Goal: Task Accomplishment & Management: Complete application form

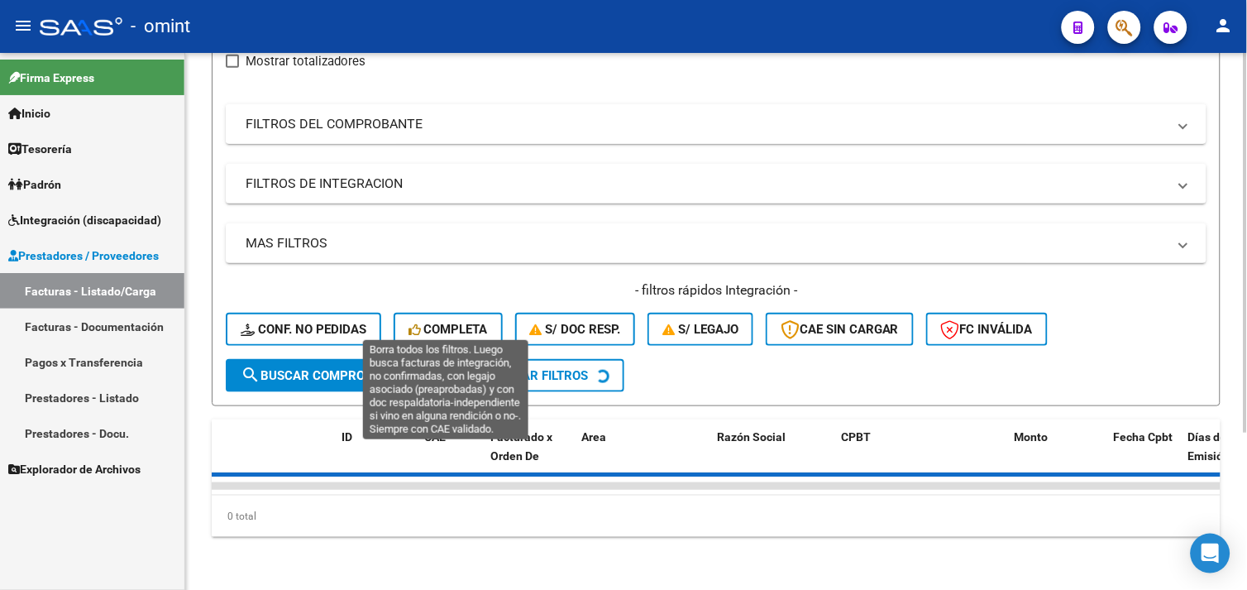
scroll to position [37, 0]
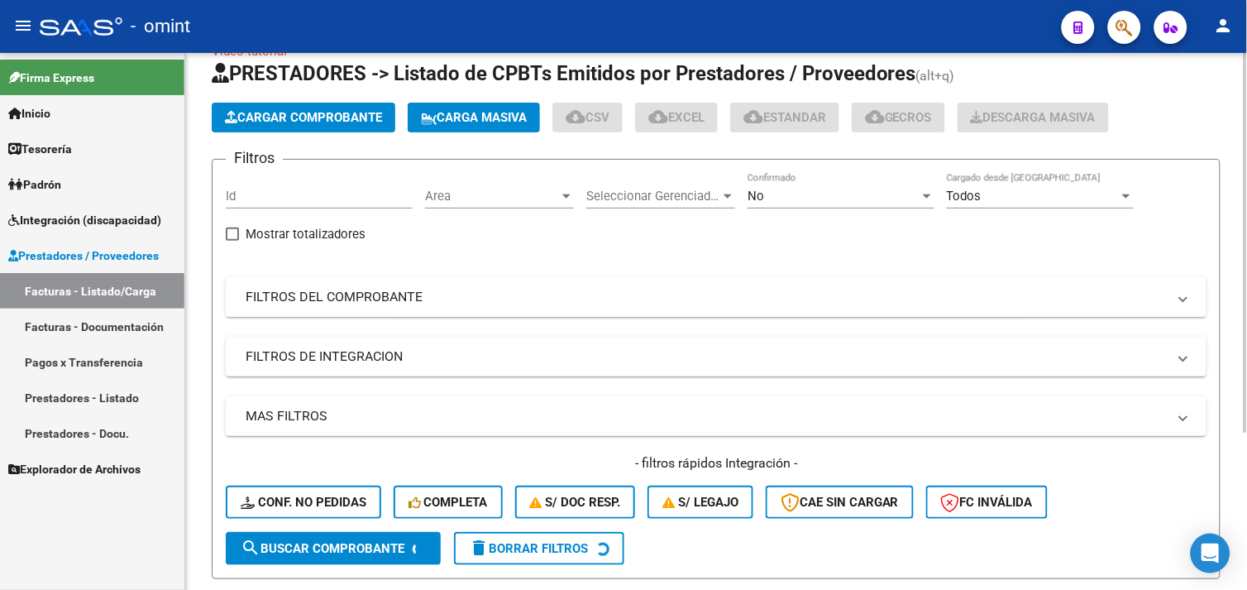
click at [406, 302] on mat-panel-title "FILTROS DEL COMPROBANTE" at bounding box center [706, 297] width 921 height 18
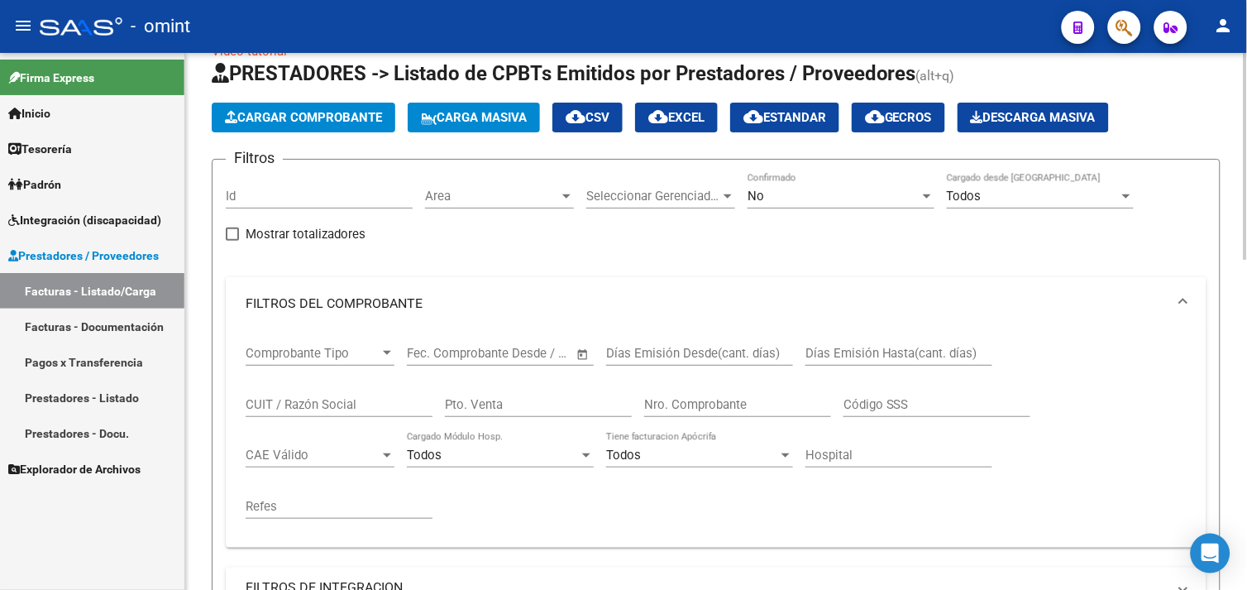
scroll to position [129, 0]
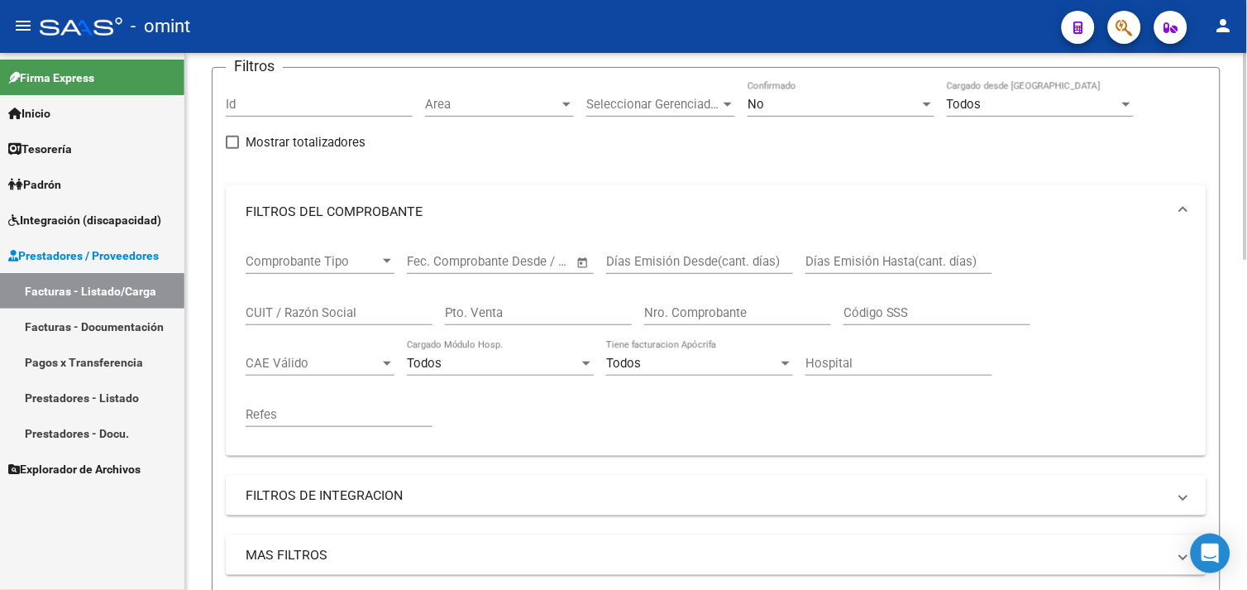
click at [327, 318] on input "CUIT / Razón Social" at bounding box center [339, 312] width 187 height 15
paste input "27235676090"
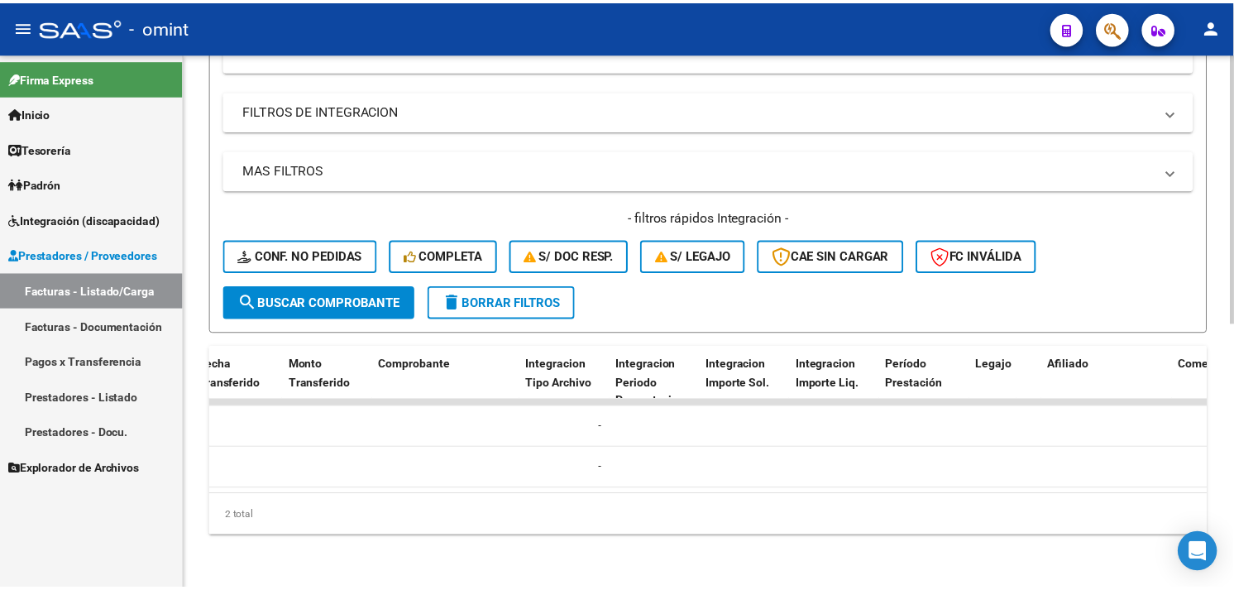
scroll to position [0, 0]
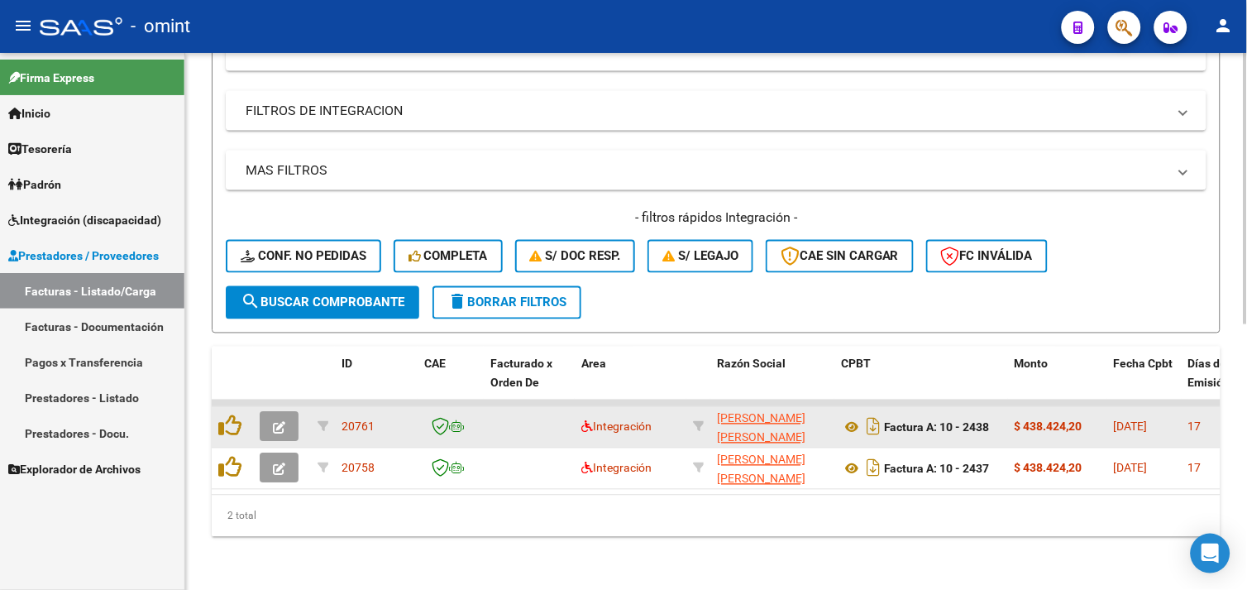
type input "27235676090"
click at [275, 422] on icon "button" at bounding box center [279, 428] width 12 height 12
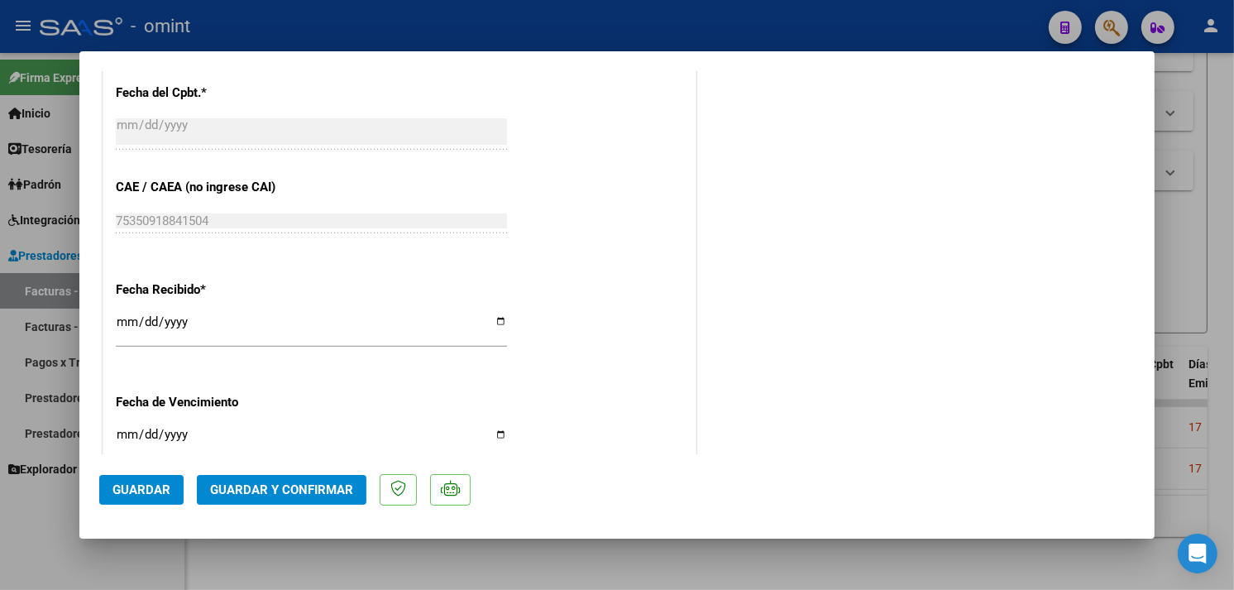
scroll to position [1011, 0]
click at [298, 489] on span "Guardar y Confirmar" at bounding box center [281, 489] width 143 height 15
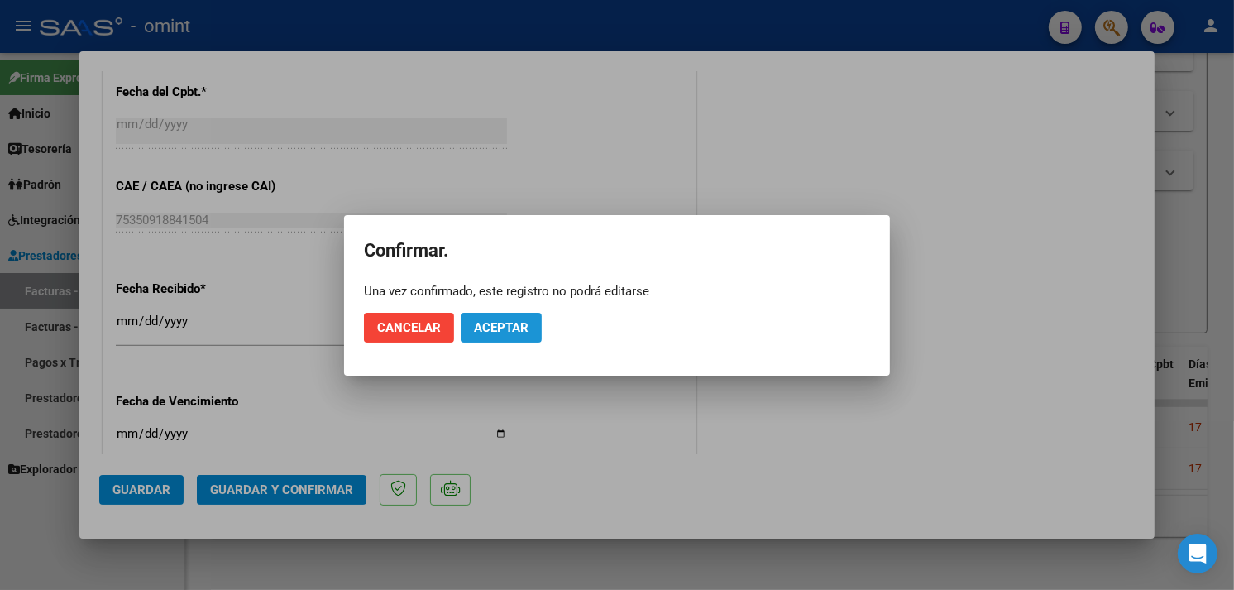
click at [514, 323] on span "Aceptar" at bounding box center [501, 327] width 55 height 15
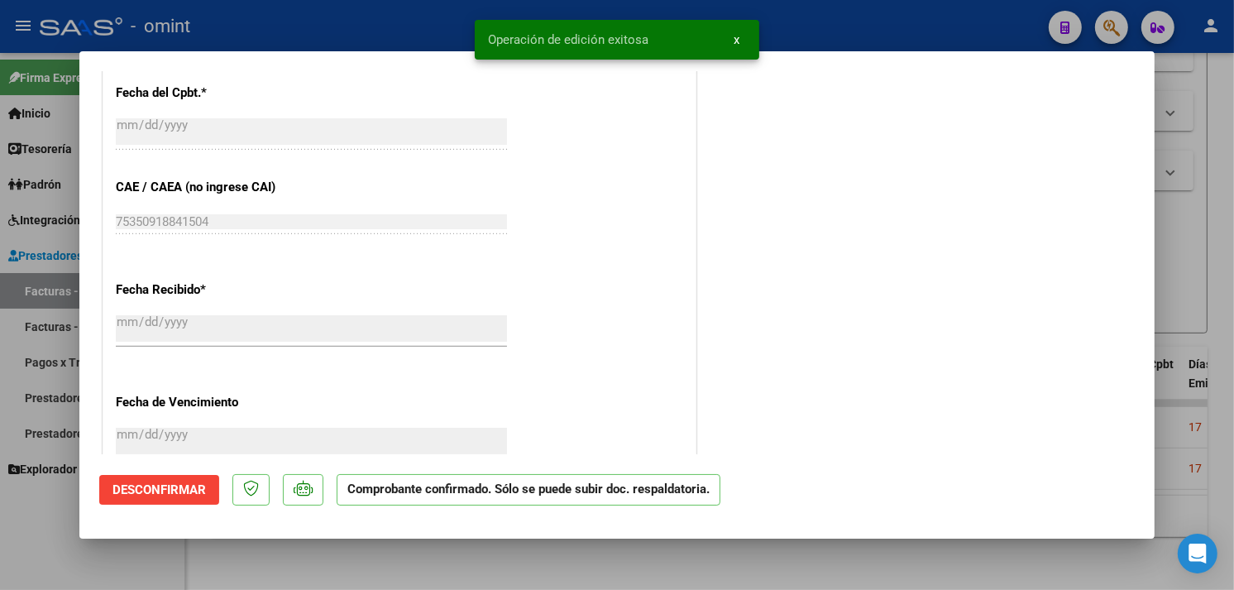
type input "$ 0,00"
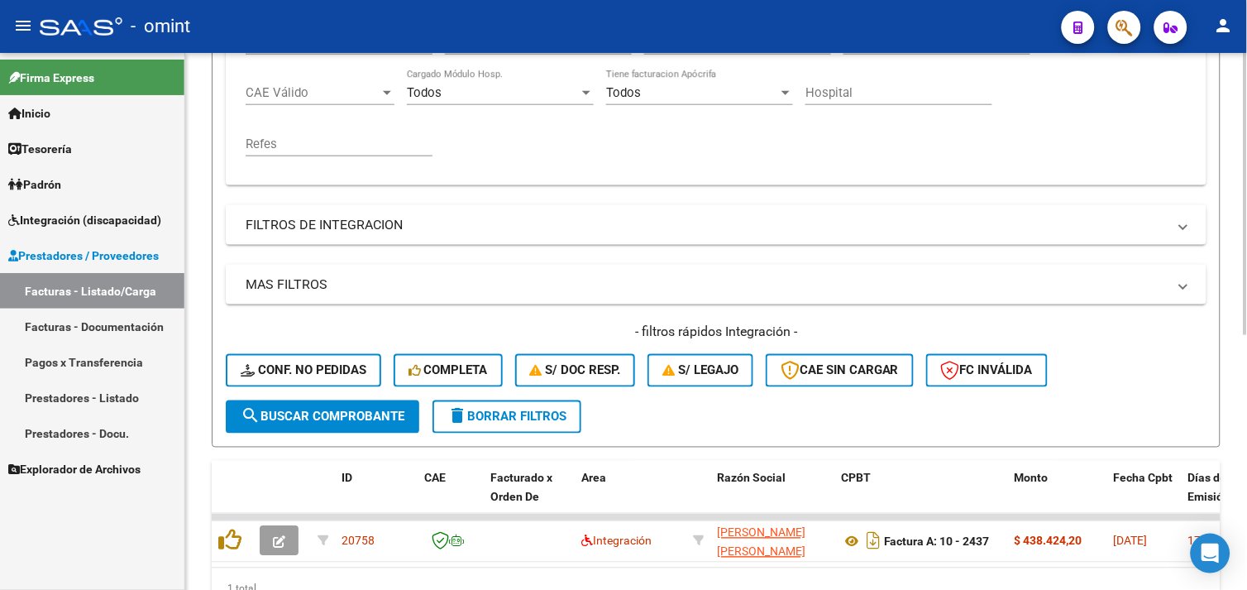
scroll to position [209, 0]
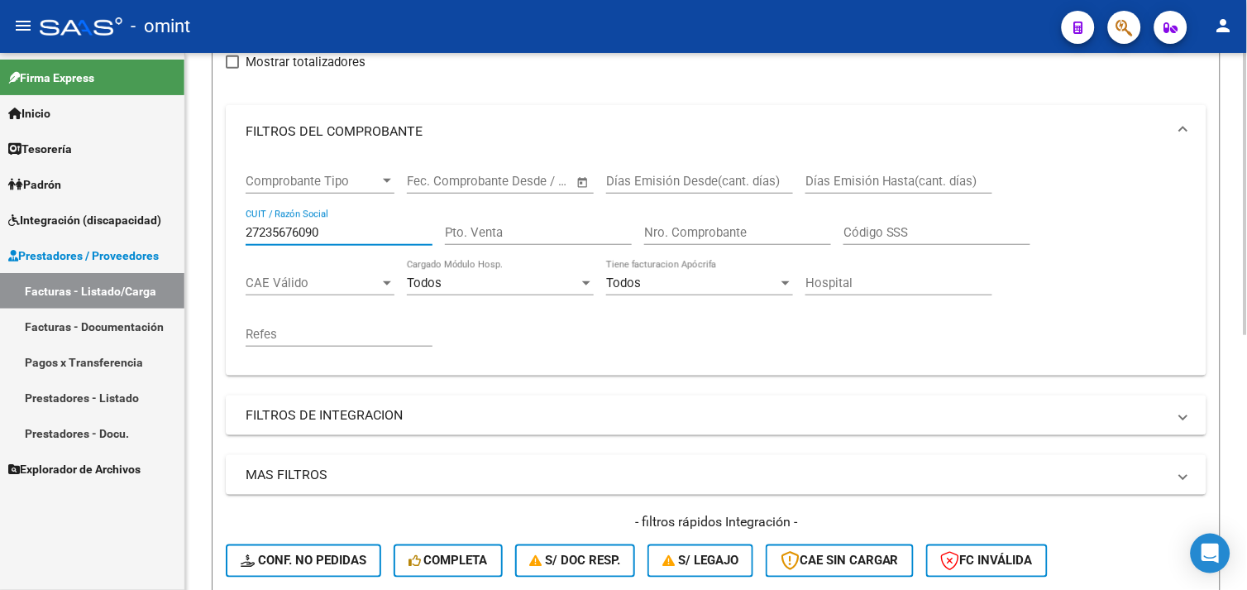
click at [302, 236] on input "27235676090" at bounding box center [339, 232] width 187 height 15
paste input "431557245"
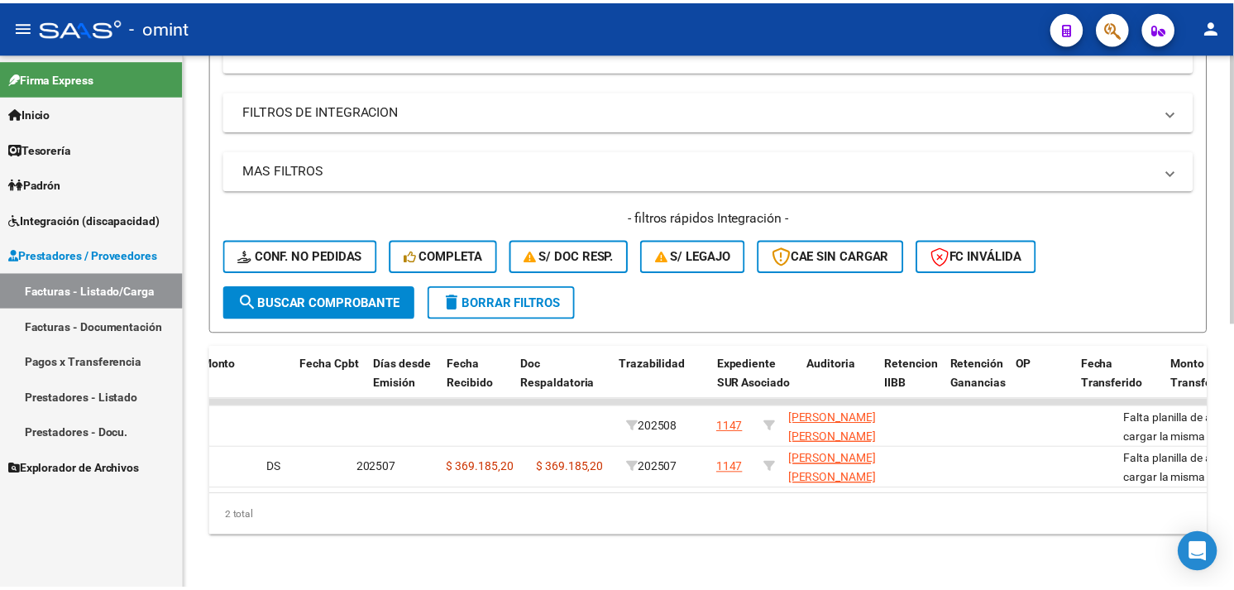
scroll to position [0, 0]
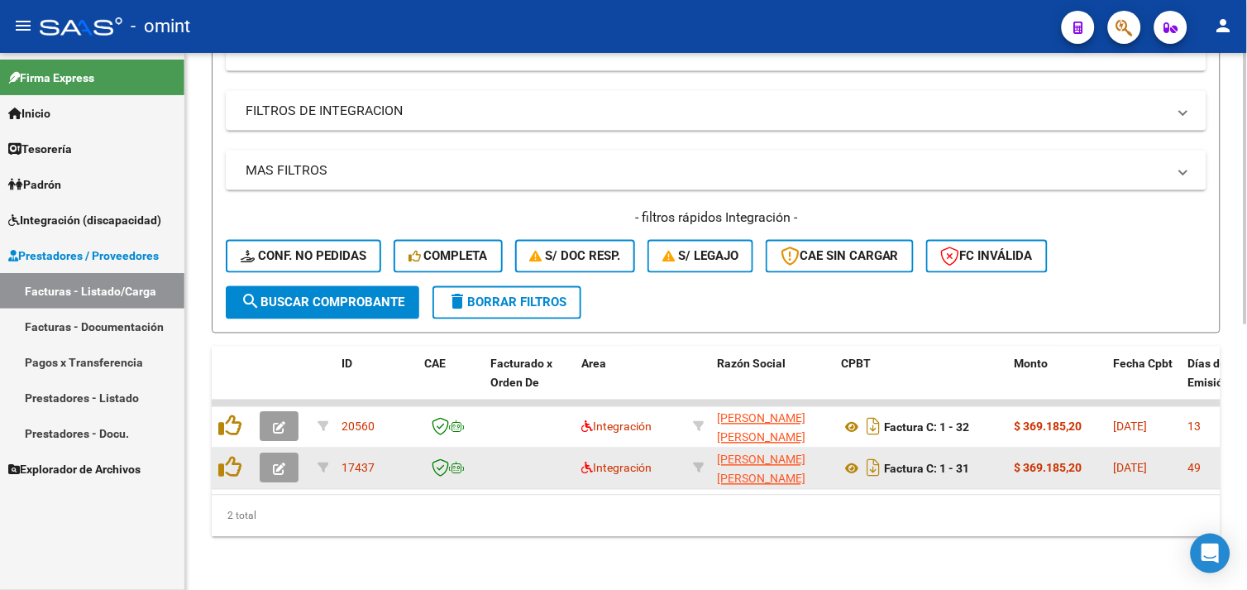
type input "27431557245"
click at [282, 463] on icon "button" at bounding box center [279, 469] width 12 height 12
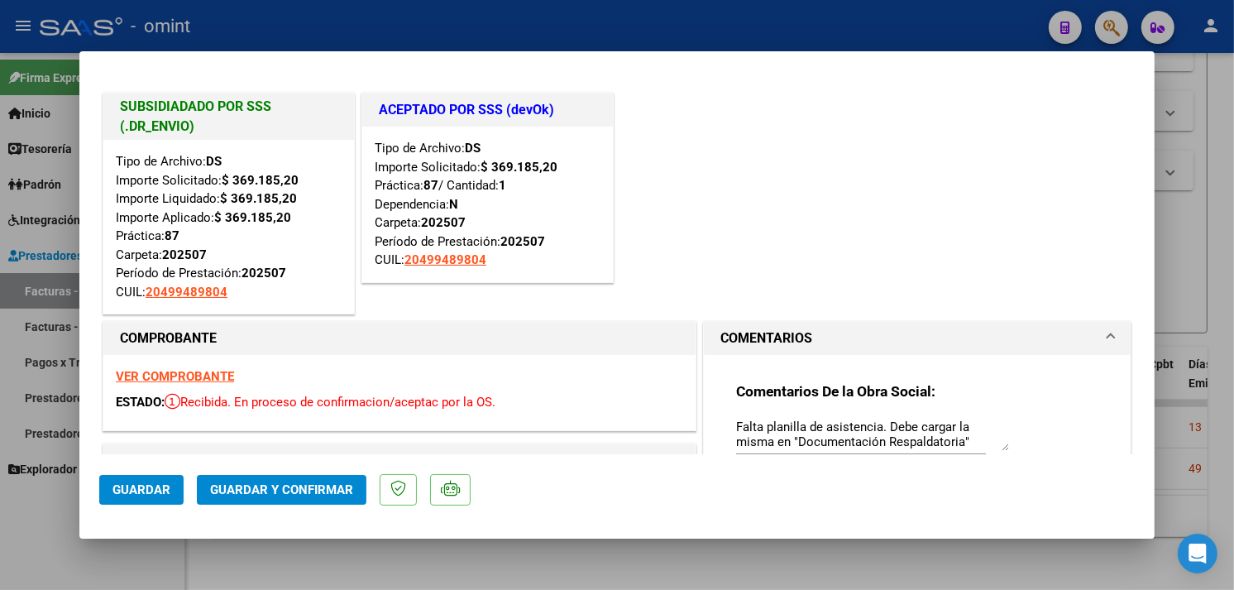
click at [191, 379] on strong "VER COMPROBANTE" at bounding box center [175, 376] width 118 height 15
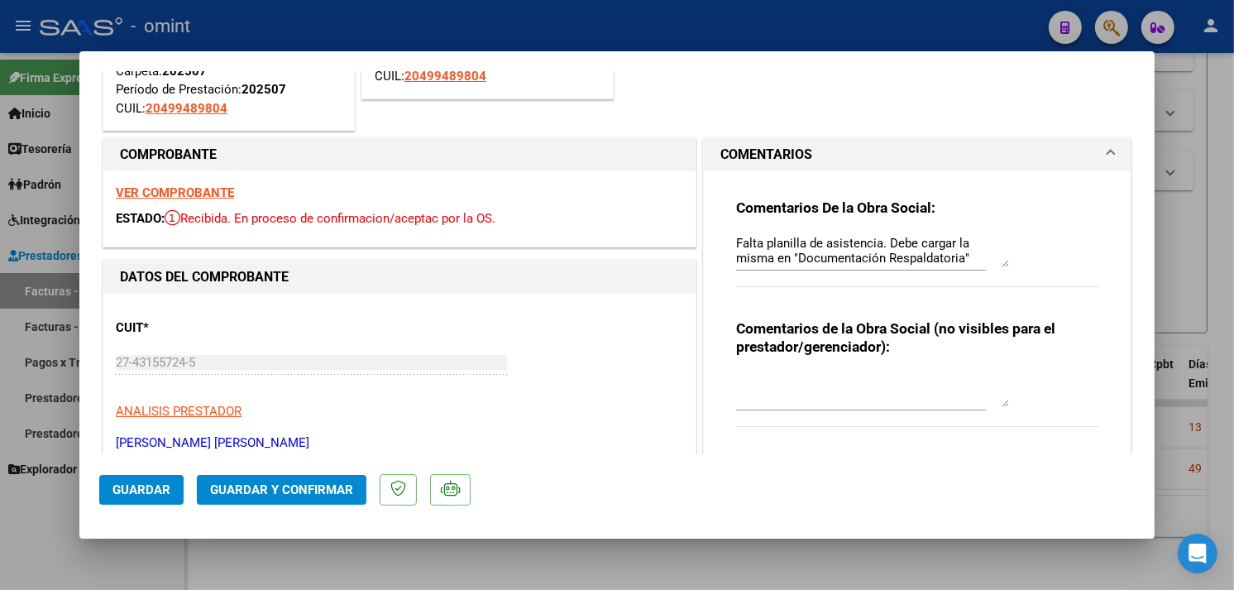
click at [188, 193] on strong "VER COMPROBANTE" at bounding box center [175, 192] width 118 height 15
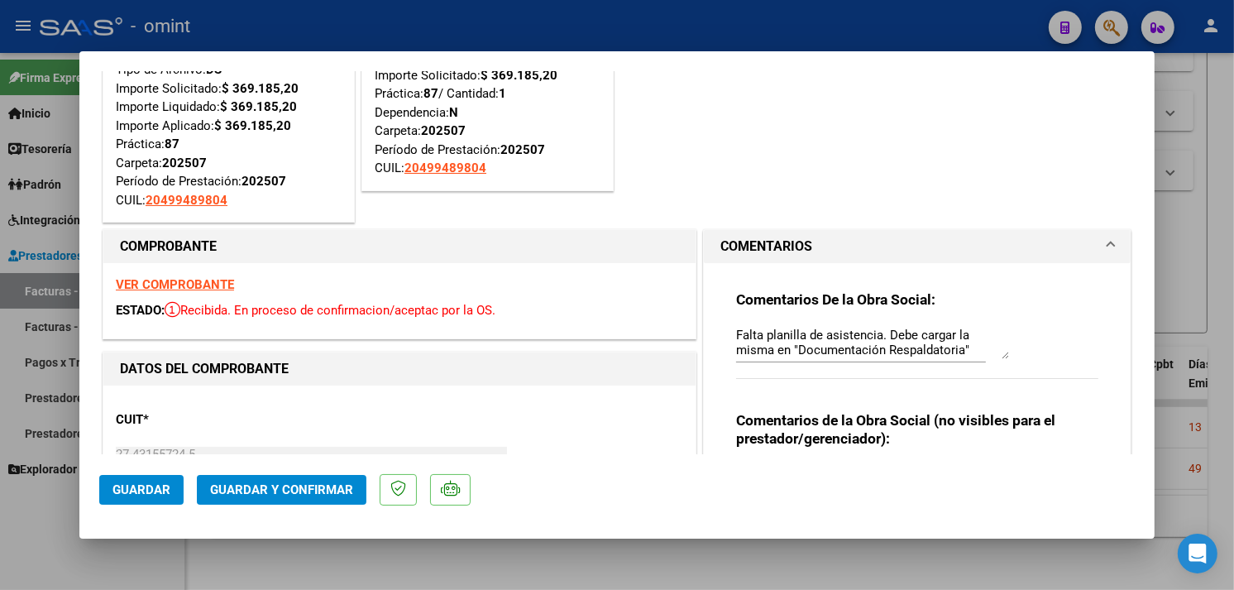
scroll to position [0, 0]
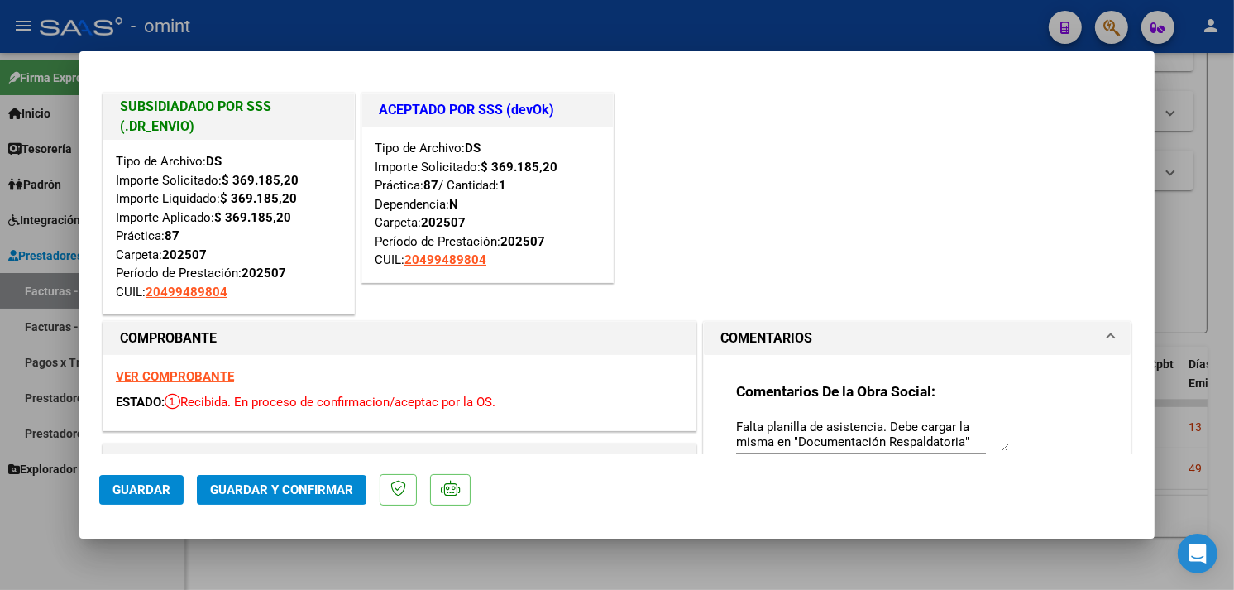
click at [192, 370] on strong "VER COMPROBANTE" at bounding box center [175, 376] width 118 height 15
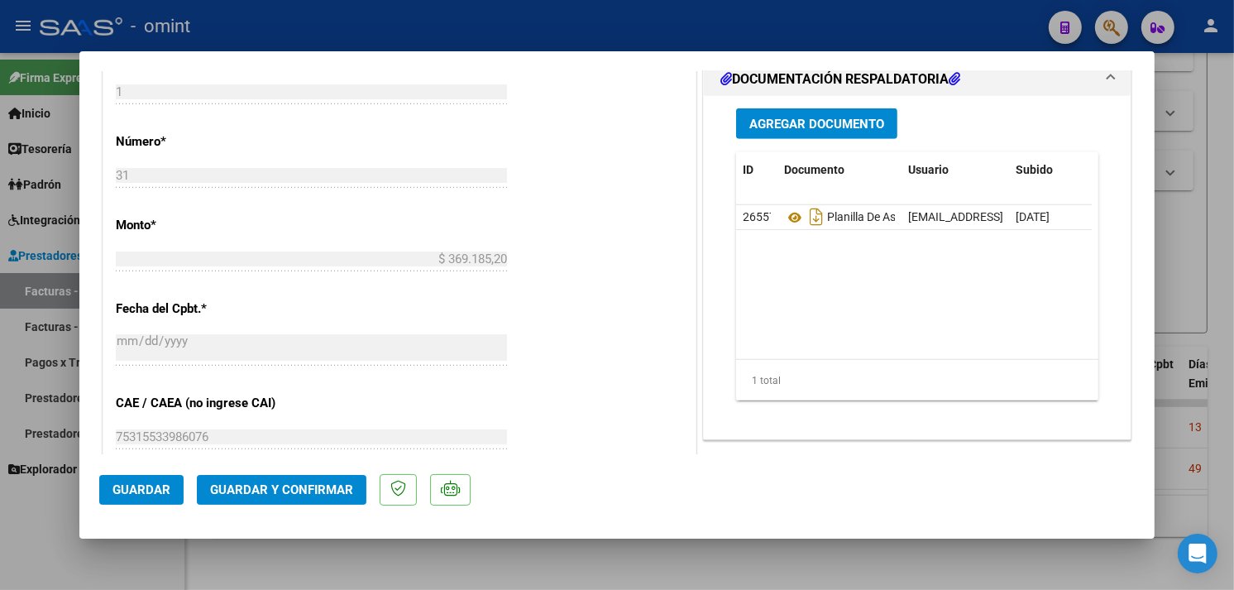
scroll to position [1102, 0]
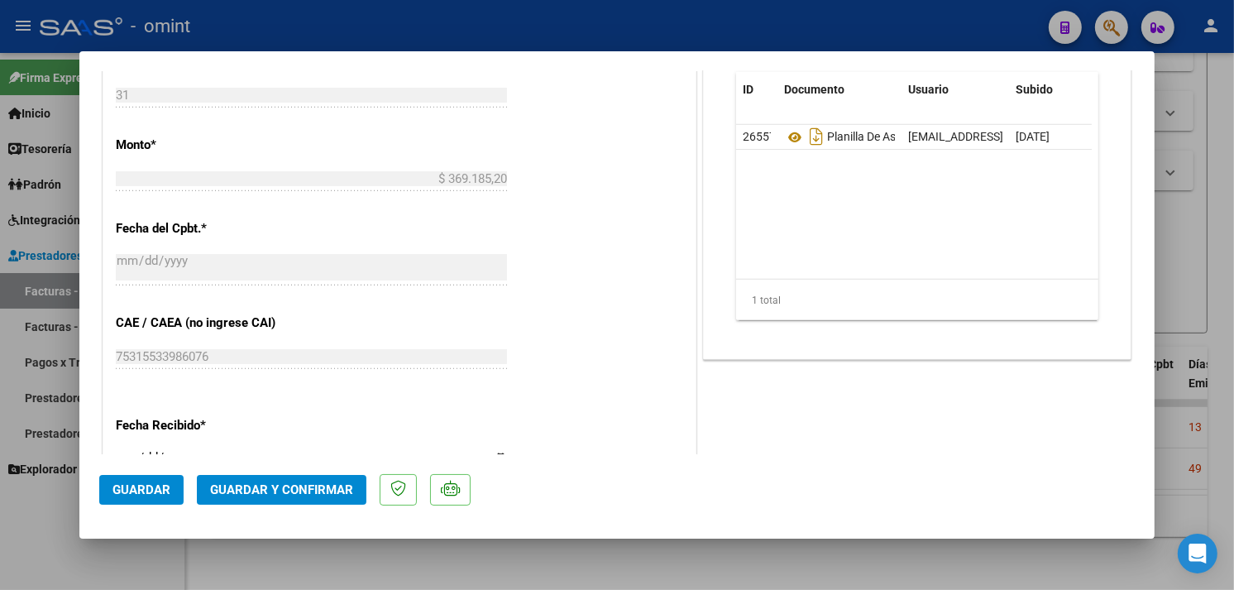
click at [303, 482] on span "Guardar y Confirmar" at bounding box center [281, 489] width 143 height 15
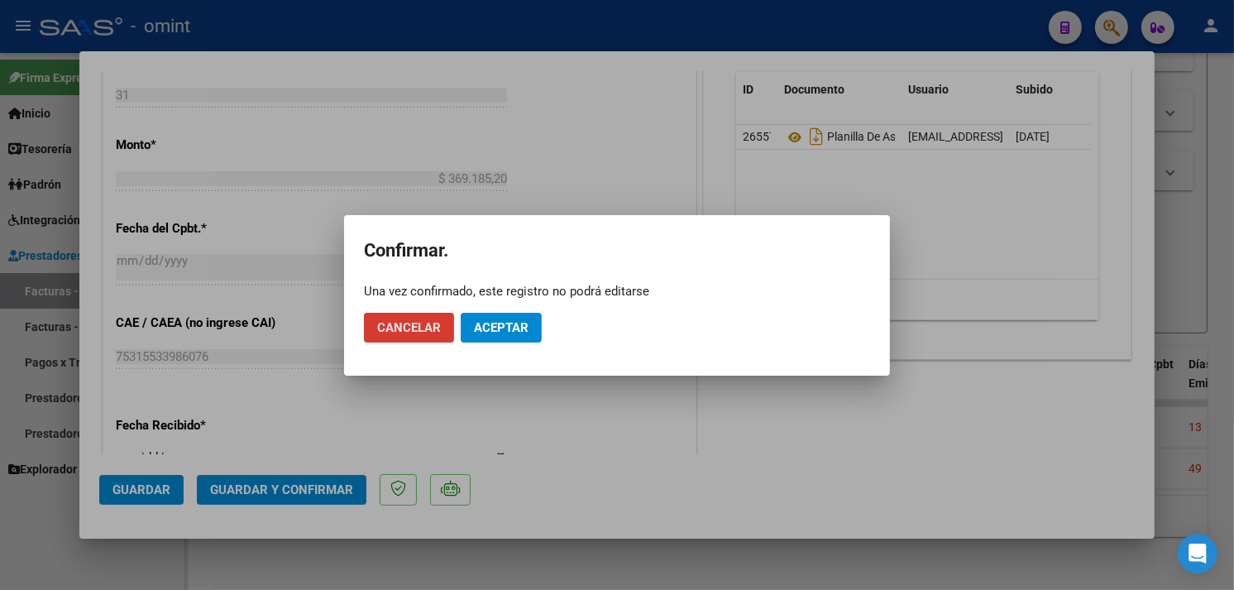
click at [490, 327] on span "Aceptar" at bounding box center [501, 327] width 55 height 15
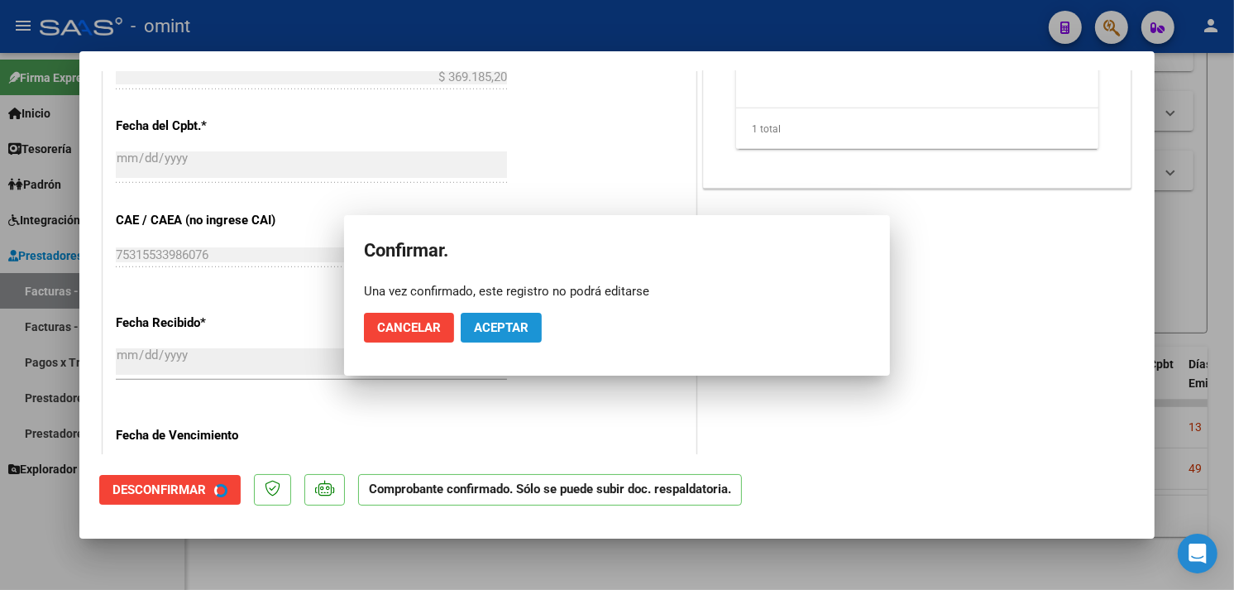
scroll to position [999, 0]
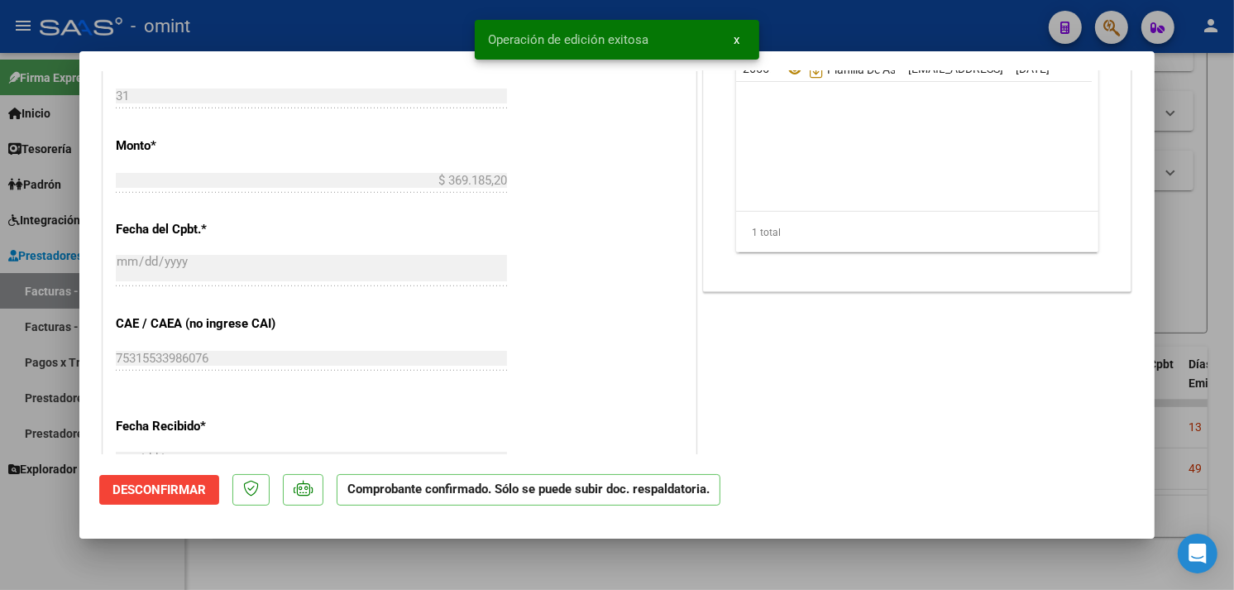
type input "$ 0,00"
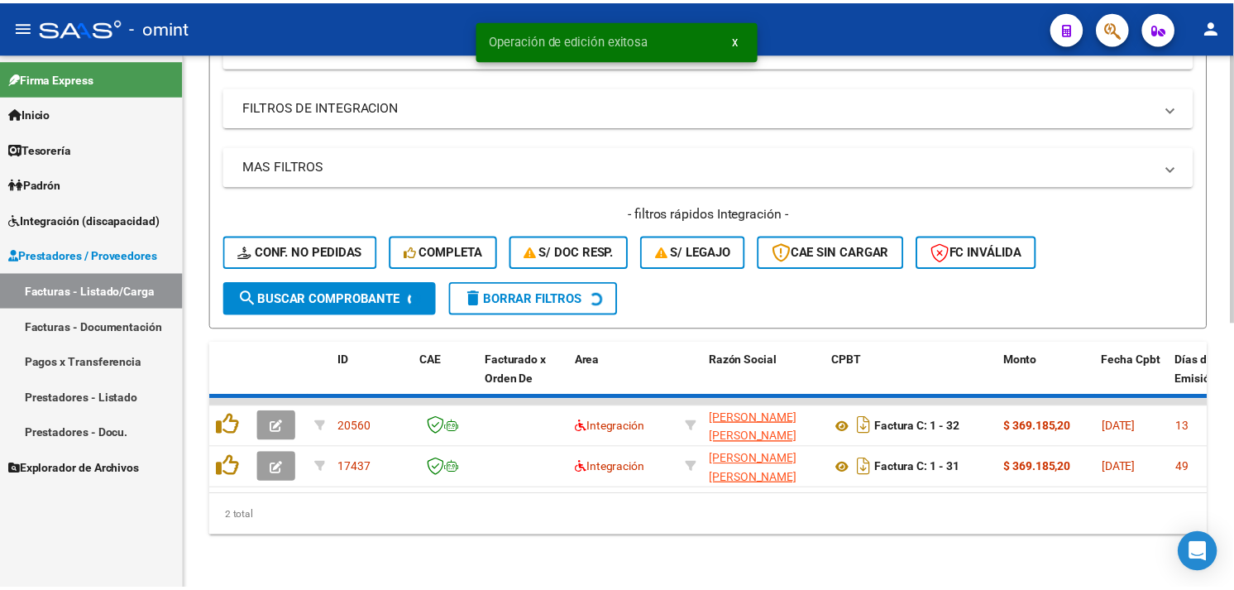
scroll to position [485, 0]
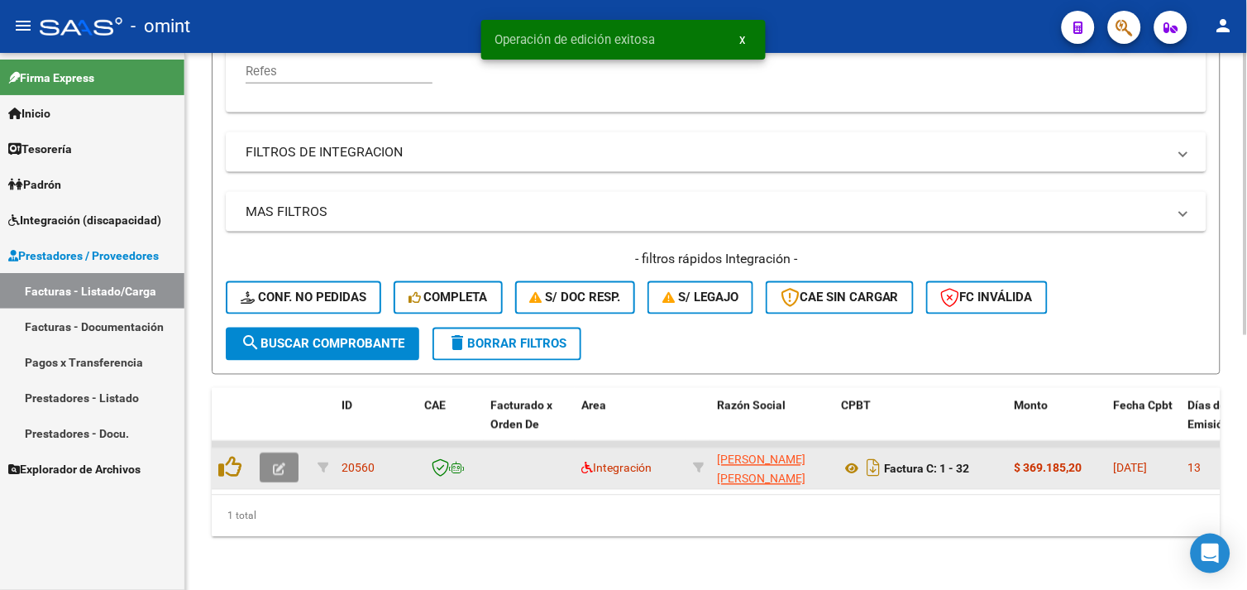
click at [275, 463] on icon "button" at bounding box center [279, 469] width 12 height 12
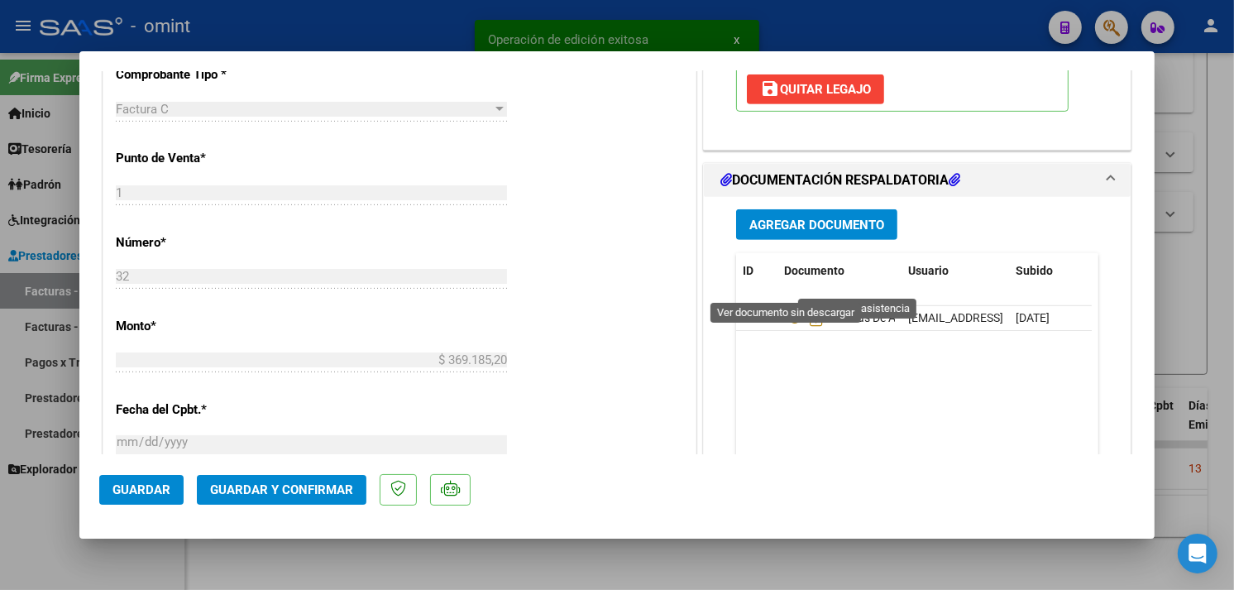
scroll to position [734, 0]
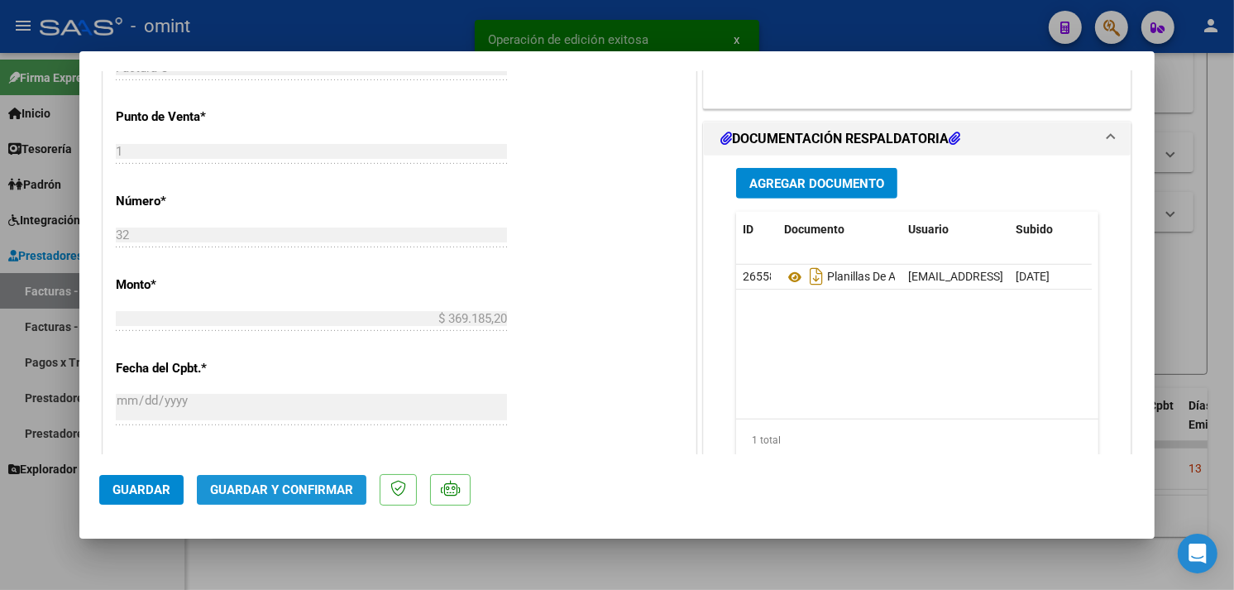
click at [317, 484] on span "Guardar y Confirmar" at bounding box center [281, 489] width 143 height 15
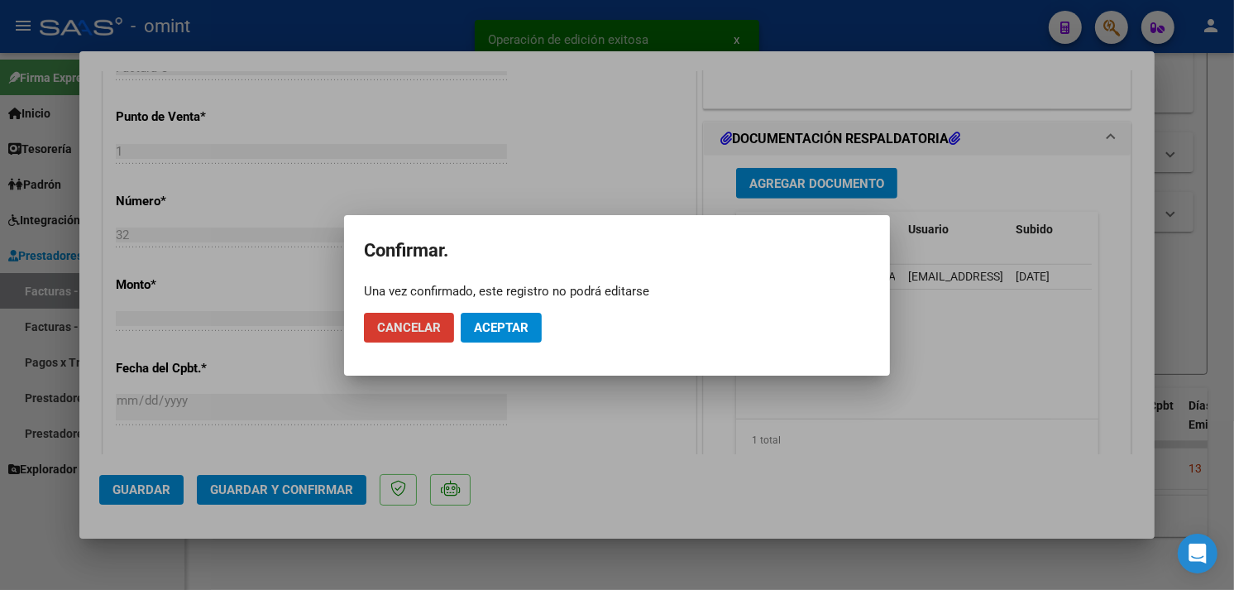
click at [504, 333] on span "Aceptar" at bounding box center [501, 327] width 55 height 15
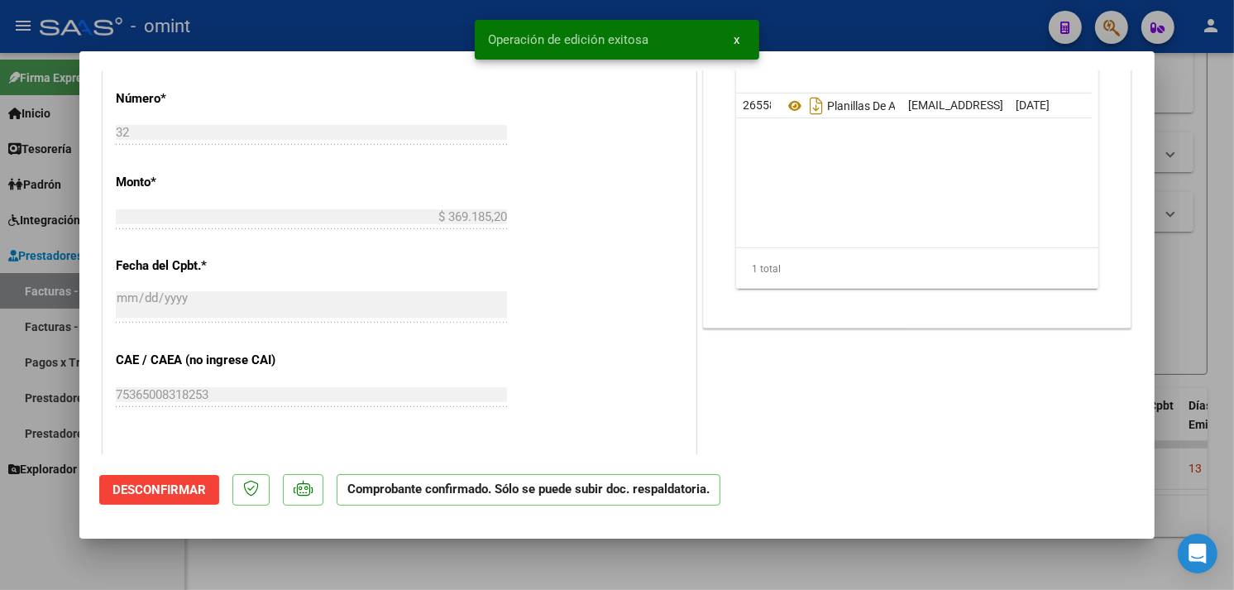
type input "$ 0,00"
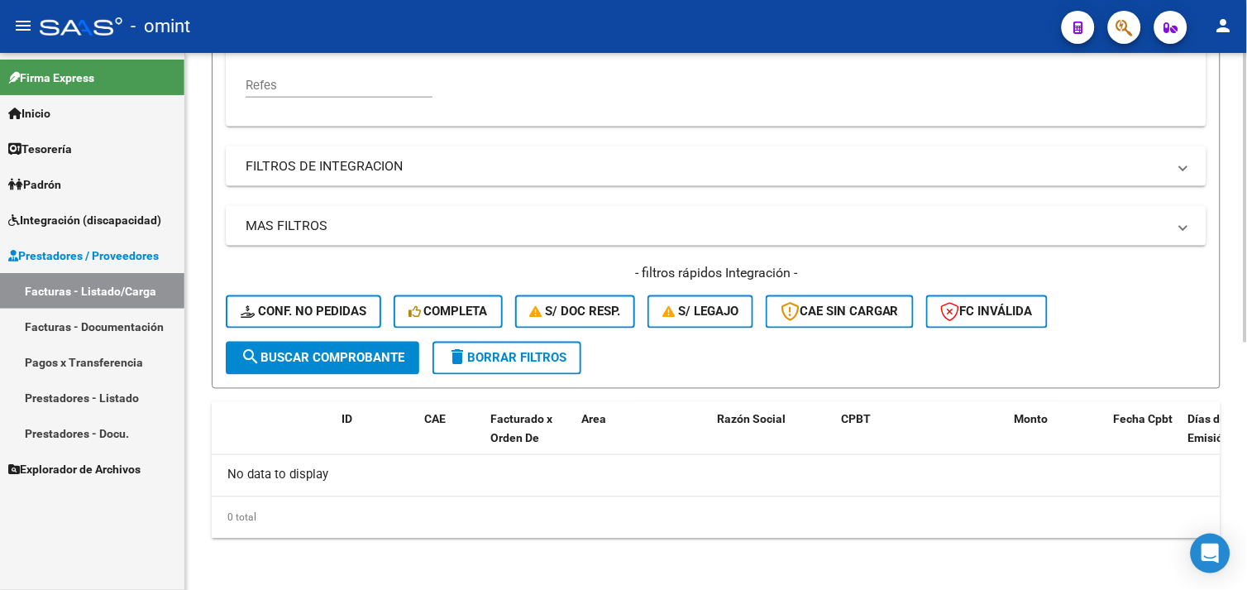
scroll to position [183, 0]
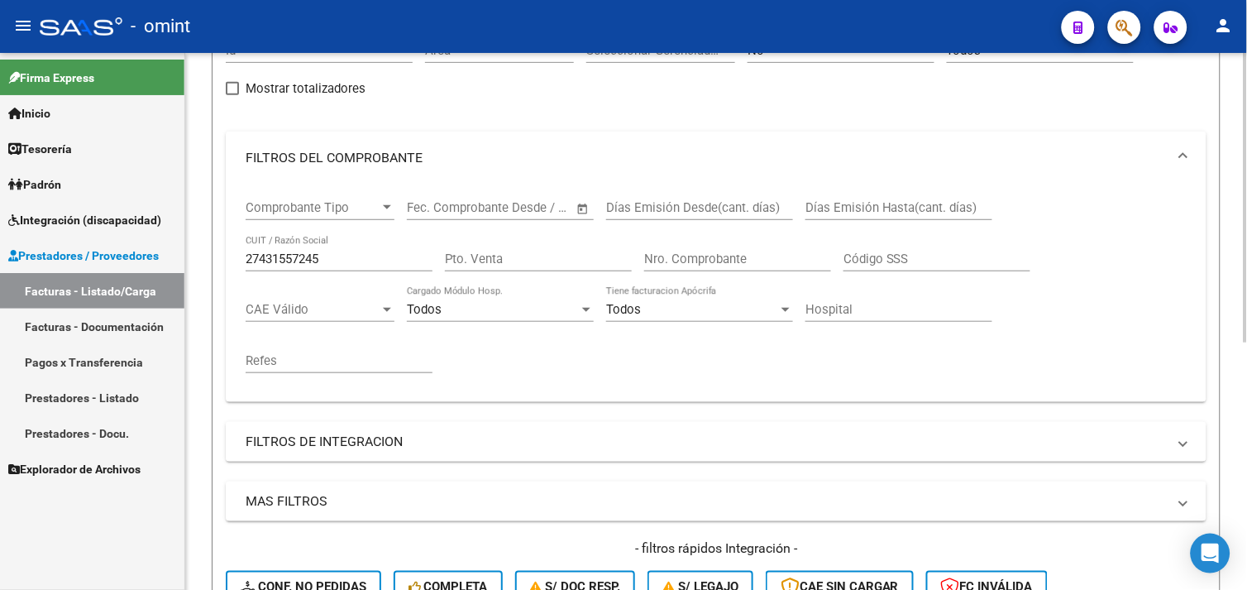
click at [324, 442] on mat-panel-title "FILTROS DE INTEGRACION" at bounding box center [706, 442] width 921 height 18
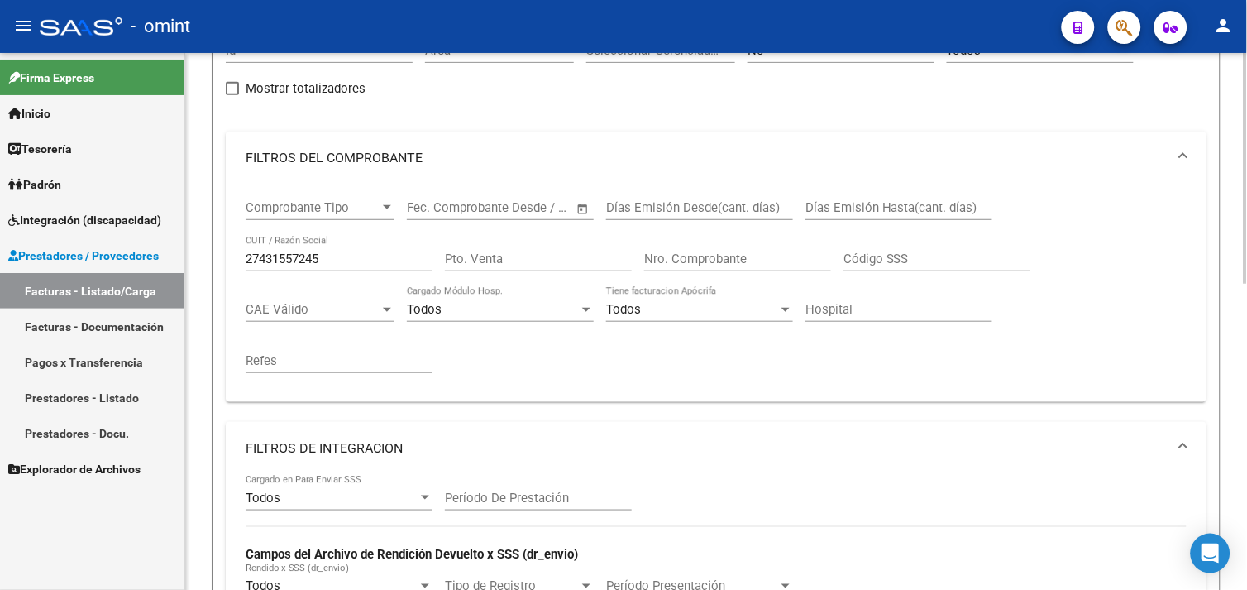
click at [291, 260] on input "27431557245" at bounding box center [339, 258] width 187 height 15
paste input "303074746"
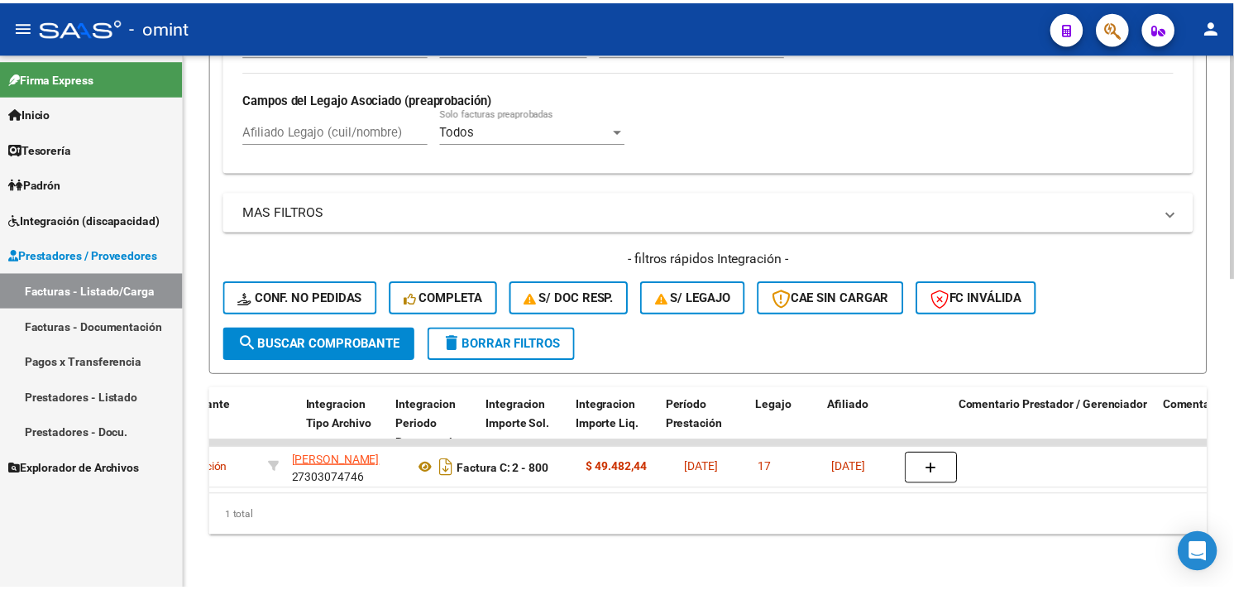
scroll to position [0, 0]
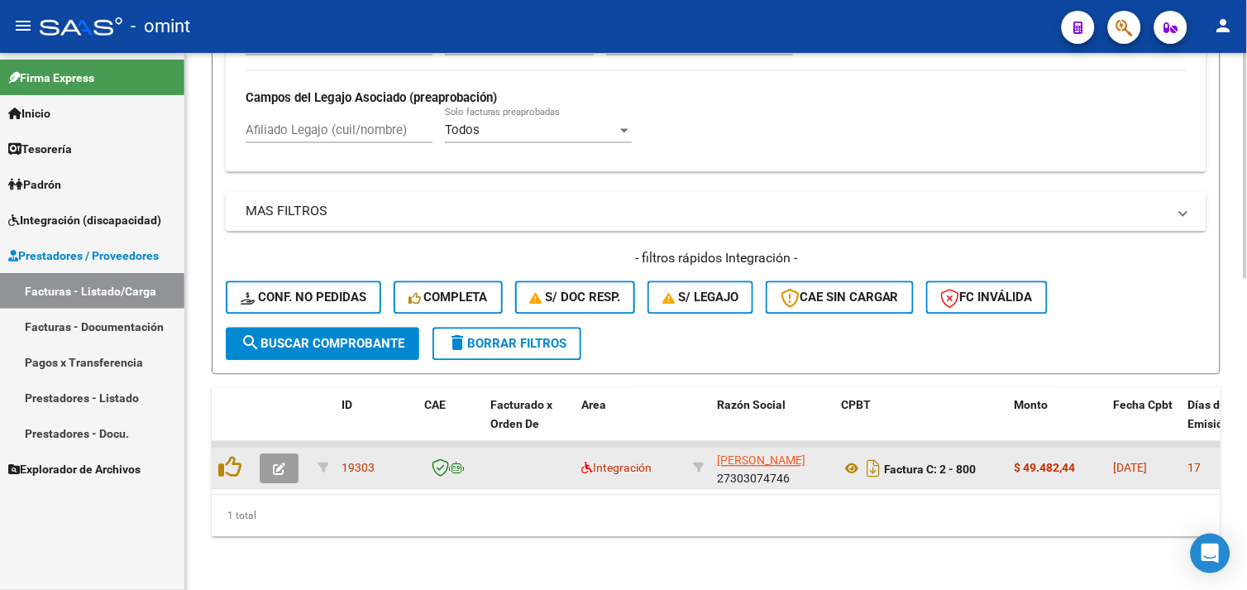
type input "27303074746"
click at [288, 457] on button "button" at bounding box center [279, 469] width 39 height 30
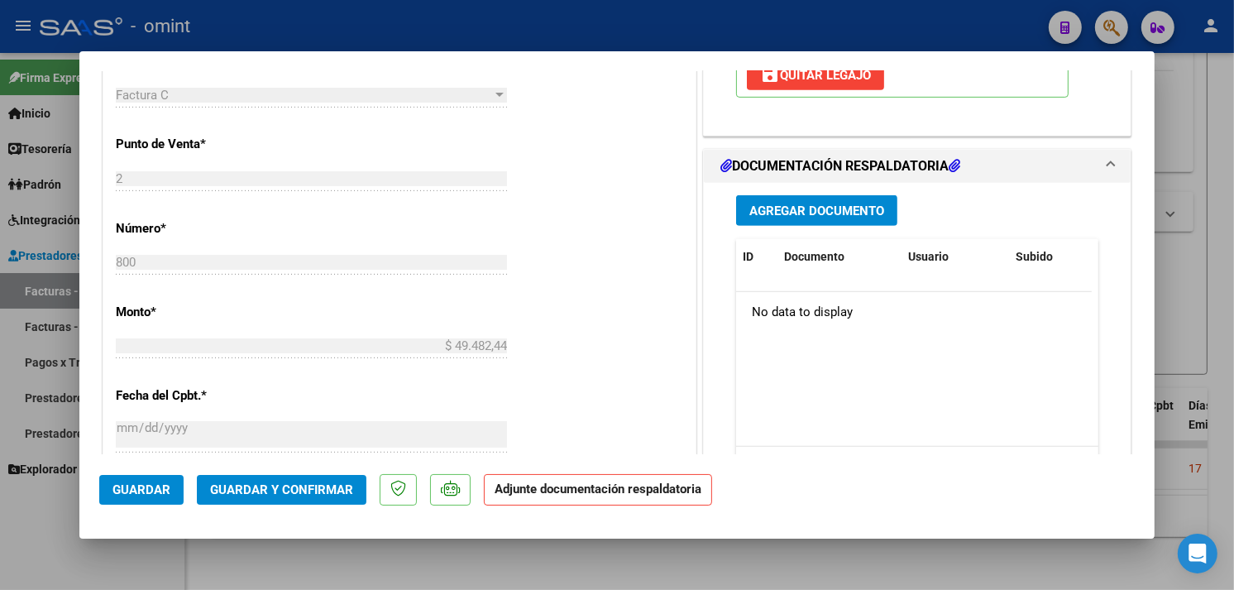
scroll to position [734, 0]
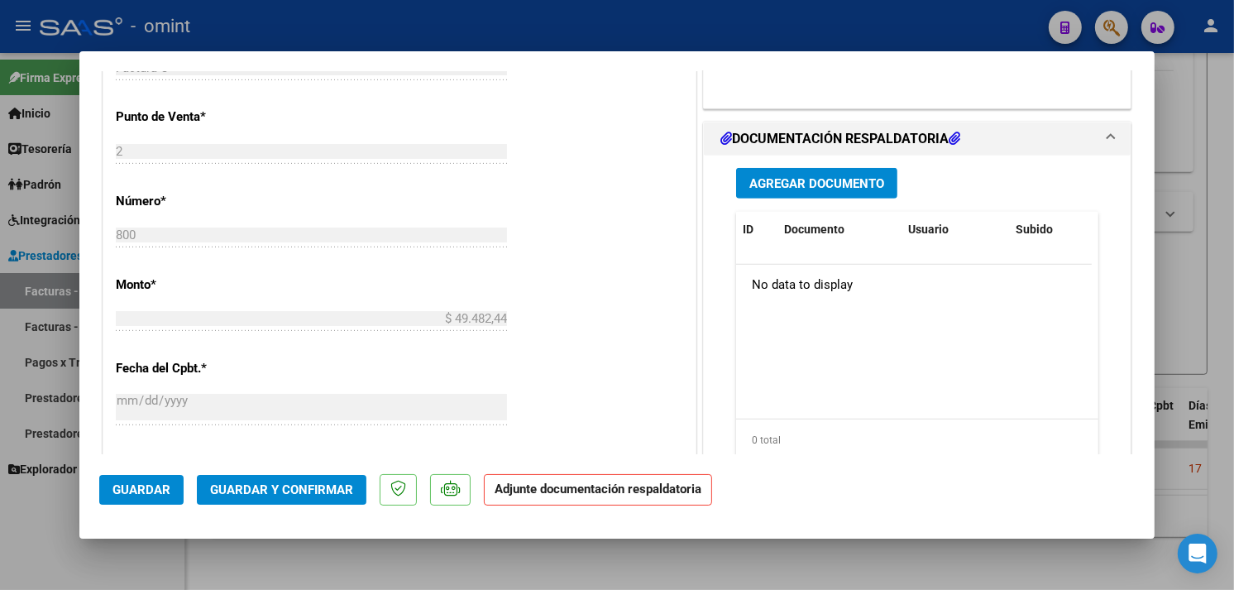
type input "$ 0,00"
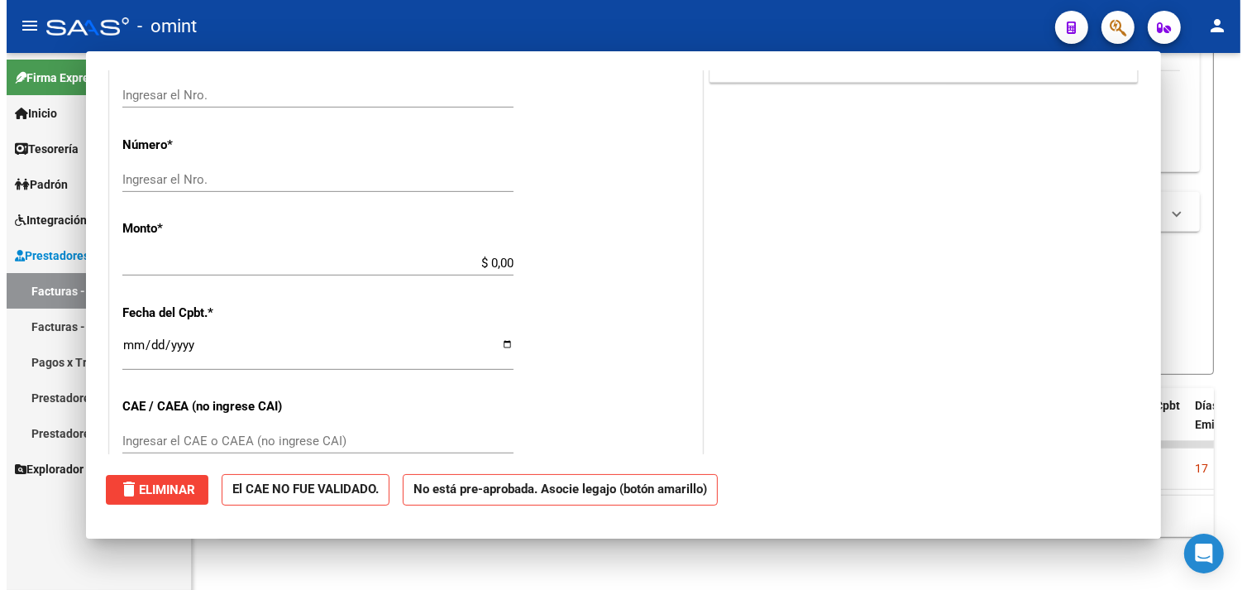
scroll to position [0, 0]
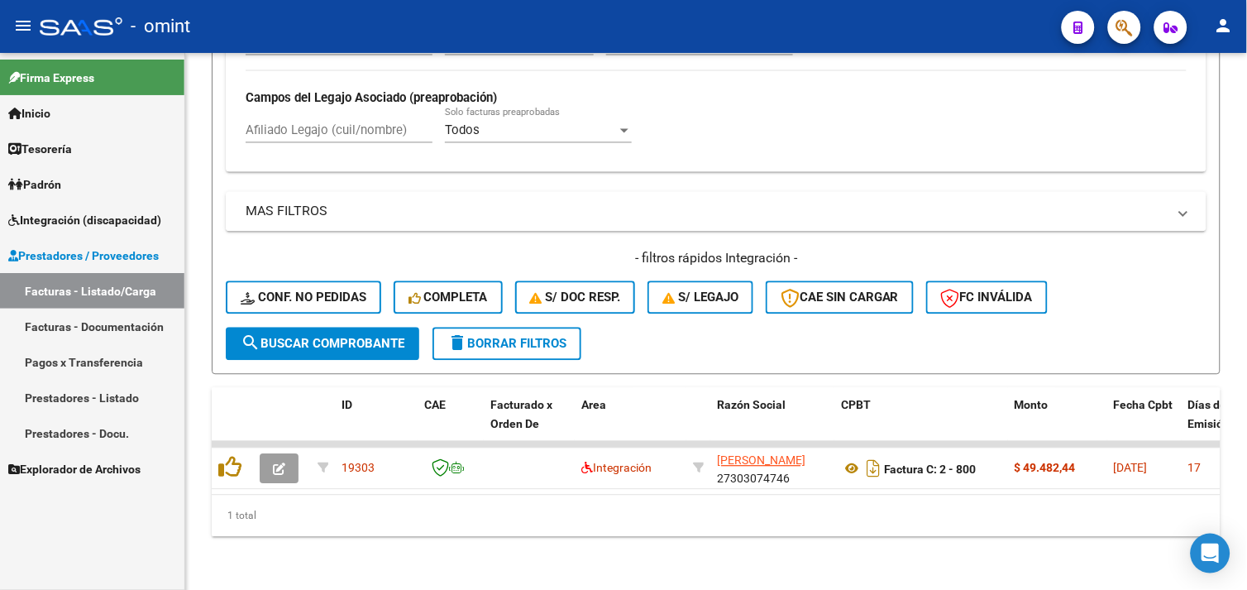
click at [101, 221] on span "Integración (discapacidad)" at bounding box center [84, 220] width 153 height 18
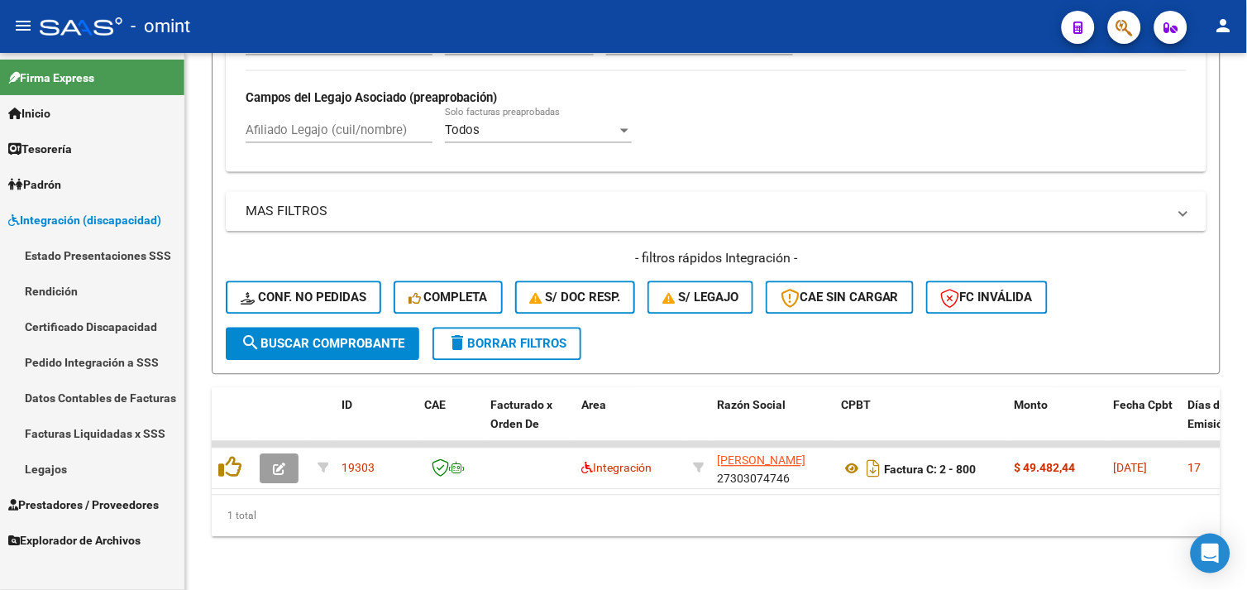
click at [72, 457] on link "Legajos" at bounding box center [92, 469] width 184 height 36
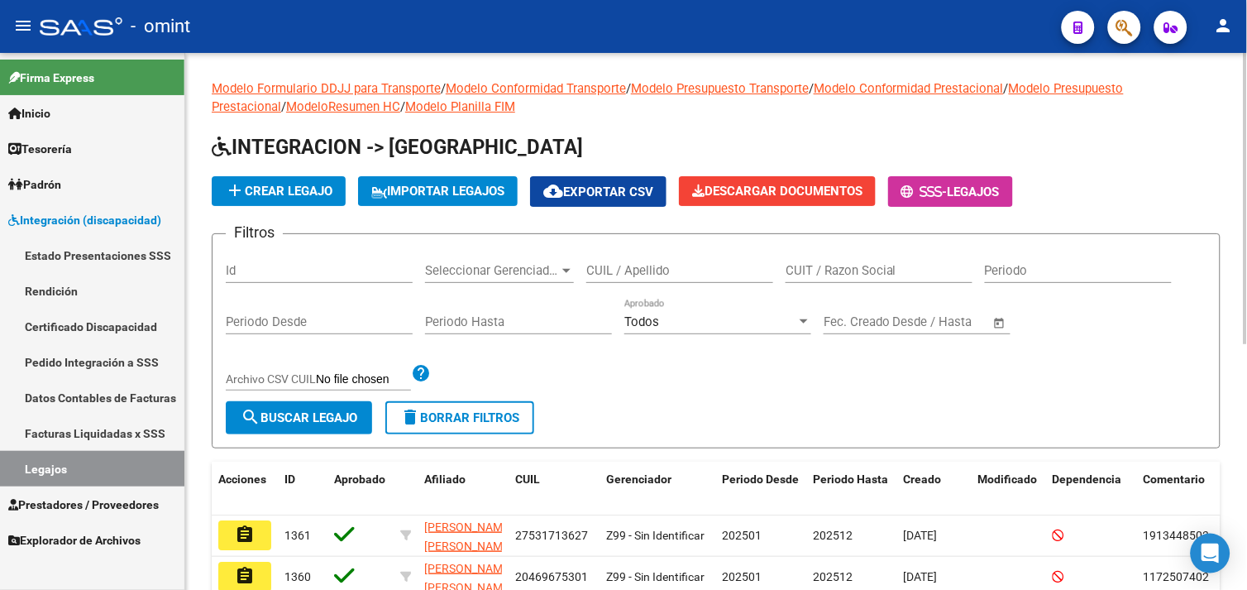
click at [623, 261] on div "CUIL / Apellido" at bounding box center [679, 265] width 187 height 36
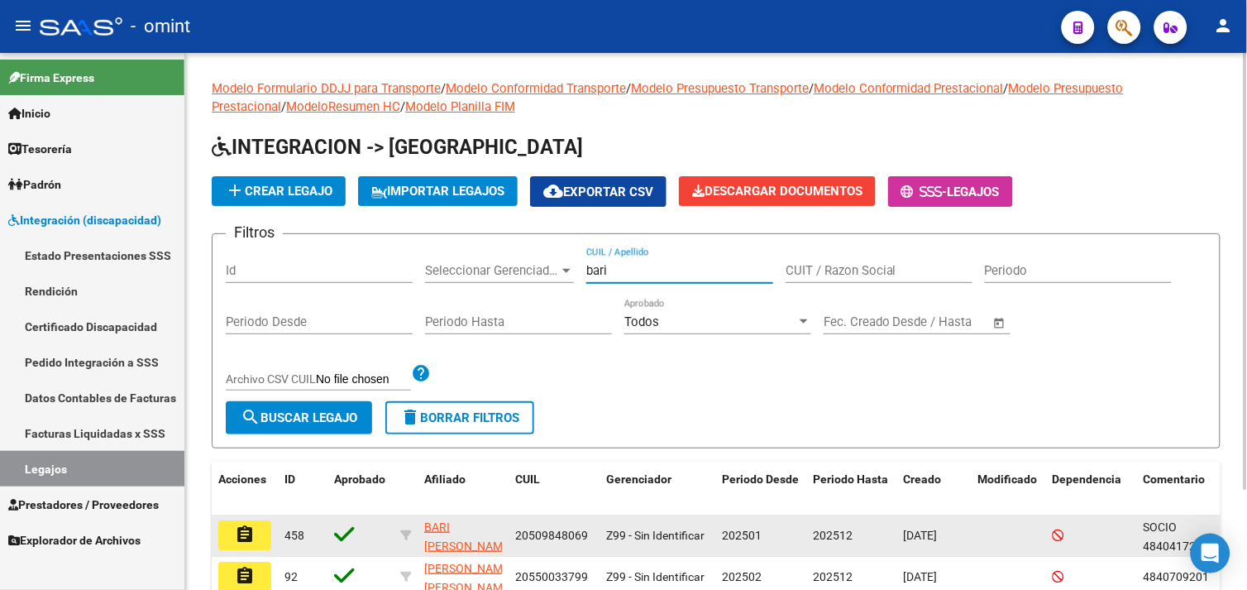
scroll to position [122, 0]
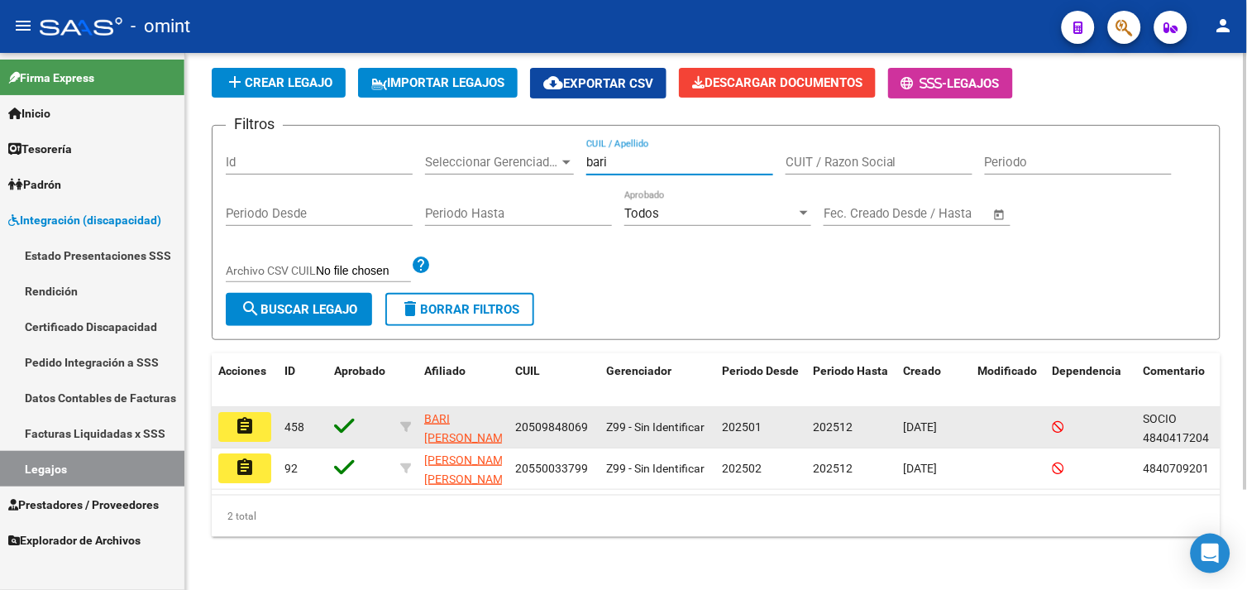
type input "bari"
click at [237, 416] on mat-icon "assignment" at bounding box center [245, 426] width 20 height 20
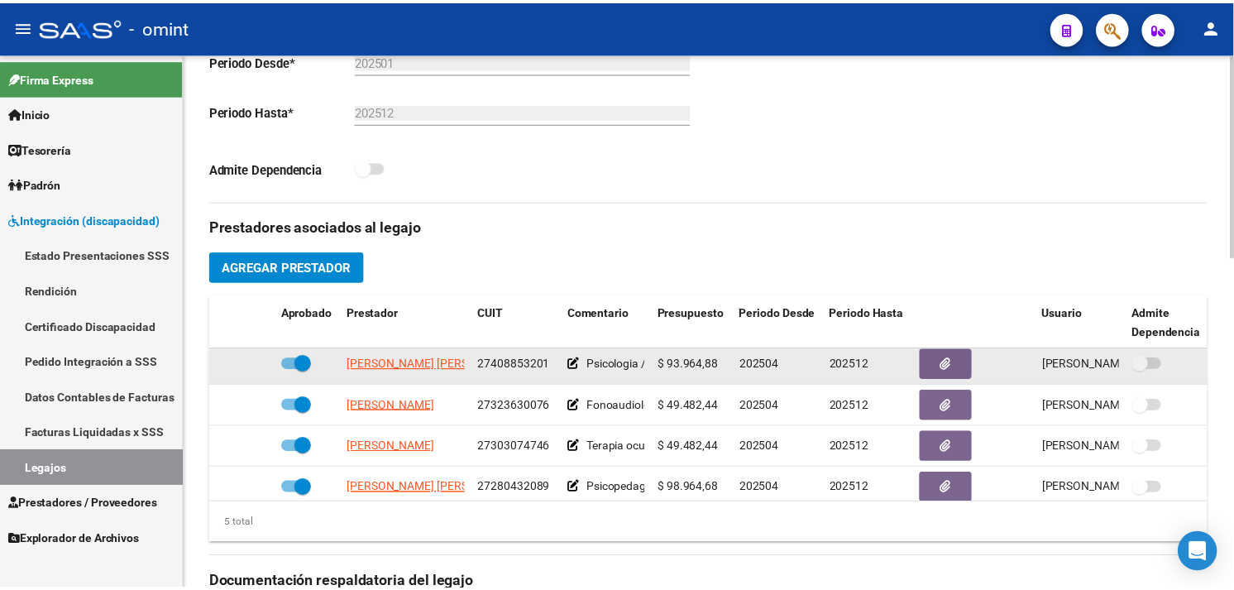
scroll to position [71, 0]
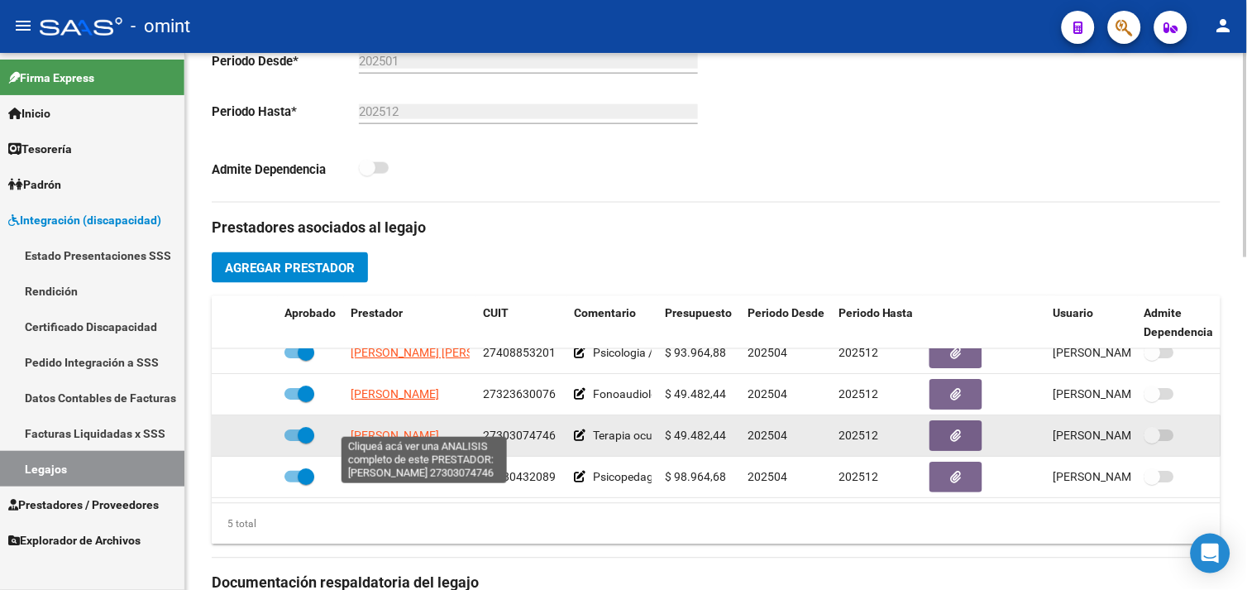
click at [397, 428] on span "ROMERO SILVANA ESTAURA" at bounding box center [395, 434] width 88 height 13
type textarea "27303074746"
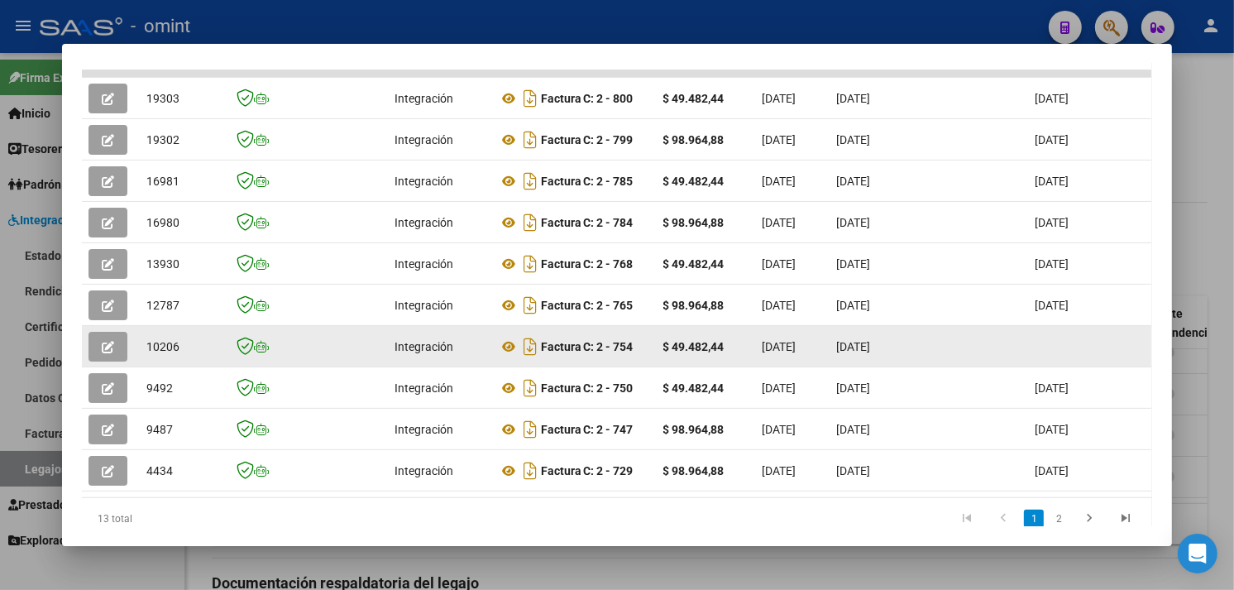
scroll to position [313, 0]
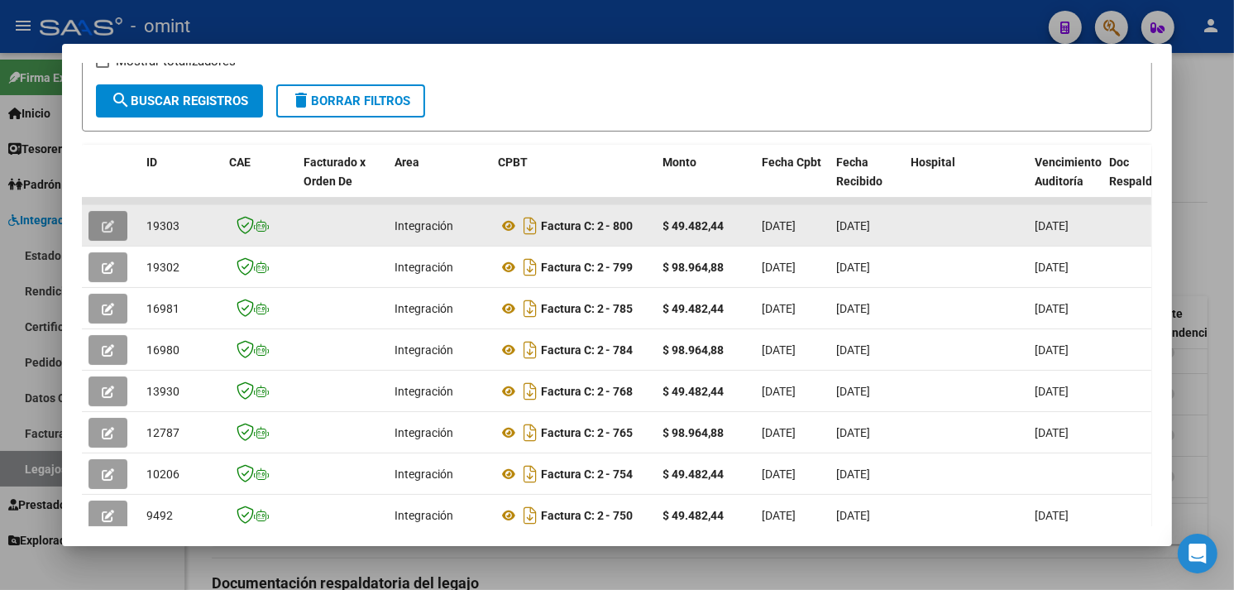
click at [116, 224] on button "button" at bounding box center [107, 226] width 39 height 30
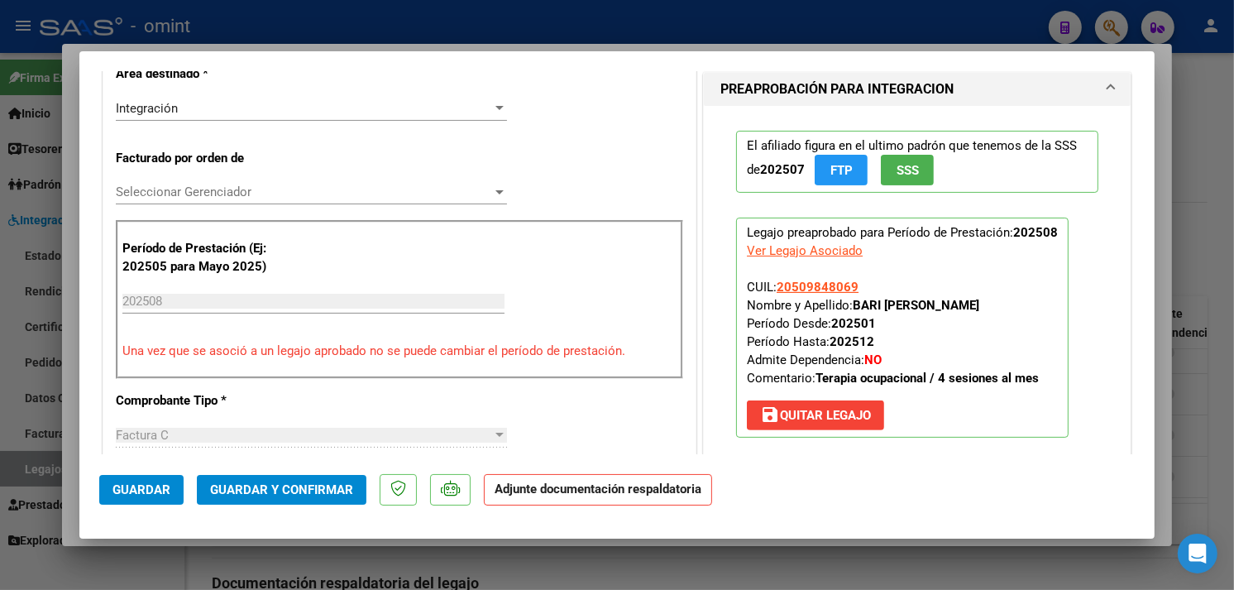
type input "$ 0,00"
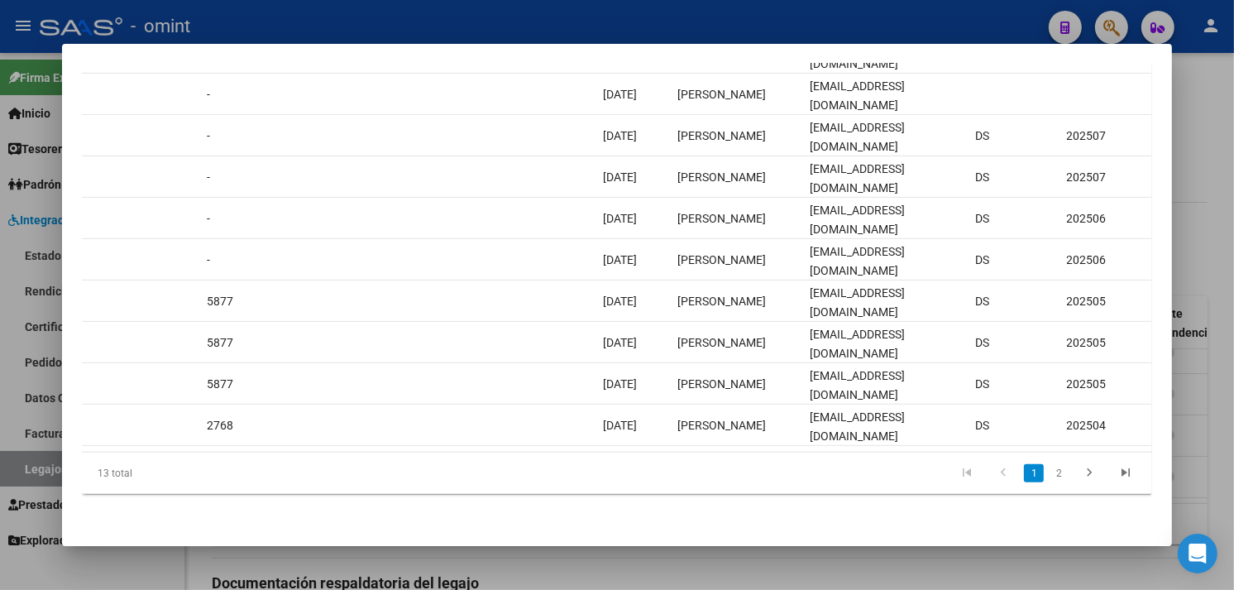
scroll to position [0, 1409]
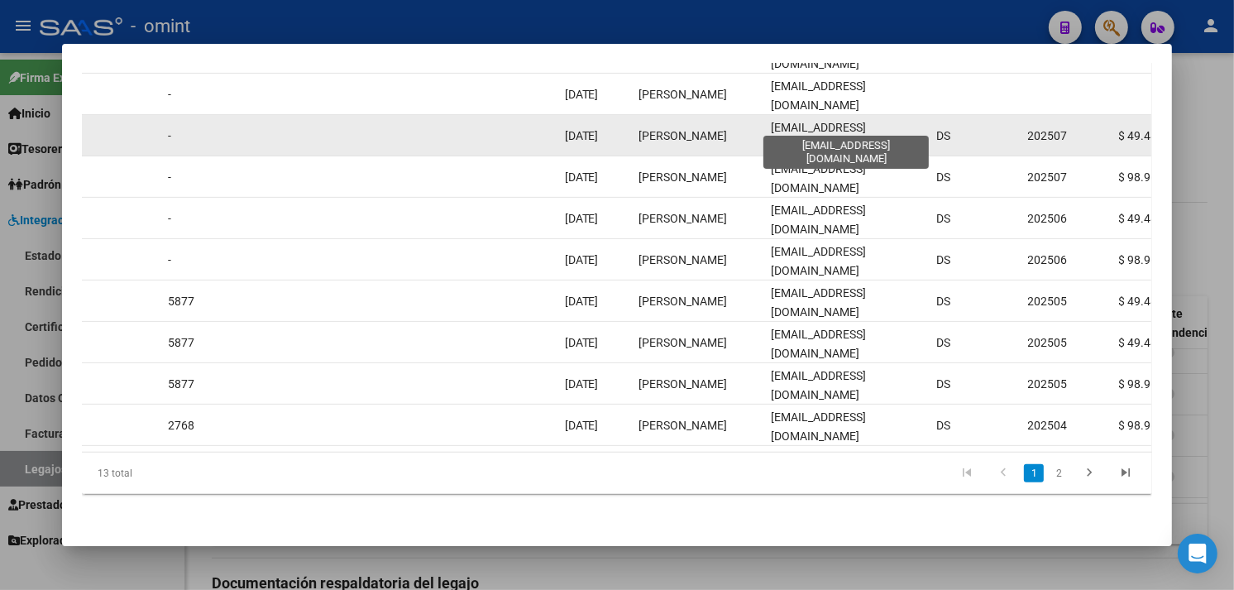
click at [815, 126] on span "silvanaeromero@live.com.ar" at bounding box center [819, 137] width 95 height 32
copy span "silvanaeromero@live.com.ar"
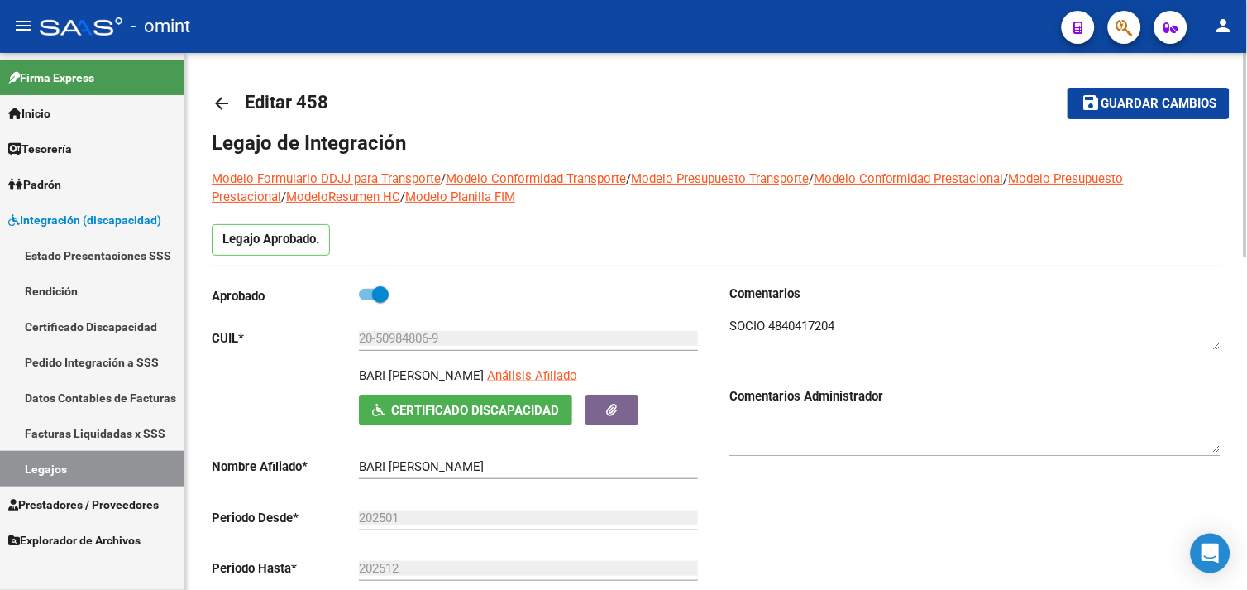
scroll to position [0, 0]
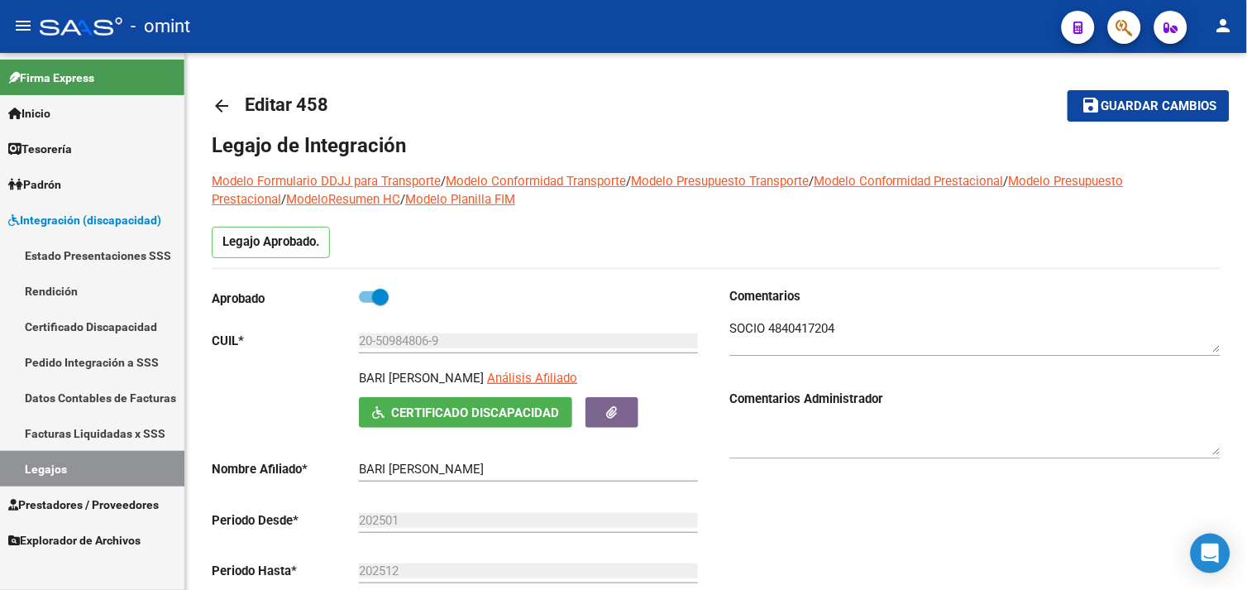
click at [122, 463] on link "Legajos" at bounding box center [92, 469] width 184 height 36
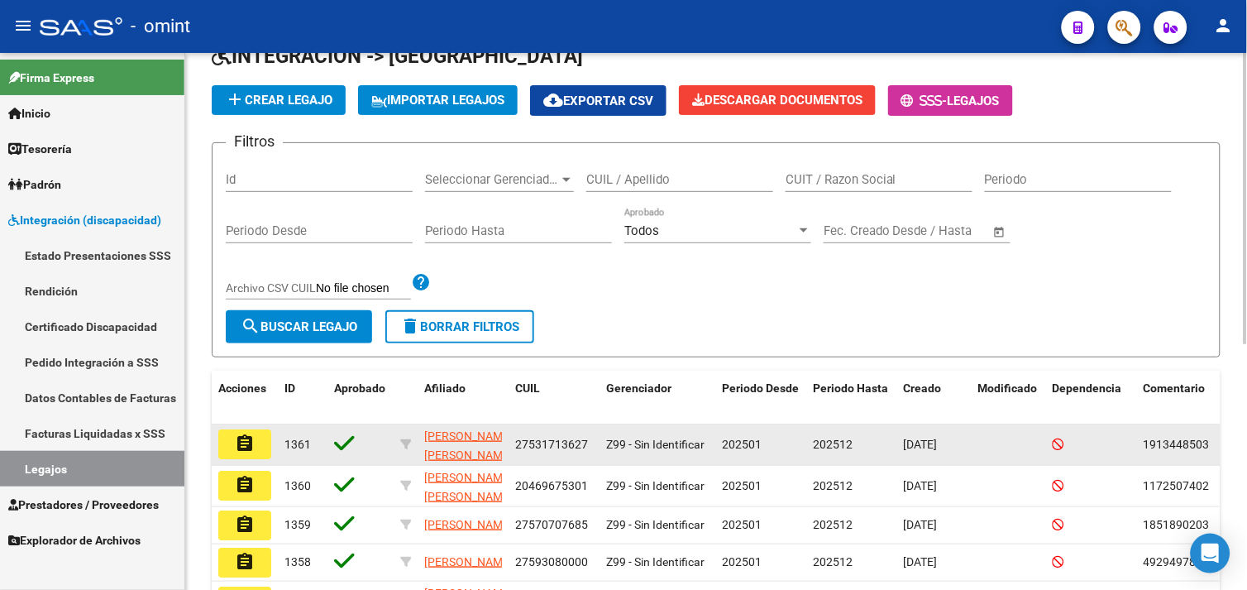
scroll to position [184, 0]
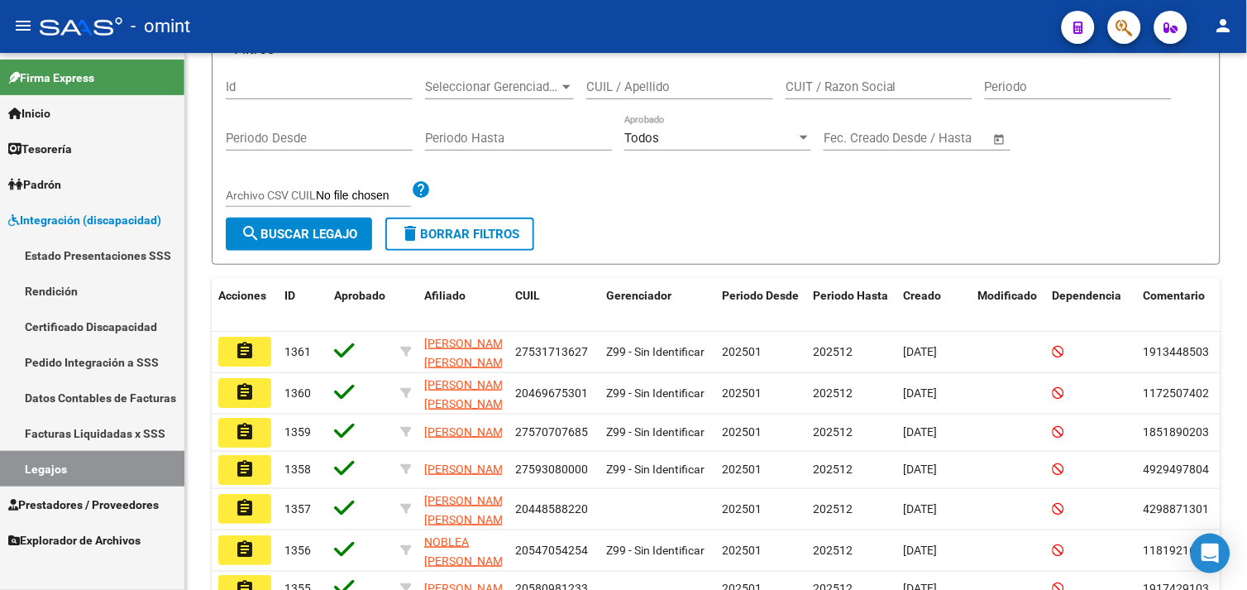
click at [81, 463] on link "Legajos" at bounding box center [92, 469] width 184 height 36
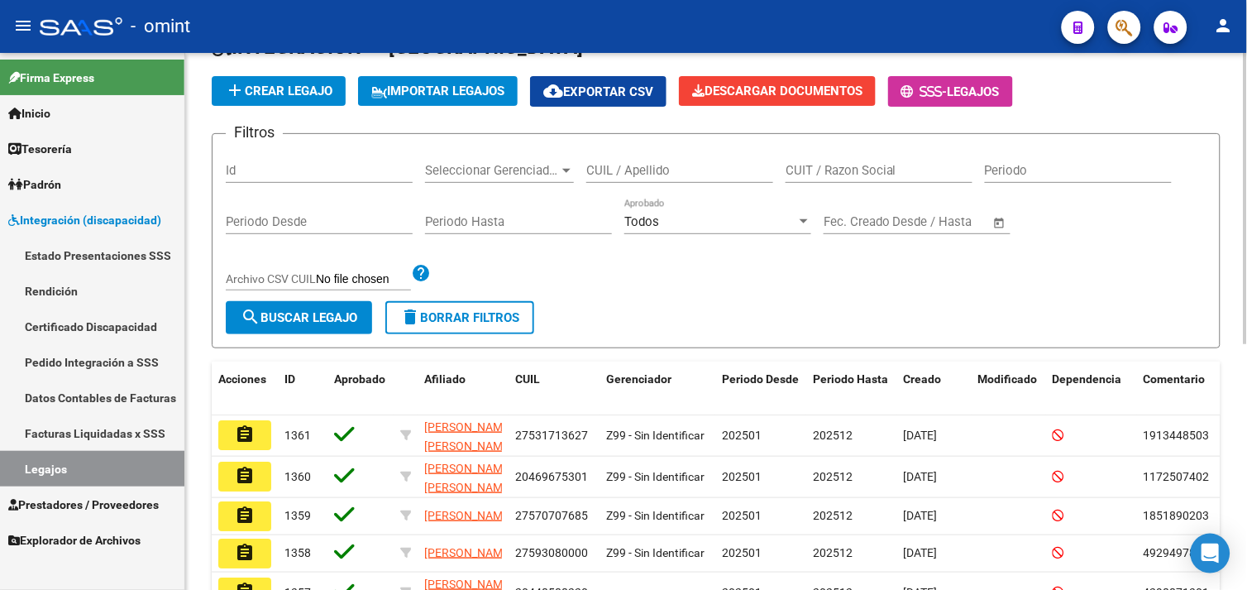
scroll to position [0, 0]
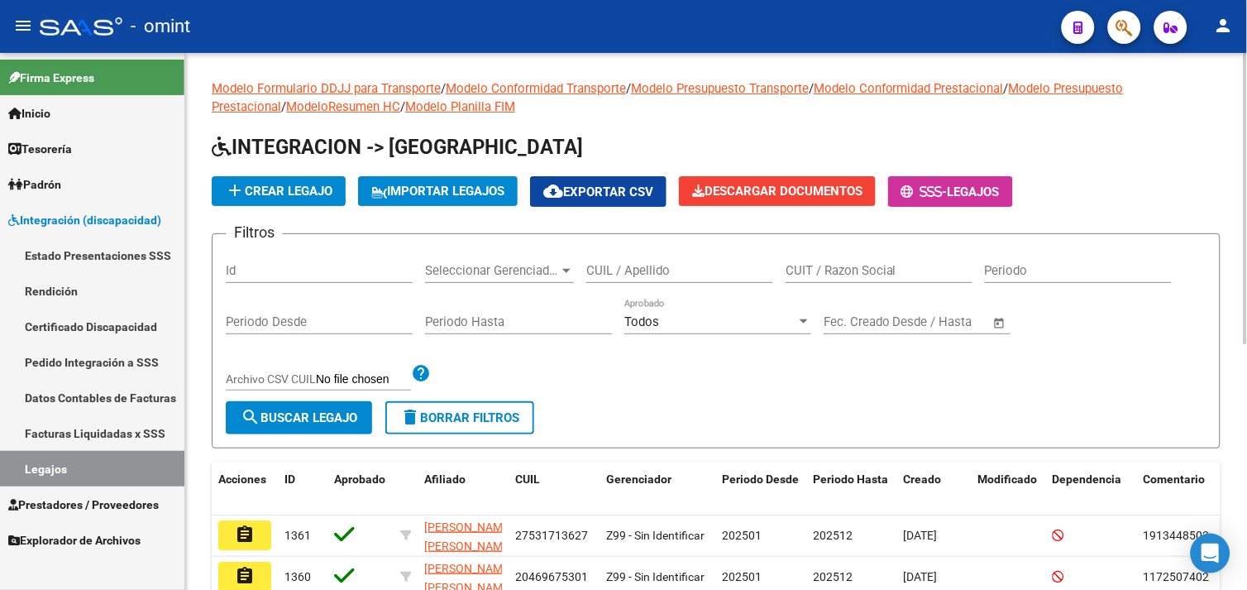
click at [703, 270] on input "CUIL / Apellido" at bounding box center [679, 270] width 187 height 15
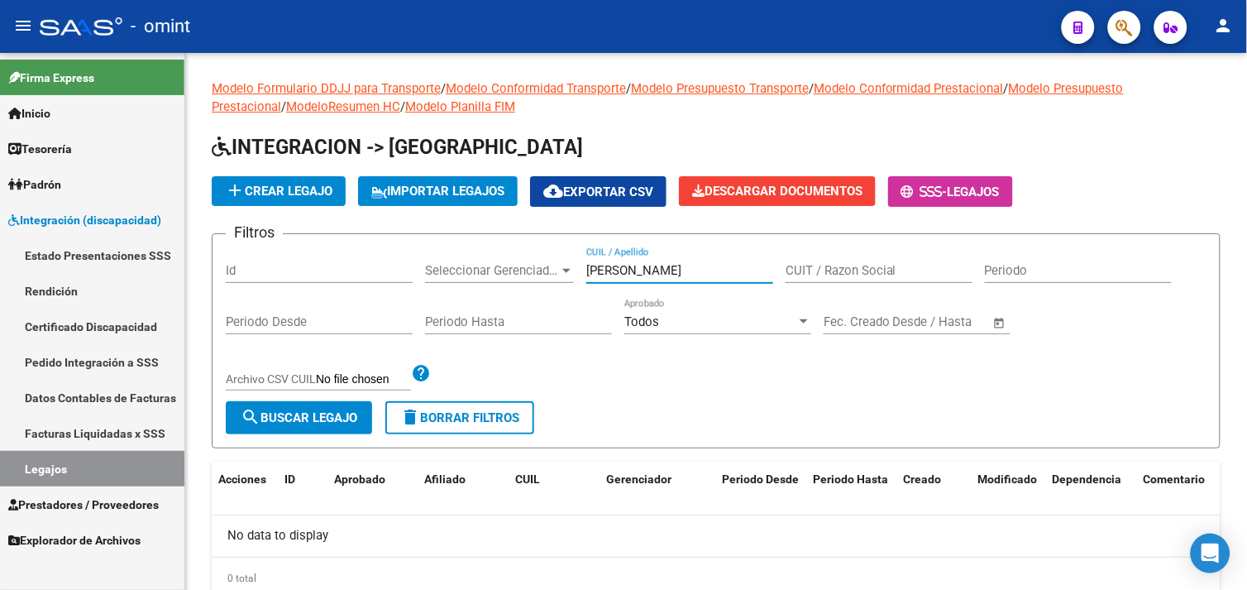
click at [93, 459] on link "Legajos" at bounding box center [92, 469] width 184 height 36
click at [666, 260] on div "gaitan CUIL / Apellido" at bounding box center [679, 265] width 187 height 36
click at [659, 266] on input "gaitan" at bounding box center [679, 270] width 187 height 15
type input "cabot"
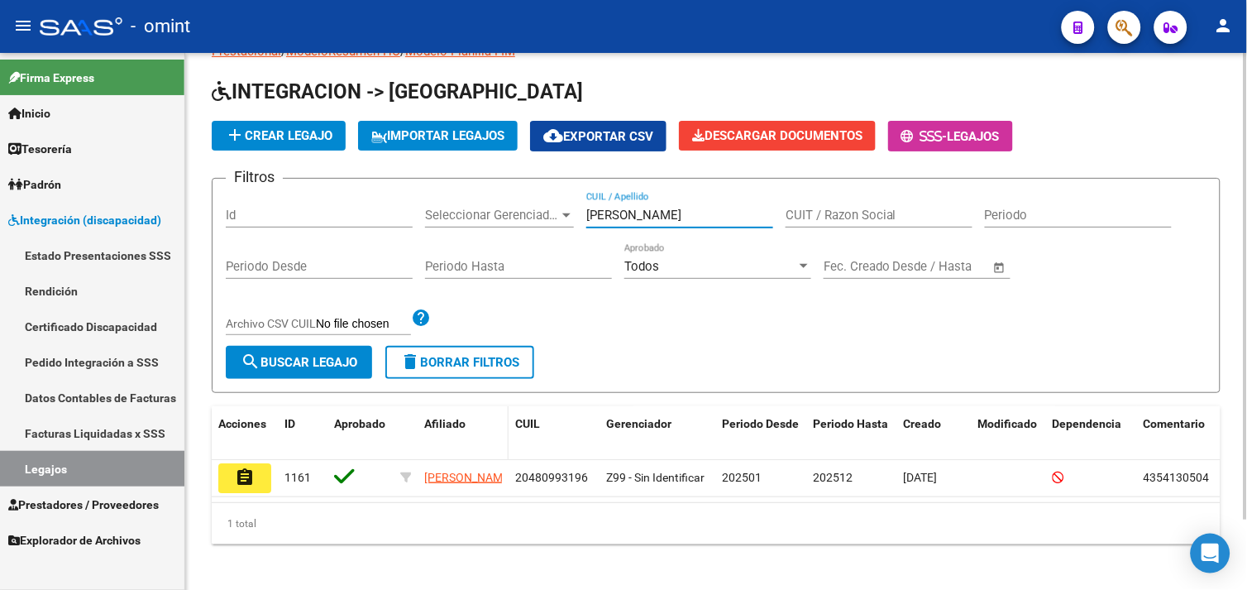
scroll to position [80, 0]
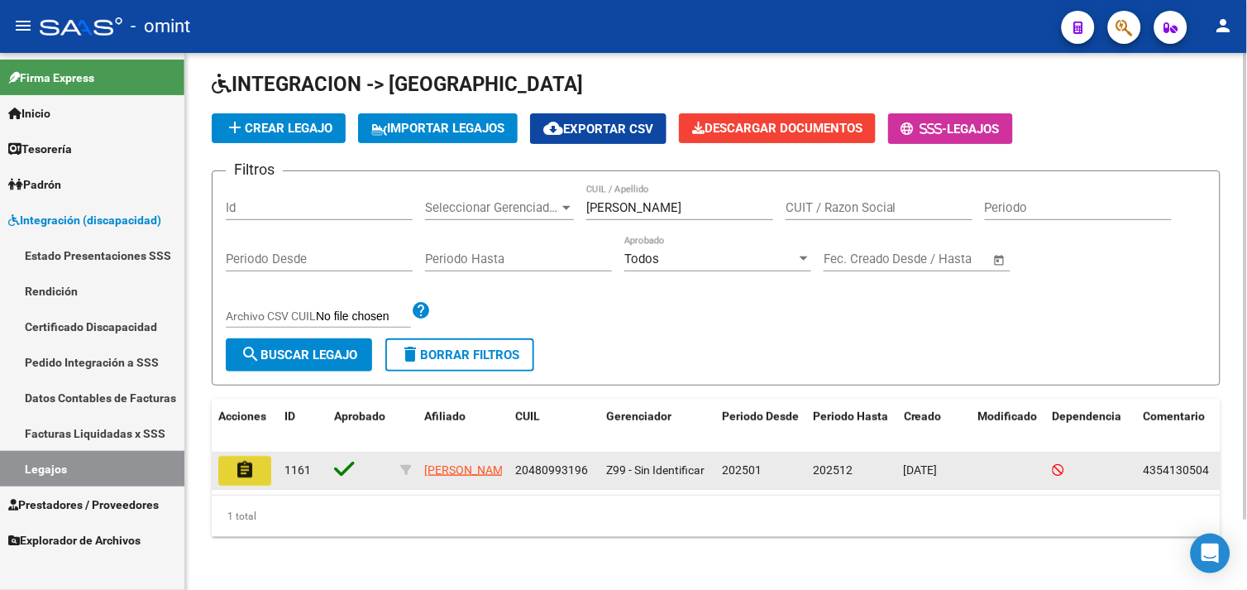
click at [249, 460] on mat-icon "assignment" at bounding box center [245, 470] width 20 height 20
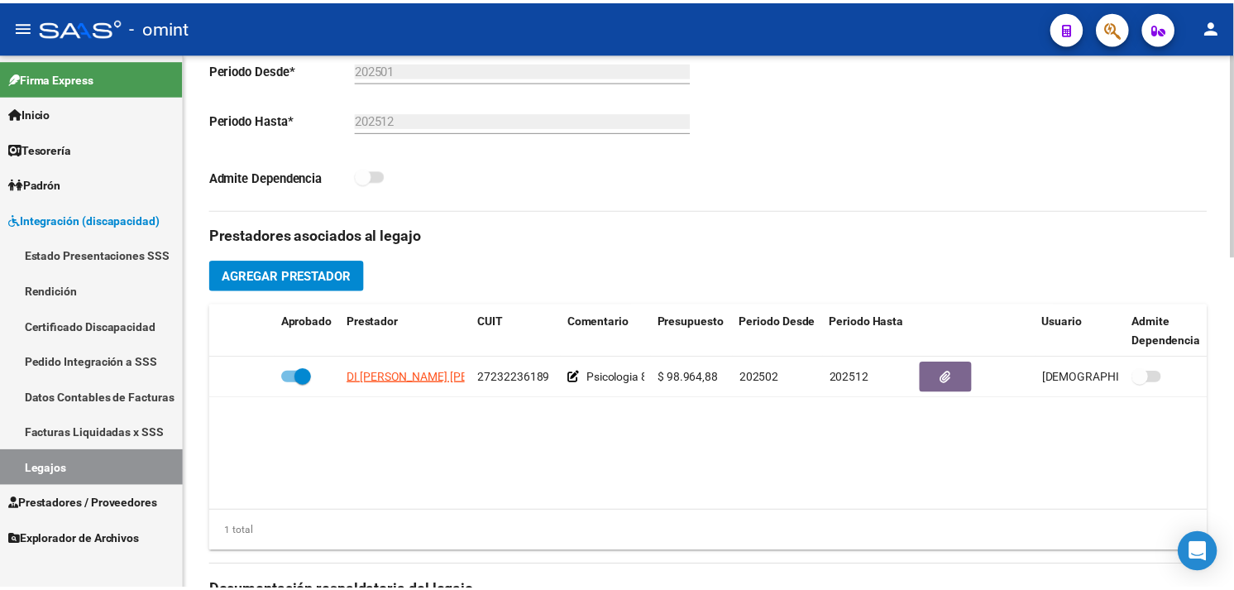
scroll to position [551, 0]
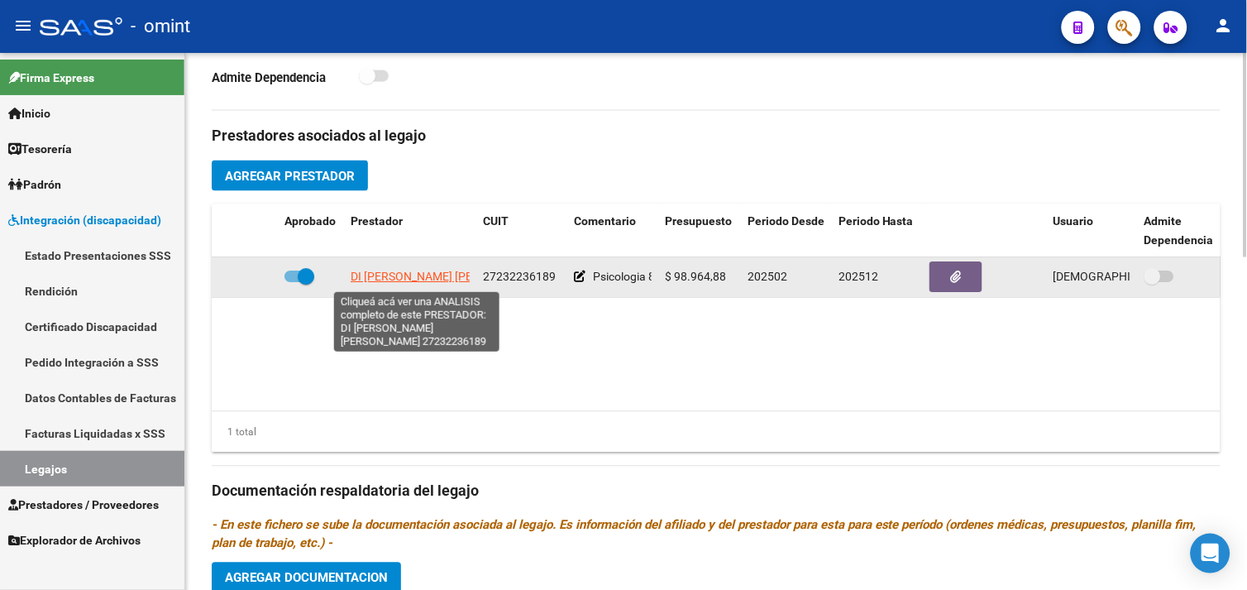
click at [399, 274] on span "DI [PERSON_NAME] [PERSON_NAME]" at bounding box center [447, 276] width 193 height 13
type textarea "27232236189"
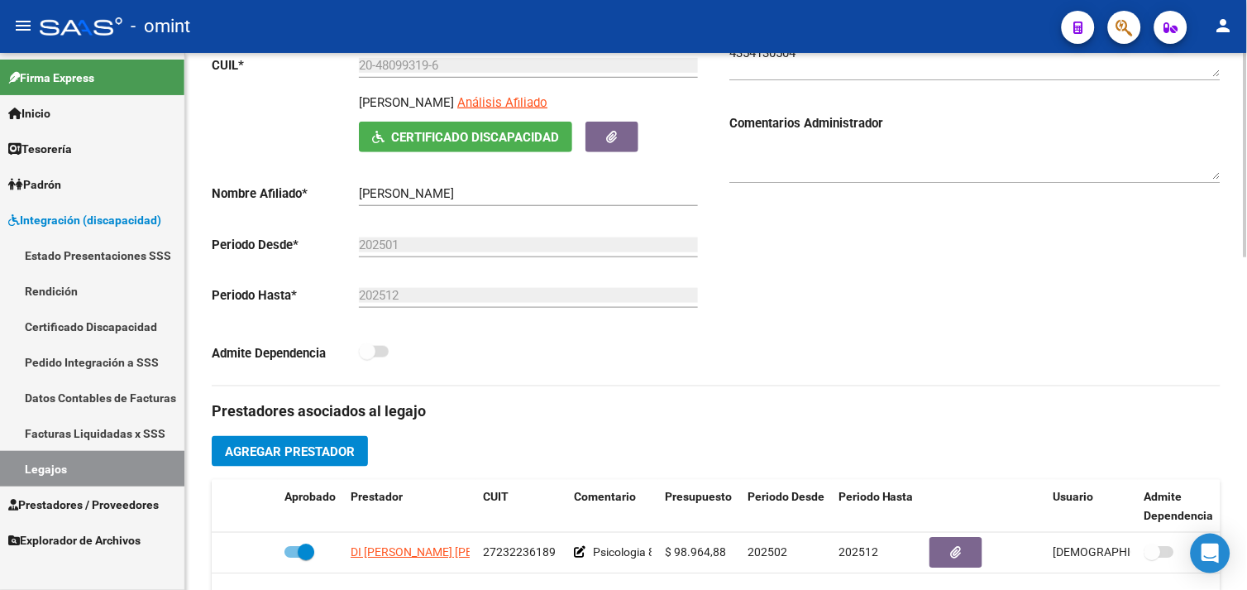
scroll to position [0, 0]
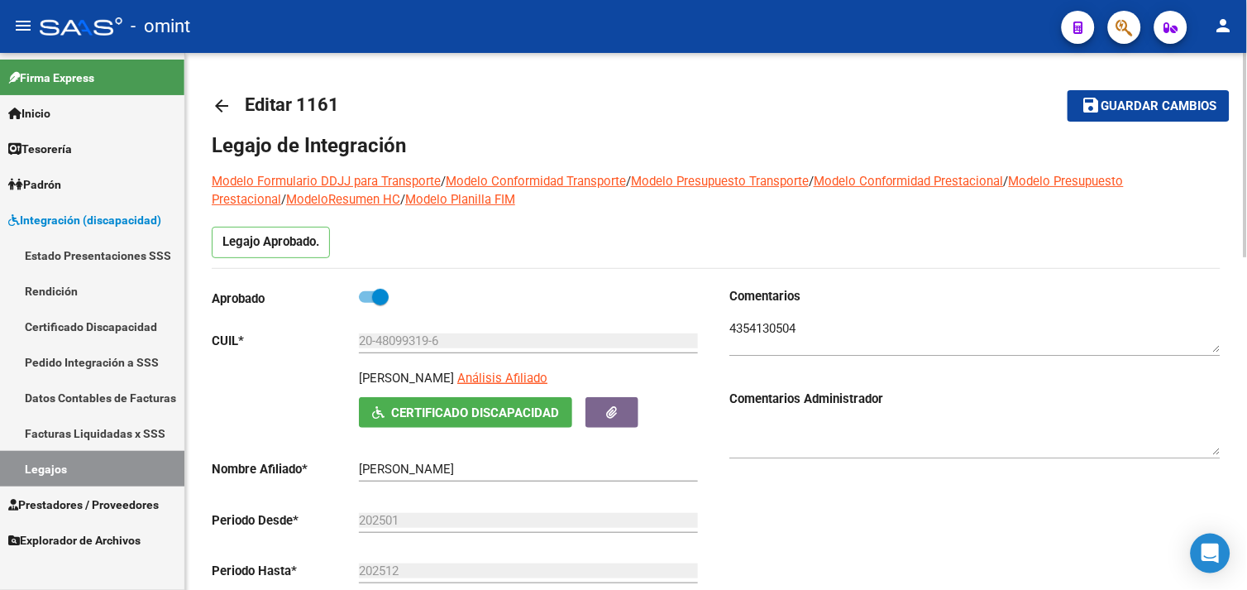
click at [762, 326] on textarea at bounding box center [974, 335] width 491 height 33
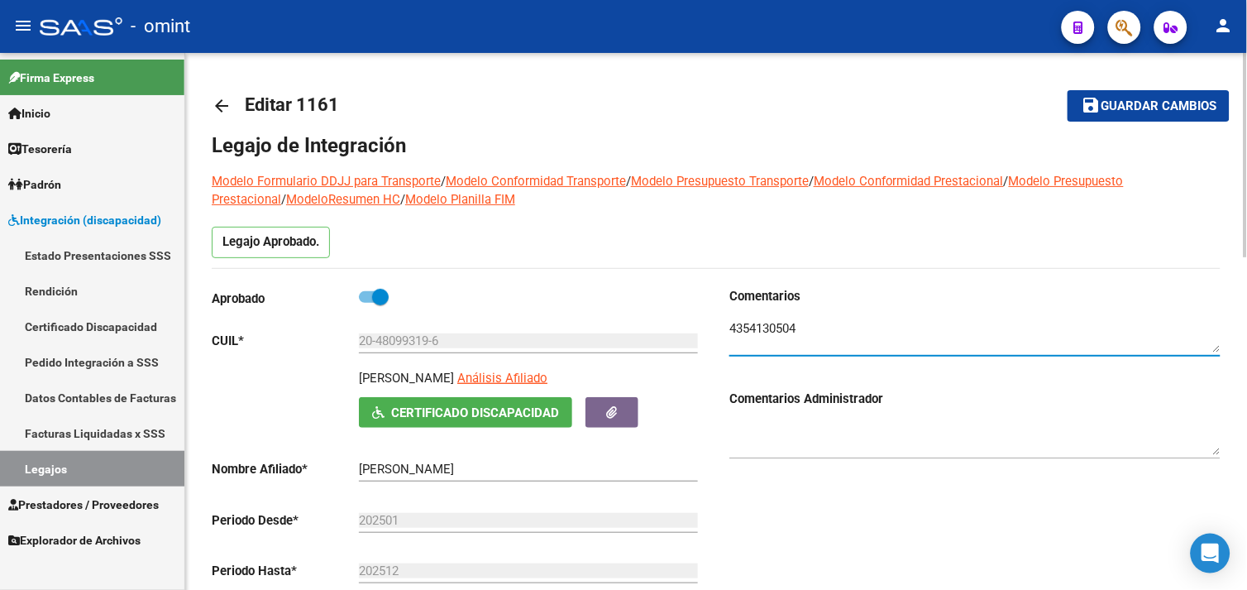
click at [762, 326] on textarea at bounding box center [974, 335] width 491 height 33
click at [69, 475] on link "Legajos" at bounding box center [92, 469] width 184 height 36
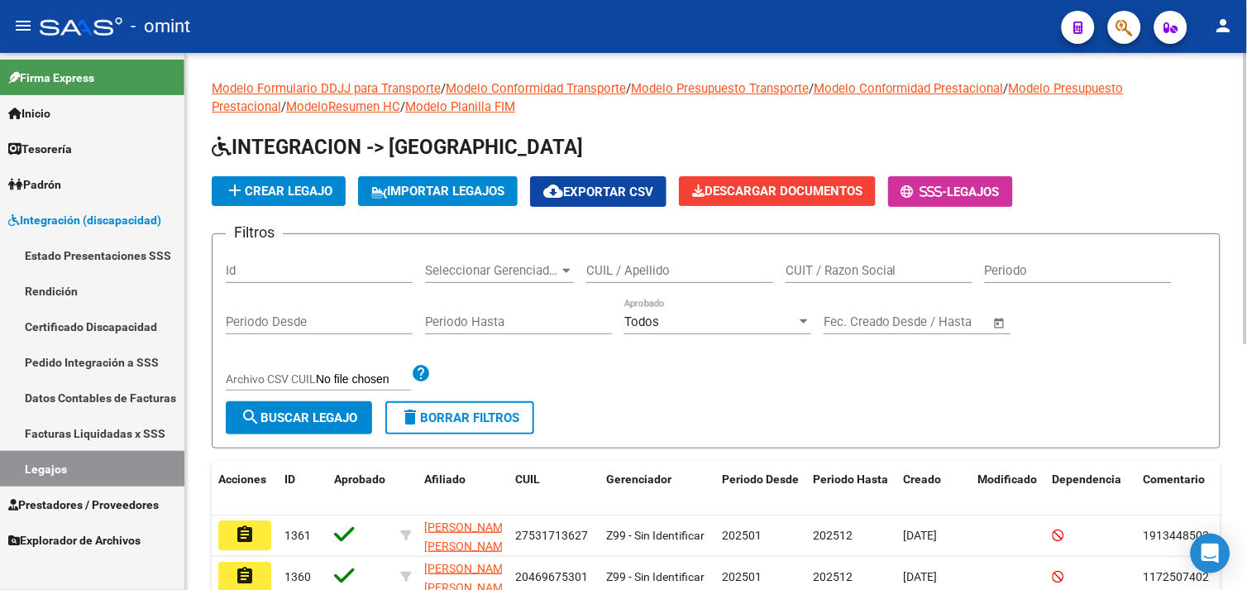
click at [649, 277] on input "CUIL / Apellido" at bounding box center [679, 270] width 187 height 15
type input "a"
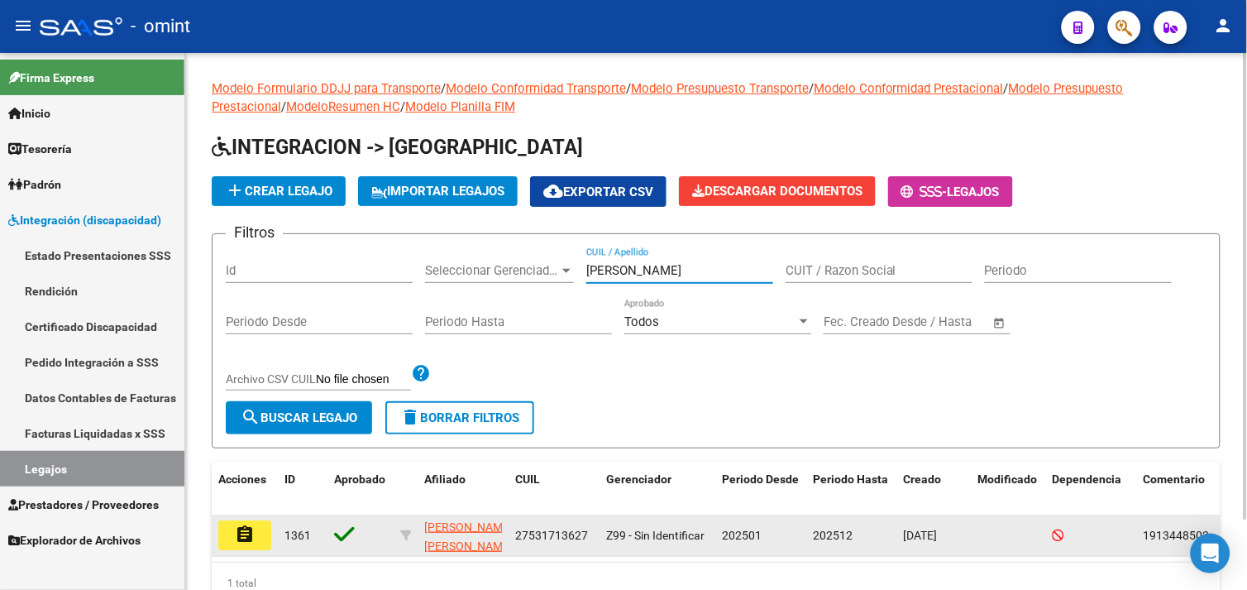
type input "badii"
click at [263, 535] on button "assignment" at bounding box center [244, 535] width 53 height 30
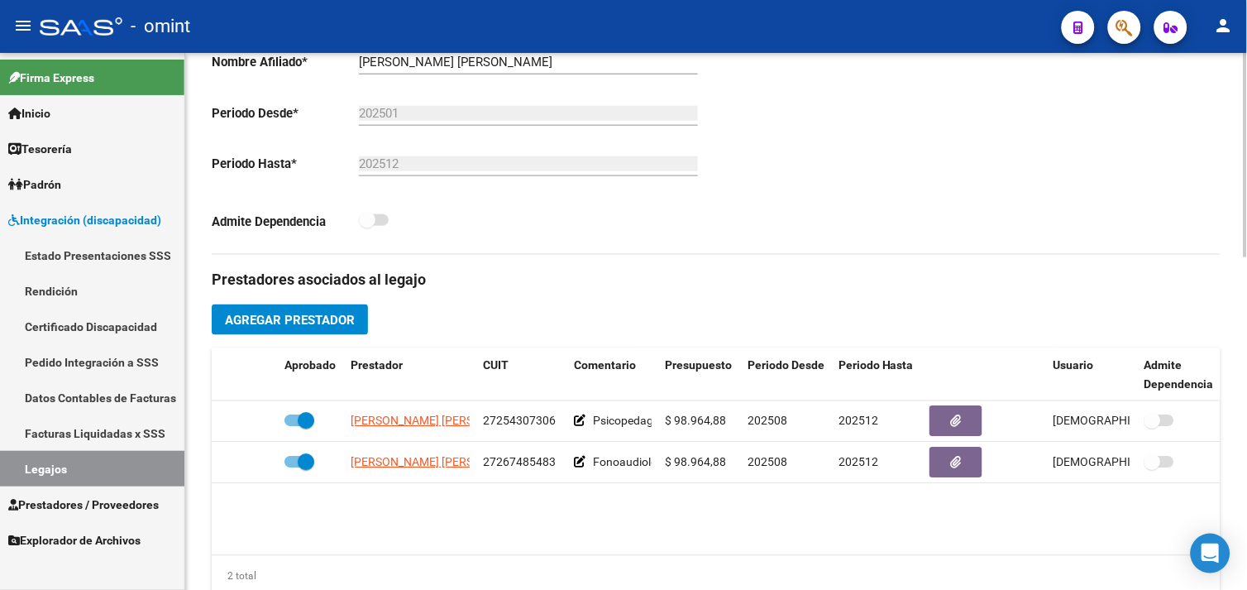
scroll to position [551, 0]
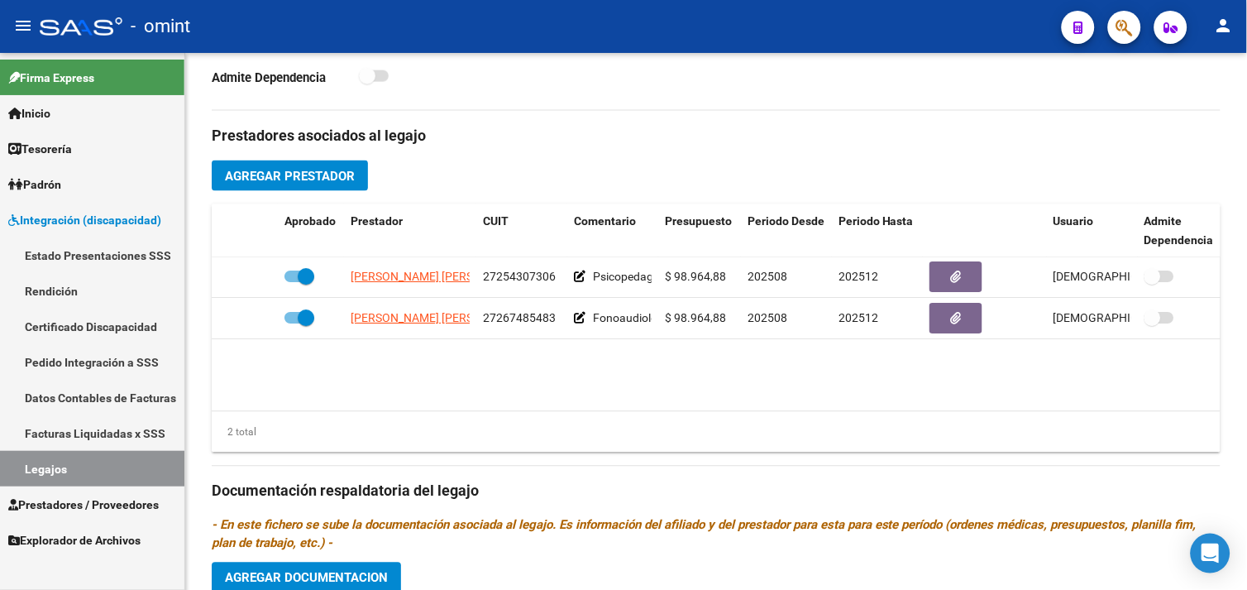
click at [97, 463] on link "Legajos" at bounding box center [92, 469] width 184 height 36
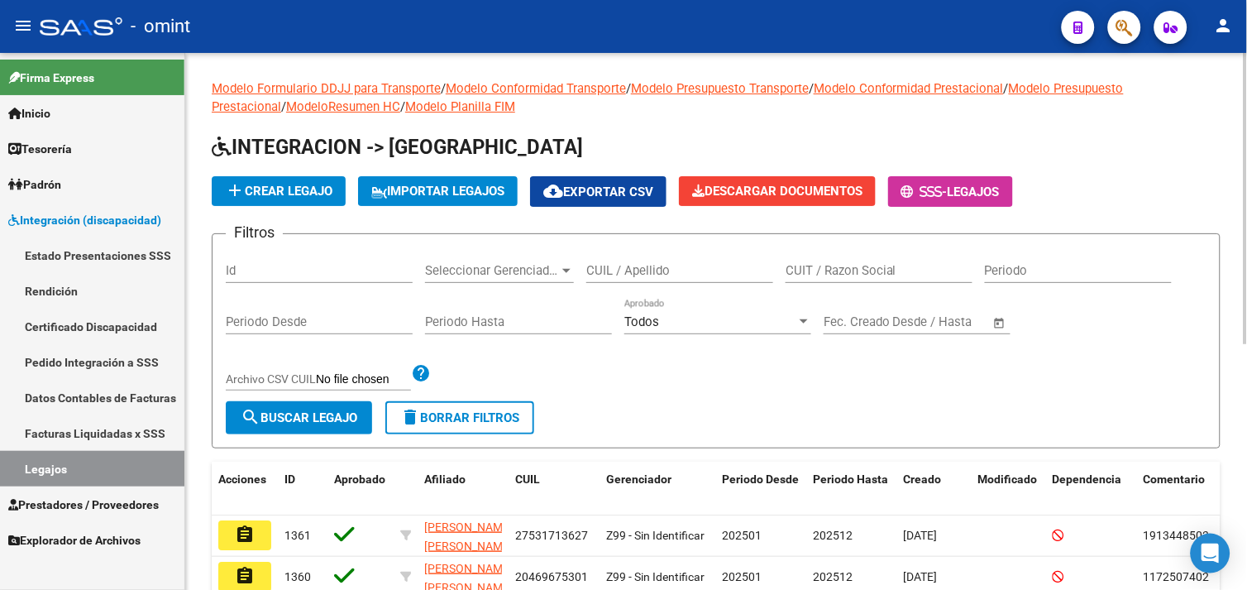
click at [598, 287] on div "CUIL / Apellido" at bounding box center [679, 272] width 187 height 51
click at [600, 285] on div "CUIL / Apellido" at bounding box center [679, 272] width 187 height 51
click at [602, 283] on div "CUIL / Apellido" at bounding box center [679, 265] width 187 height 36
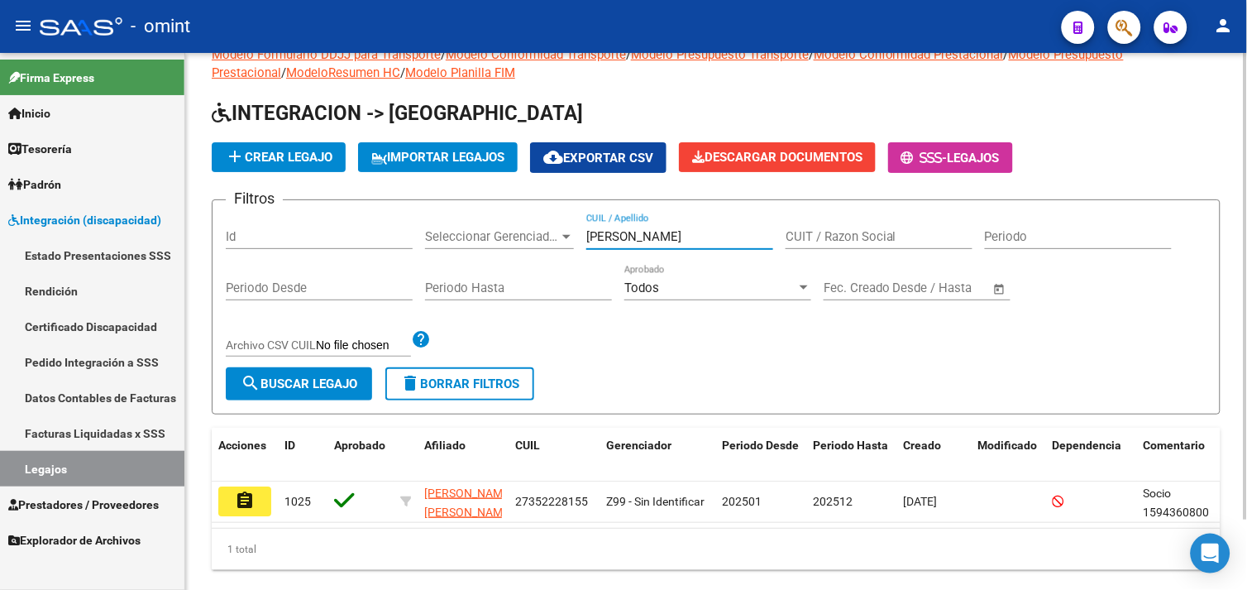
scroll to position [80, 0]
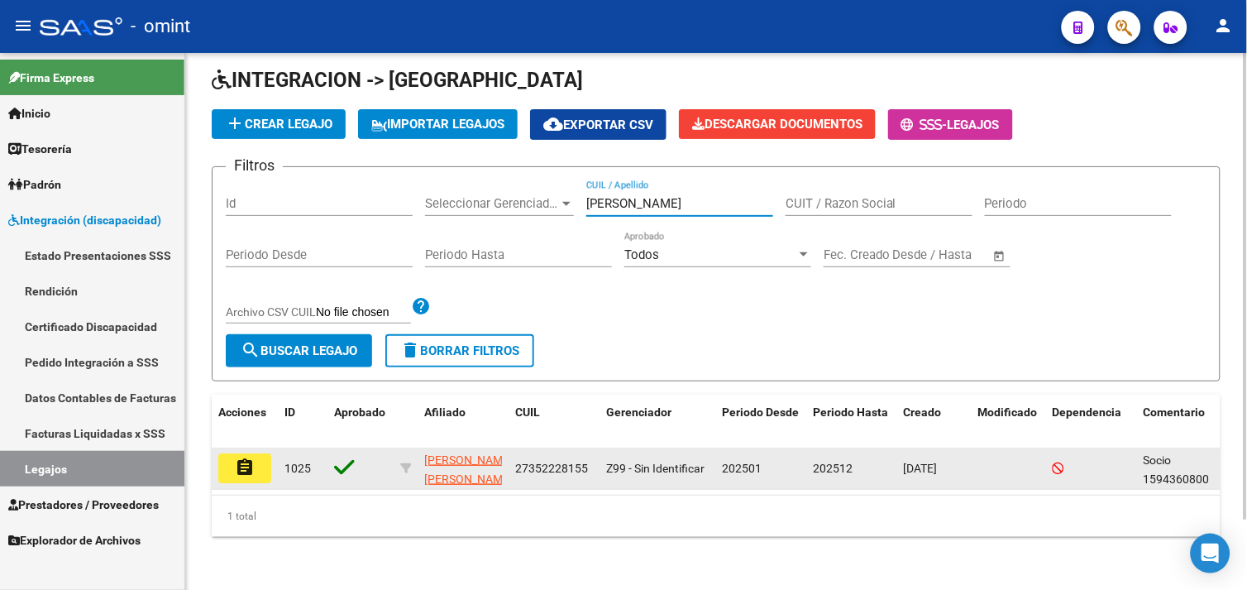
type input "acosta maria"
click at [246, 470] on datatable-body-cell "assignment" at bounding box center [245, 468] width 66 height 41
click at [246, 461] on mat-icon "assignment" at bounding box center [245, 467] width 20 height 20
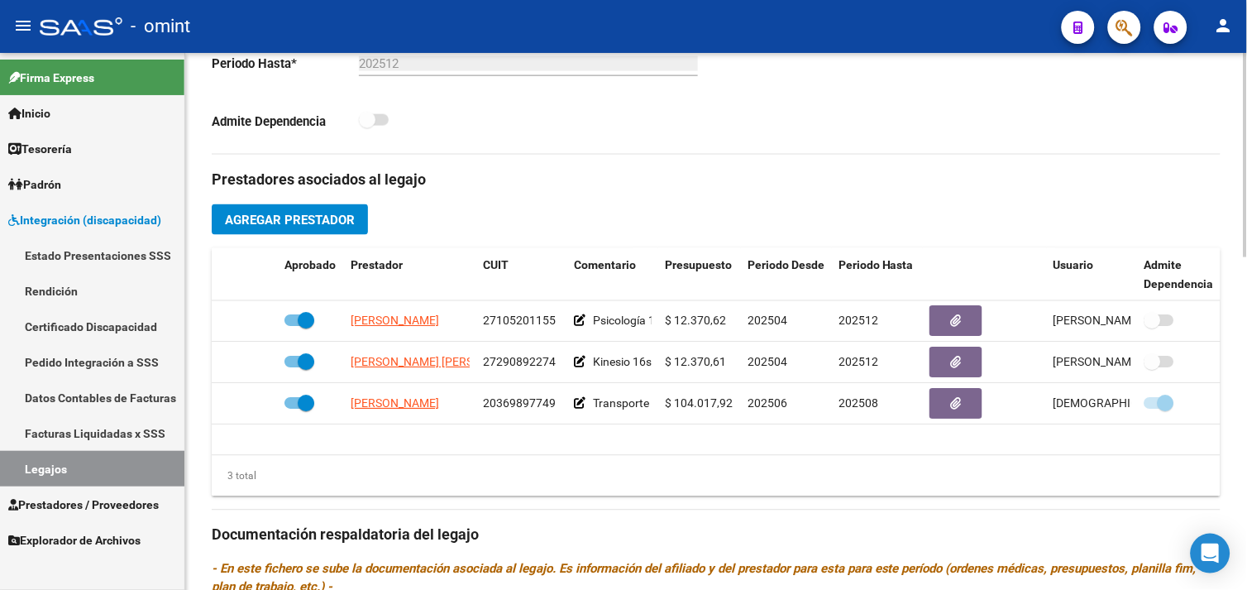
scroll to position [551, 0]
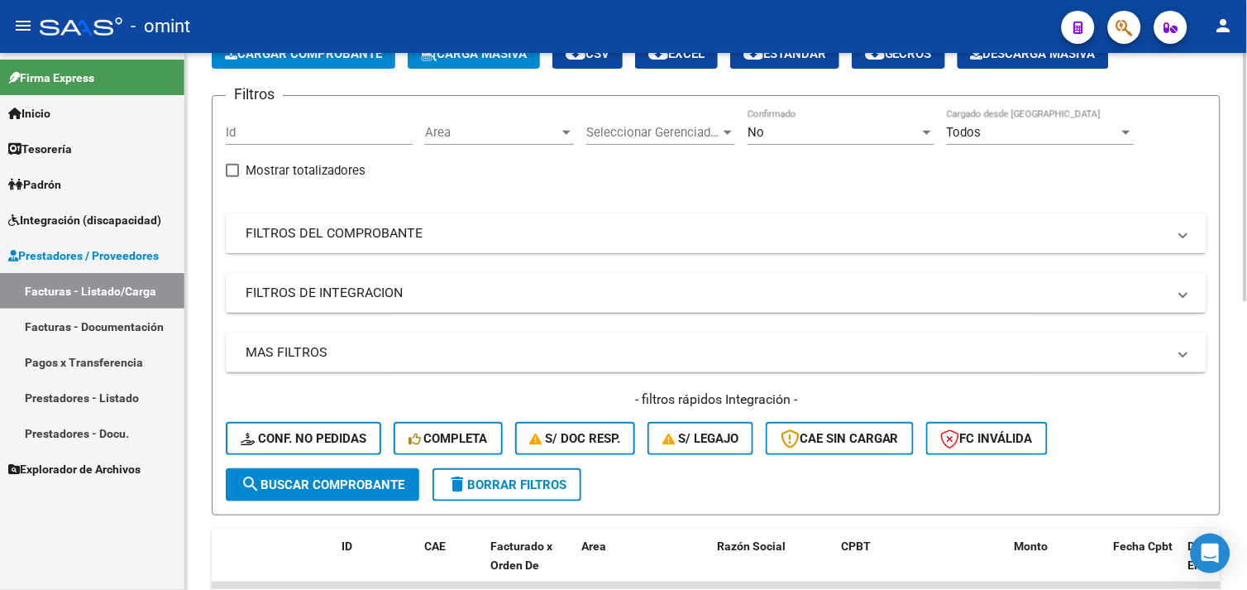
scroll to position [73, 0]
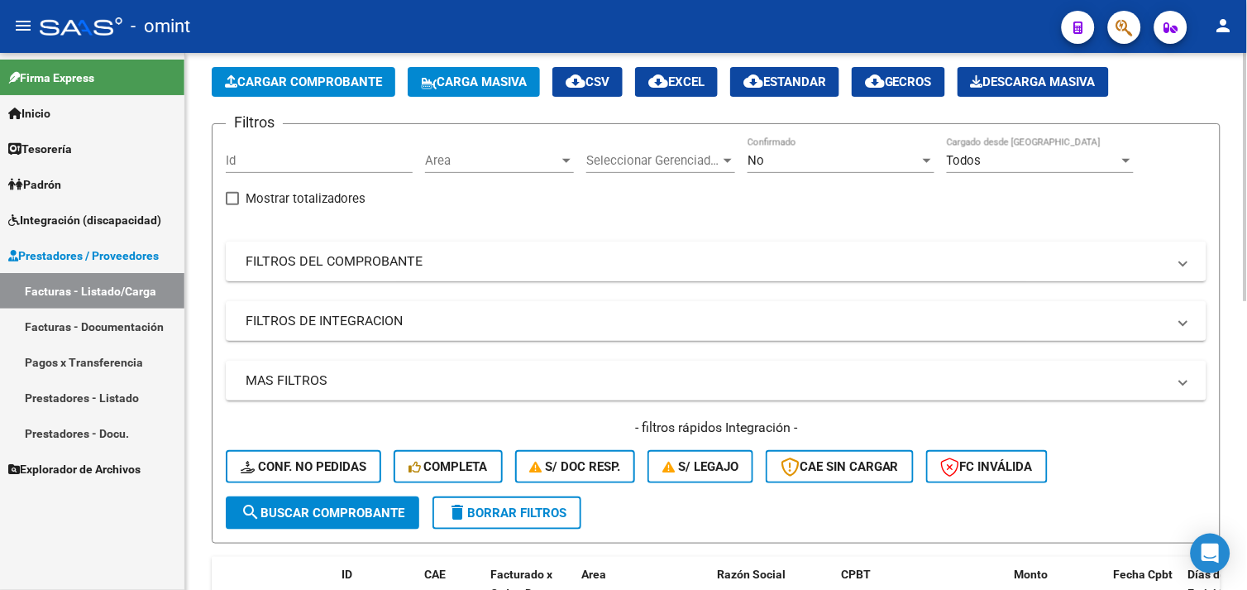
click at [327, 265] on mat-panel-title "FILTROS DEL COMPROBANTE" at bounding box center [706, 261] width 921 height 18
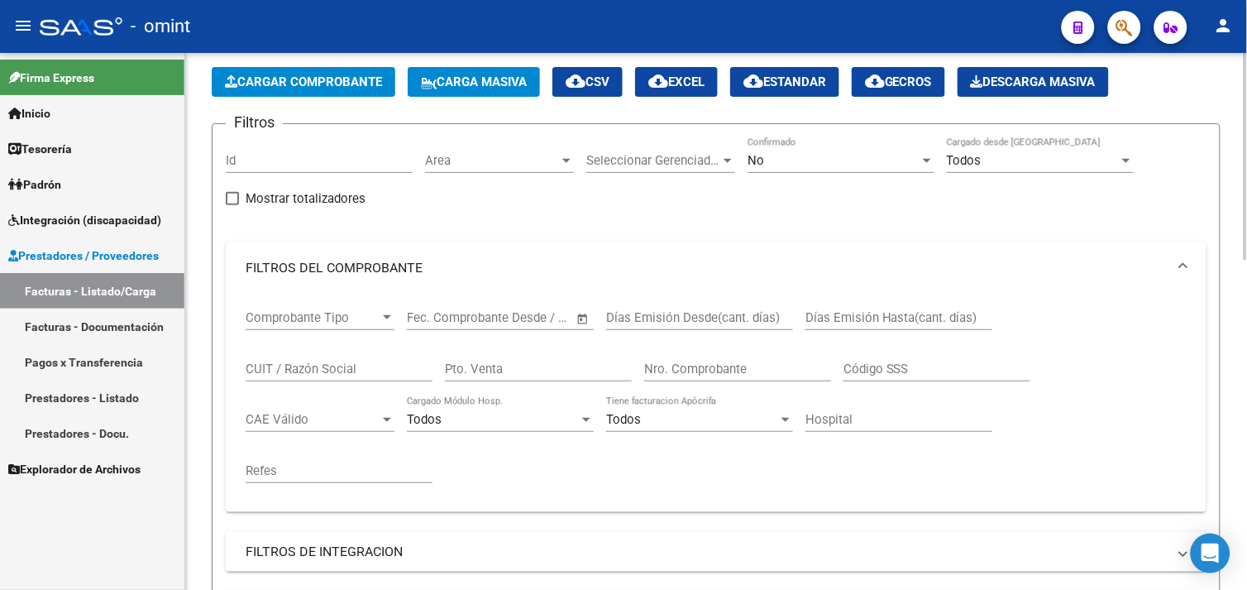
click at [308, 364] on input "CUIT / Razón Social" at bounding box center [339, 368] width 187 height 15
paste input "27177196237"
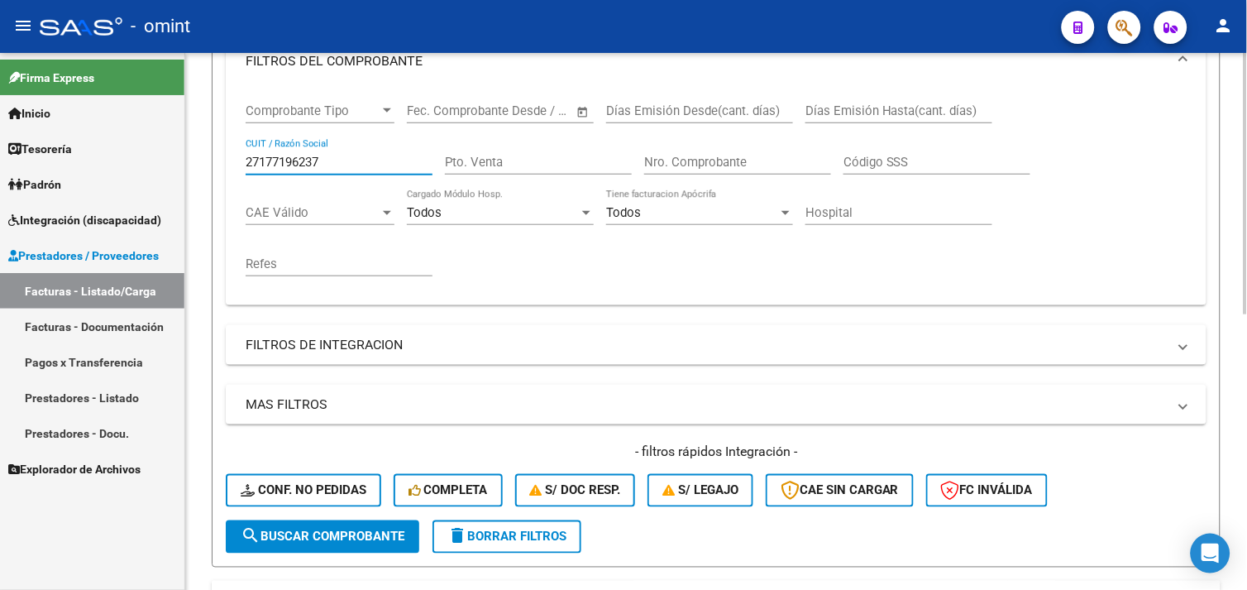
scroll to position [533, 0]
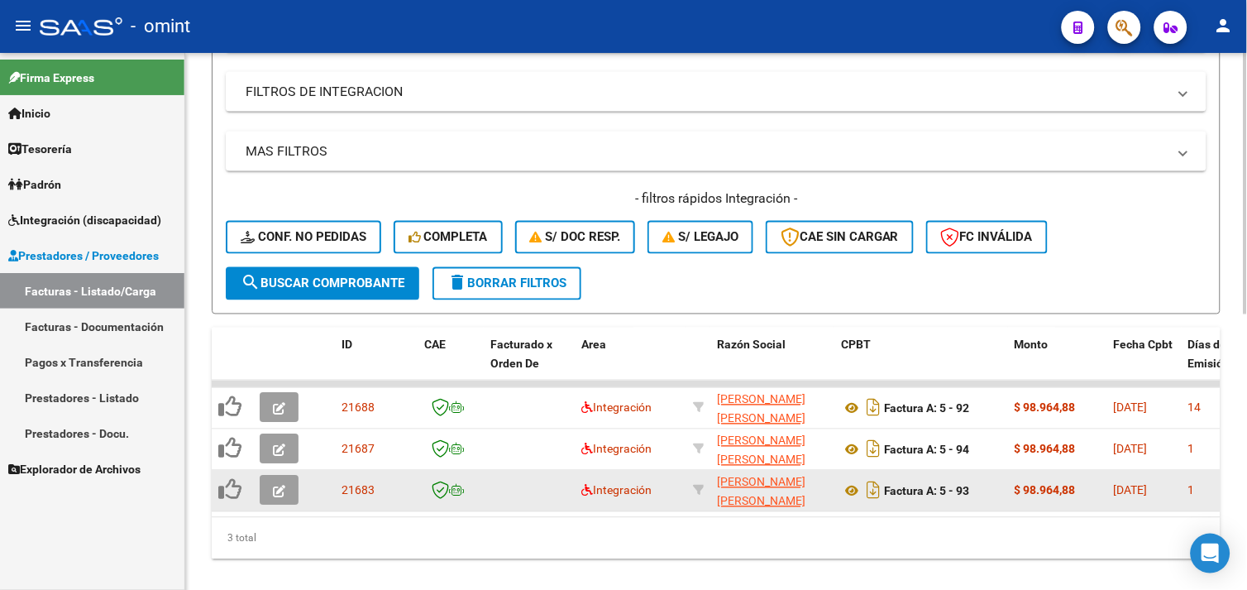
type input "27177196237"
click at [293, 495] on button "button" at bounding box center [279, 491] width 39 height 30
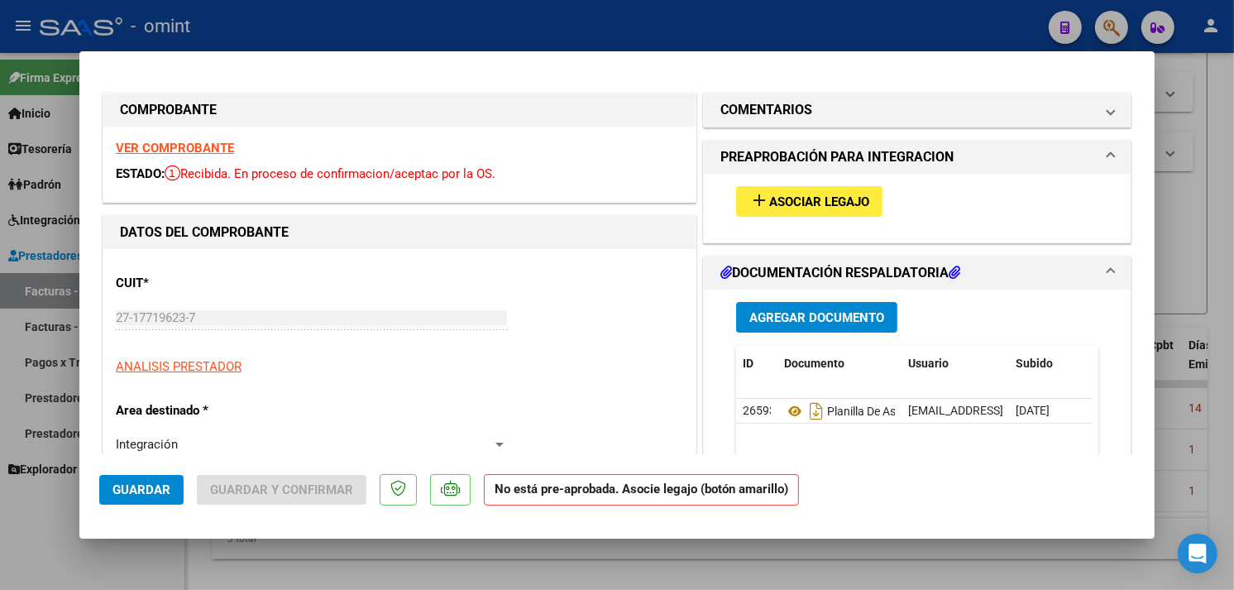
click at [201, 146] on strong "VER COMPROBANTE" at bounding box center [175, 148] width 118 height 15
click at [204, 150] on strong "VER COMPROBANTE" at bounding box center [175, 148] width 118 height 15
type input "$ 0,00"
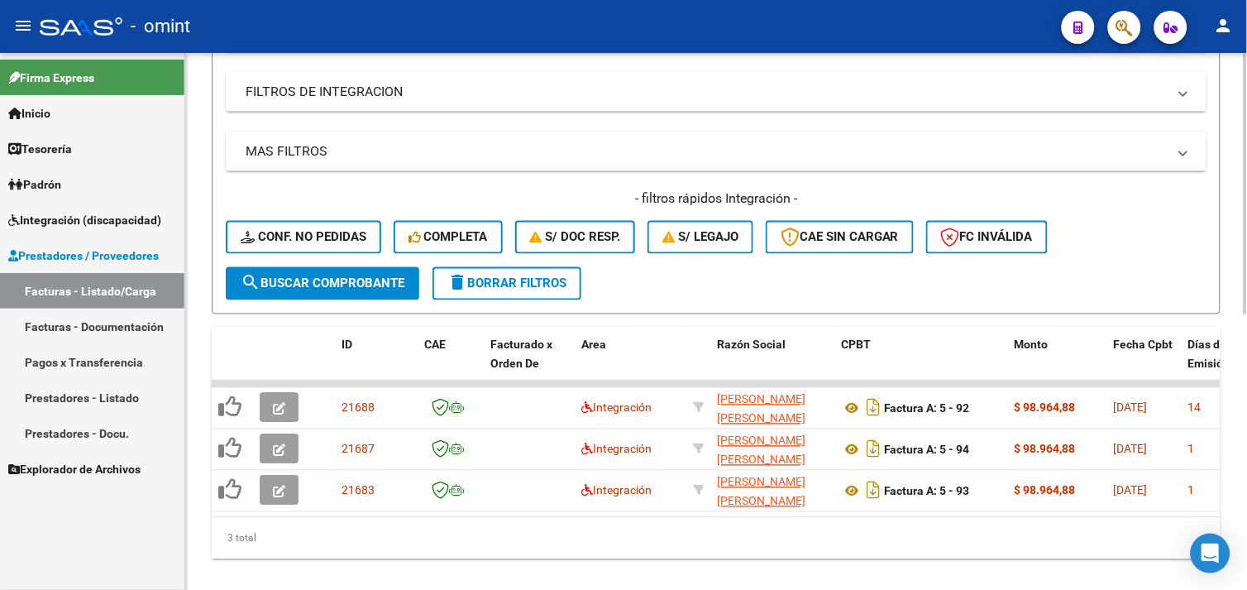
click at [552, 287] on span "delete Borrar Filtros" at bounding box center [506, 283] width 119 height 15
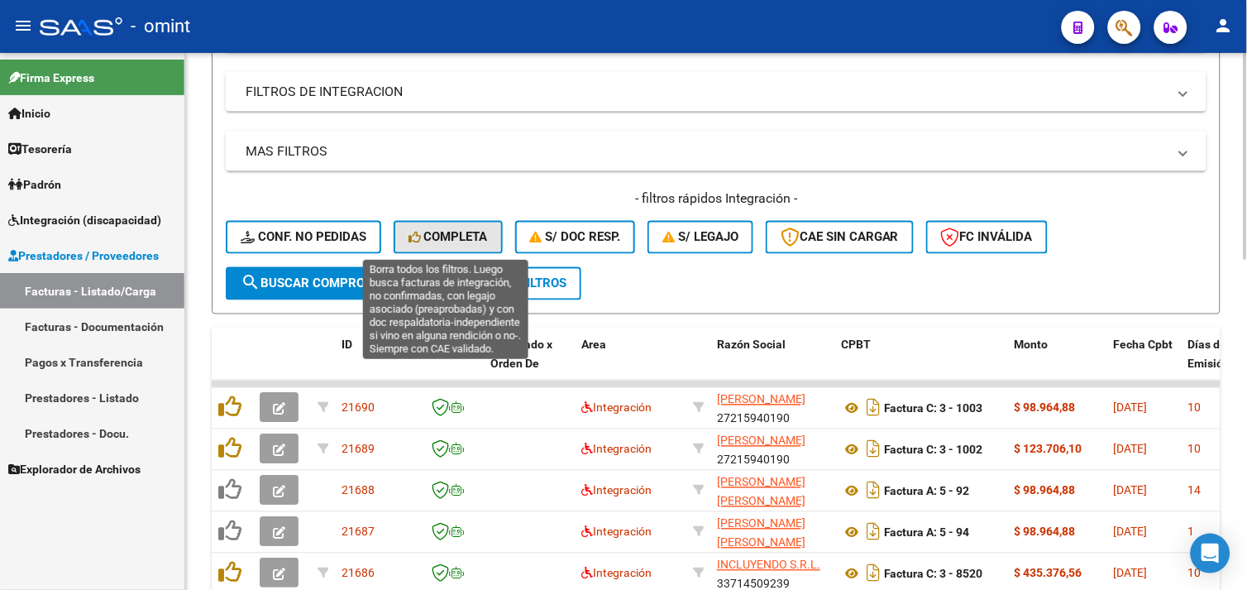
click at [442, 240] on span "Completa" at bounding box center [448, 237] width 79 height 15
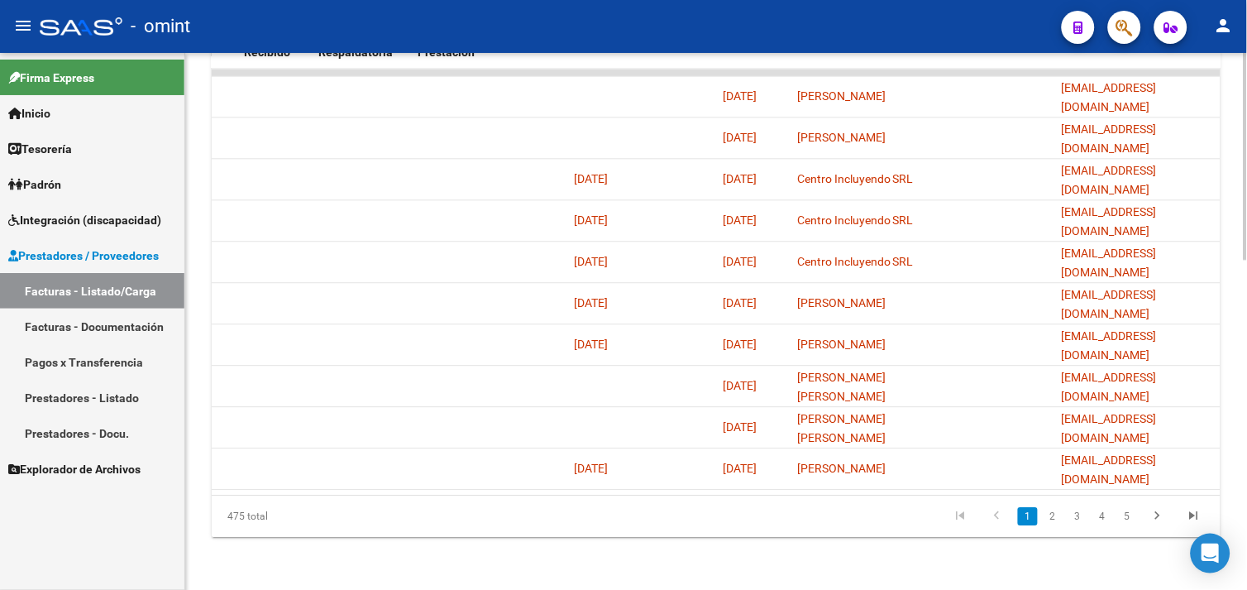
scroll to position [0, 0]
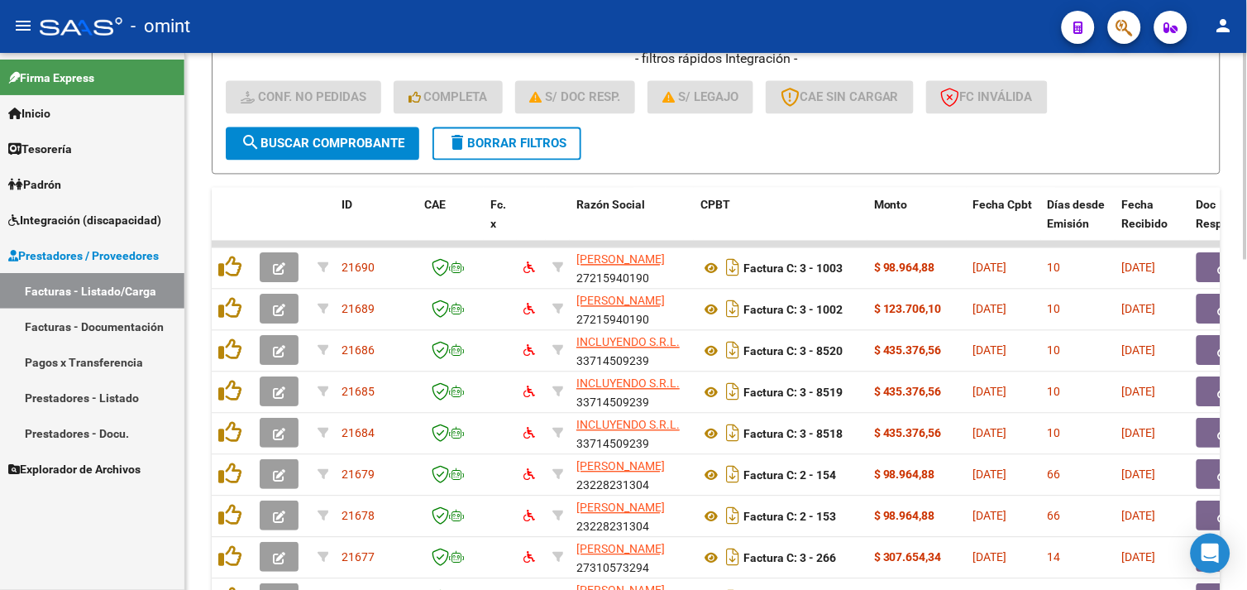
click at [483, 150] on span "delete Borrar Filtros" at bounding box center [506, 143] width 119 height 15
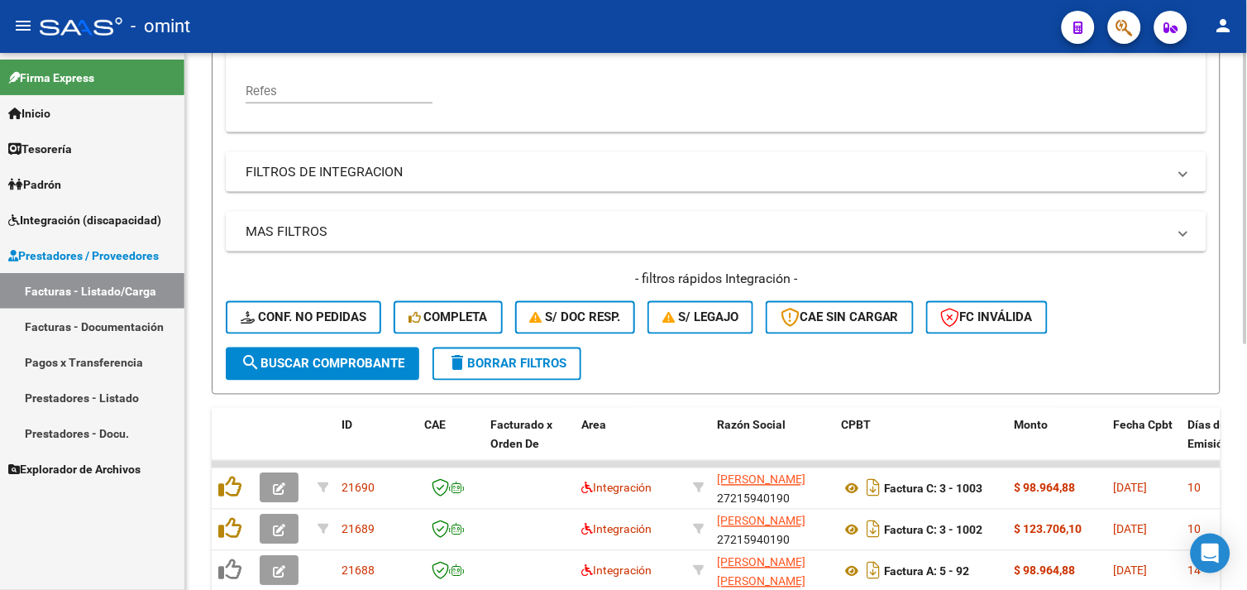
scroll to position [672, 0]
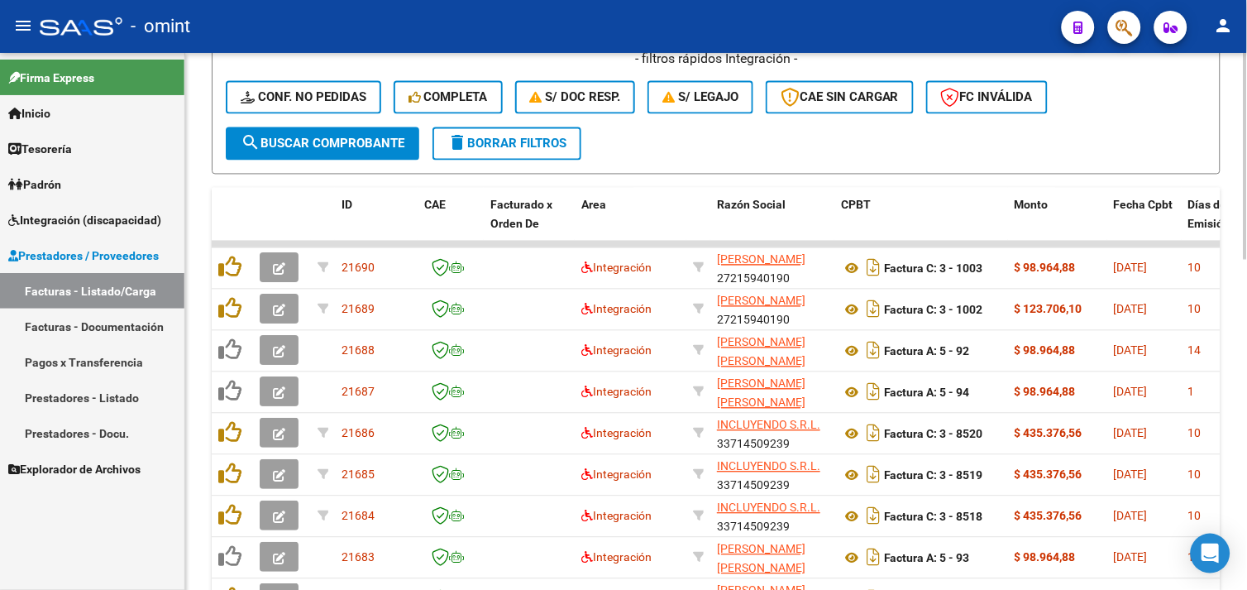
click at [561, 108] on button "S/ Doc Resp." at bounding box center [575, 97] width 121 height 33
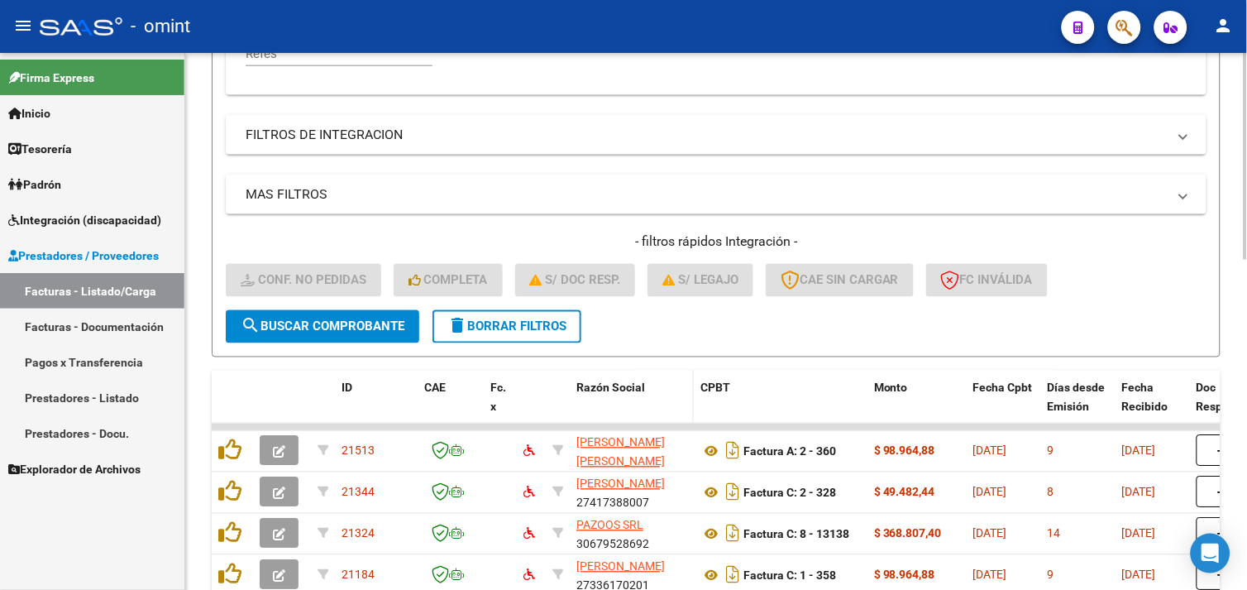
scroll to position [489, 0]
click at [536, 334] on button "delete Borrar Filtros" at bounding box center [507, 327] width 149 height 33
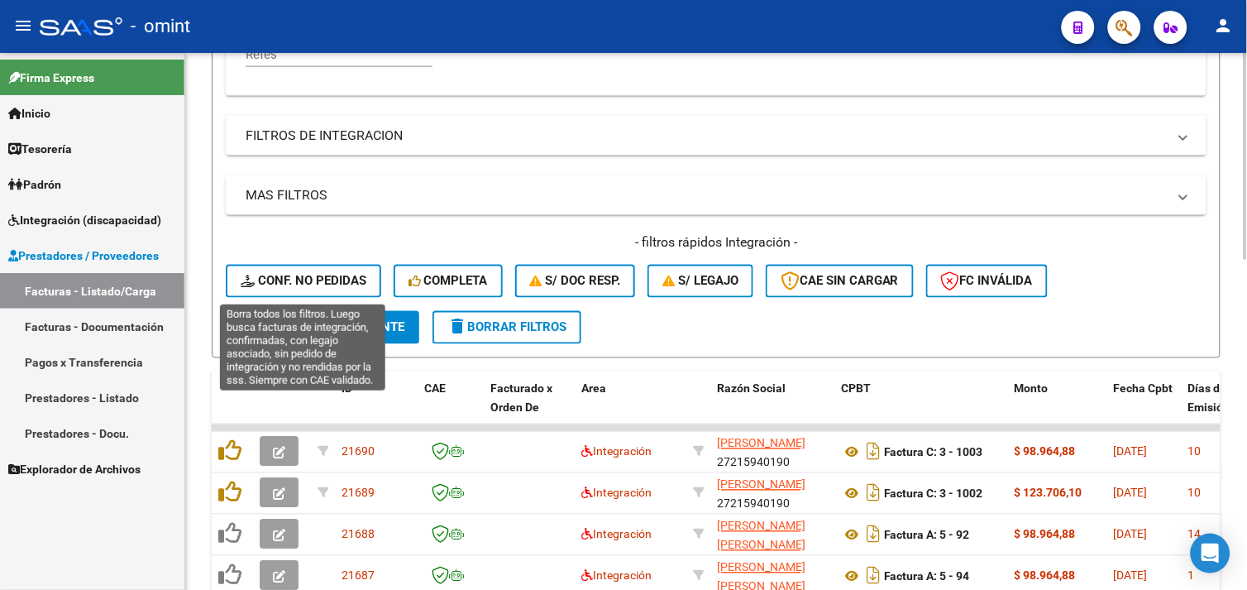
click at [276, 286] on span "Conf. no pedidas" at bounding box center [304, 281] width 126 height 15
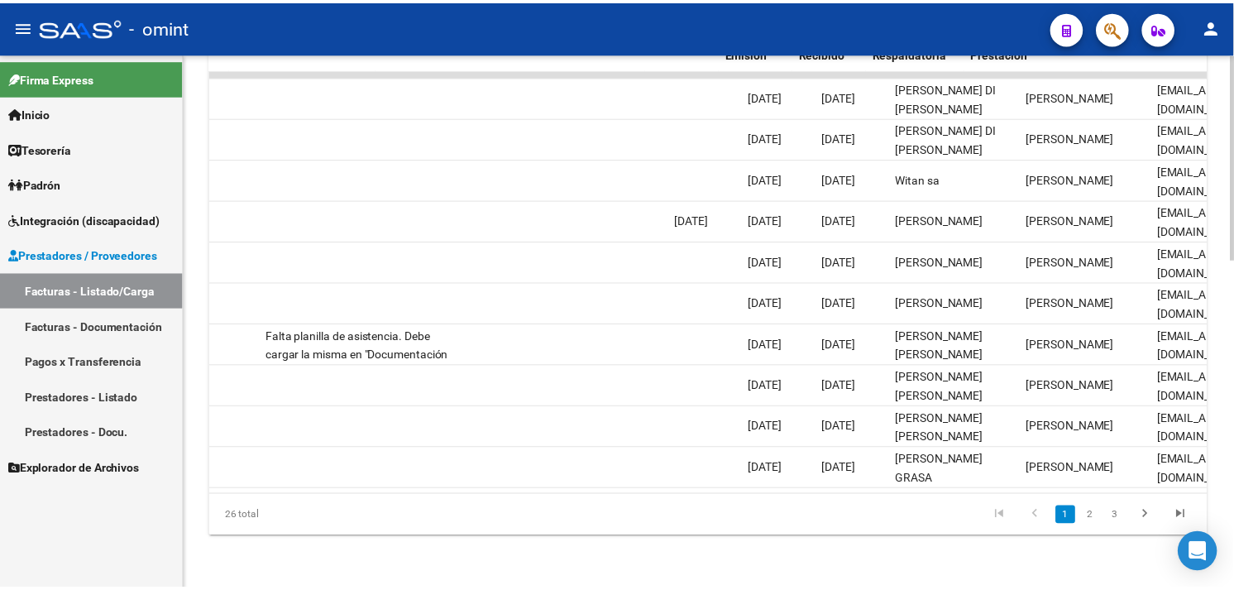
scroll to position [0, 0]
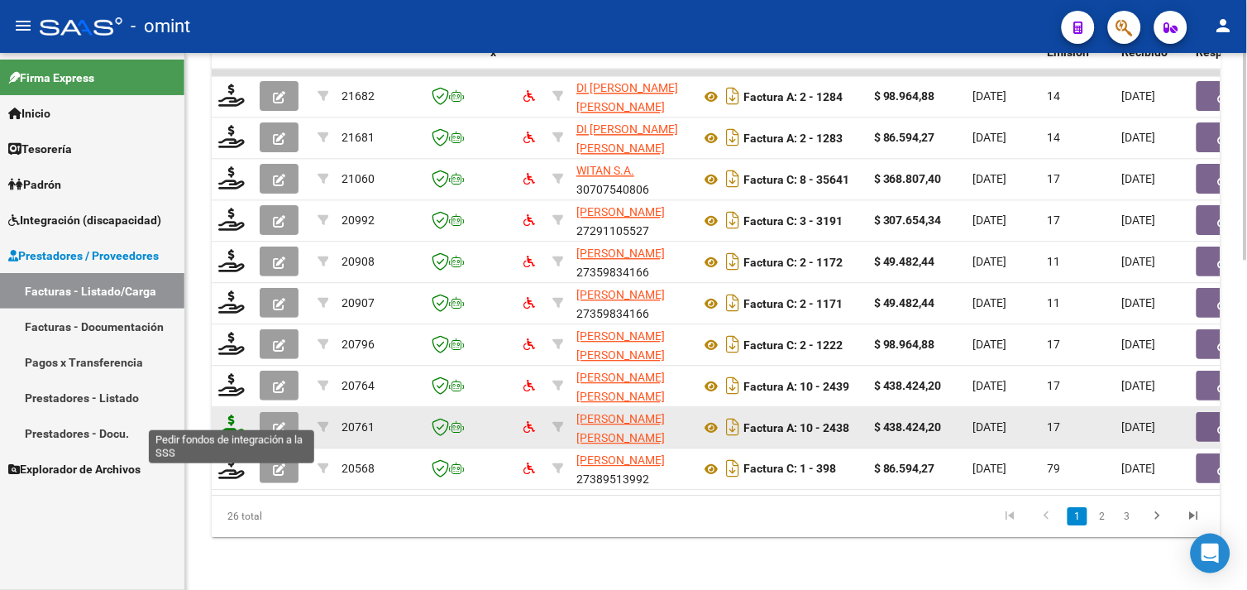
click at [227, 414] on icon at bounding box center [231, 425] width 26 height 23
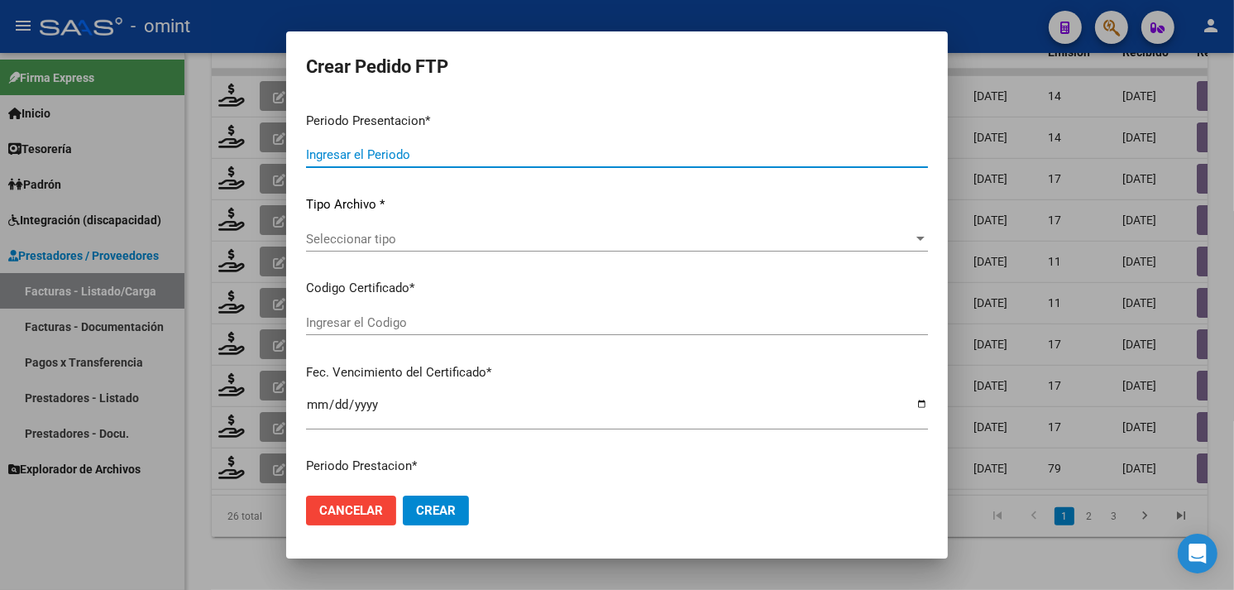
type input "202508"
type input "$ 438.424,20"
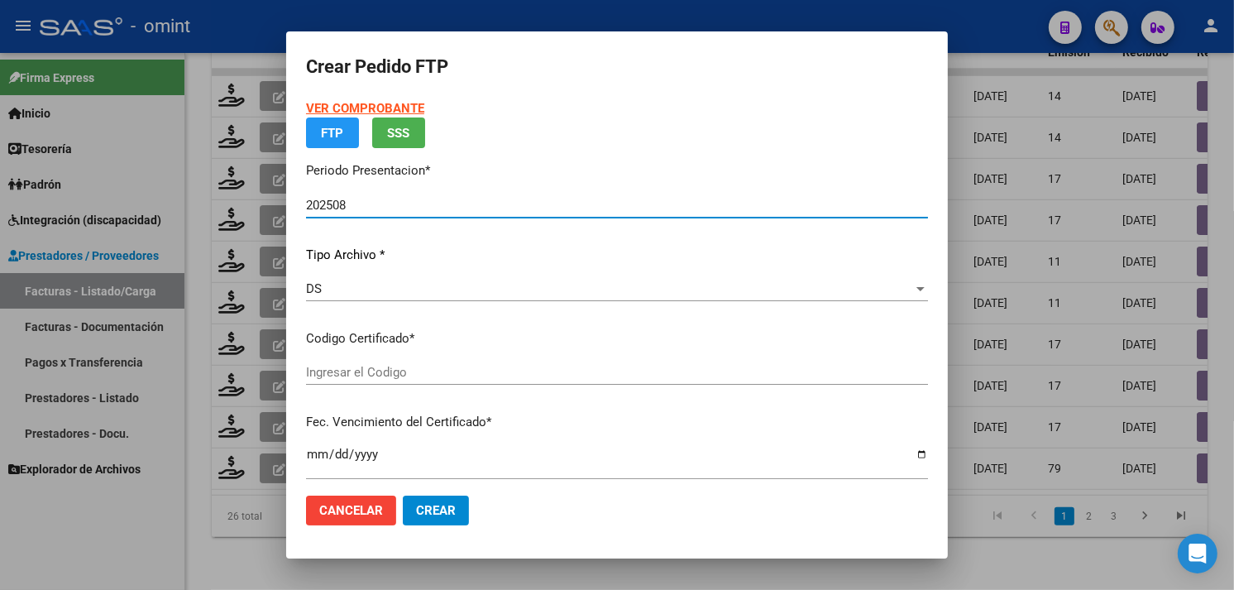
type input "5887786637"
type input "[DATE]"
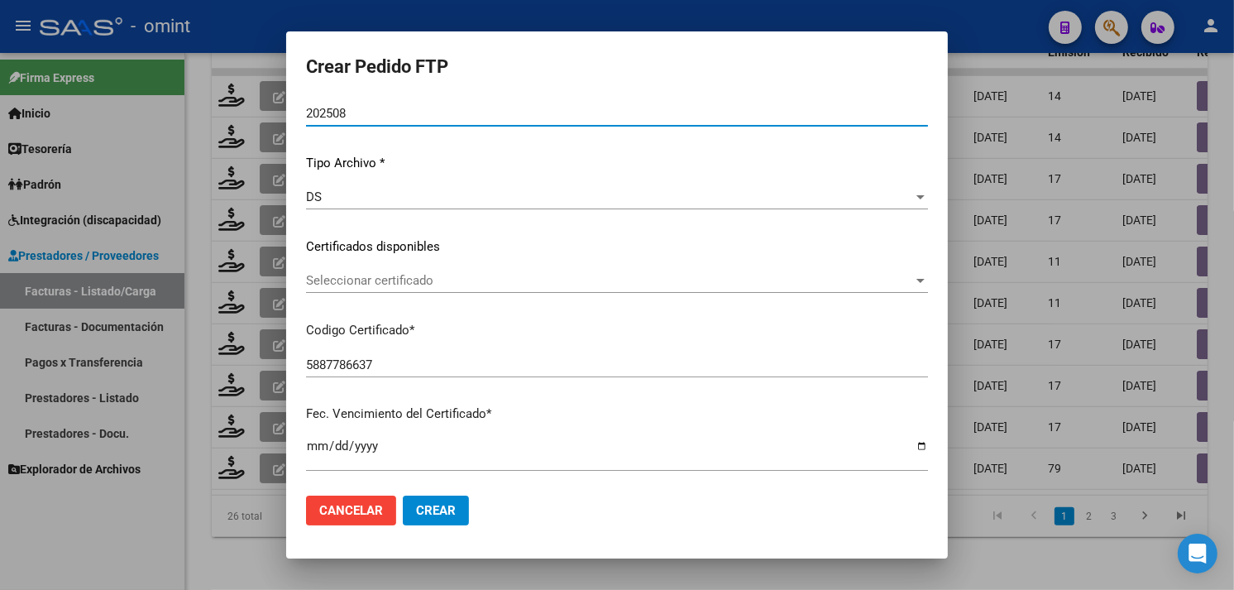
scroll to position [135, 0]
click at [470, 283] on span "Seleccionar certificado" at bounding box center [609, 281] width 607 height 15
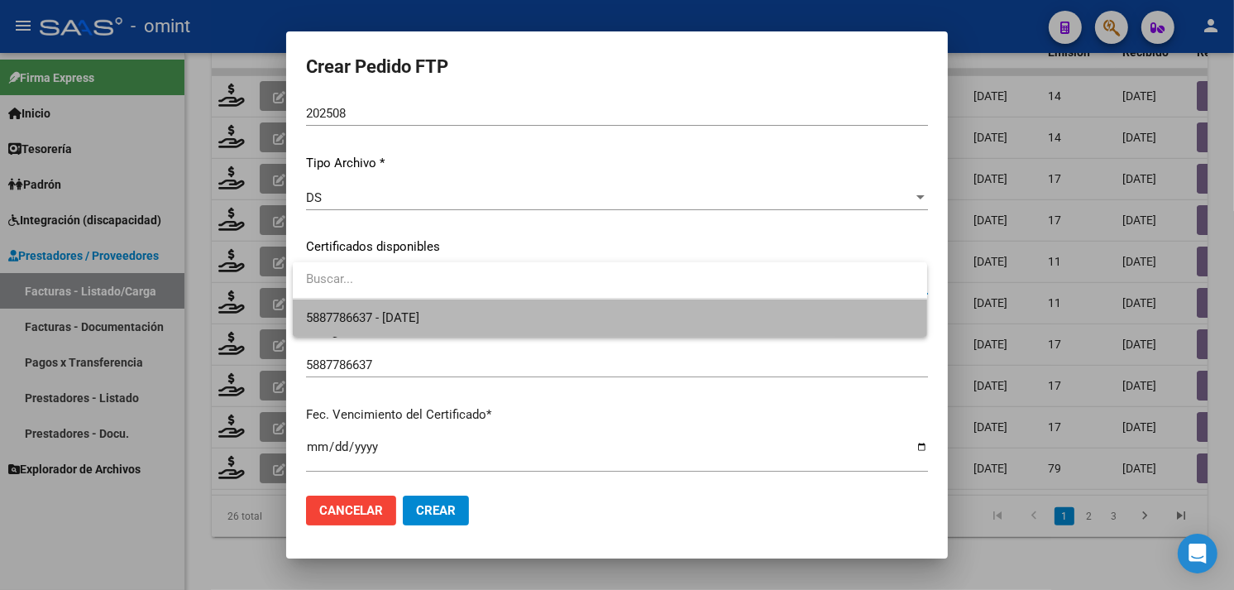
click at [461, 309] on span "5887786637 - [DATE]" at bounding box center [610, 317] width 608 height 37
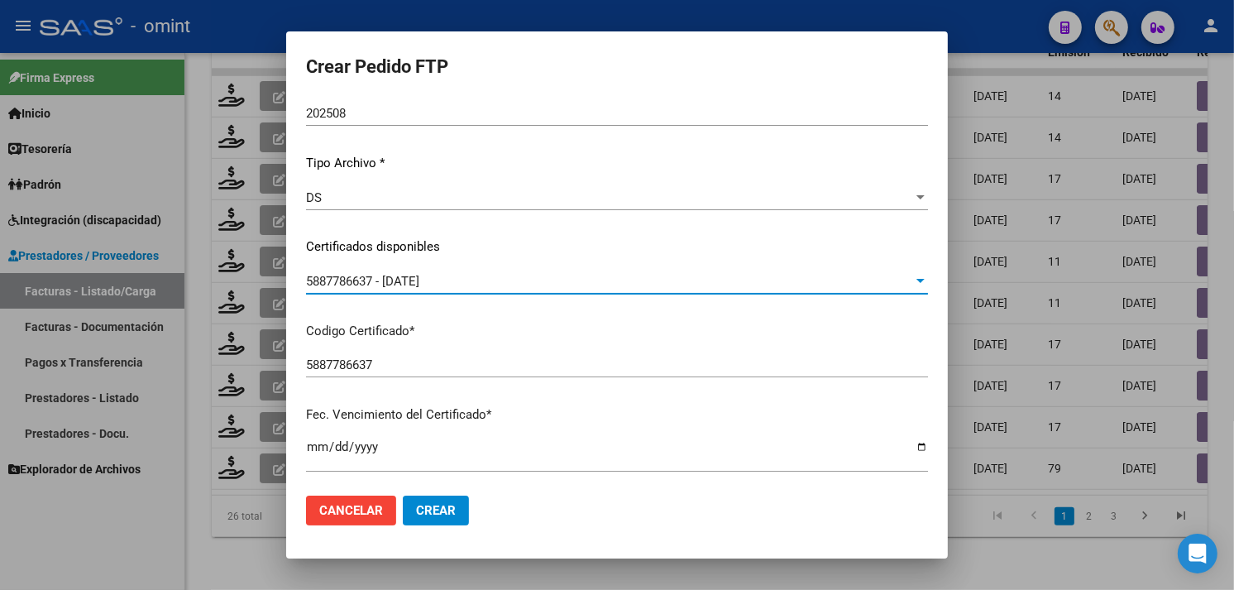
scroll to position [0, 0]
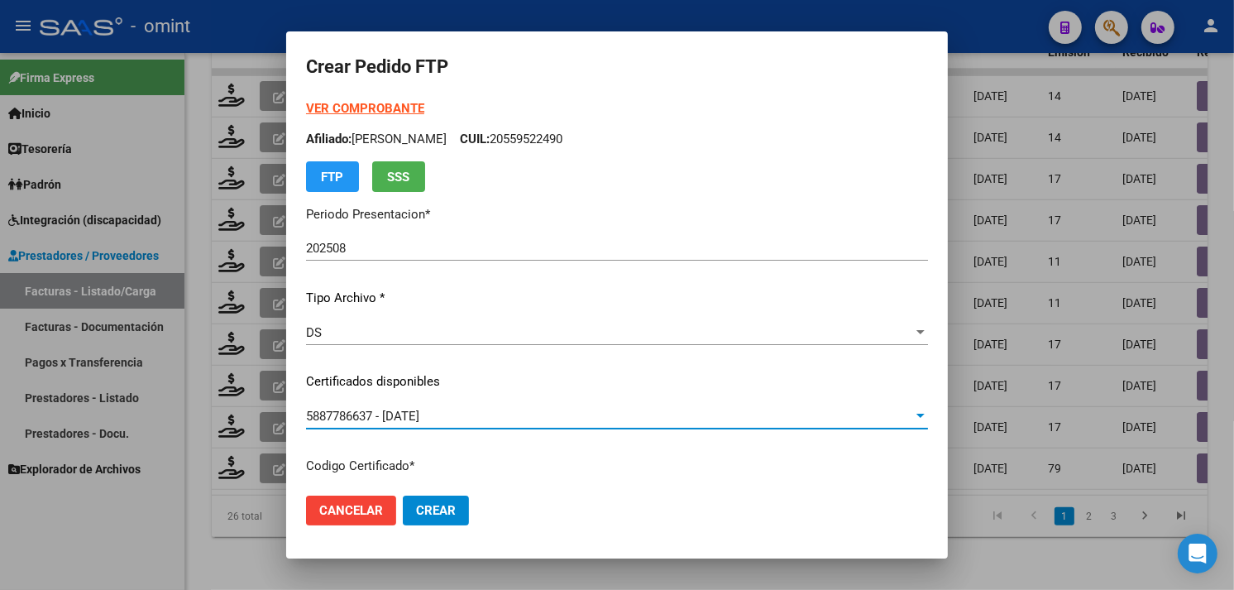
click at [370, 106] on strong "VER COMPROBANTE" at bounding box center [365, 108] width 118 height 15
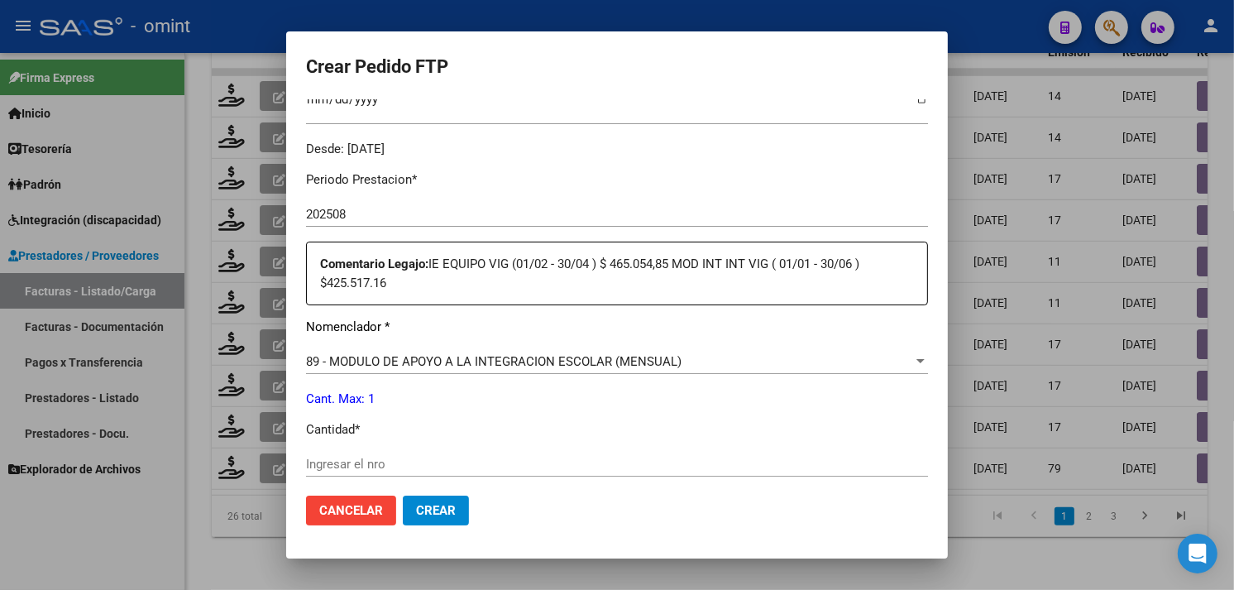
scroll to position [551, 0]
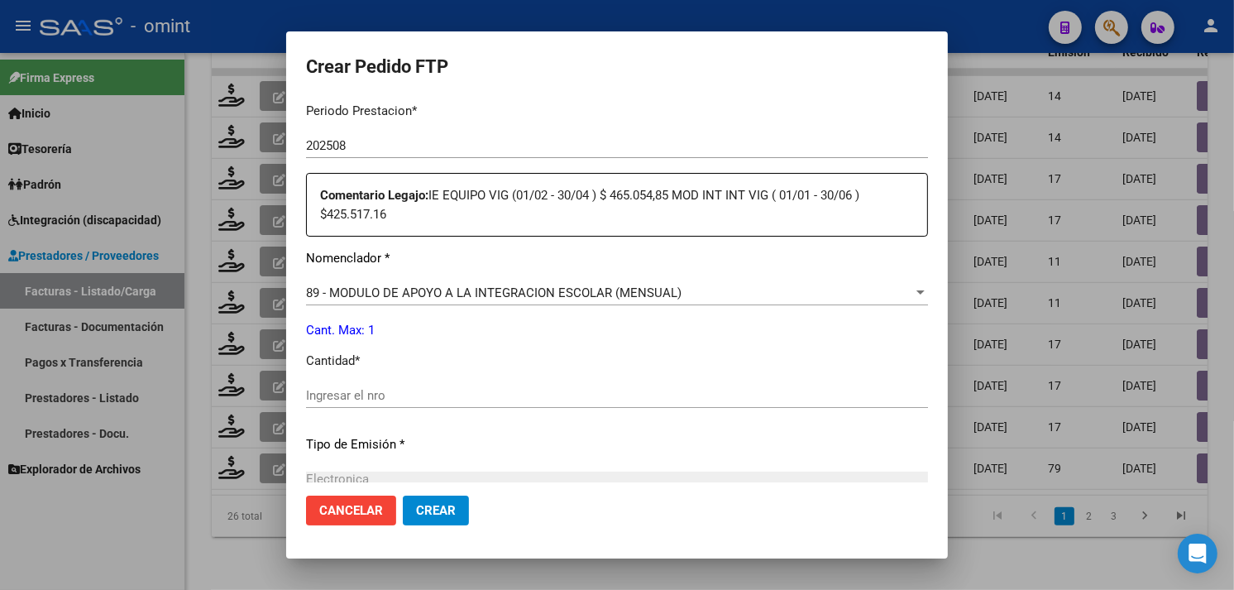
click at [467, 287] on span "89 - MODULO DE APOYO A LA INTEGRACION ESCOLAR (MENSUAL)" at bounding box center [493, 292] width 375 height 15
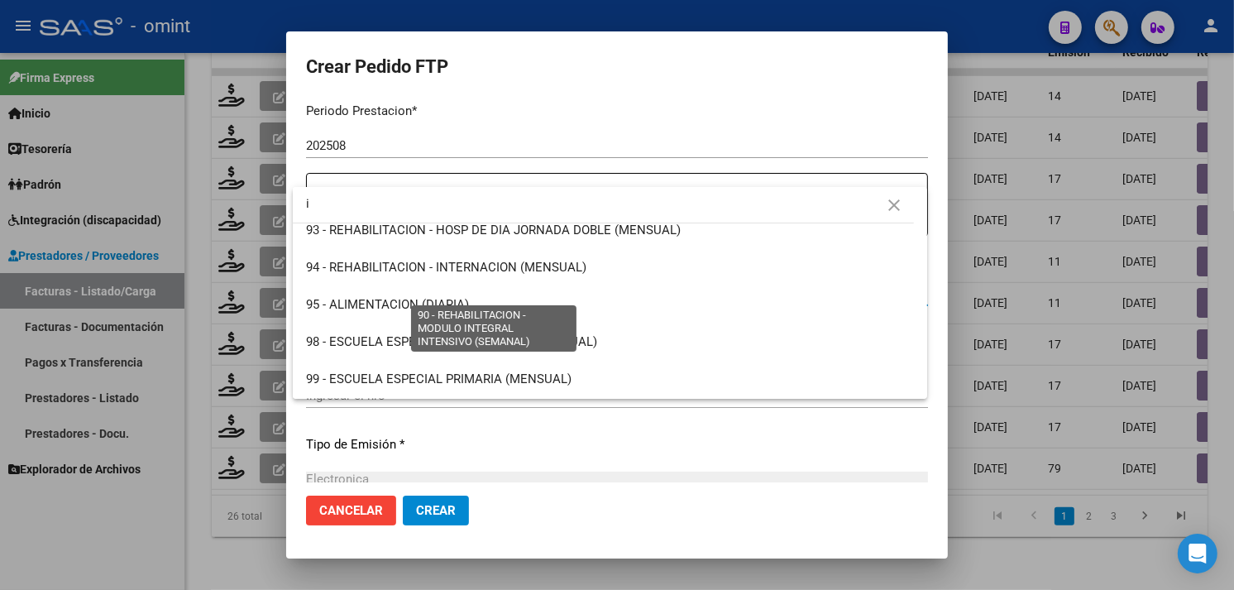
scroll to position [0, 0]
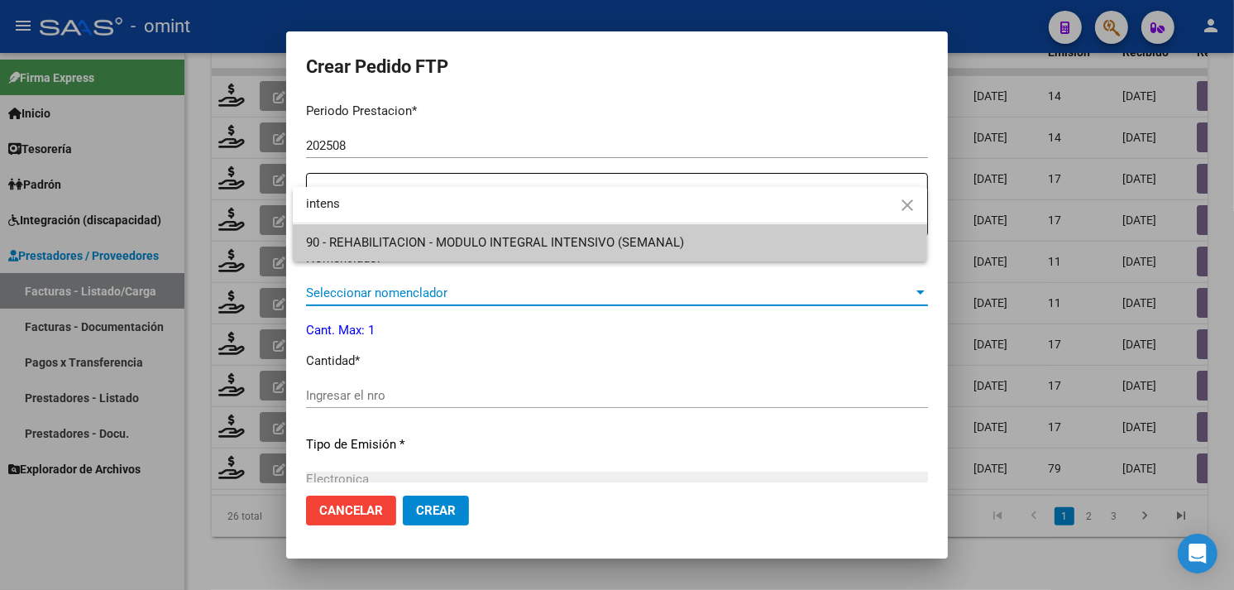
type input "intens"
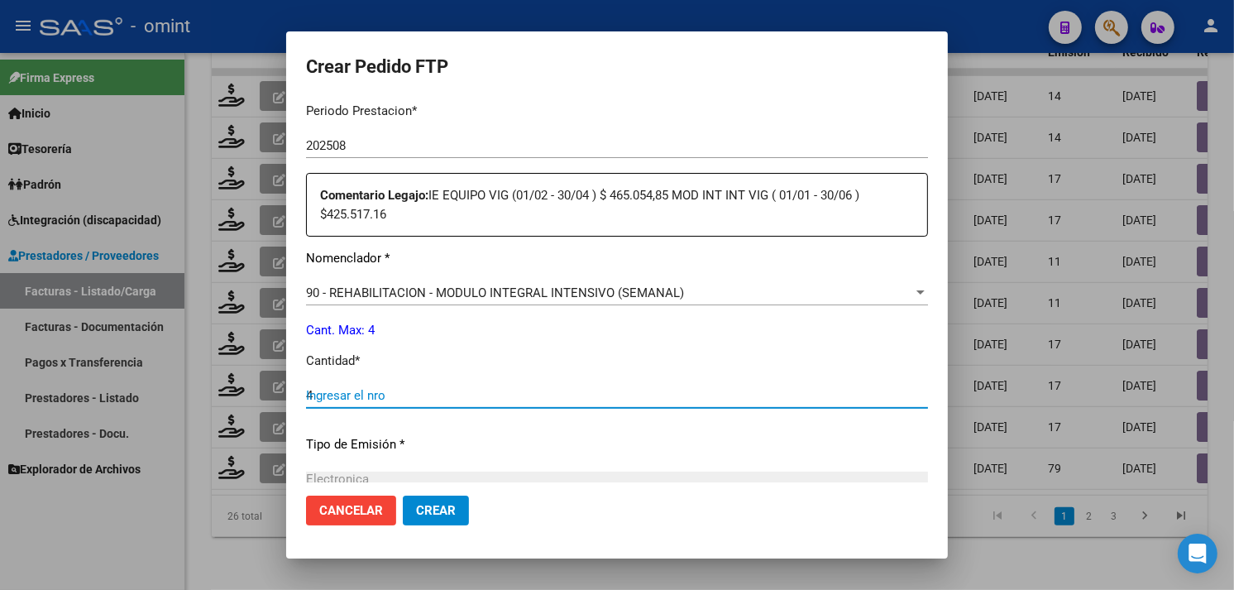
type input "4"
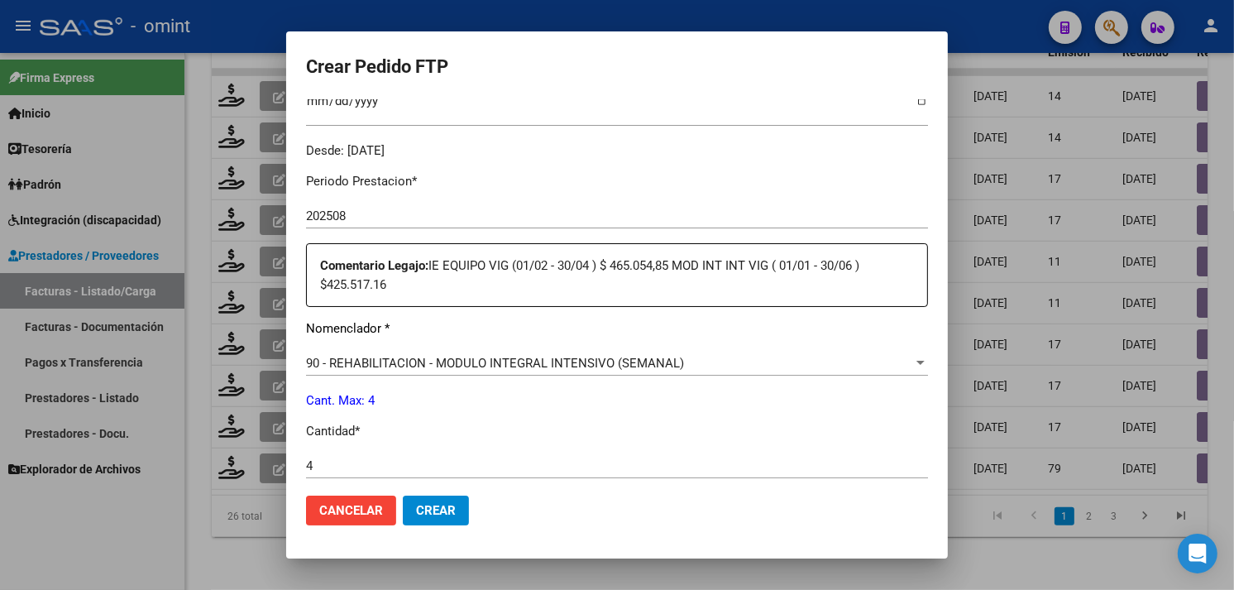
scroll to position [643, 0]
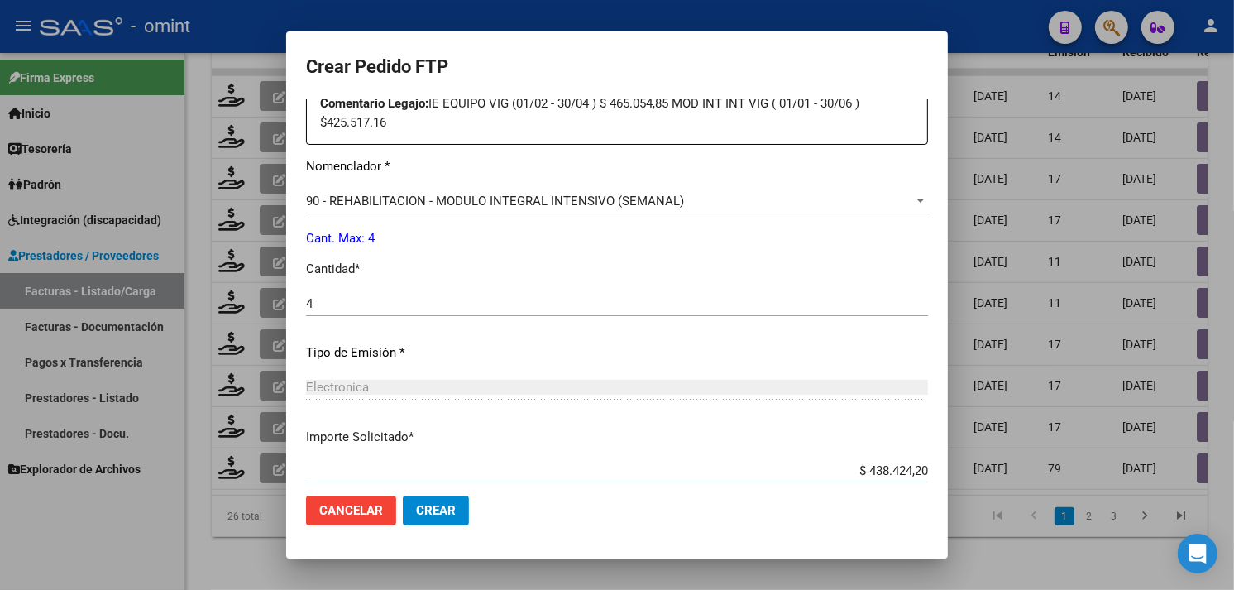
paste input "435.376,56"
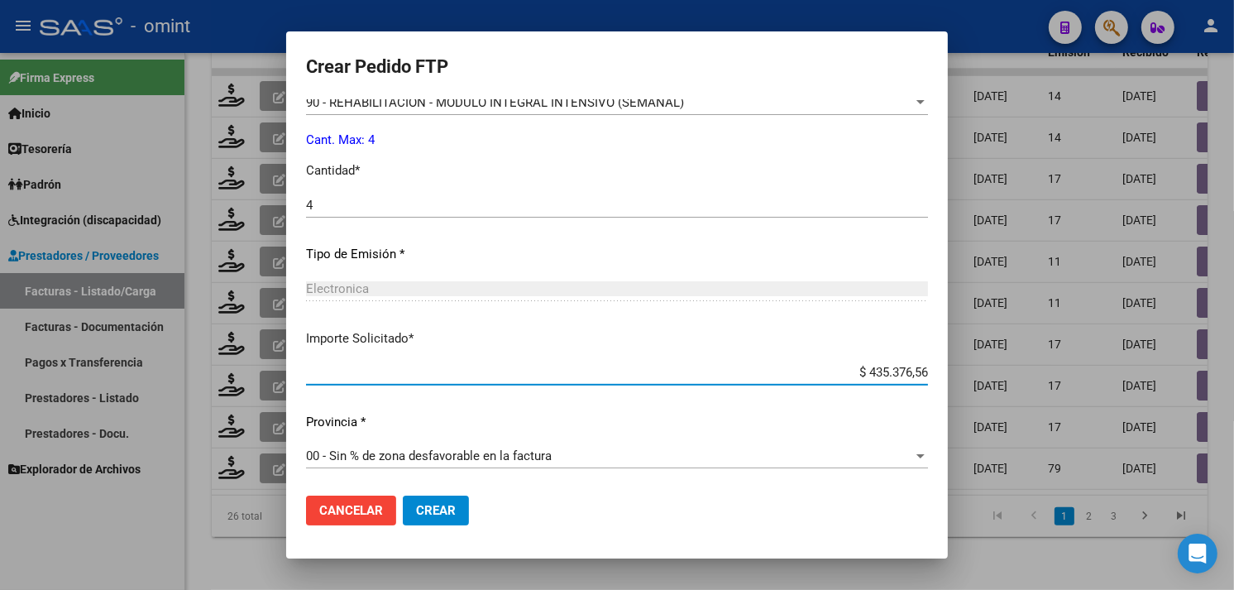
scroll to position [742, 0]
type input "$ 435.376,56"
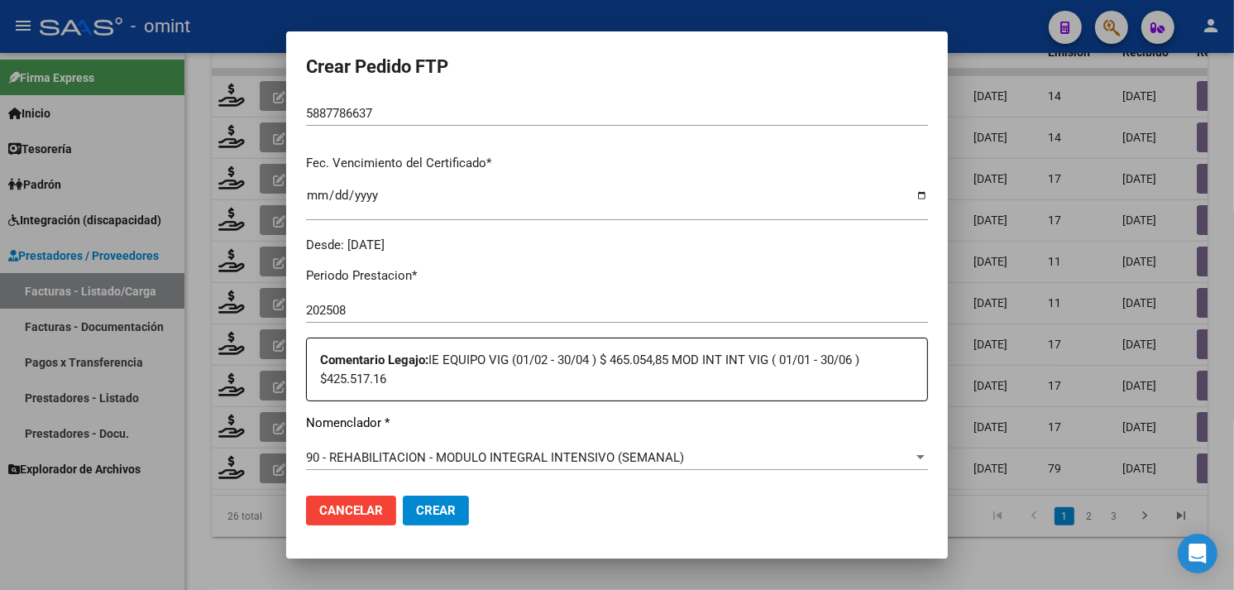
scroll to position [283, 0]
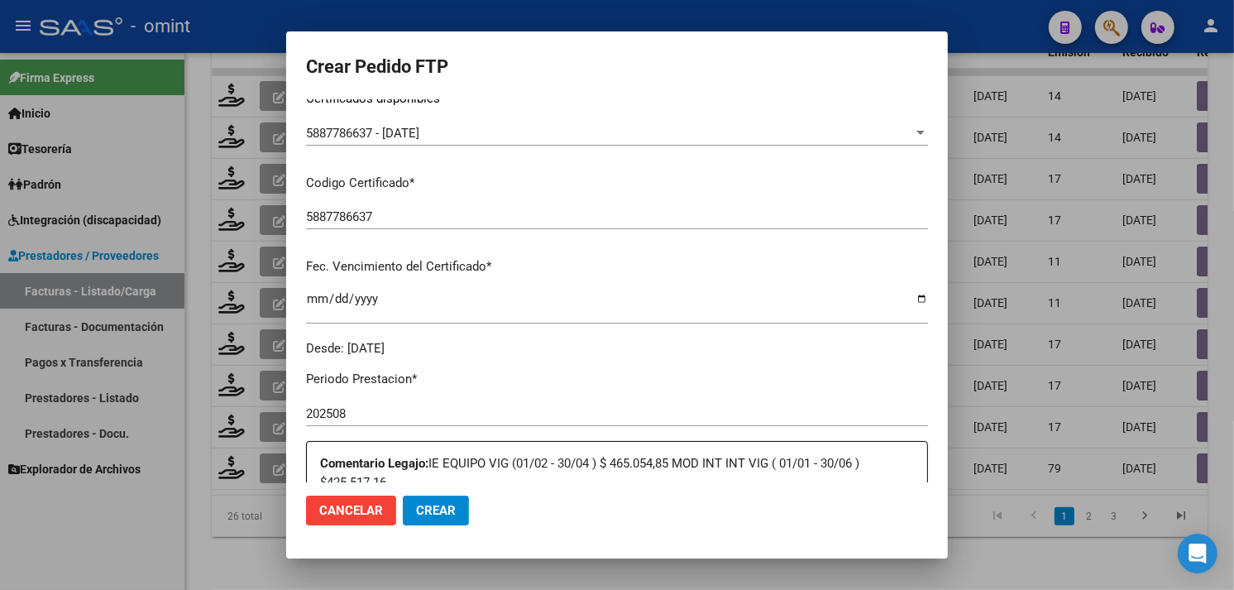
click at [447, 518] on button "Crear" at bounding box center [436, 510] width 66 height 30
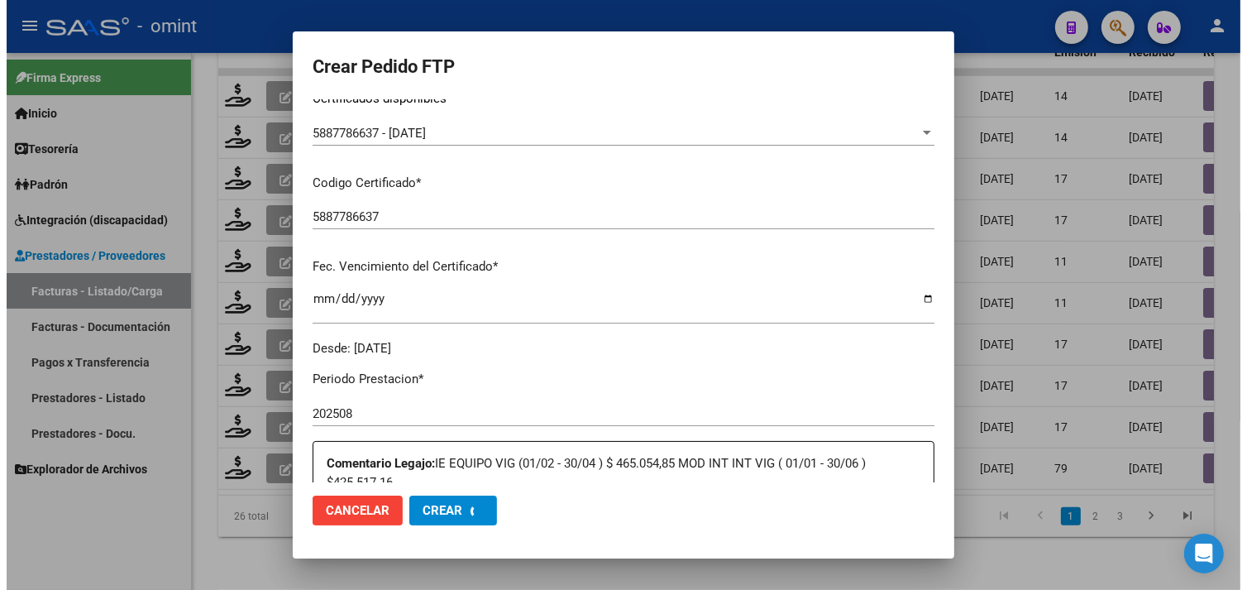
scroll to position [0, 0]
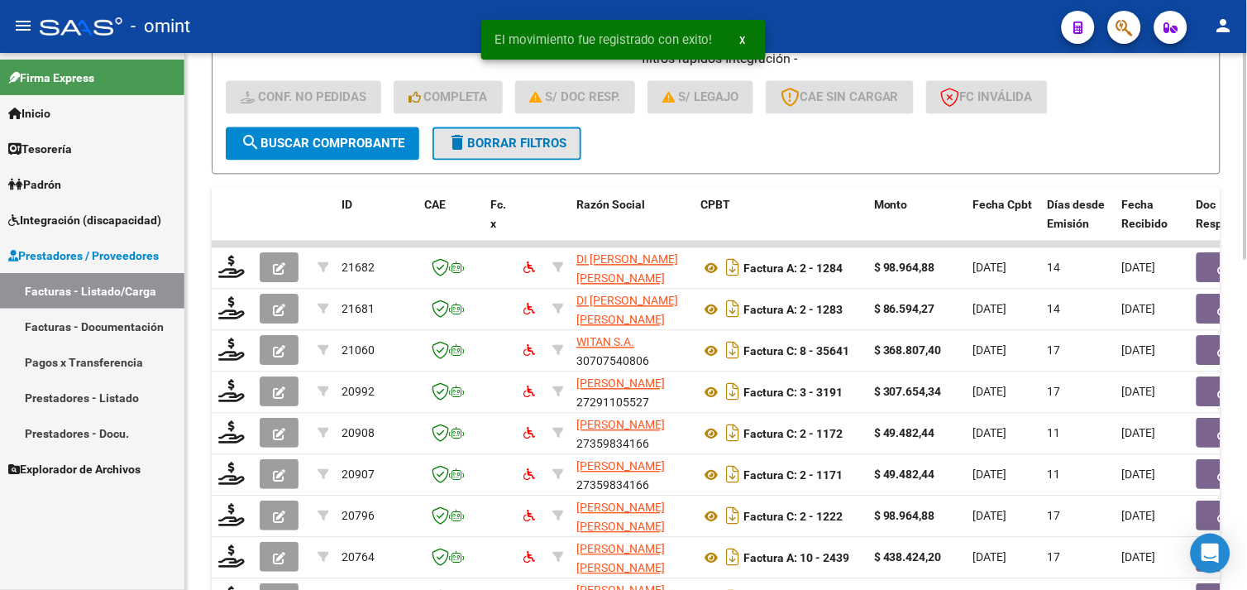
click at [510, 157] on button "delete Borrar Filtros" at bounding box center [507, 143] width 149 height 33
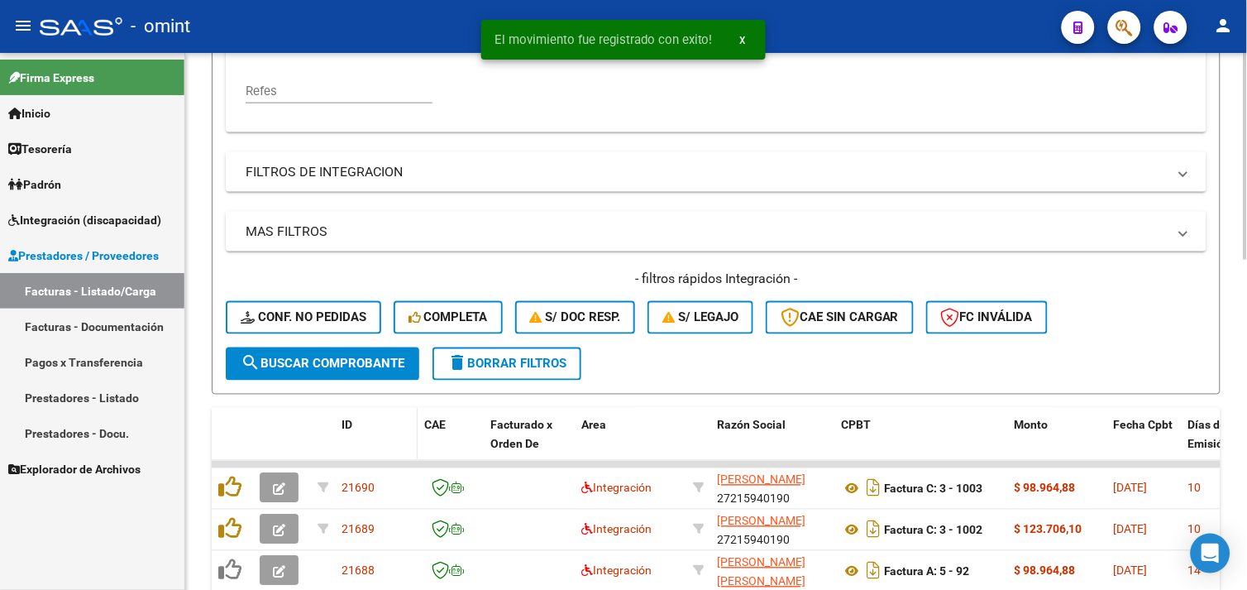
scroll to position [672, 0]
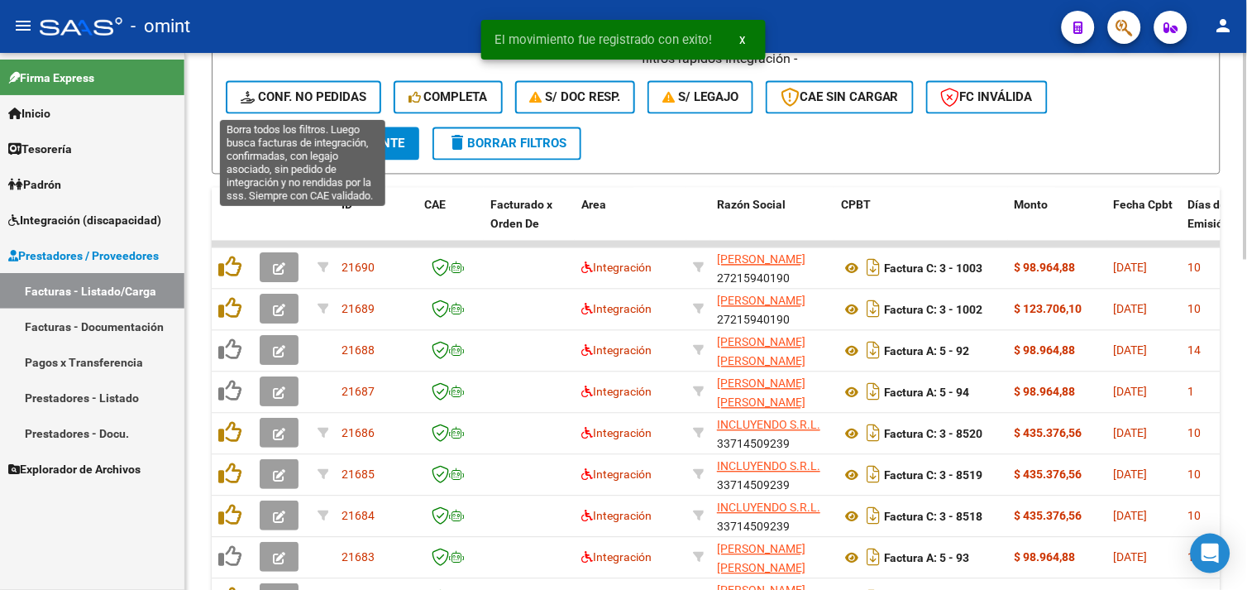
click at [327, 99] on span "Conf. no pedidas" at bounding box center [304, 97] width 126 height 15
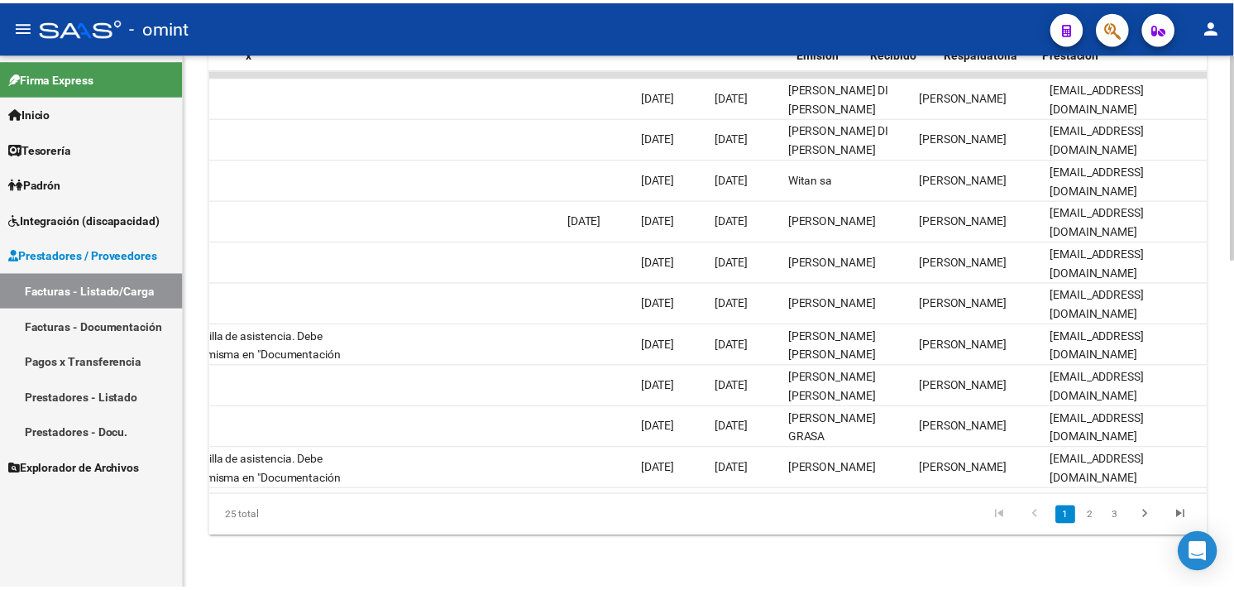
scroll to position [0, 0]
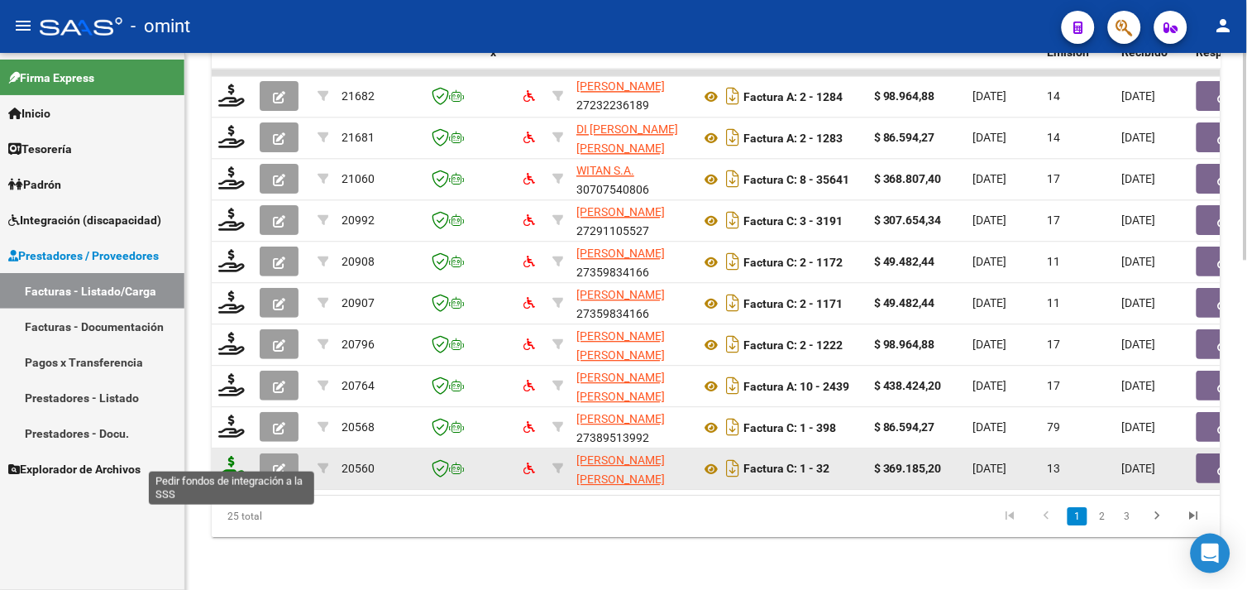
click at [227, 456] on icon at bounding box center [231, 467] width 26 height 23
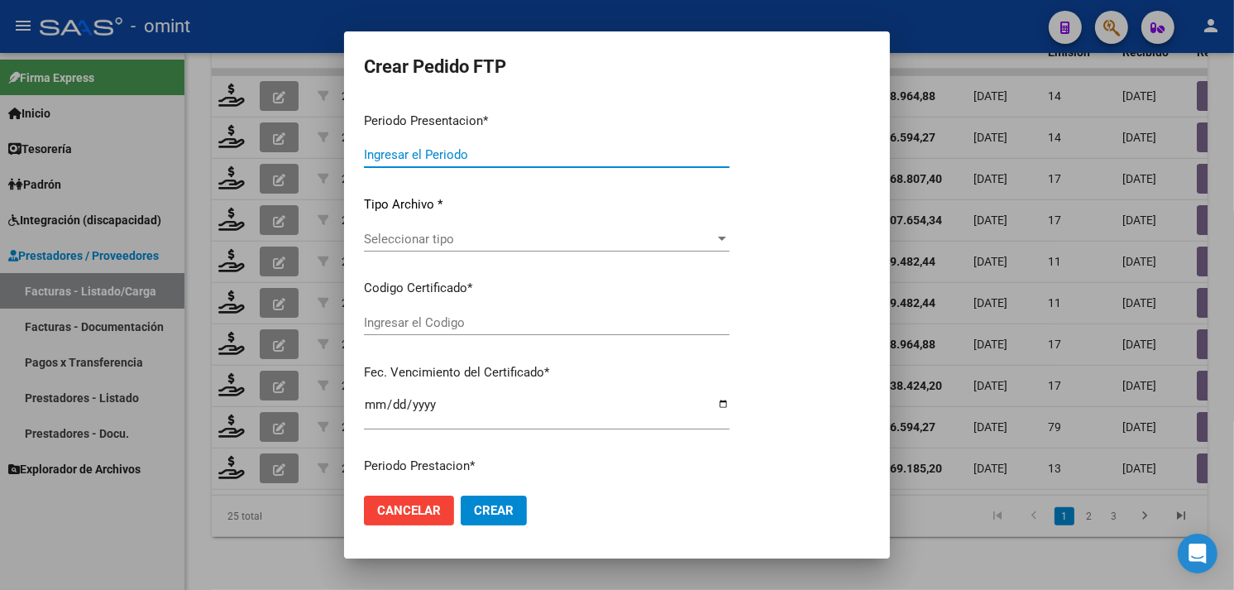
type input "202508"
type input "$ 369.185,20"
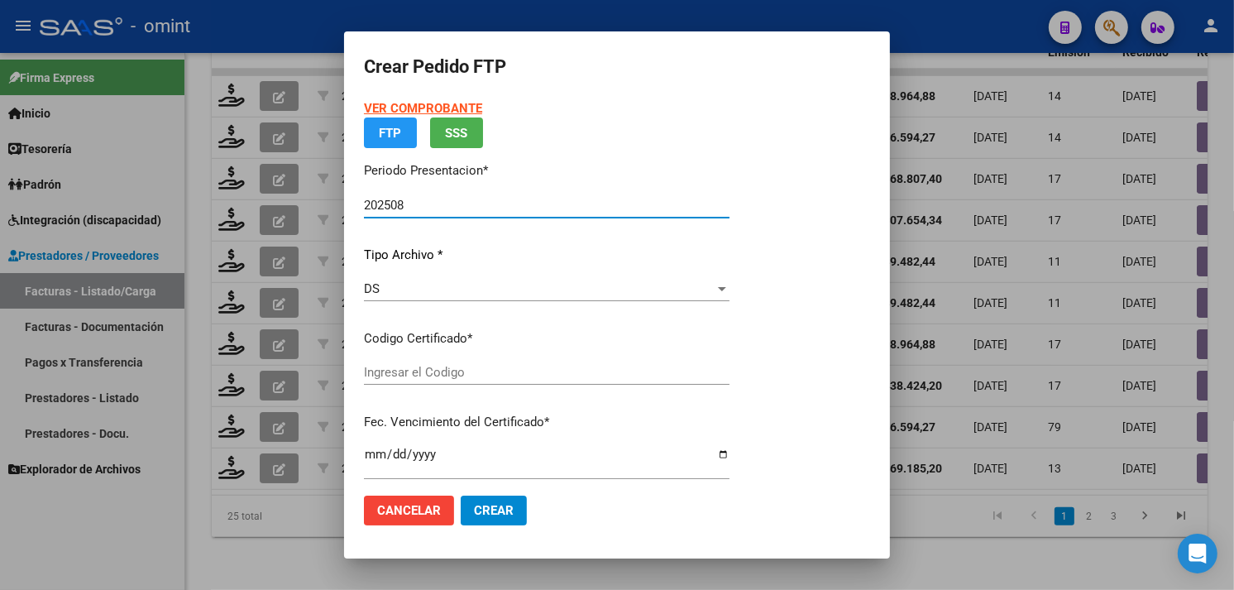
type input "7892230629"
type input "[DATE]"
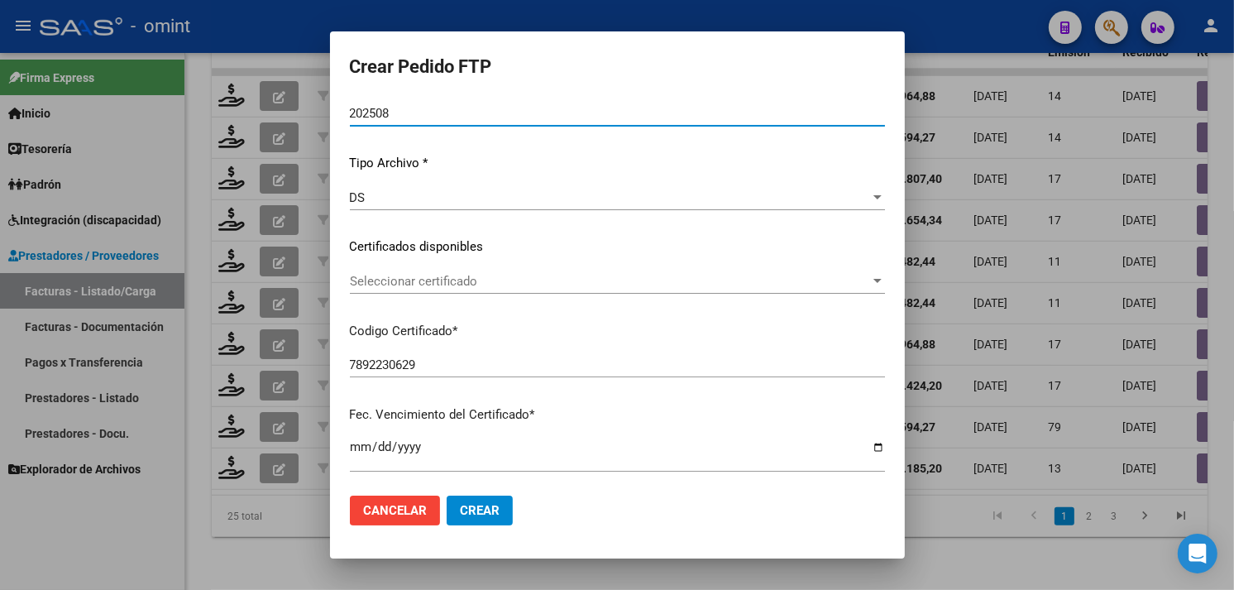
click at [472, 275] on span "Seleccionar certificado" at bounding box center [610, 281] width 520 height 15
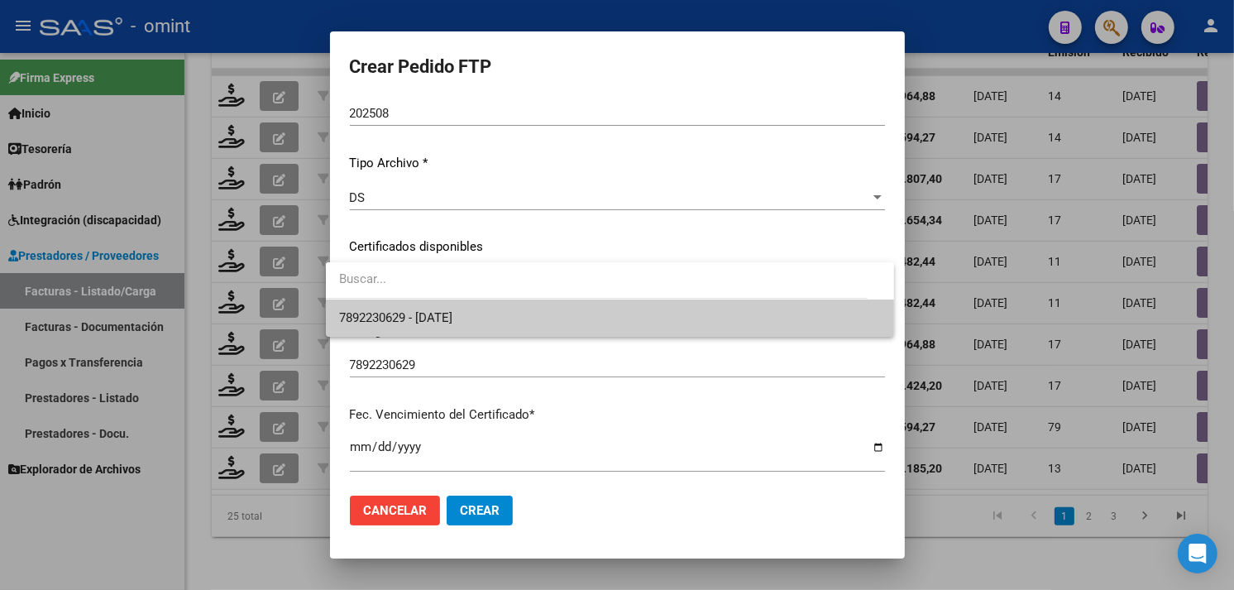
click at [468, 304] on span "7892230629 - [DATE]" at bounding box center [610, 317] width 542 height 37
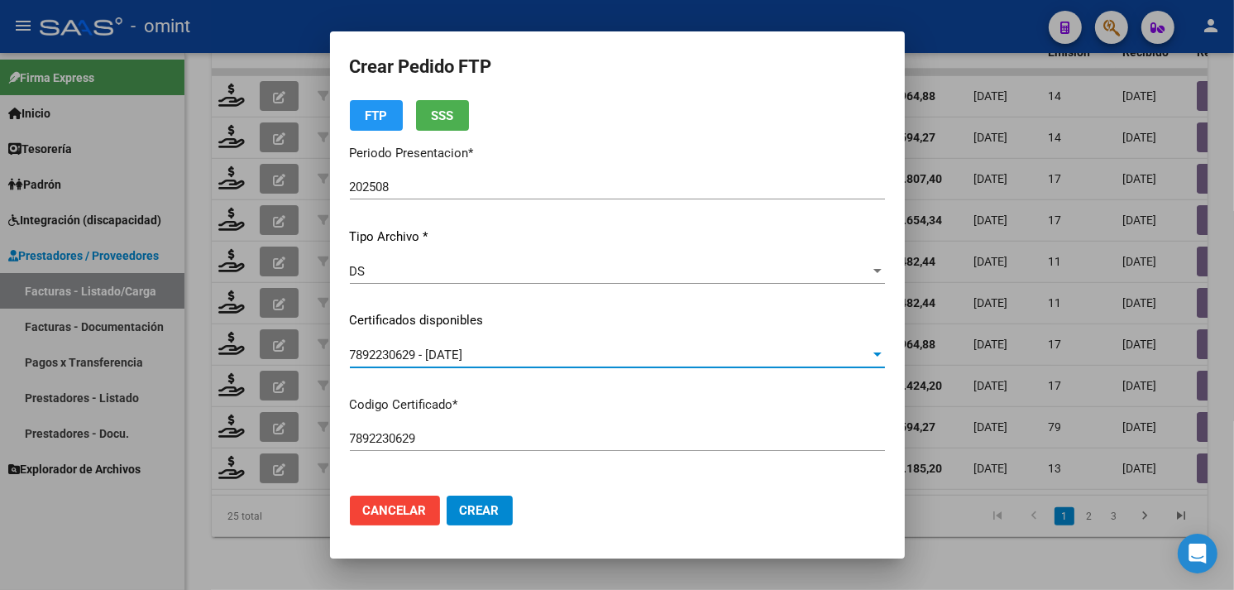
scroll to position [0, 0]
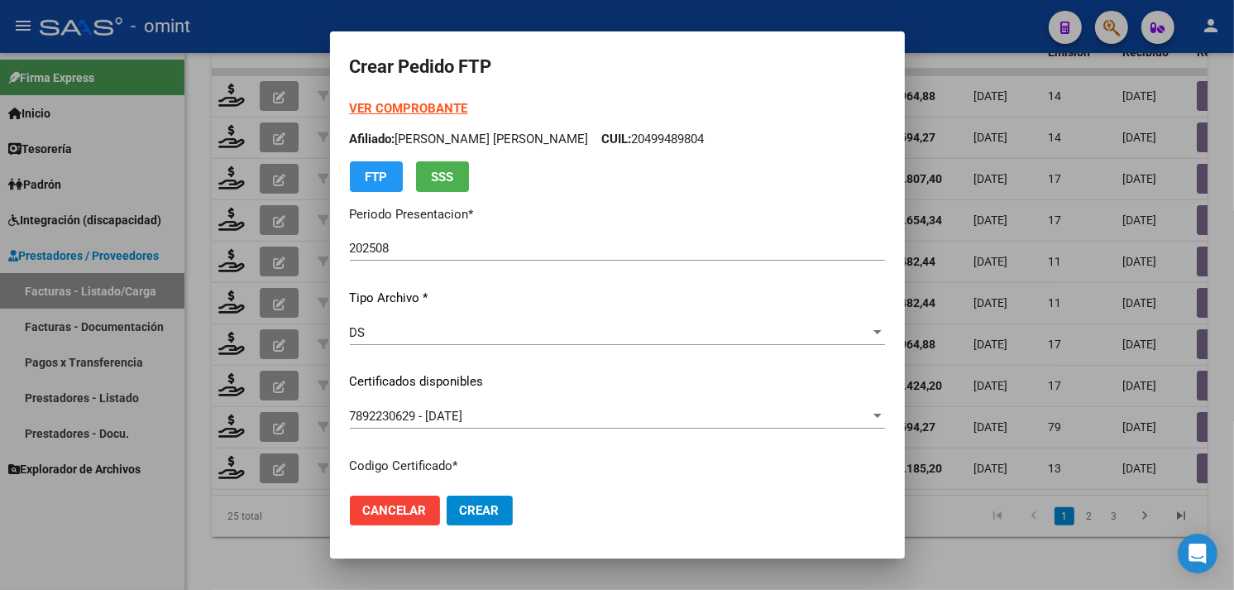
click at [409, 112] on strong "VER COMPROBANTE" at bounding box center [409, 108] width 118 height 15
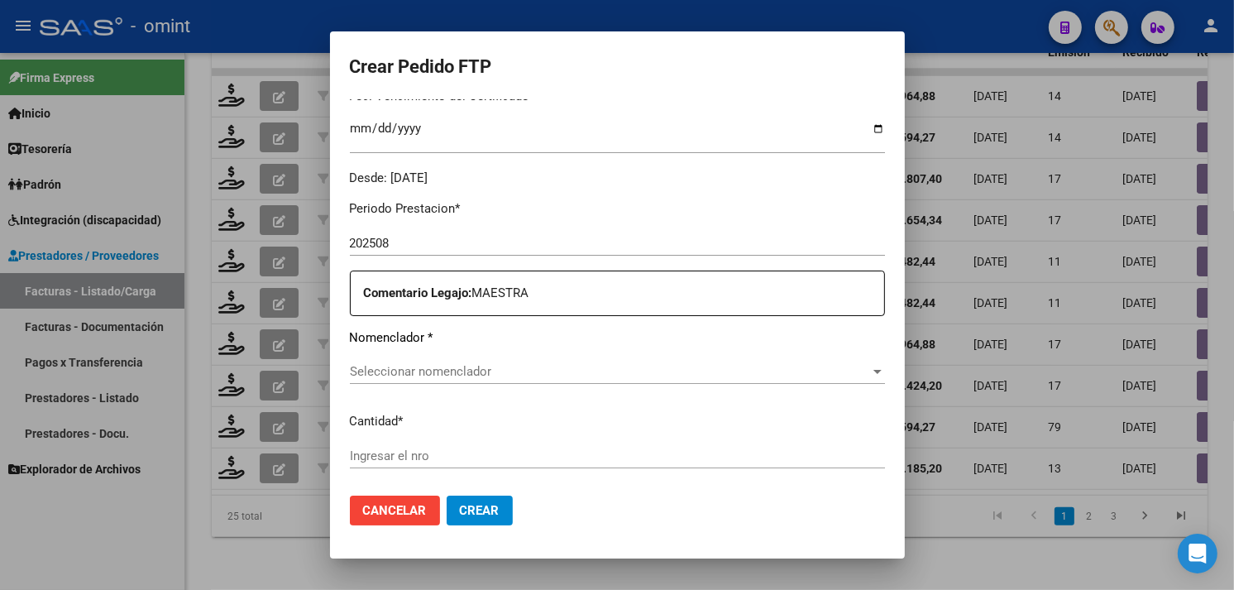
scroll to position [643, 0]
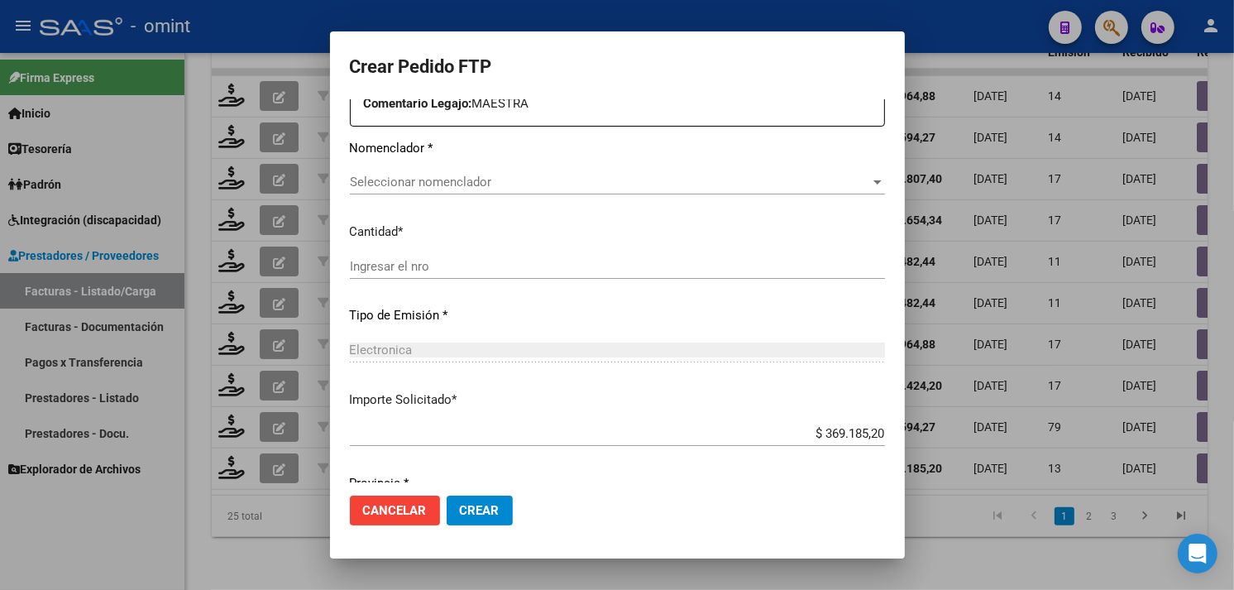
click at [495, 188] on span "Seleccionar nomenclador" at bounding box center [610, 181] width 520 height 15
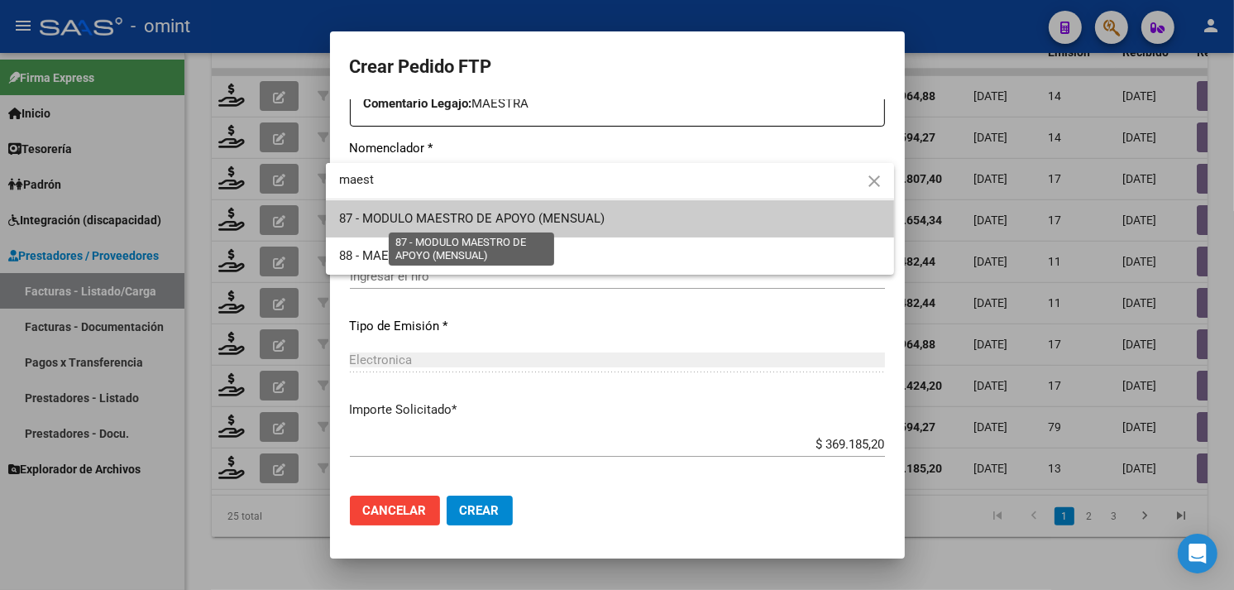
type input "maest"
click at [509, 212] on span "87 - MODULO MAESTRO DE APOYO (MENSUAL)" at bounding box center [471, 218] width 265 height 15
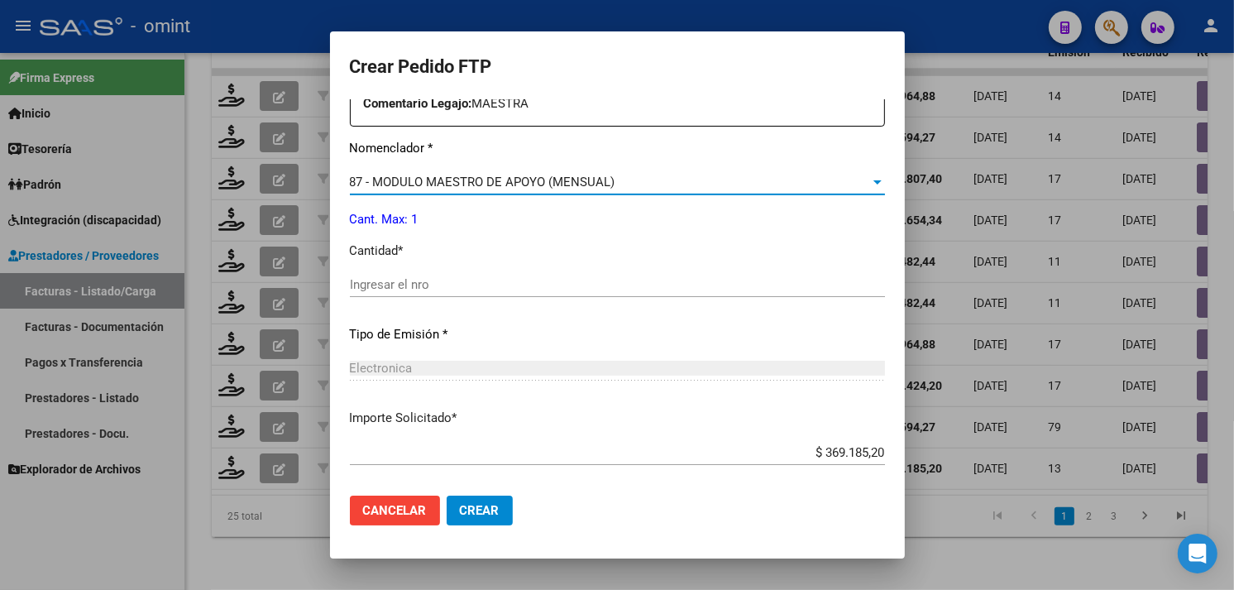
click at [428, 285] on input "Ingresar el nro" at bounding box center [617, 284] width 535 height 15
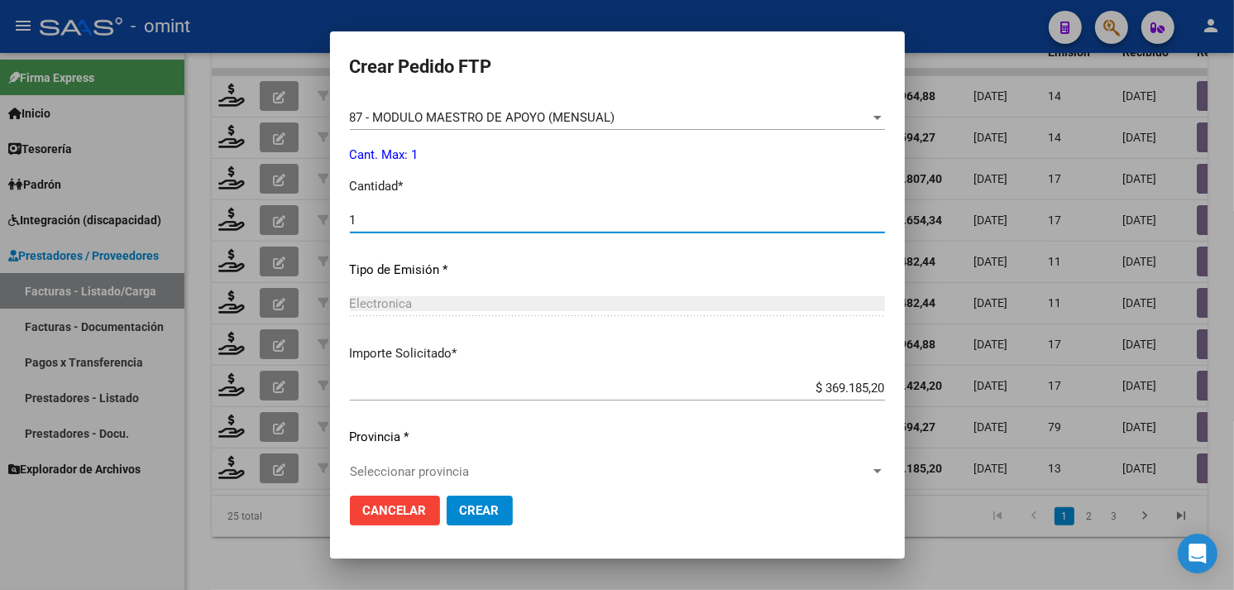
scroll to position [724, 0]
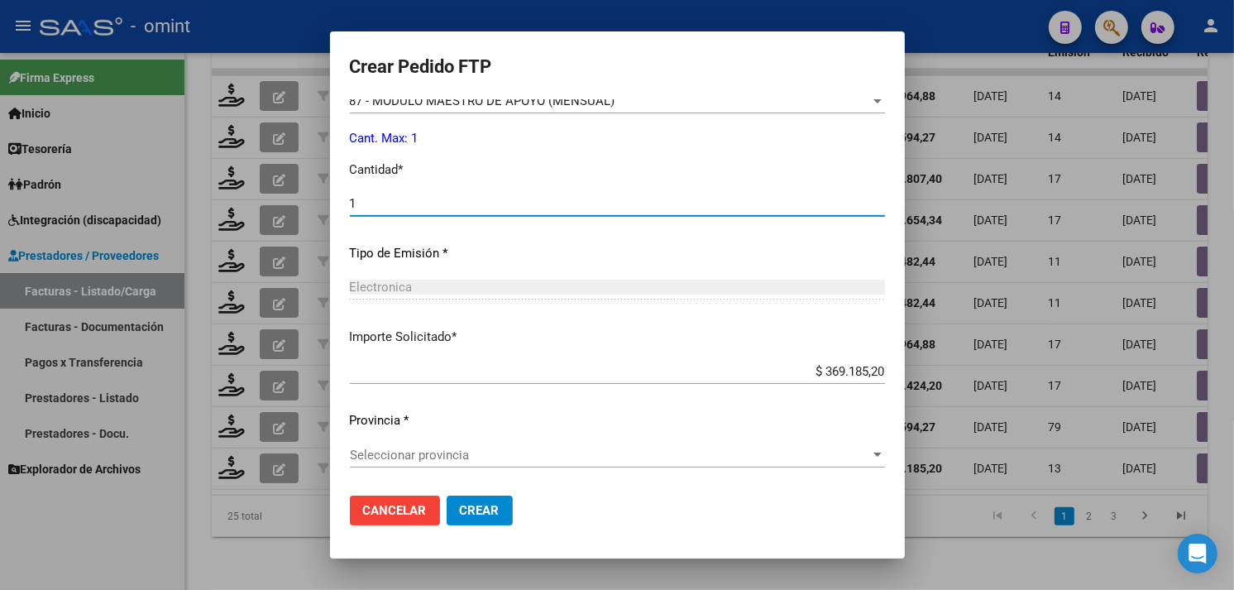
type input "1"
click at [485, 451] on span "Seleccionar provincia" at bounding box center [610, 454] width 520 height 15
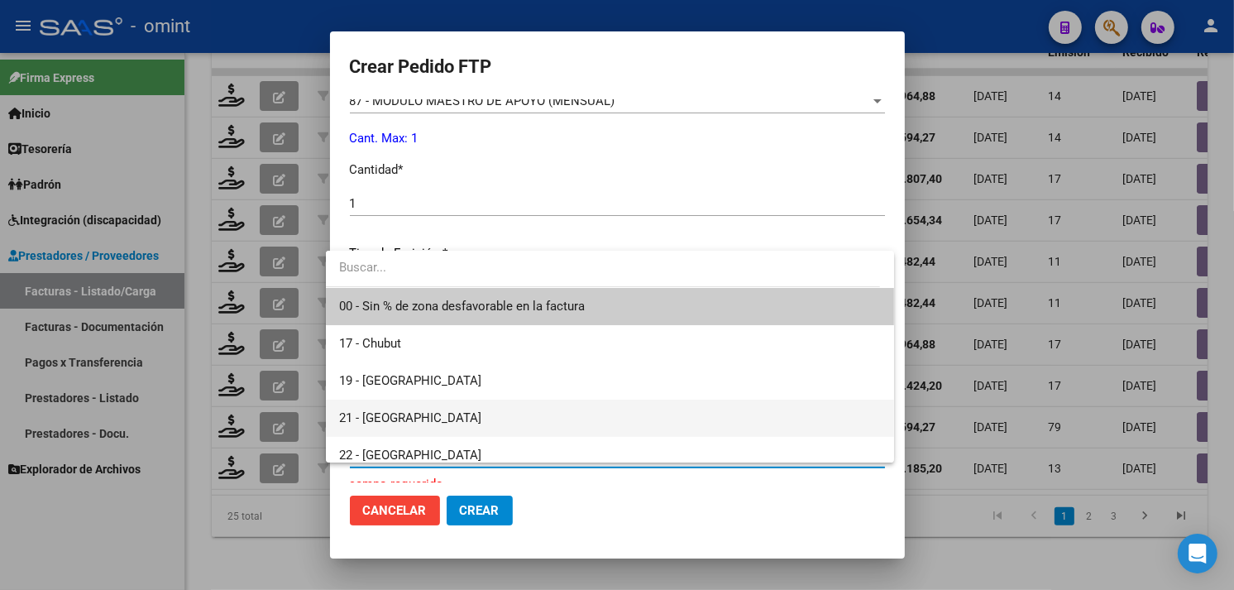
click at [444, 406] on span "21 - [GEOGRAPHIC_DATA]" at bounding box center [610, 417] width 542 height 37
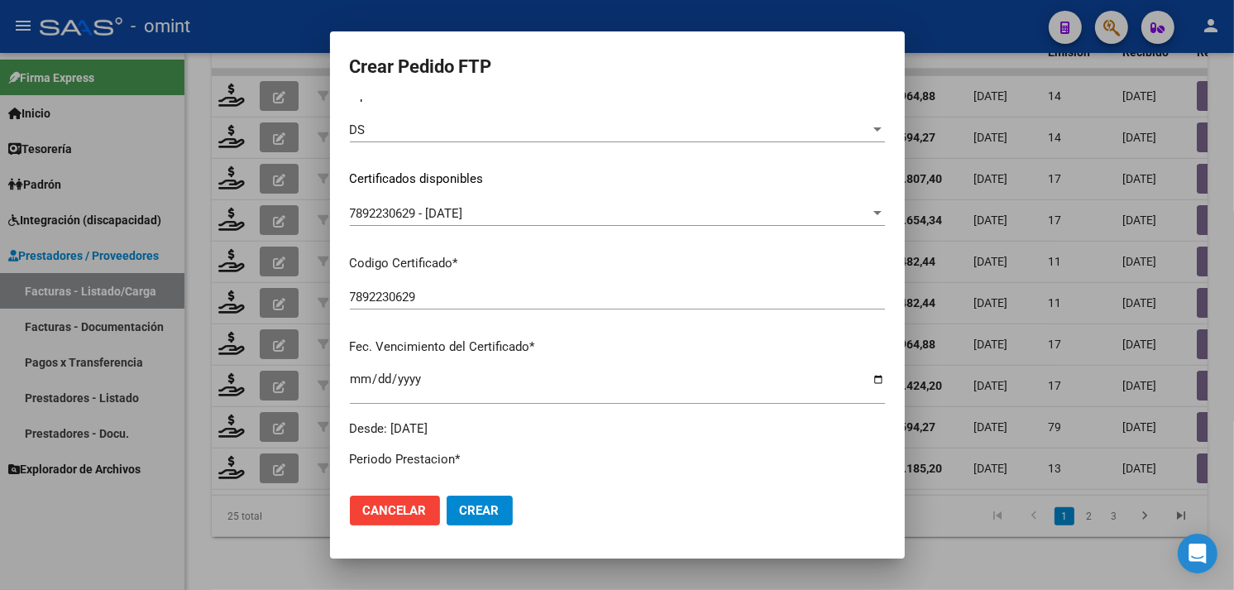
scroll to position [80, 0]
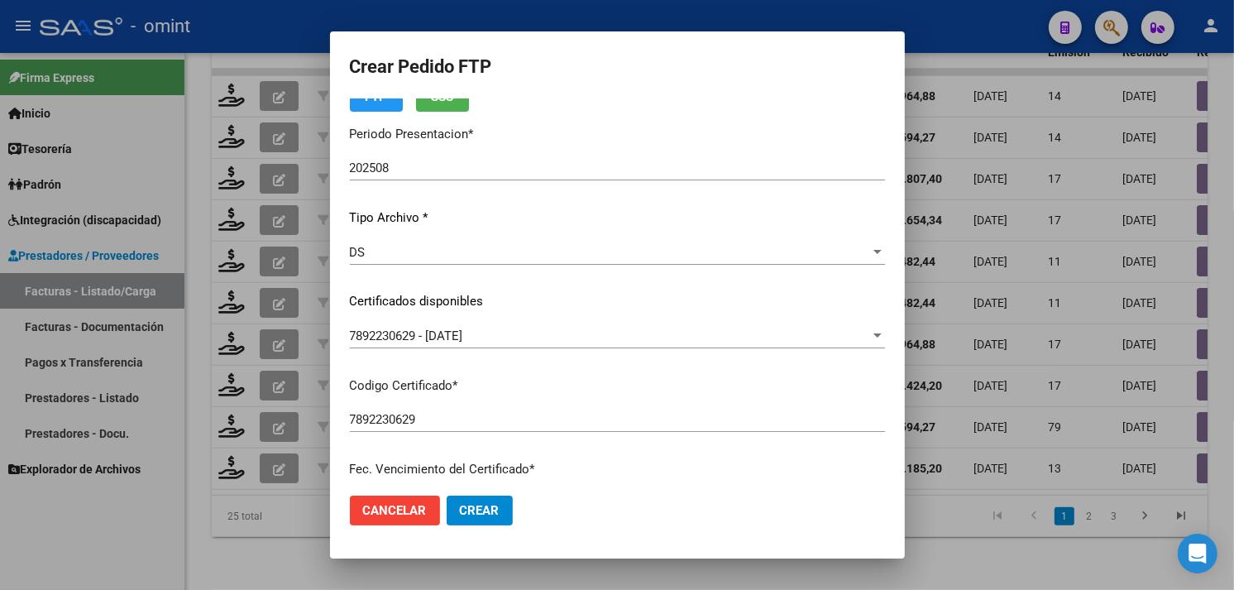
click at [480, 524] on button "Crear" at bounding box center [480, 510] width 66 height 30
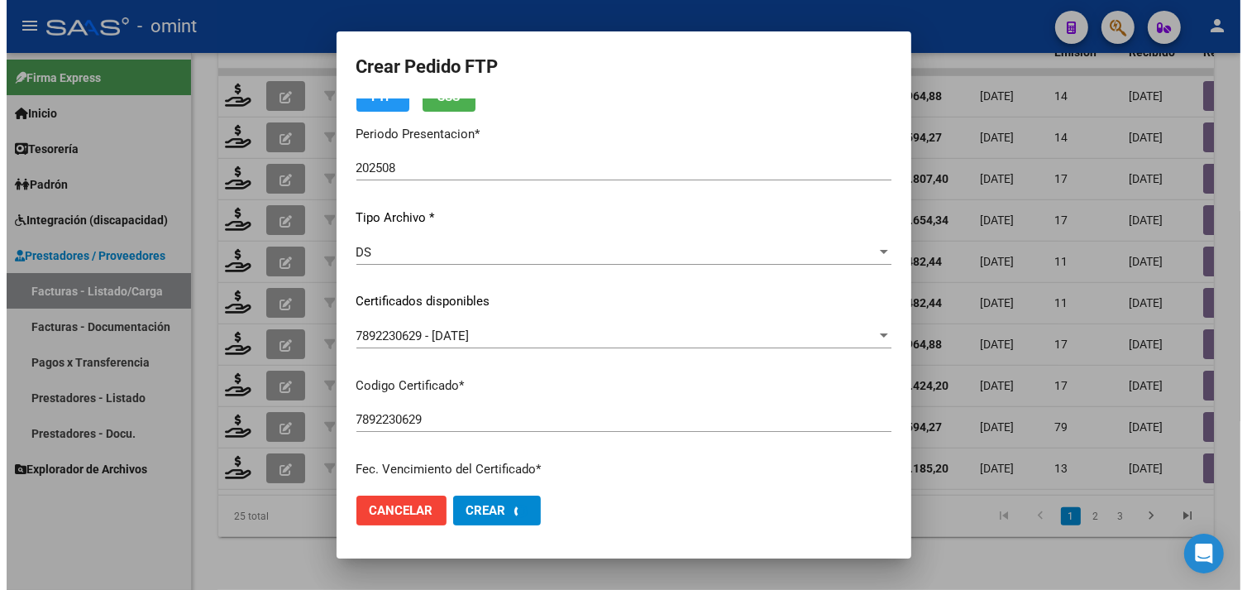
scroll to position [0, 0]
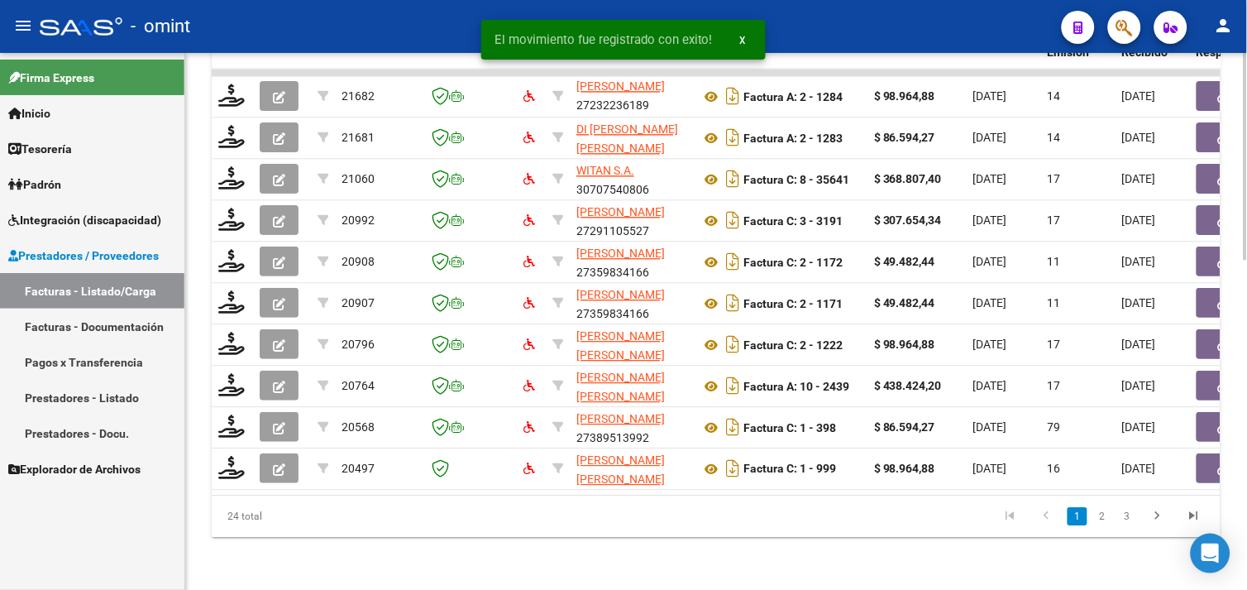
click at [1102, 516] on link "2" at bounding box center [1102, 516] width 20 height 18
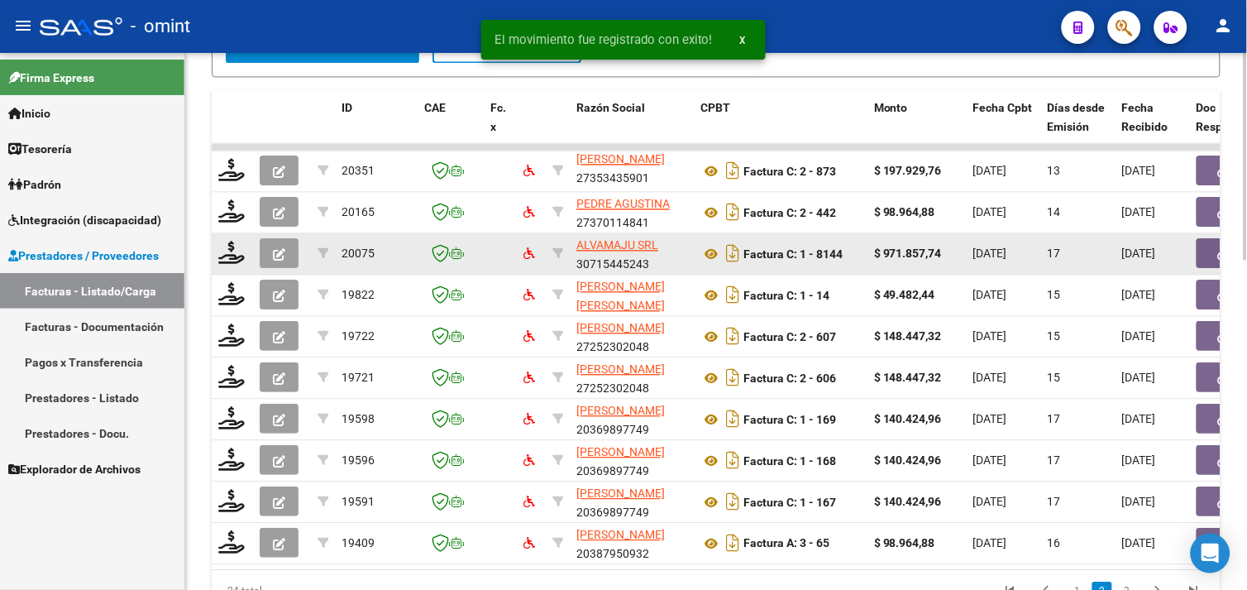
scroll to position [856, 0]
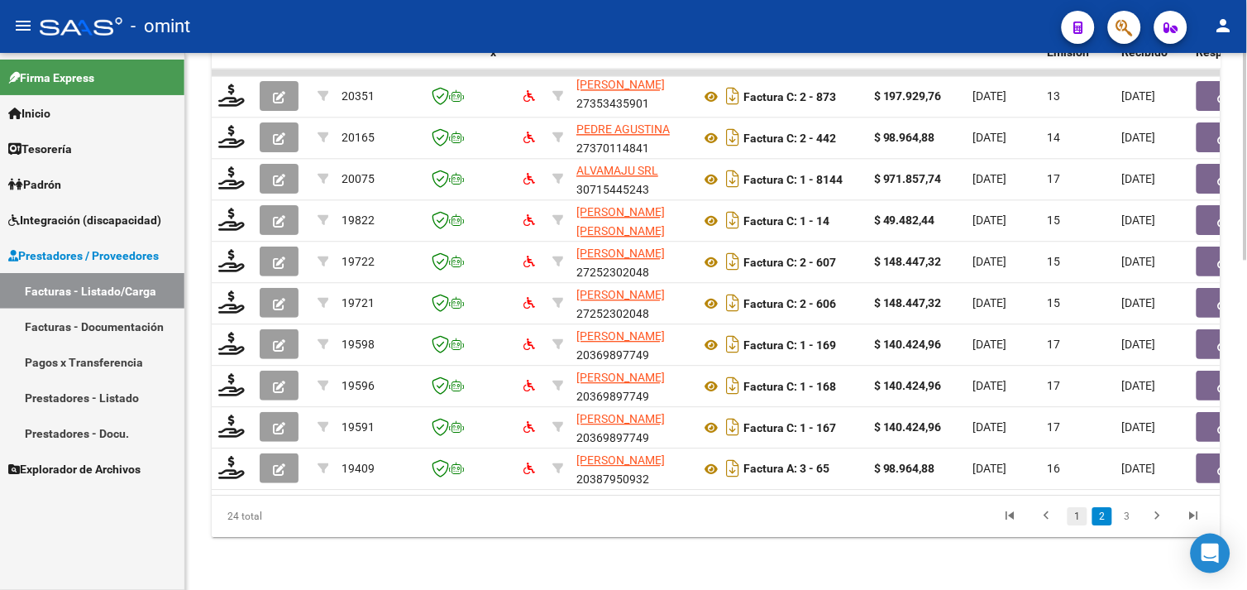
click at [1083, 519] on link "1" at bounding box center [1078, 516] width 20 height 18
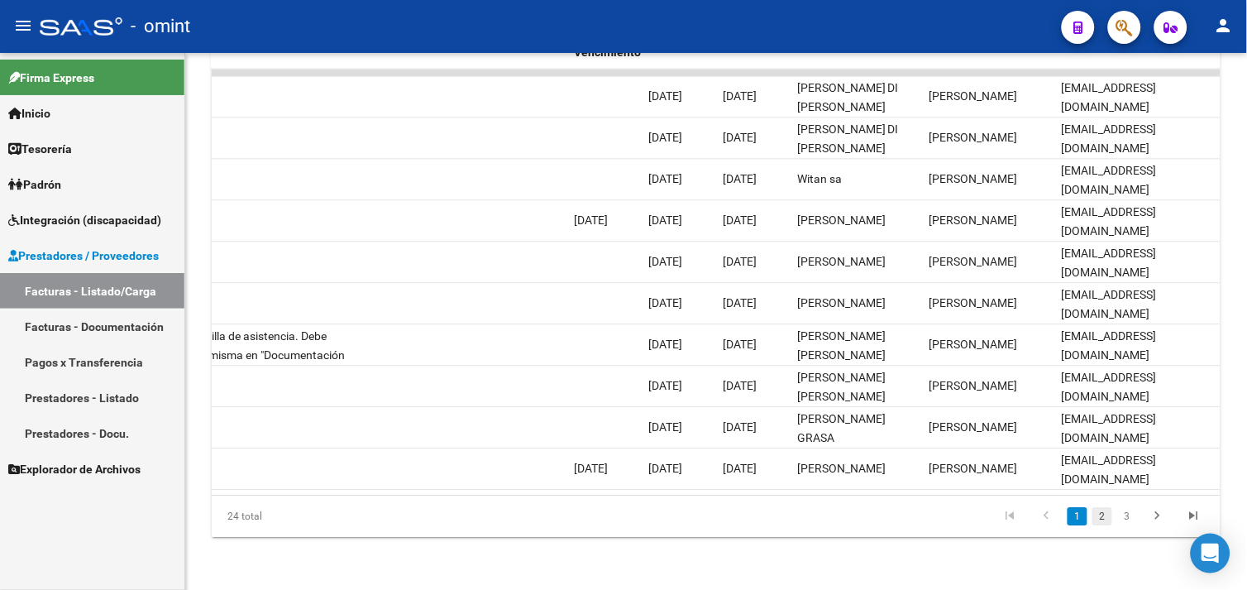
click at [1095, 513] on link "2" at bounding box center [1102, 516] width 20 height 18
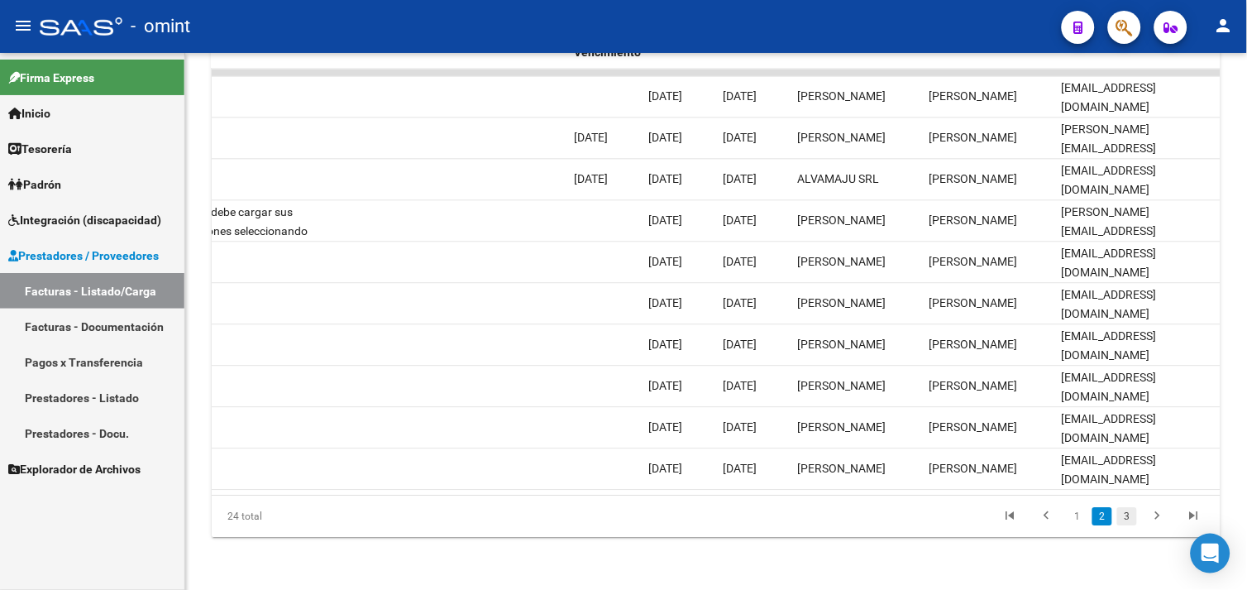
click at [1120, 514] on link "3" at bounding box center [1127, 516] width 20 height 18
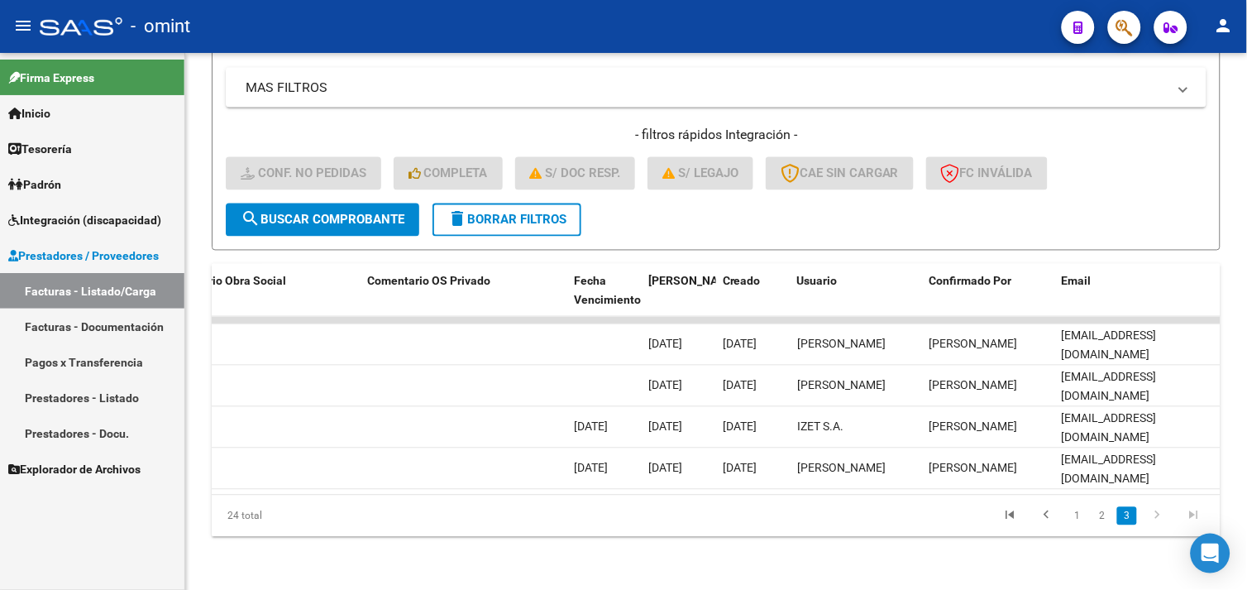
scroll to position [609, 0]
click at [1018, 519] on icon "go to first page" at bounding box center [1011, 518] width 22 height 20
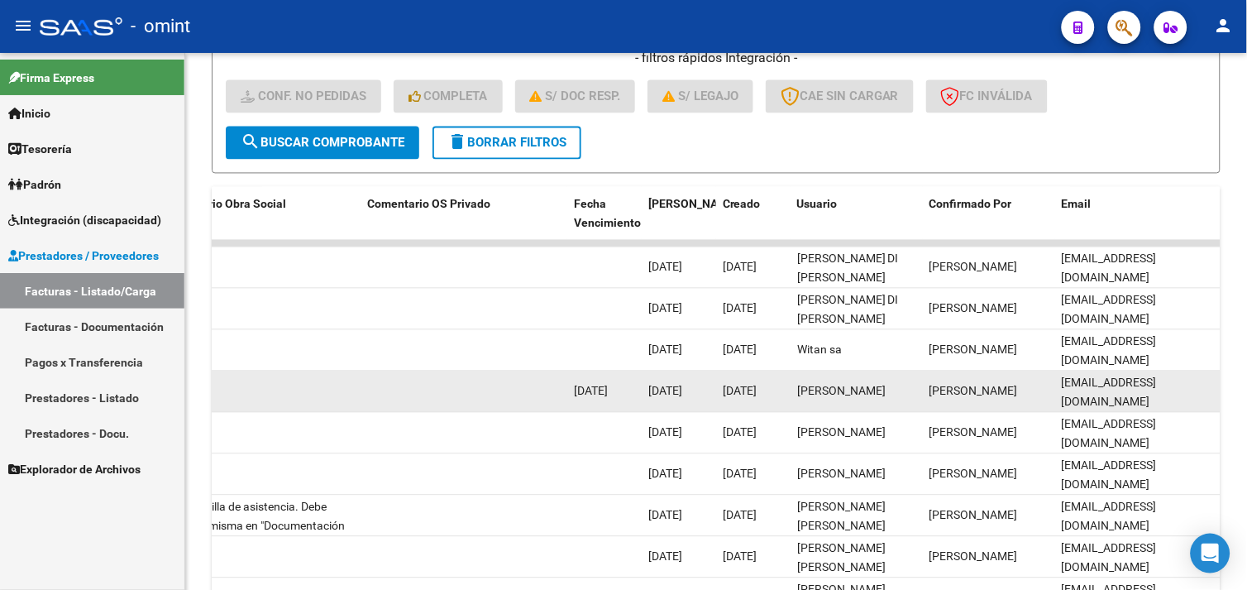
scroll to position [856, 0]
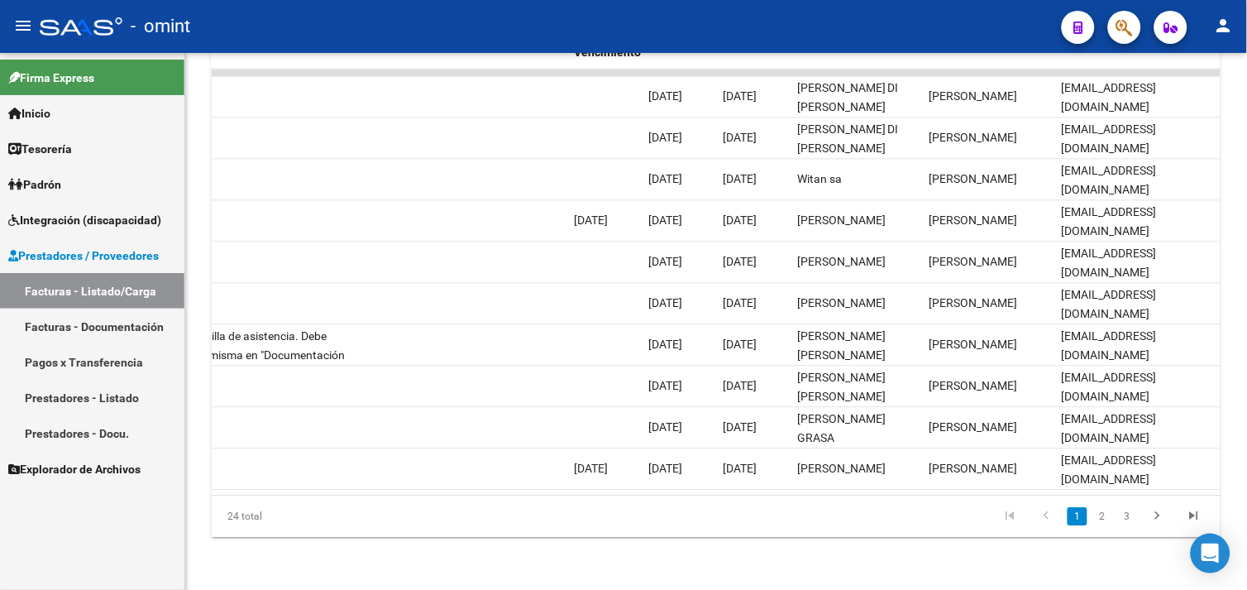
drag, startPoint x: 1098, startPoint y: 523, endPoint x: 1090, endPoint y: 510, distance: 15.6
click at [1100, 524] on link "2" at bounding box center [1102, 516] width 20 height 18
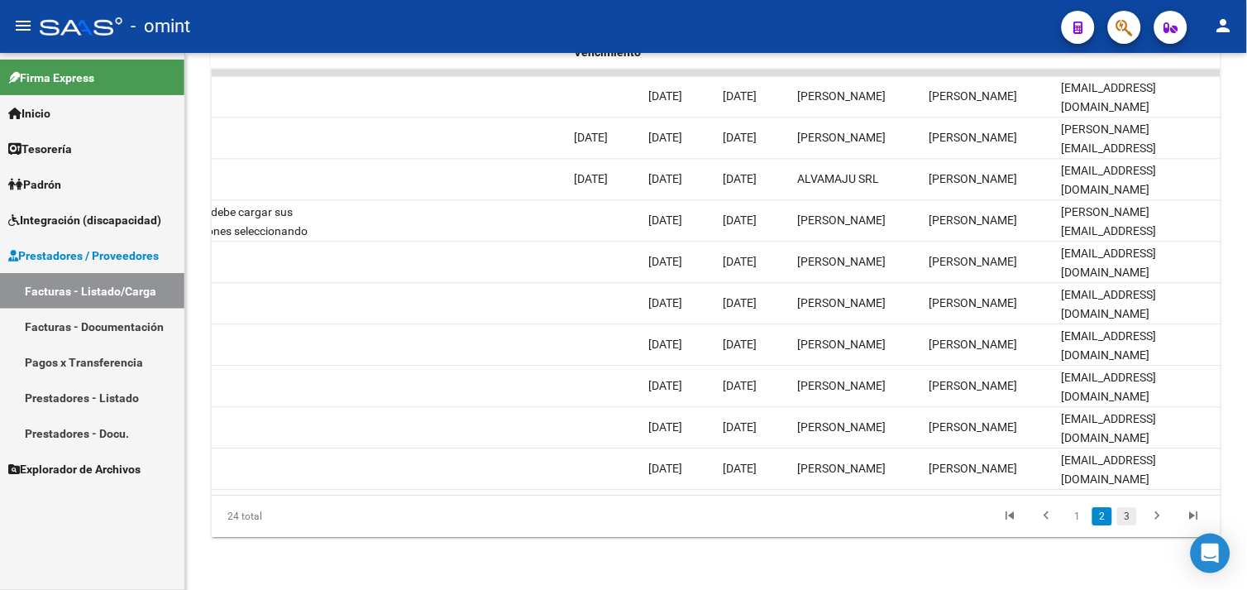
click at [1119, 516] on link "3" at bounding box center [1127, 516] width 20 height 18
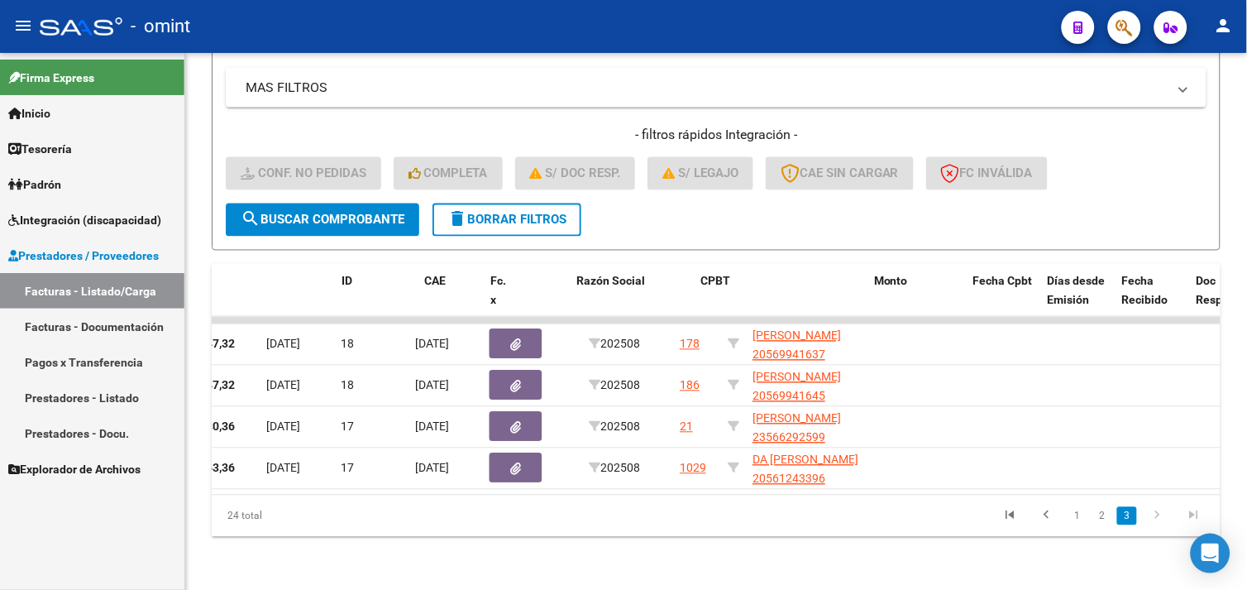
scroll to position [0, 0]
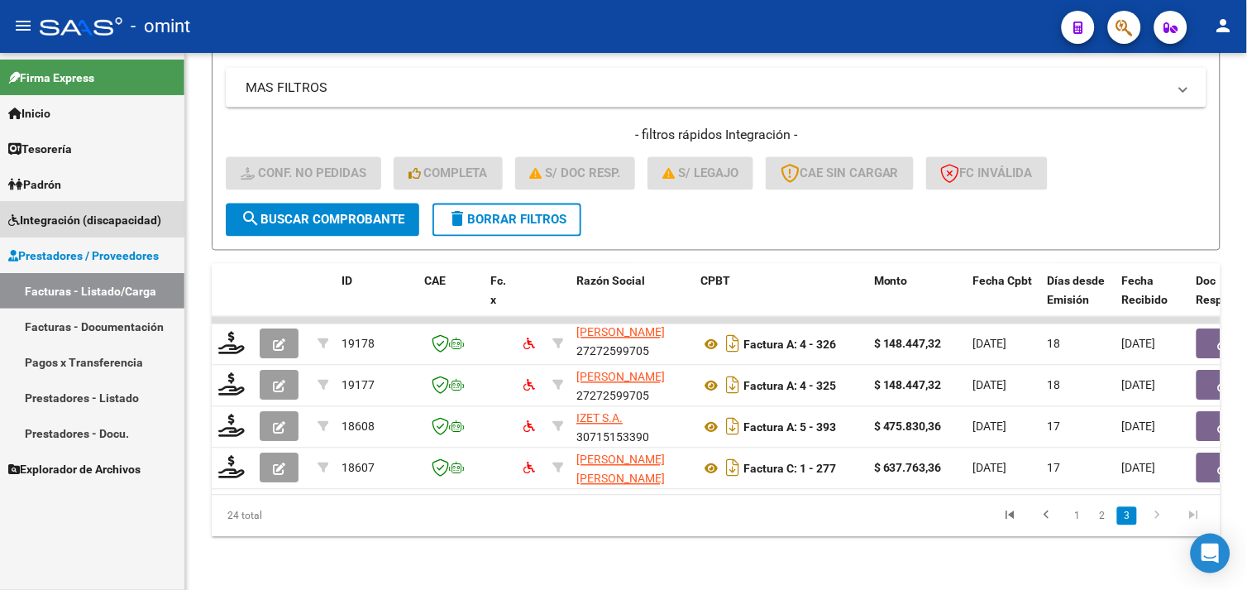
click at [84, 218] on span "Integración (discapacidad)" at bounding box center [84, 220] width 153 height 18
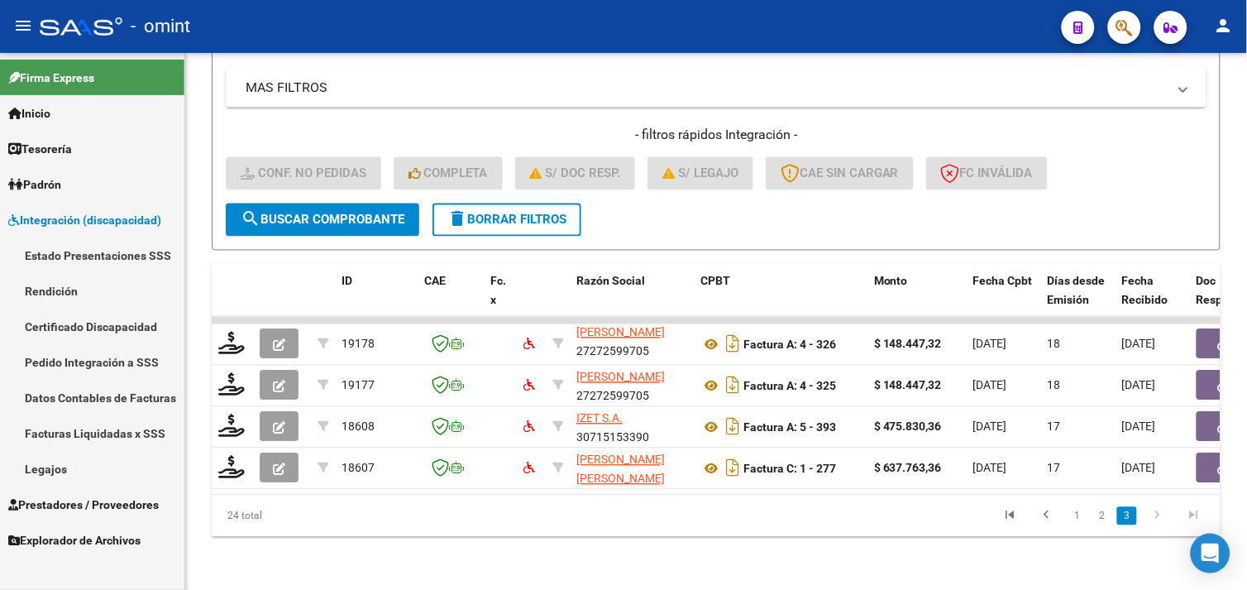
click at [79, 451] on link "Legajos" at bounding box center [92, 469] width 184 height 36
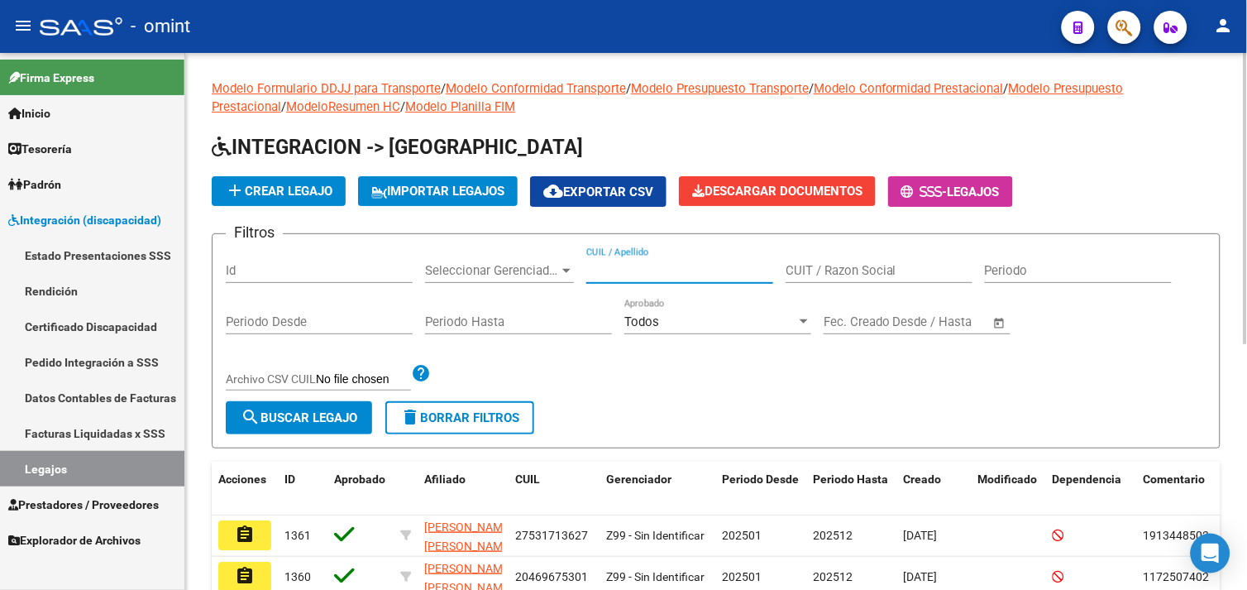
click at [619, 273] on input "CUIL / Apellido" at bounding box center [679, 270] width 187 height 15
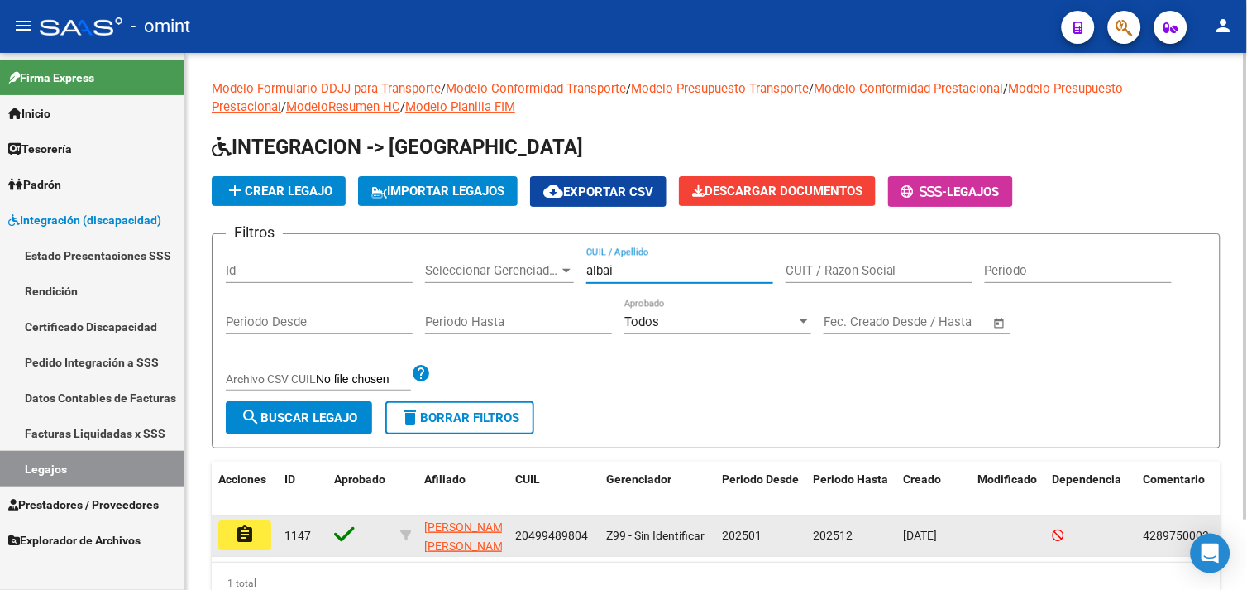
type input "albai"
click at [252, 535] on mat-icon "assignment" at bounding box center [245, 534] width 20 height 20
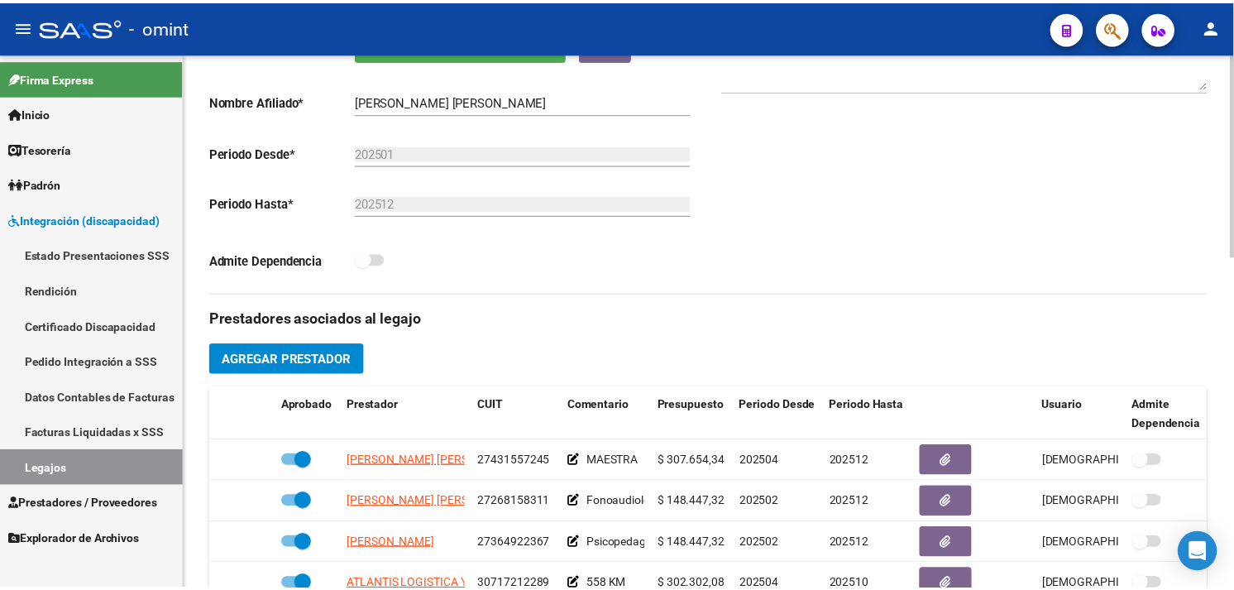
scroll to position [643, 0]
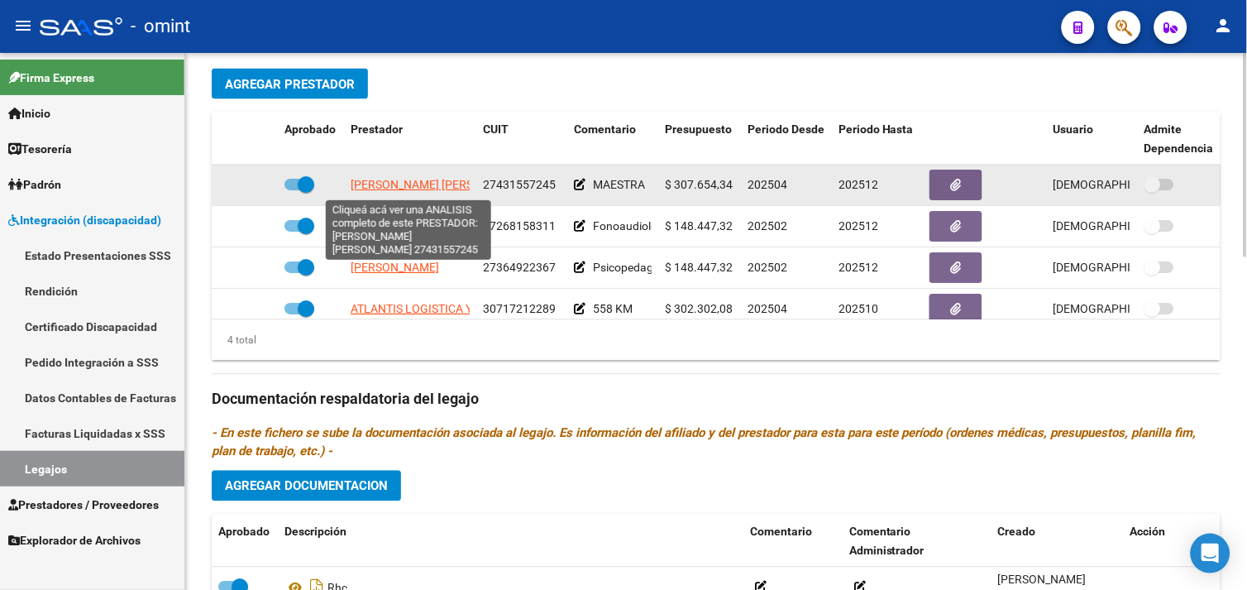
click at [418, 187] on span "[PERSON_NAME] [PERSON_NAME]" at bounding box center [440, 185] width 179 height 13
type textarea "27431557245"
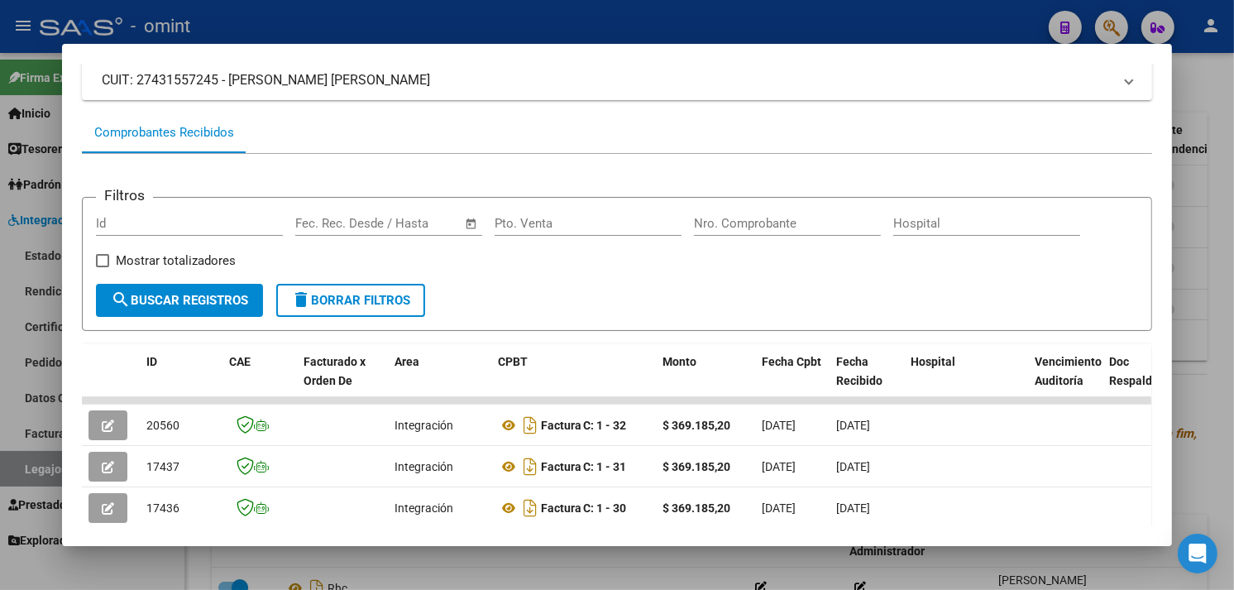
scroll to position [203, 0]
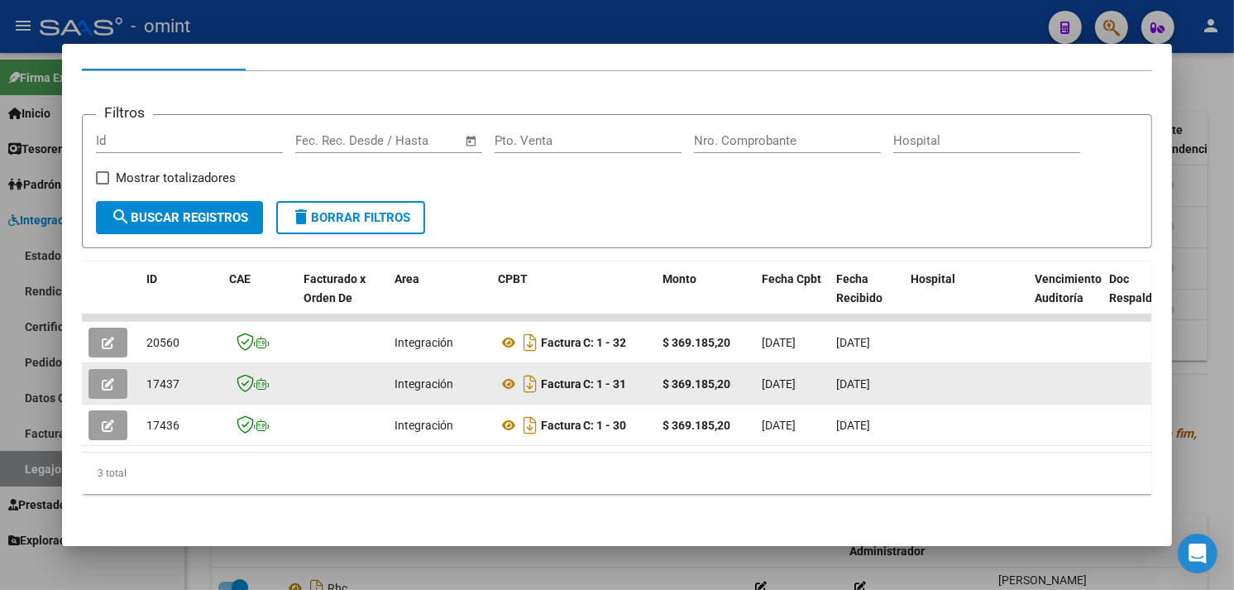
click at [103, 378] on icon "button" at bounding box center [108, 384] width 12 height 12
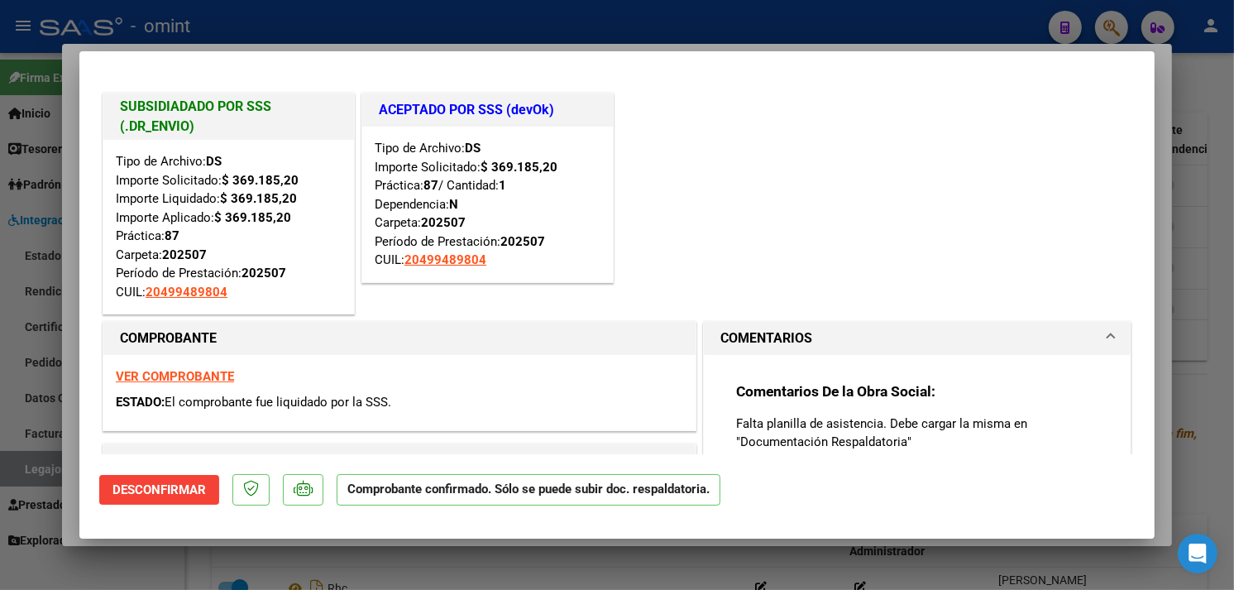
type input "$ 0,00"
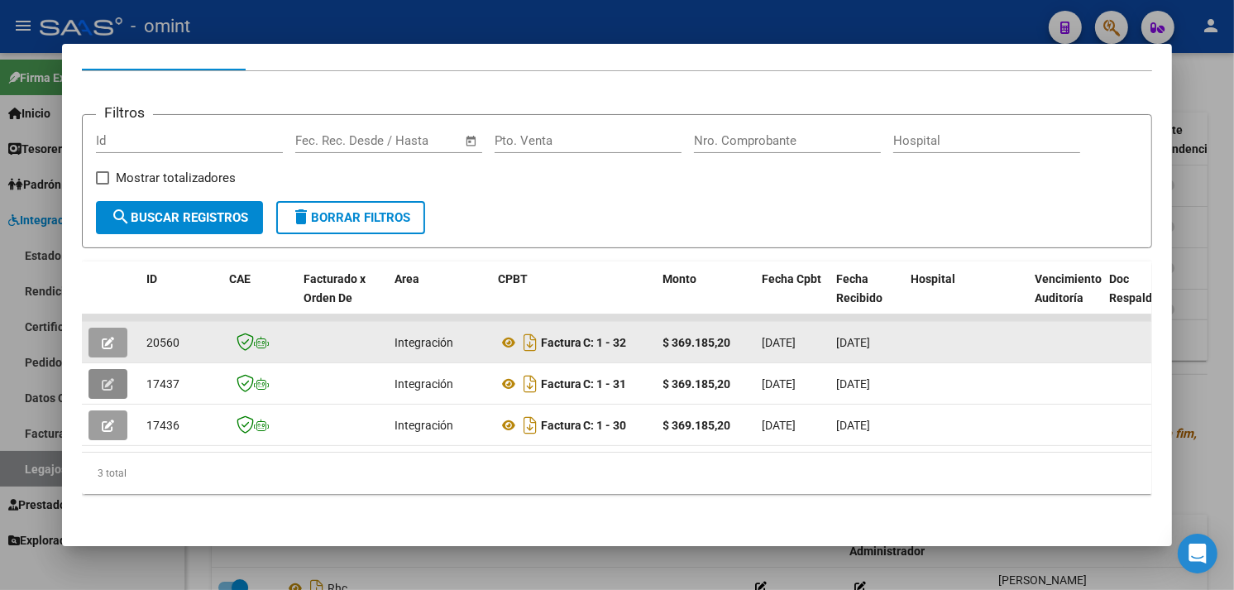
click at [112, 333] on button "button" at bounding box center [107, 342] width 39 height 30
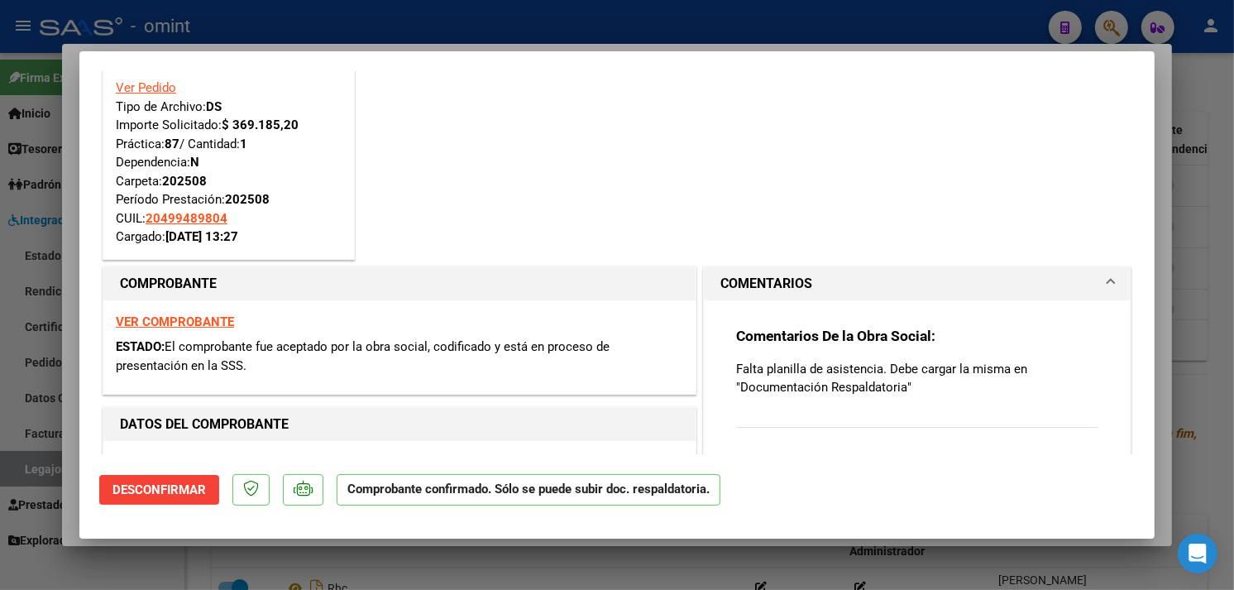
scroll to position [92, 0]
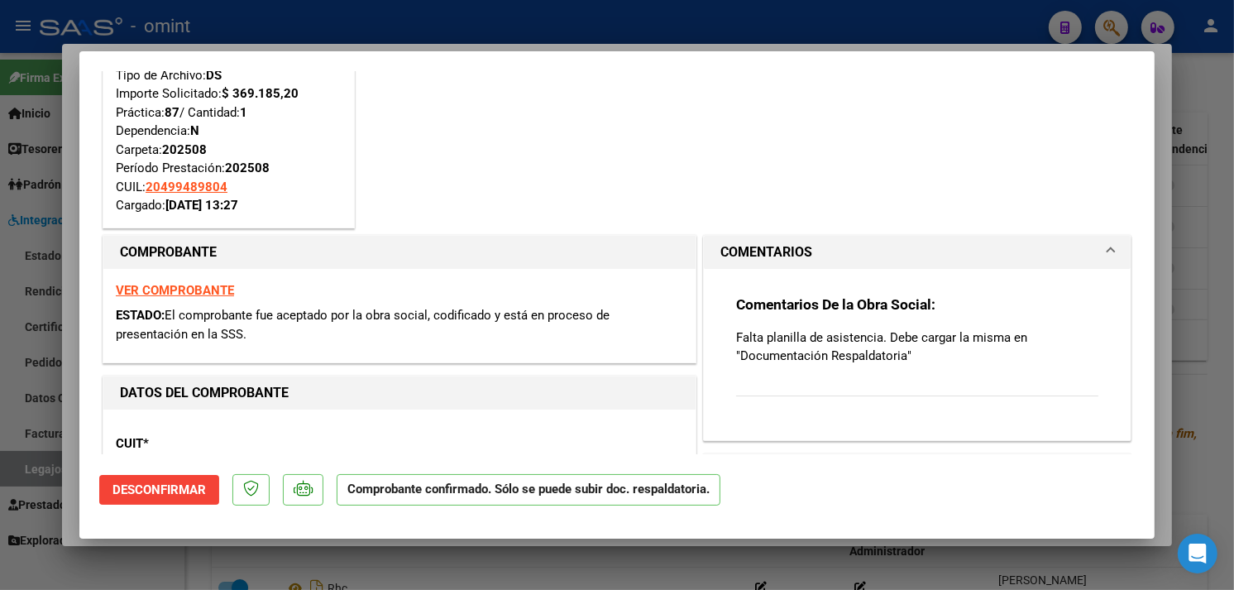
type input "$ 0,00"
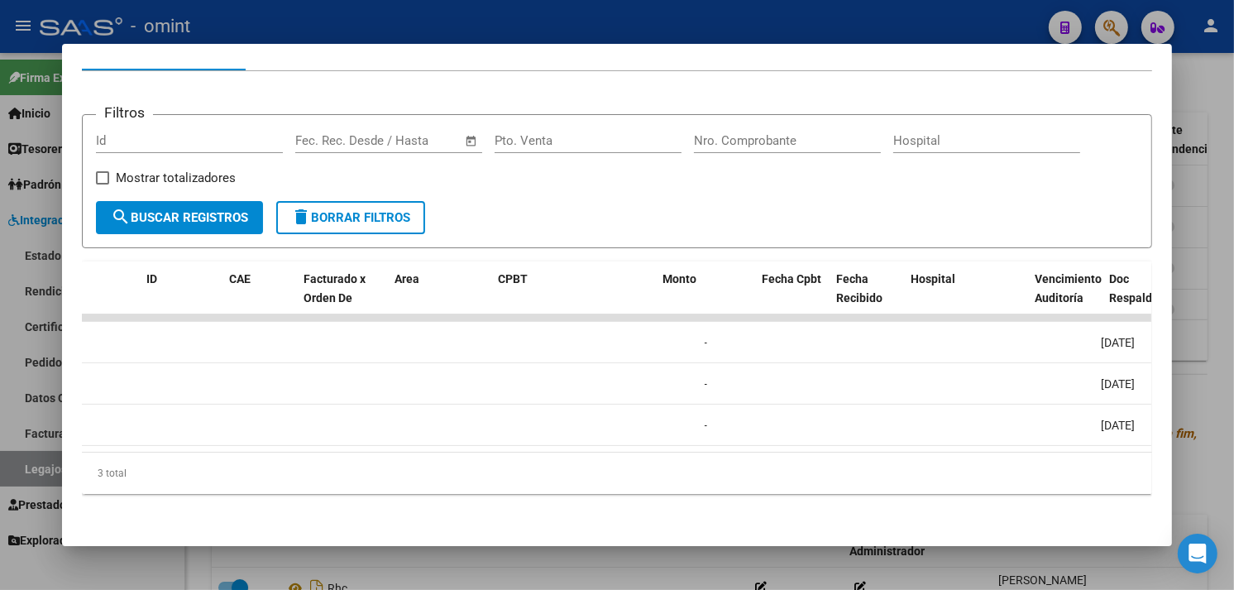
scroll to position [0, 0]
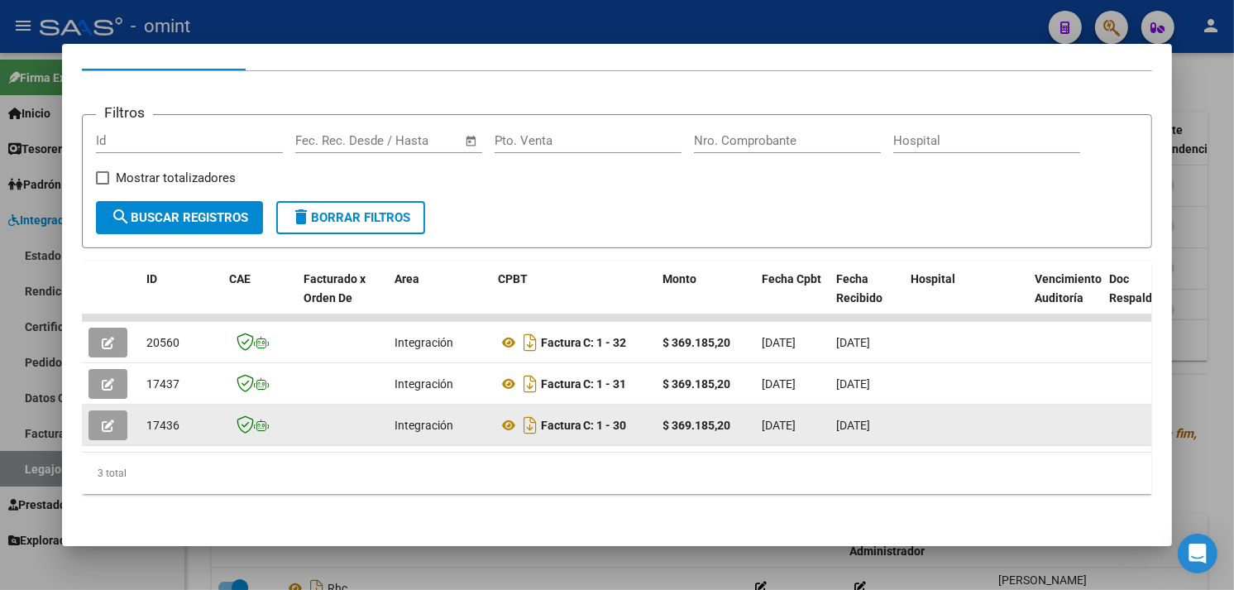
click at [112, 418] on button "button" at bounding box center [107, 425] width 39 height 30
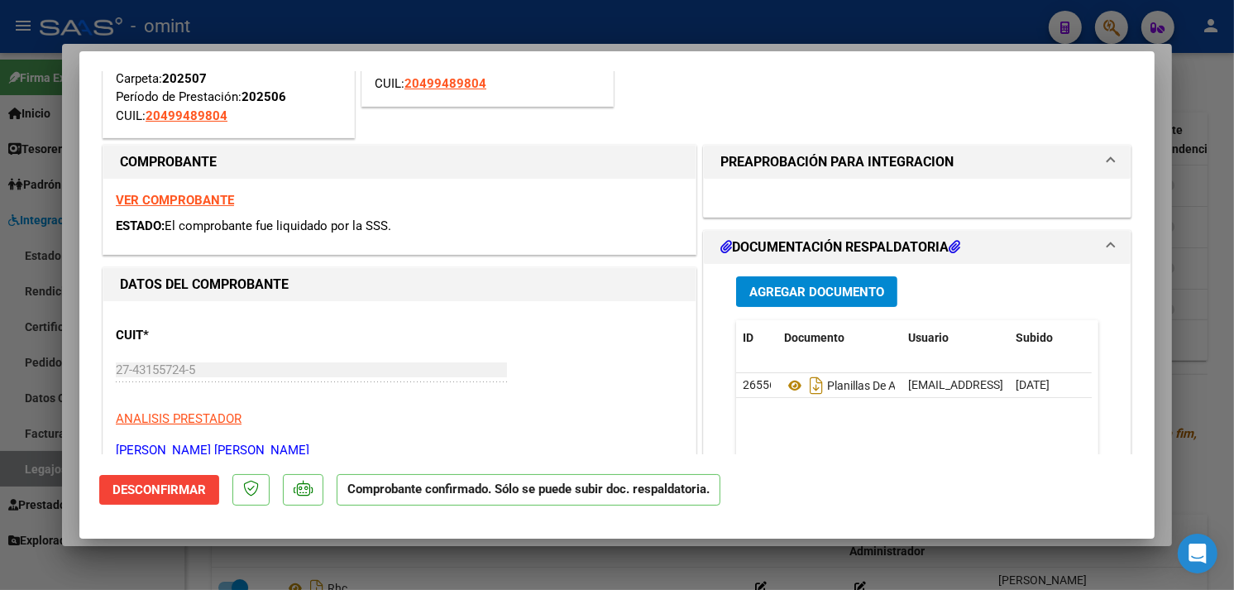
scroll to position [184, 0]
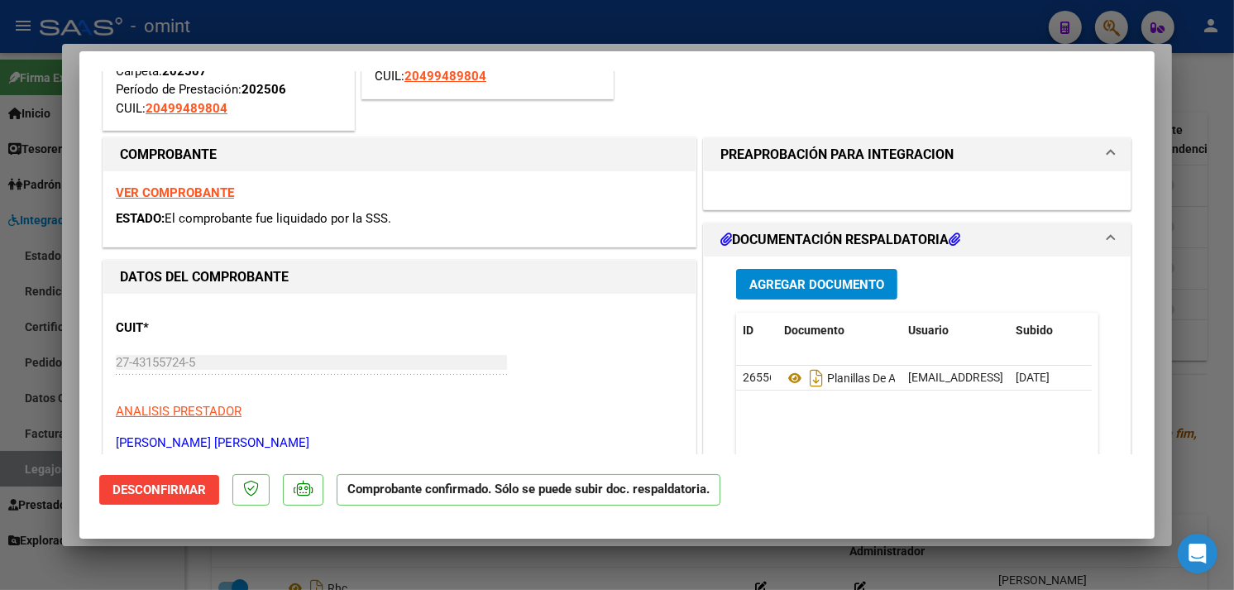
type input "$ 0,00"
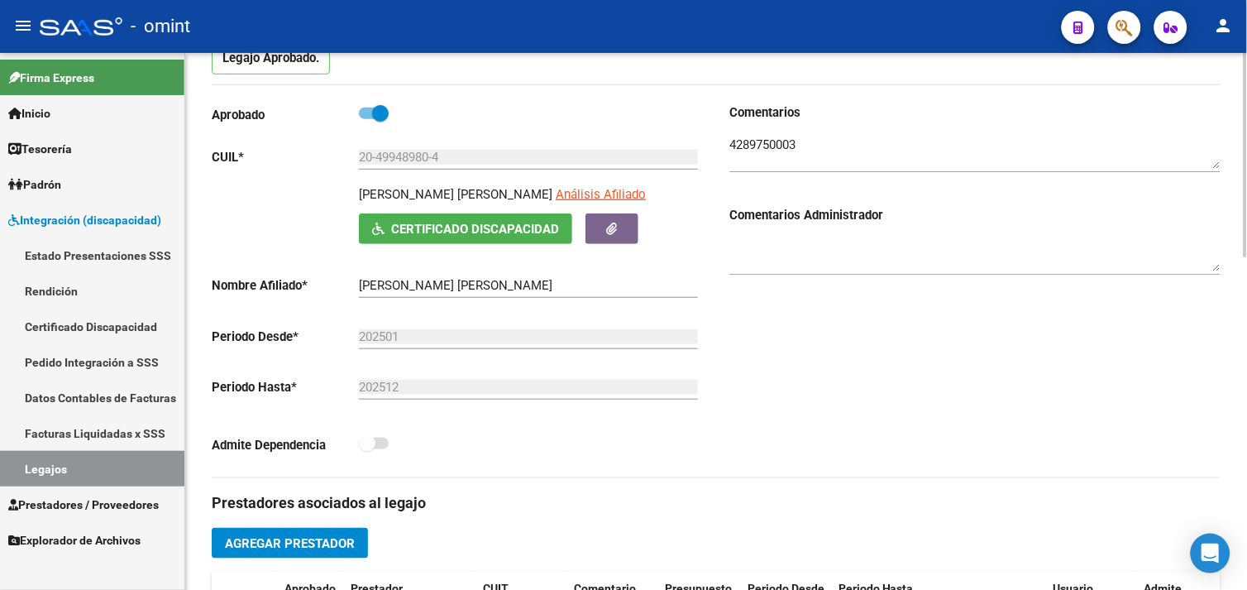
click at [409, 160] on input "20-49948980-4" at bounding box center [528, 157] width 339 height 15
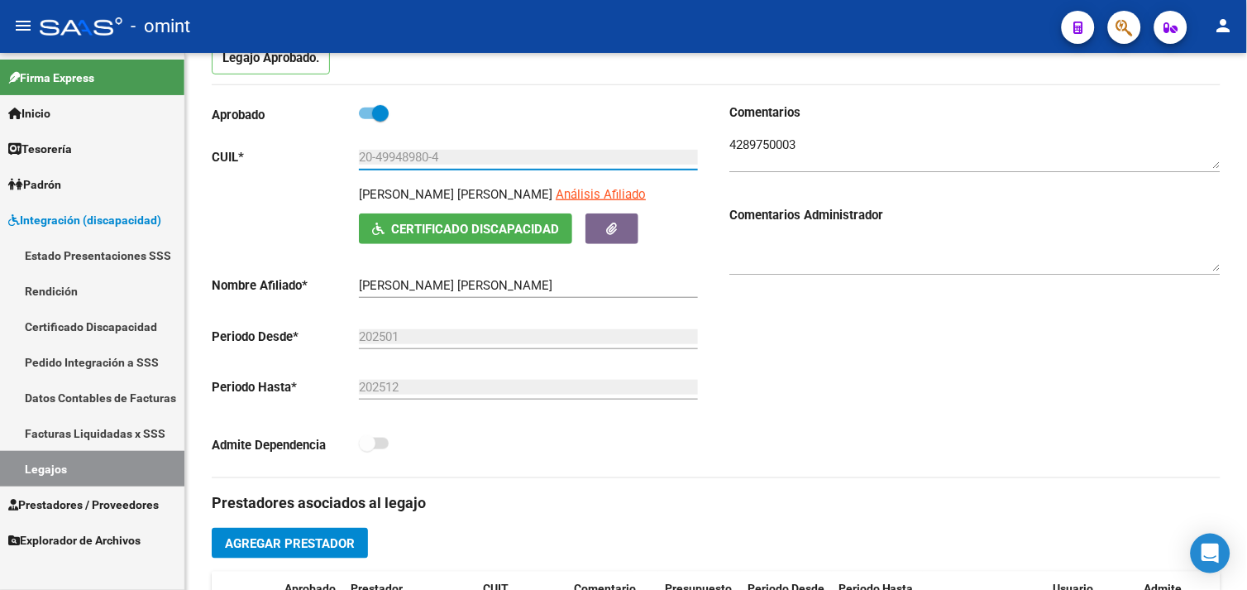
click at [94, 425] on link "Facturas Liquidadas x SSS" at bounding box center [92, 433] width 184 height 36
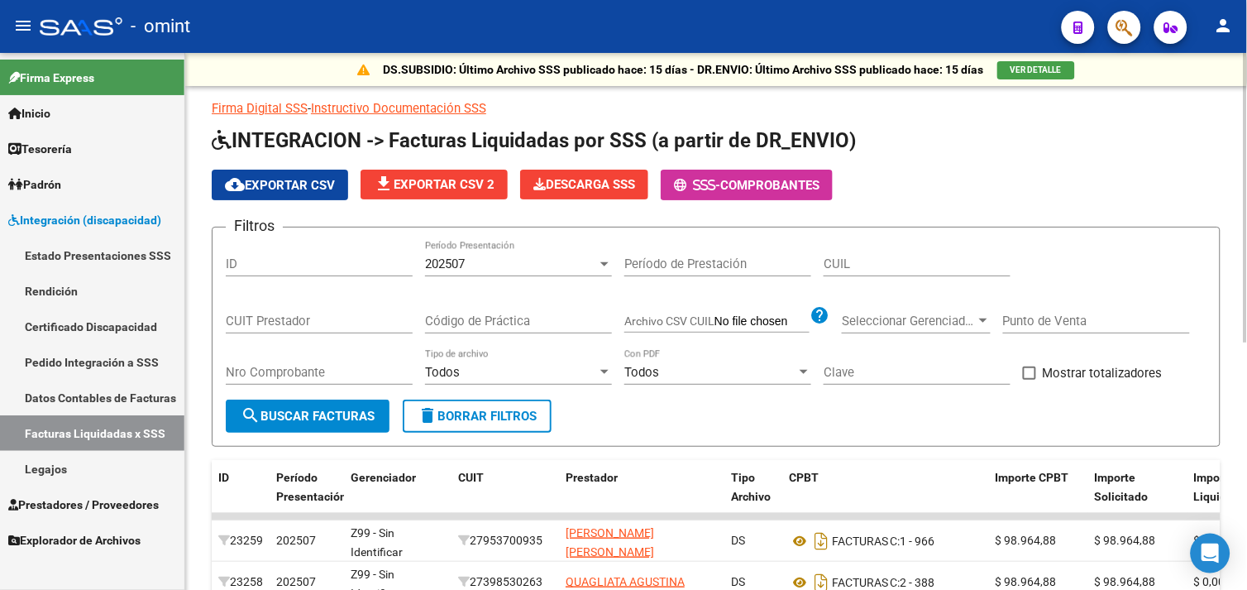
click at [853, 265] on input "CUIL" at bounding box center [917, 263] width 187 height 15
paste input "20-49948980-4"
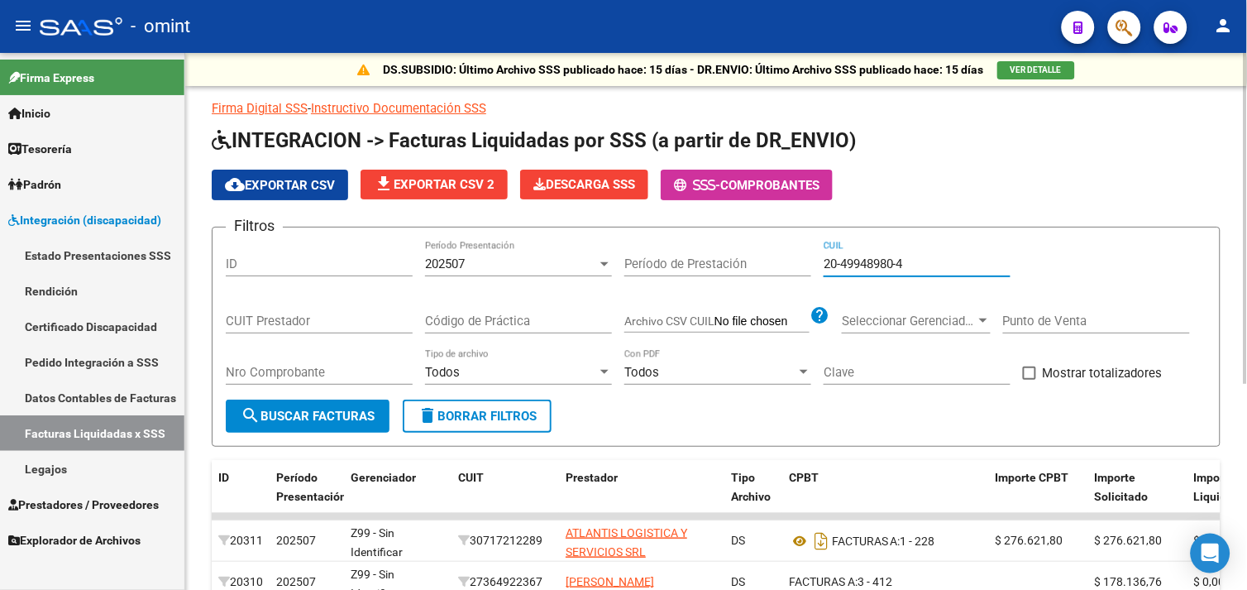
type input "20-49948980-4"
click at [511, 275] on div "202507 Período Presentación" at bounding box center [518, 259] width 187 height 36
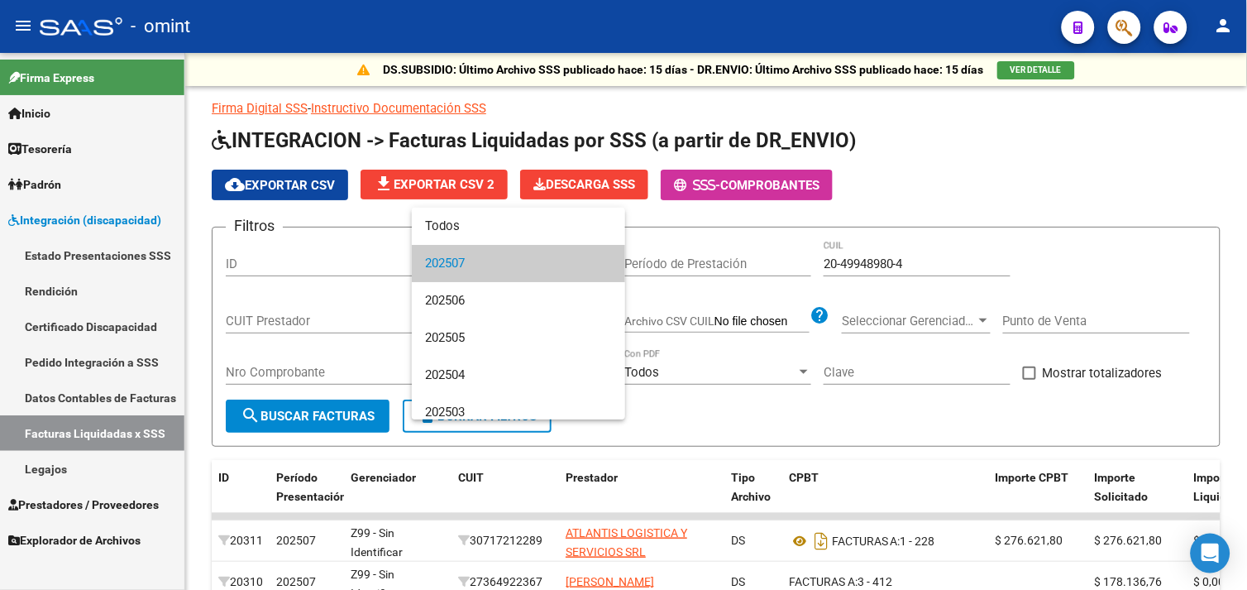
click at [75, 502] on div at bounding box center [623, 295] width 1247 height 590
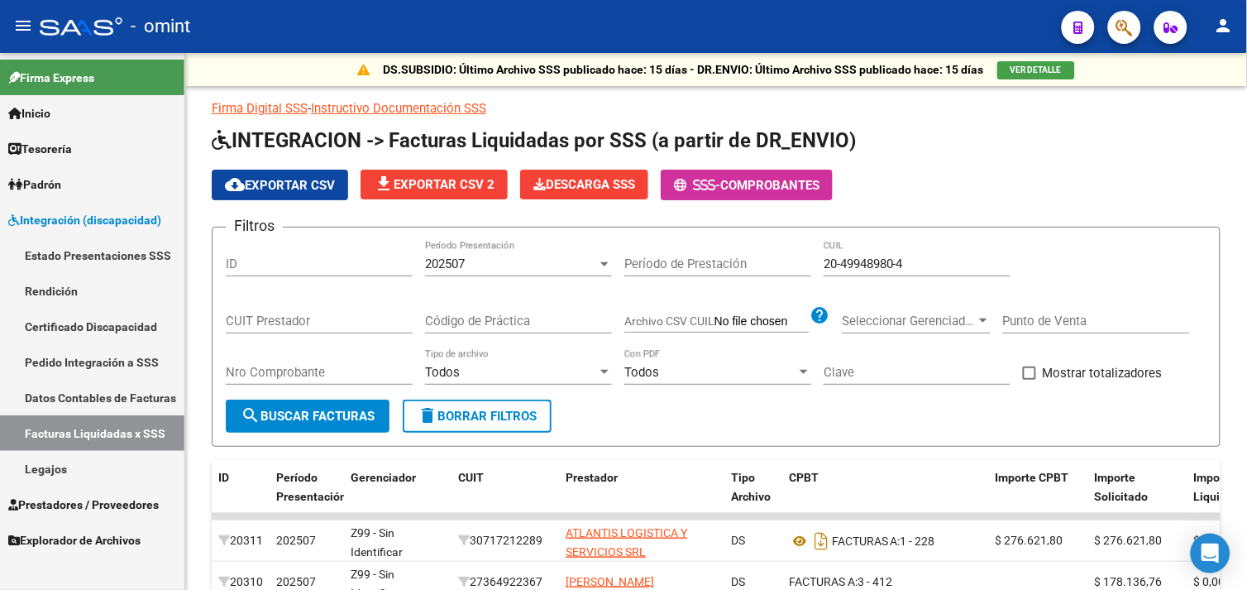
click at [104, 502] on span "Prestadores / Proveedores" at bounding box center [83, 504] width 151 height 18
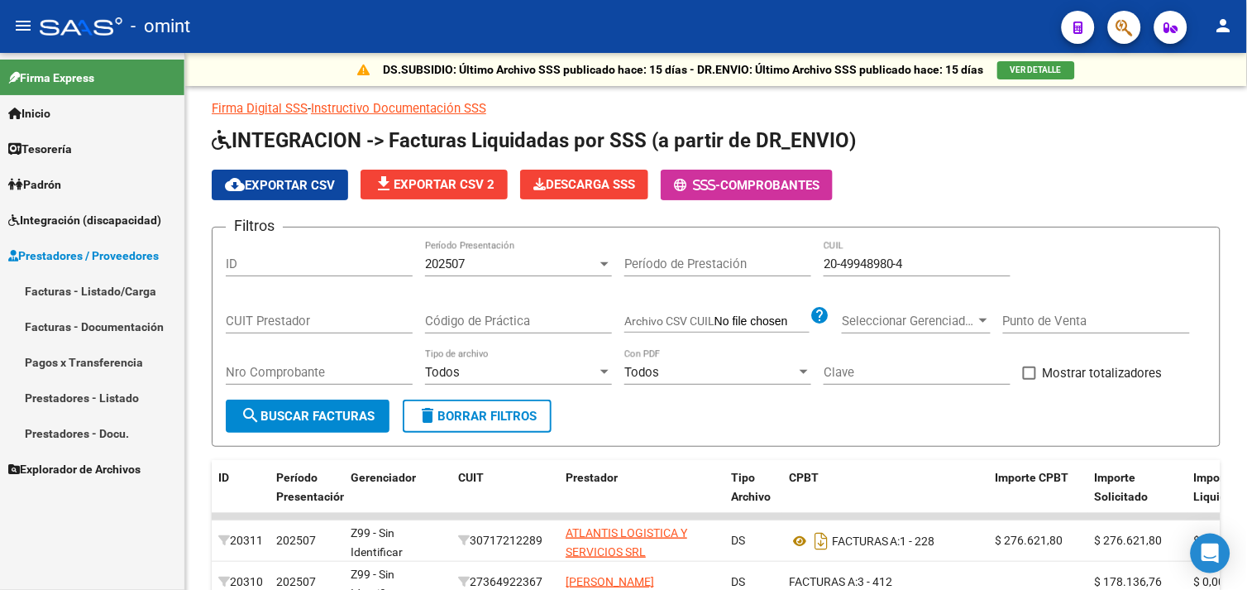
click at [100, 287] on link "Facturas - Listado/Carga" at bounding box center [92, 291] width 184 height 36
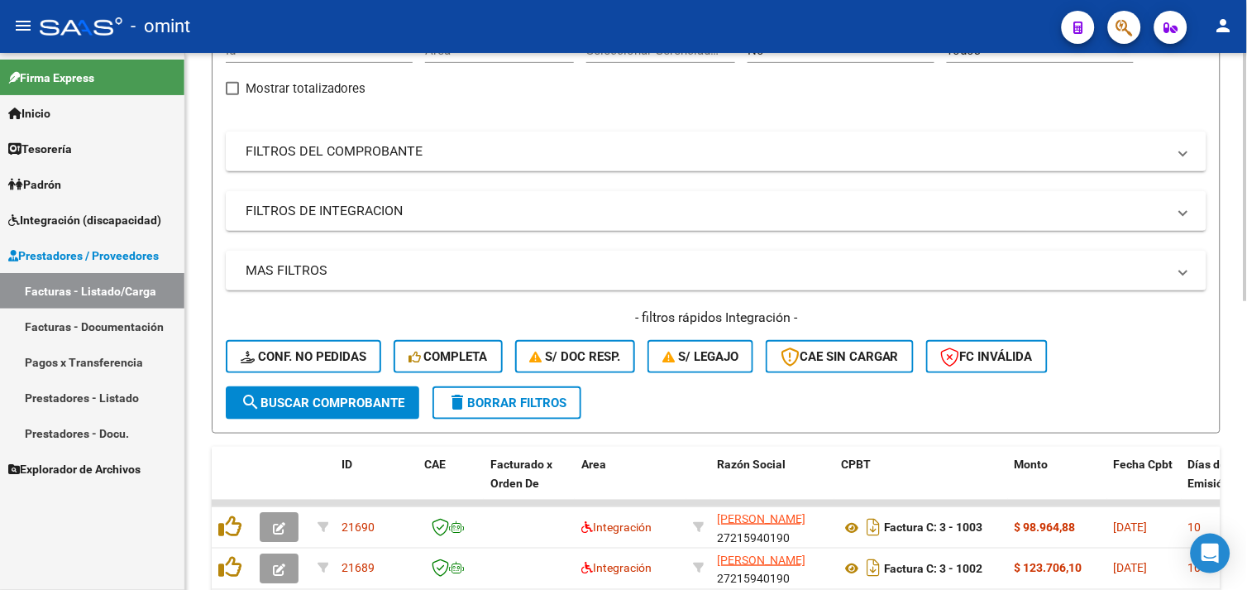
scroll to position [184, 0]
click at [522, 394] on span "delete Borrar Filtros" at bounding box center [506, 401] width 119 height 15
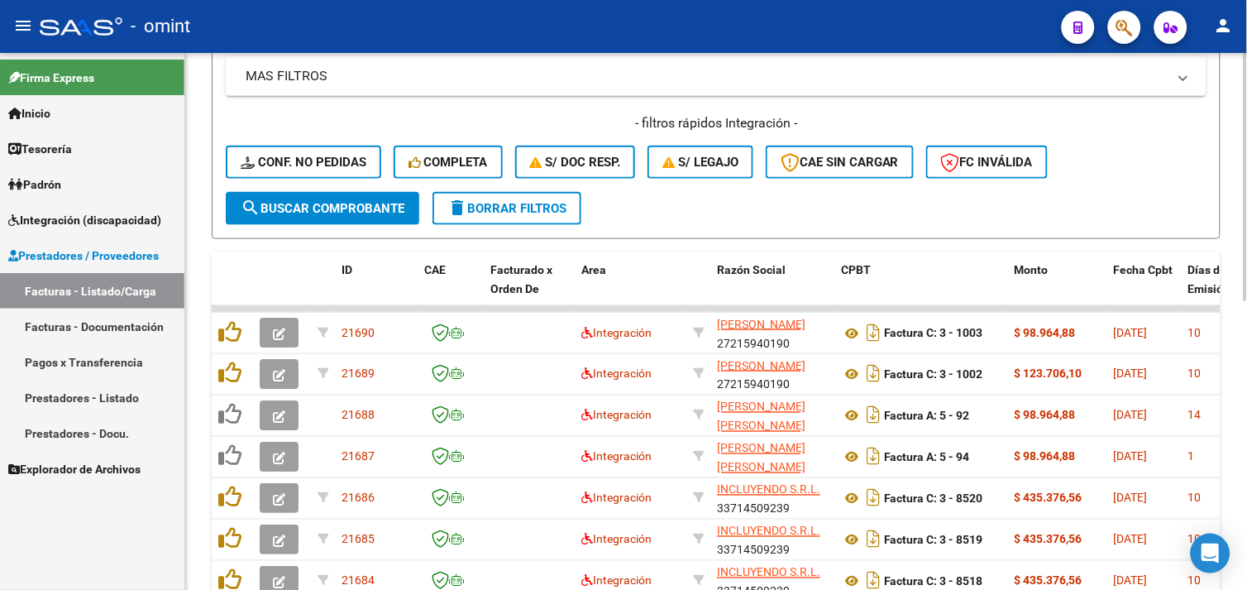
scroll to position [221, 0]
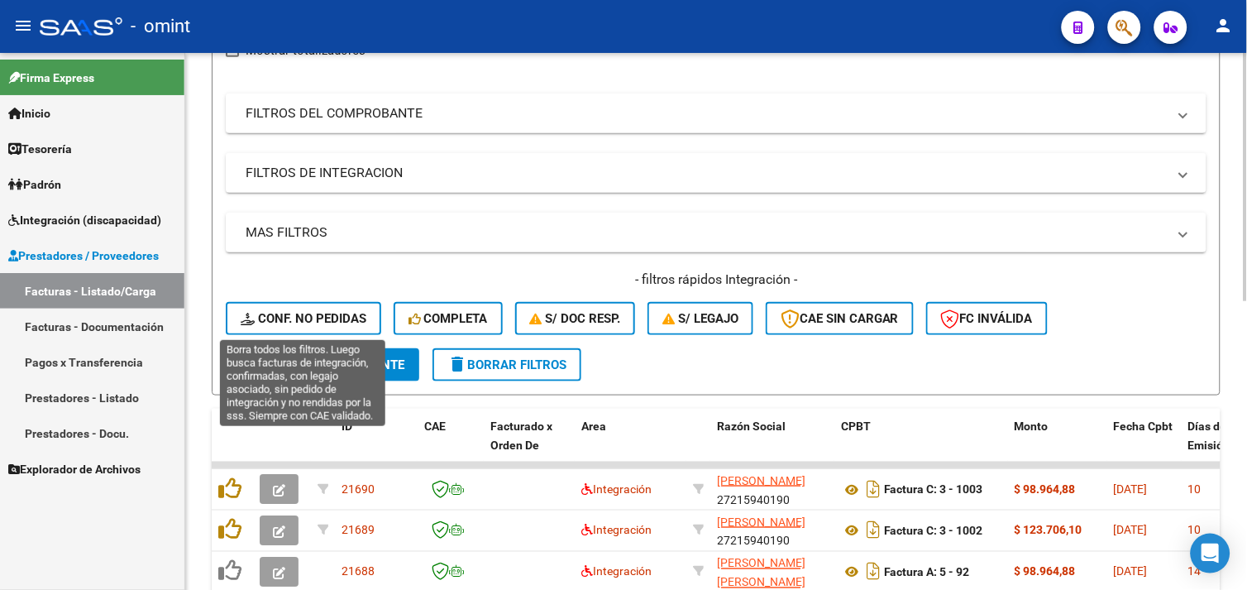
click at [347, 325] on button "Conf. no pedidas" at bounding box center [303, 318] width 155 height 33
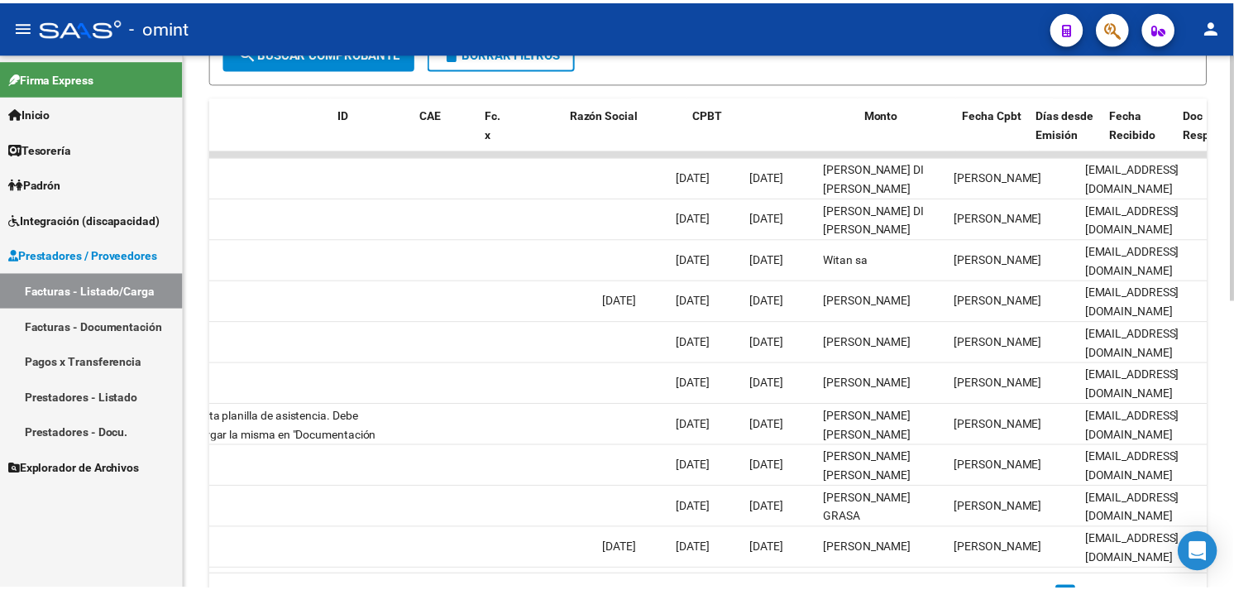
scroll to position [0, 0]
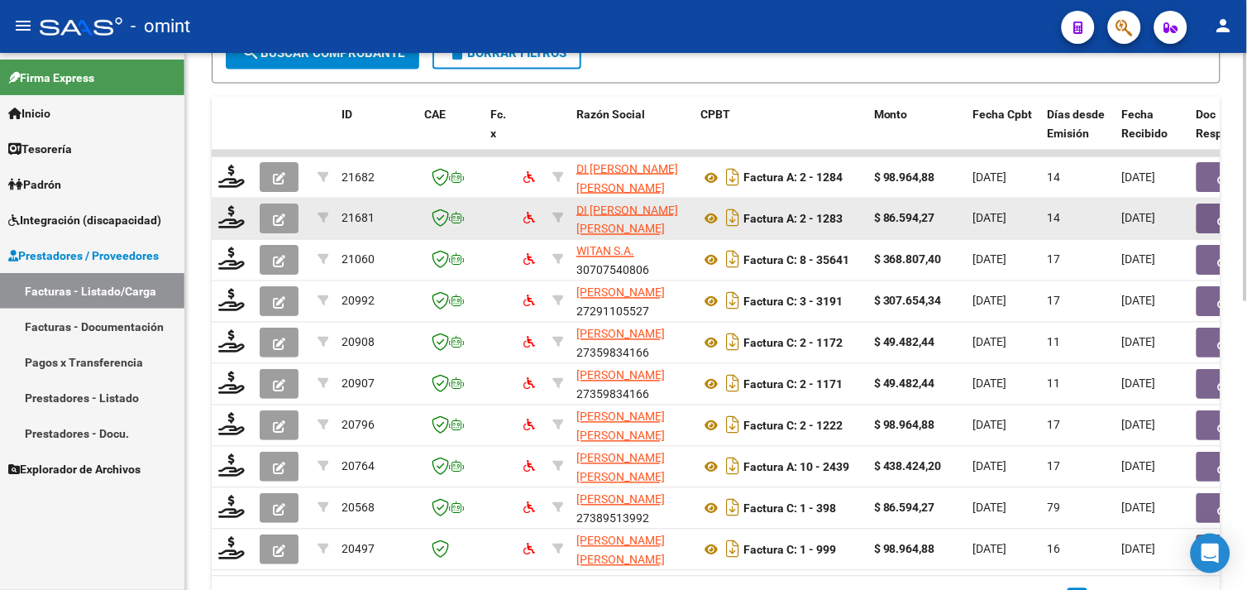
click at [277, 223] on icon "button" at bounding box center [279, 219] width 12 height 12
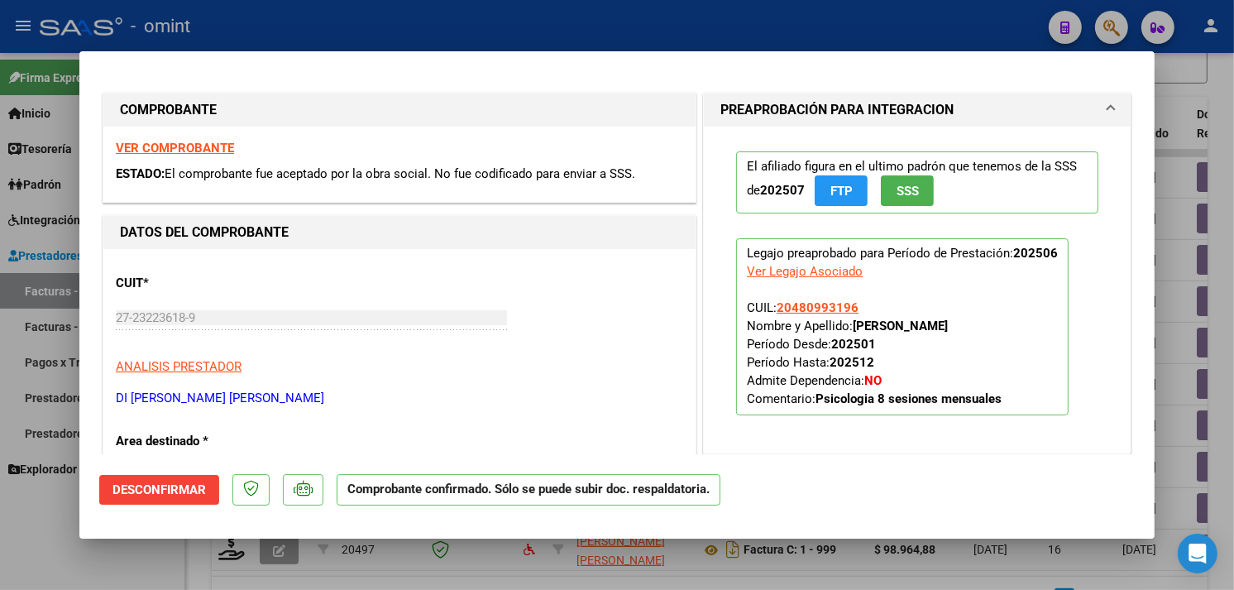
click at [189, 147] on strong "VER COMPROBANTE" at bounding box center [175, 148] width 118 height 15
type input "$ 0,00"
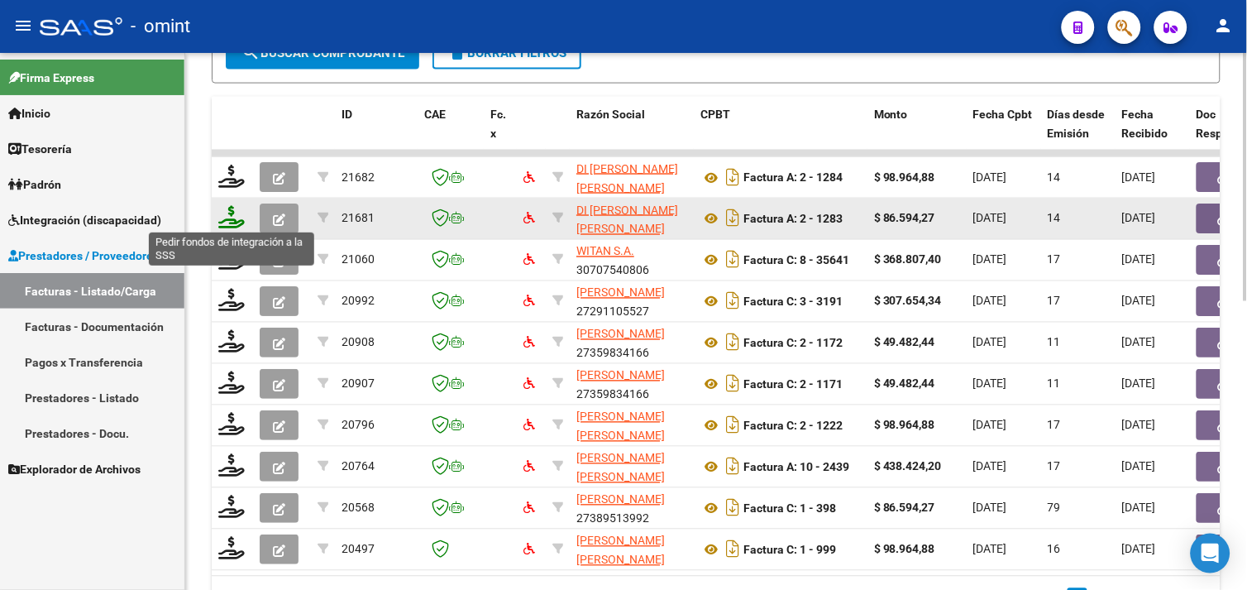
click at [234, 217] on icon at bounding box center [231, 217] width 26 height 23
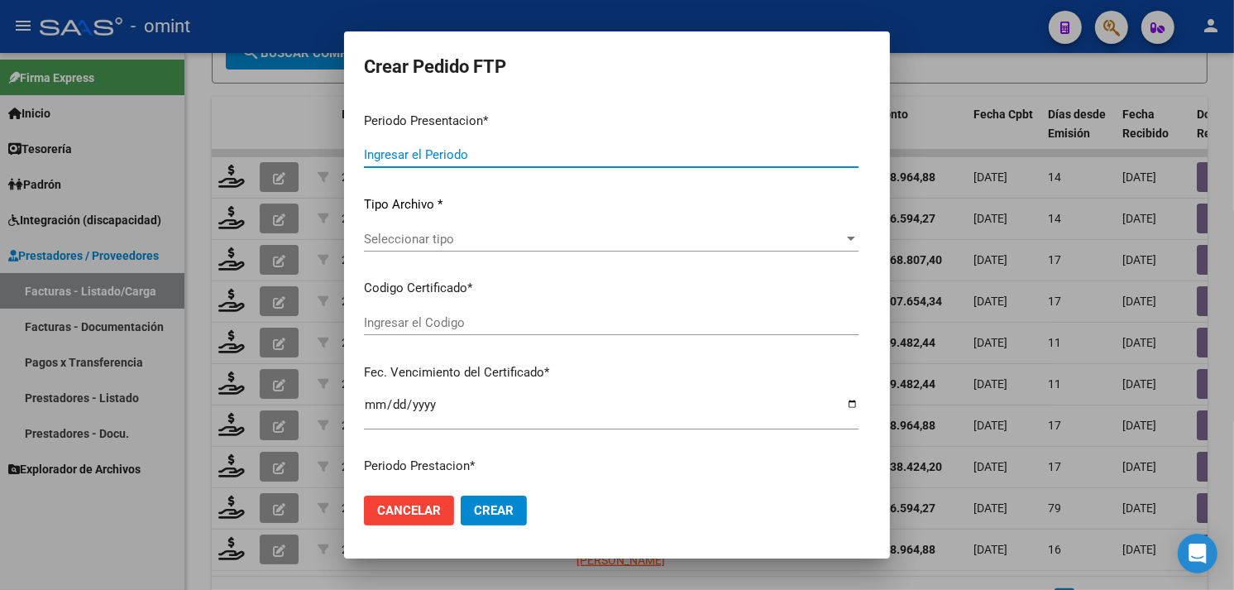
type input "202508"
type input "202506"
type input "$ 86.594,27"
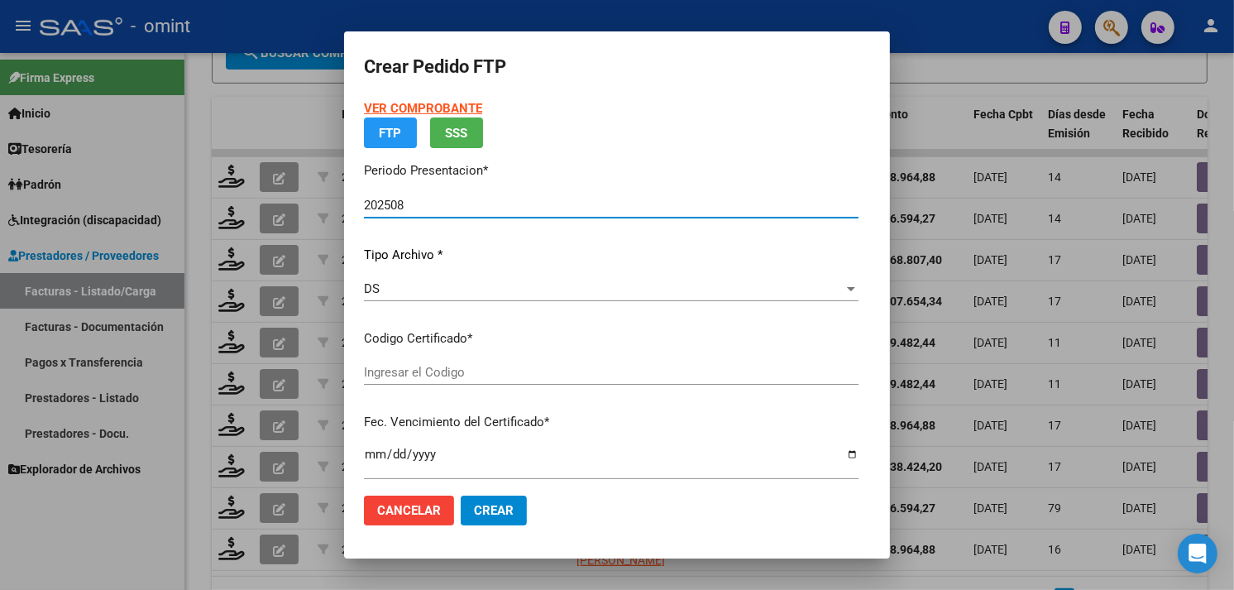
type input "7936327255"
type input "[DATE]"
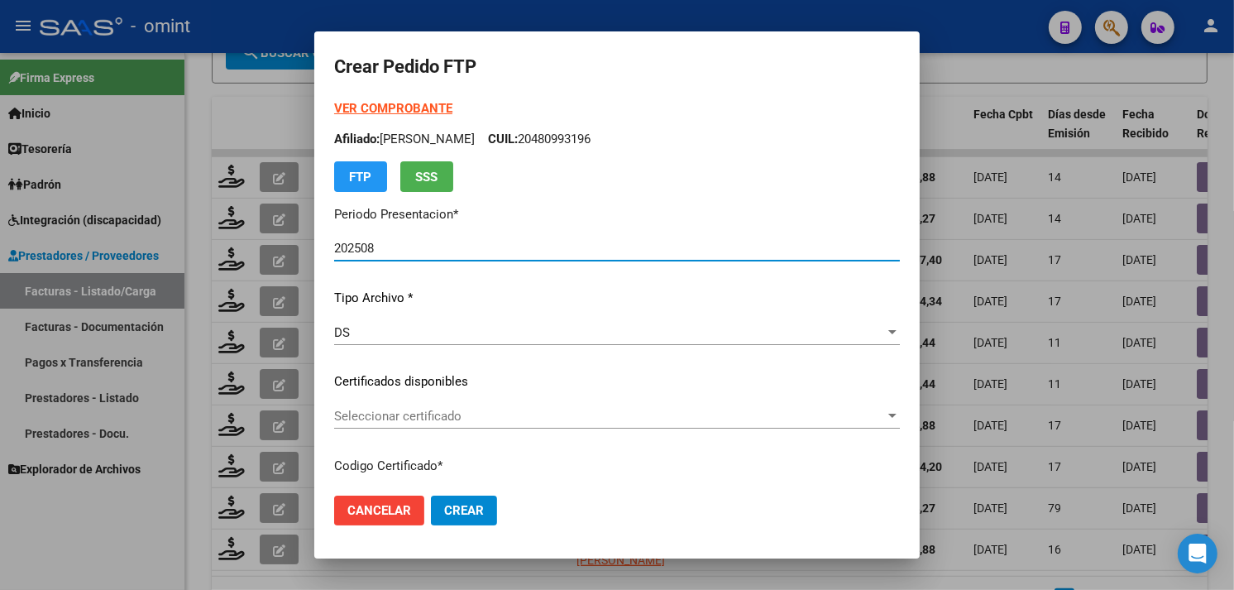
scroll to position [184, 0]
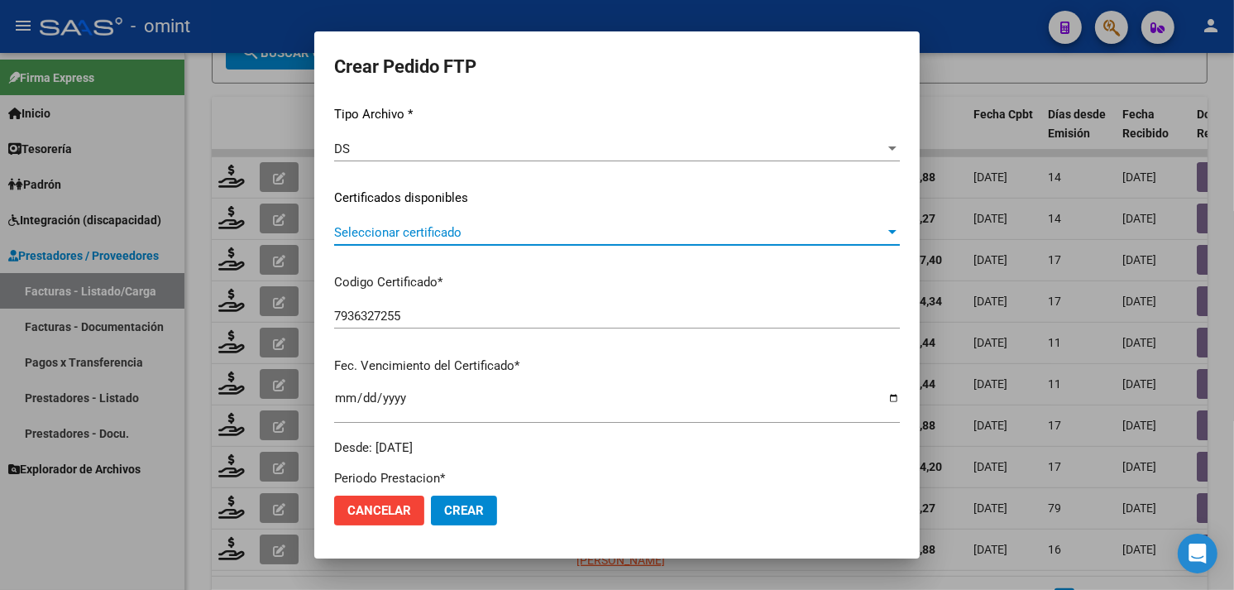
click at [474, 235] on span "Seleccionar certificado" at bounding box center [609, 232] width 551 height 15
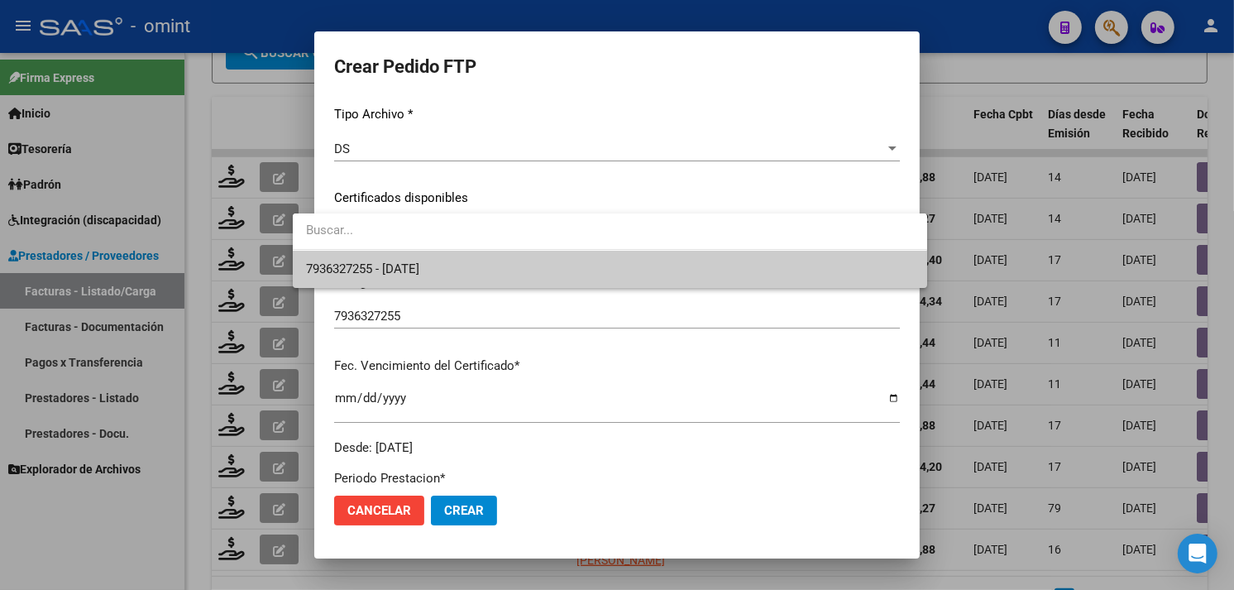
click at [468, 255] on span "7936327255 - [DATE]" at bounding box center [610, 269] width 608 height 37
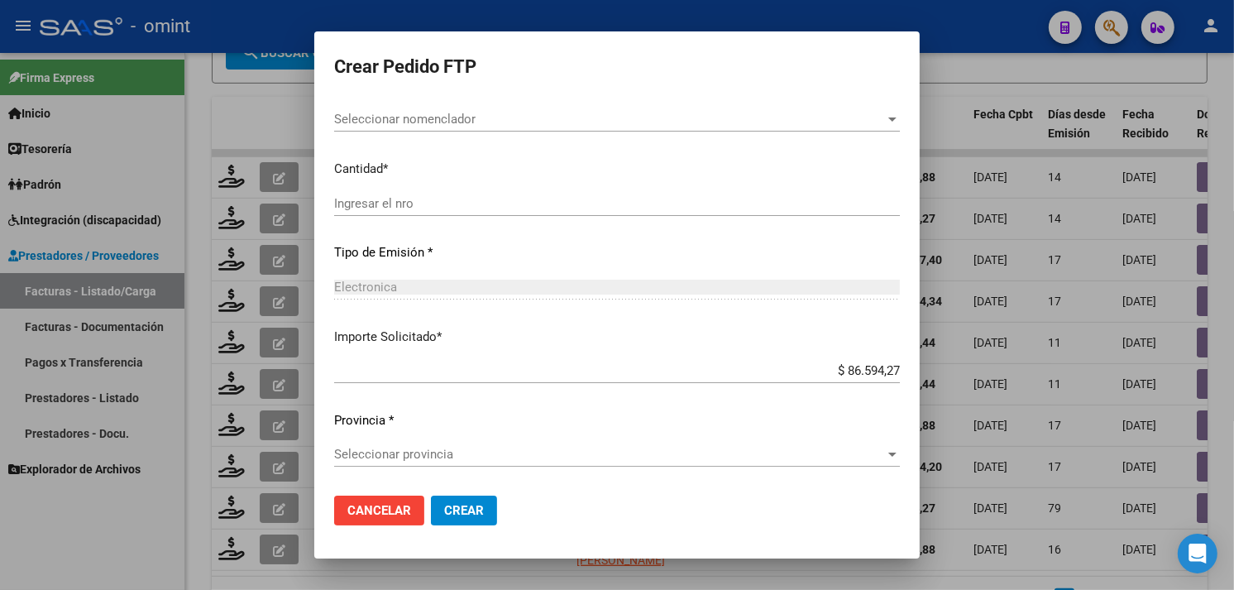
scroll to position [614, 0]
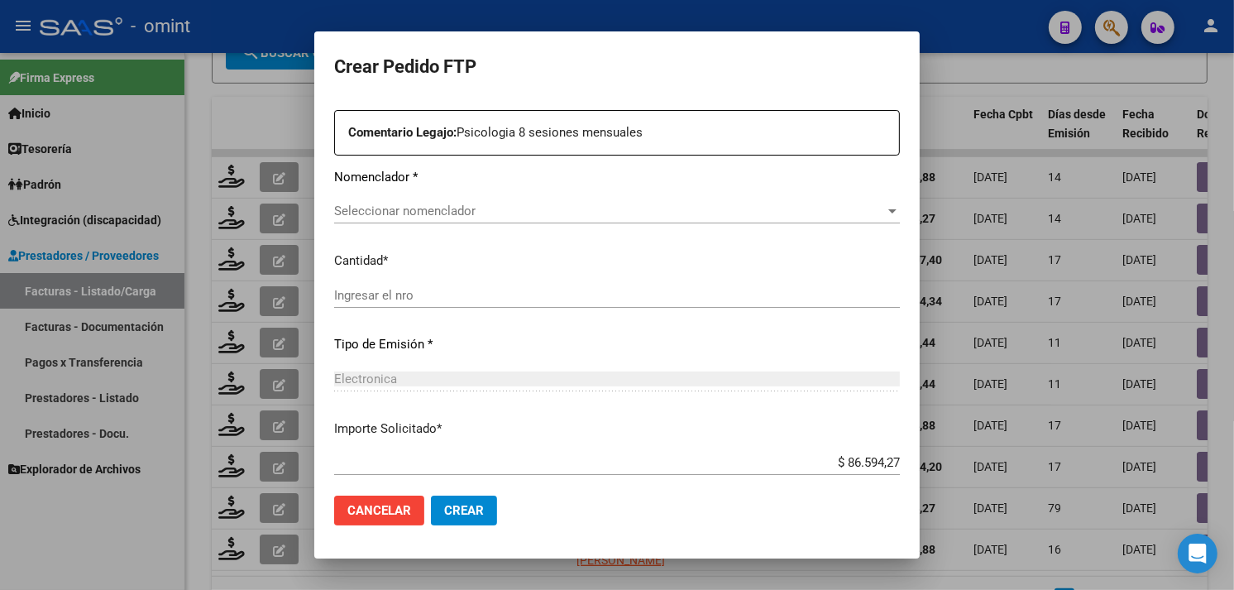
click at [442, 213] on span "Seleccionar nomenclador" at bounding box center [609, 210] width 551 height 15
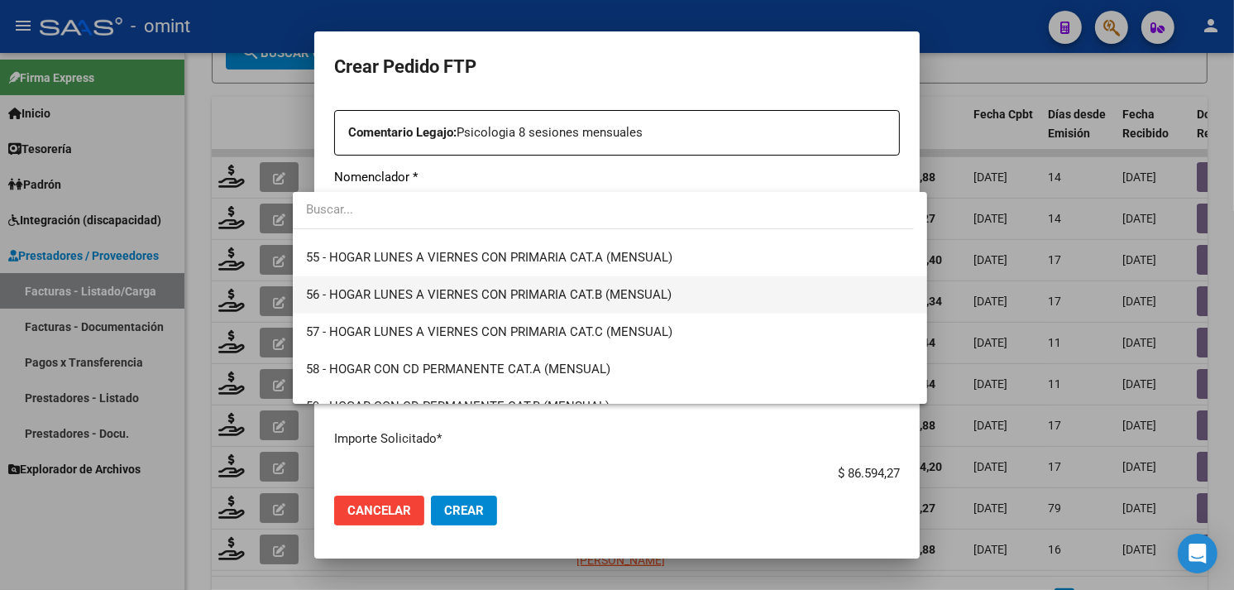
scroll to position [2021, 0]
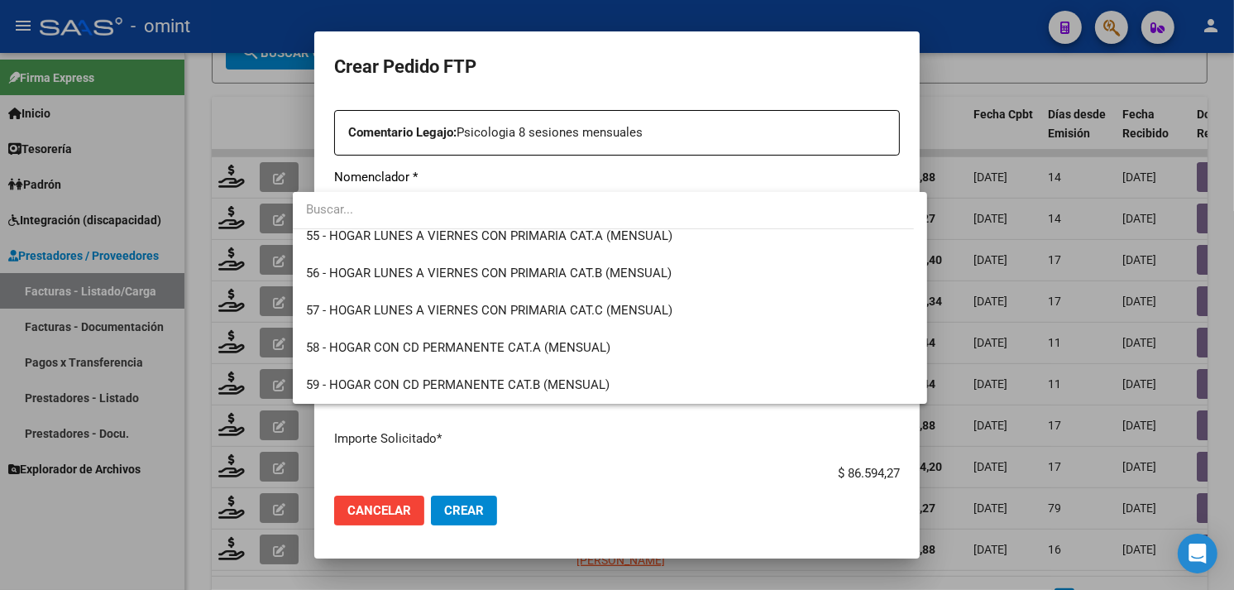
click at [696, 442] on div at bounding box center [617, 295] width 1234 height 590
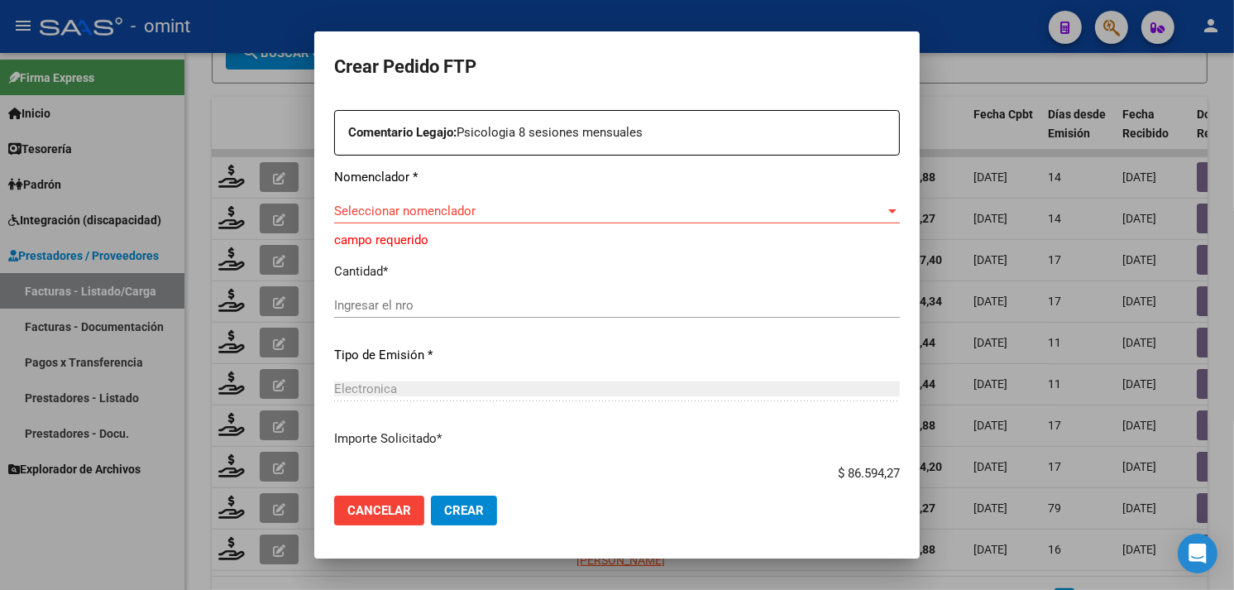
click at [464, 219] on div "Seleccionar nomenclador Seleccionar nomenclador" at bounding box center [617, 210] width 566 height 25
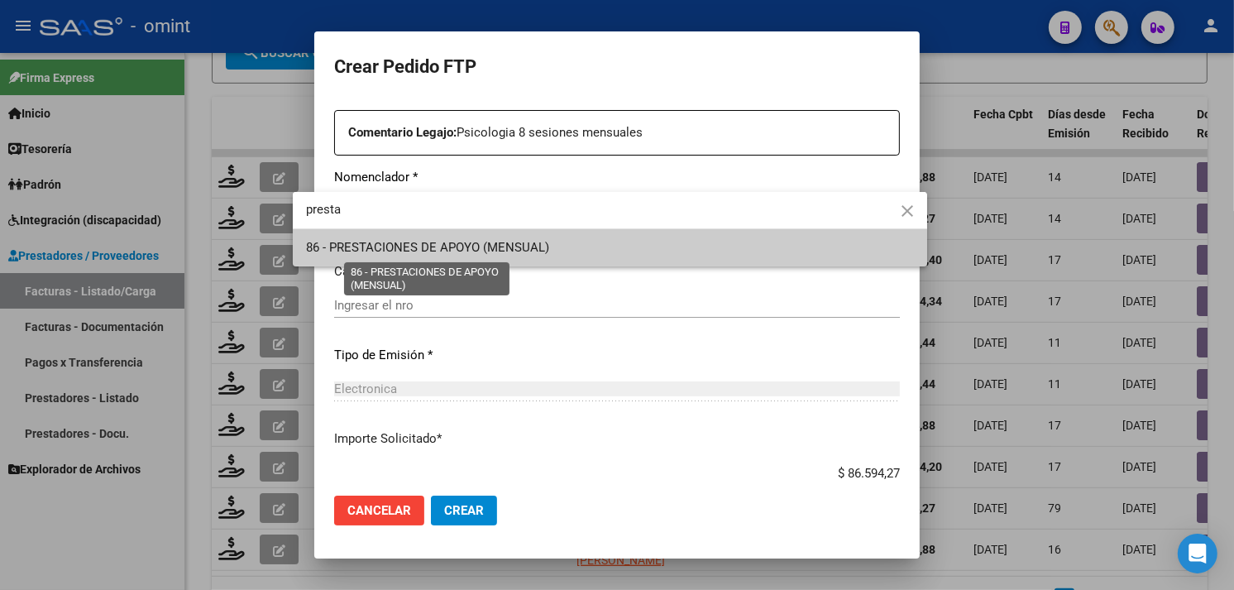
type input "presta"
click at [493, 243] on span "86 - PRESTACIONES DE APOYO (MENSUAL)" at bounding box center [427, 247] width 243 height 15
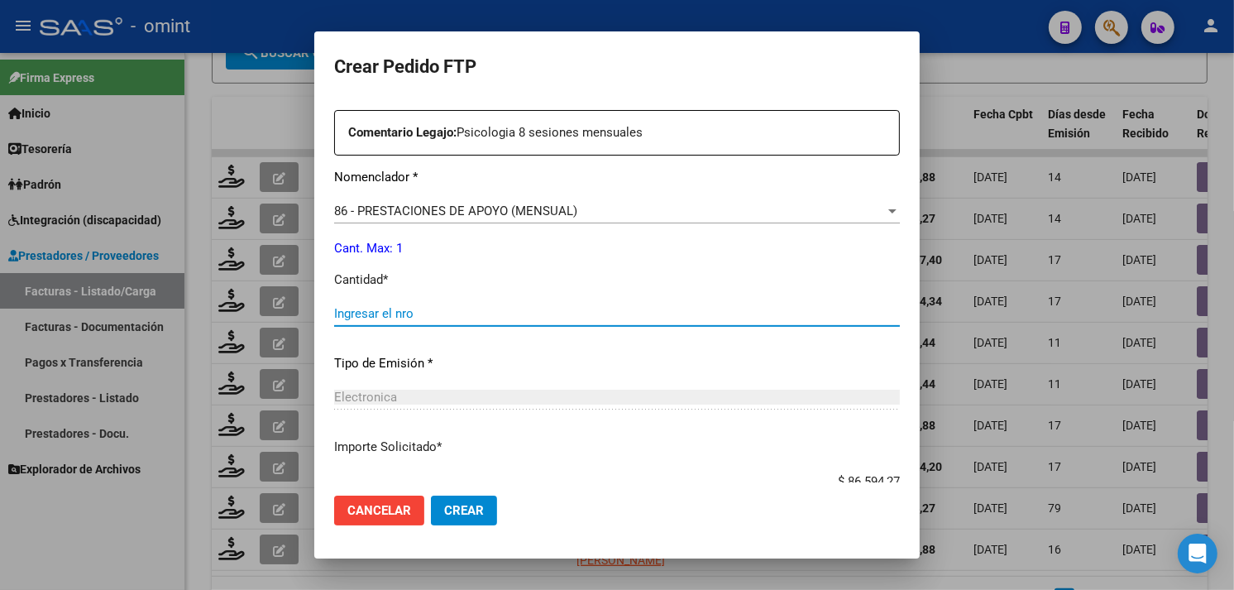
click at [423, 318] on input "Ingresar el nro" at bounding box center [617, 313] width 566 height 15
type input "1"
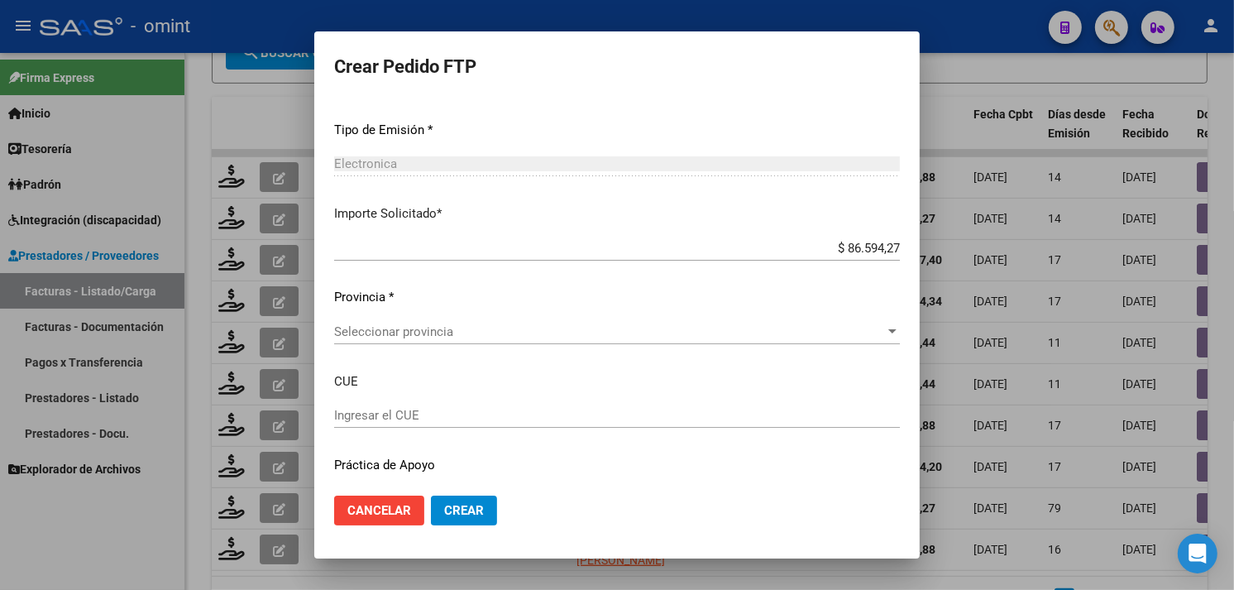
scroll to position [891, 0]
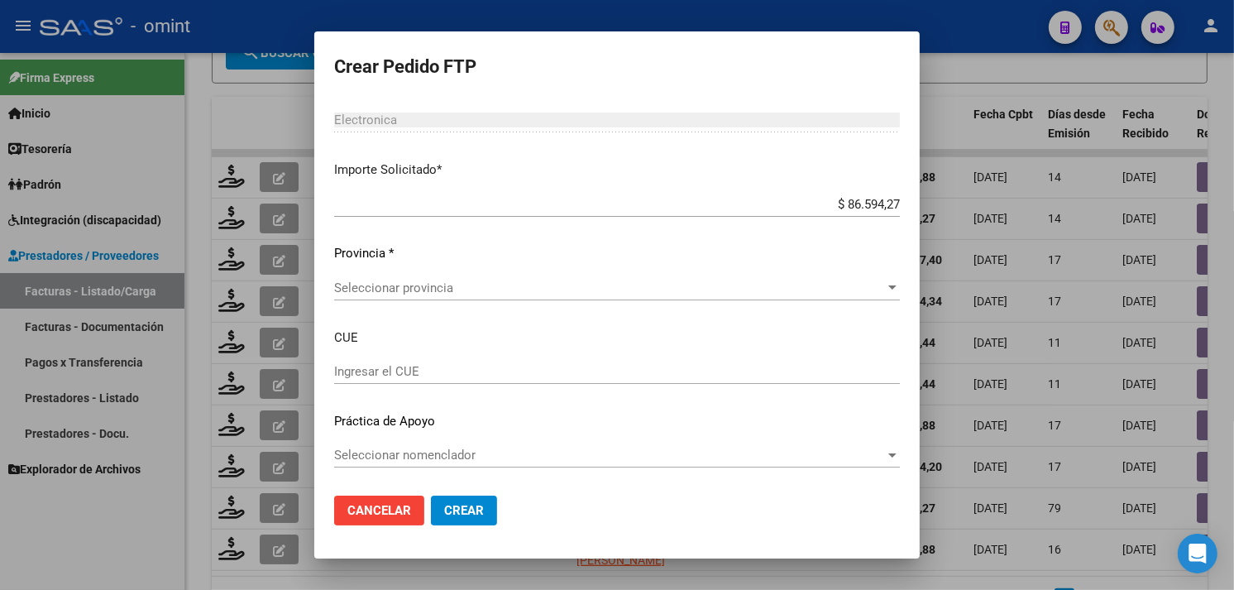
click at [445, 293] on span "Seleccionar provincia" at bounding box center [609, 287] width 551 height 15
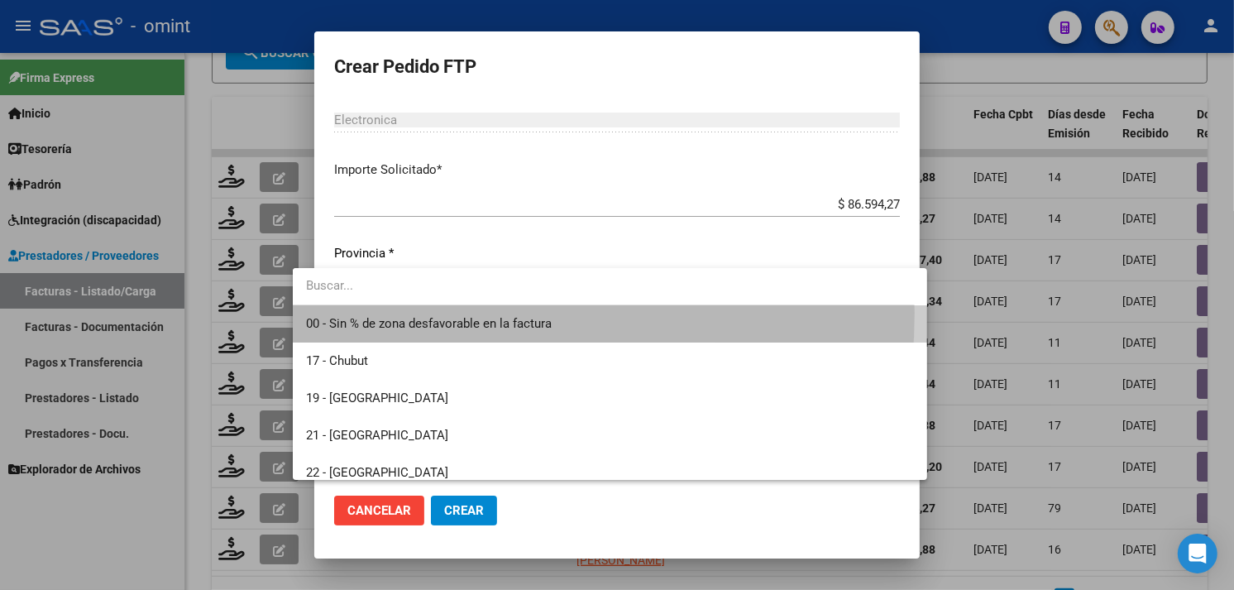
click at [430, 313] on span "00 - Sin % de zona desfavorable en la factura" at bounding box center [610, 323] width 608 height 37
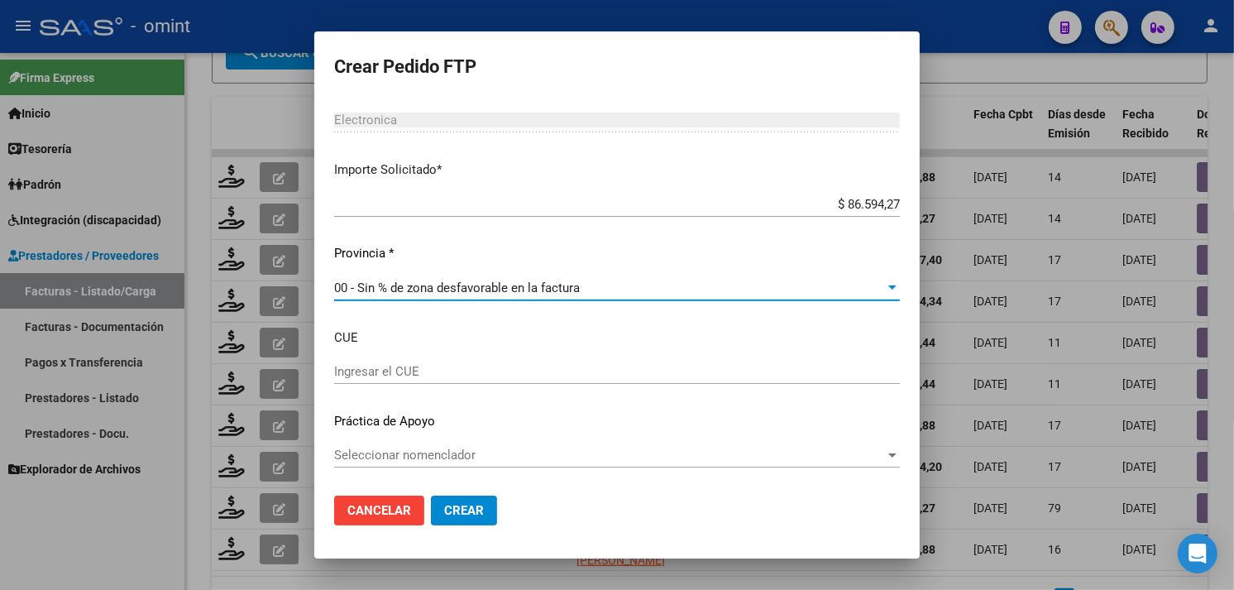
click at [423, 456] on span "Seleccionar nomenclador" at bounding box center [609, 454] width 551 height 15
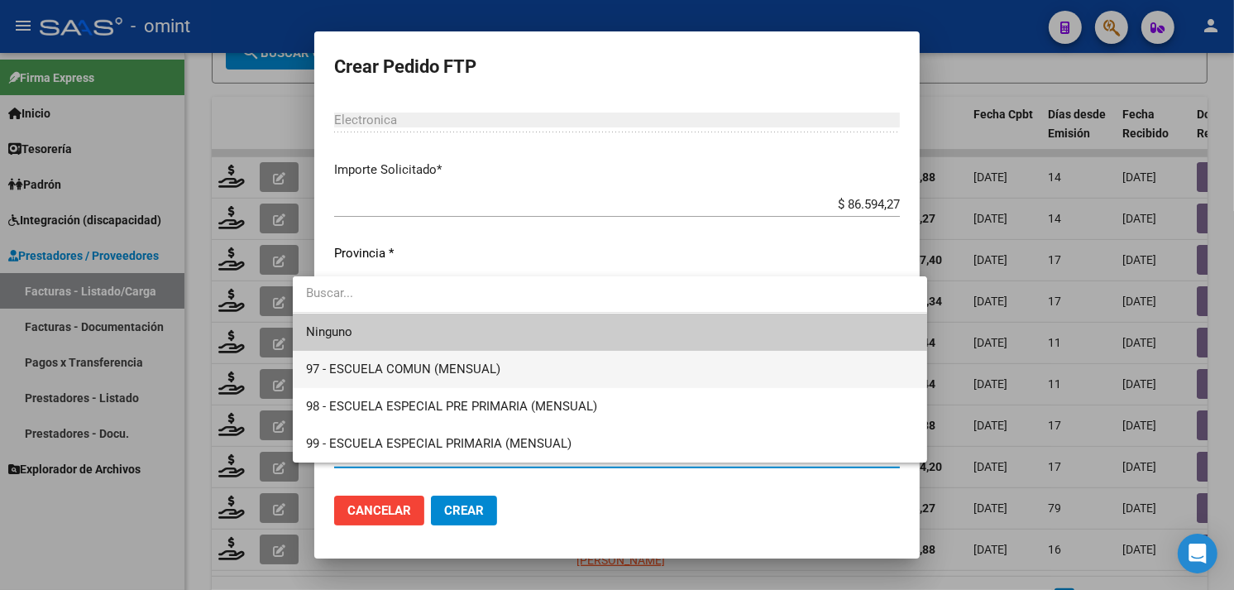
click at [423, 378] on span "97 - ESCUELA COMUN (MENSUAL)" at bounding box center [610, 369] width 608 height 37
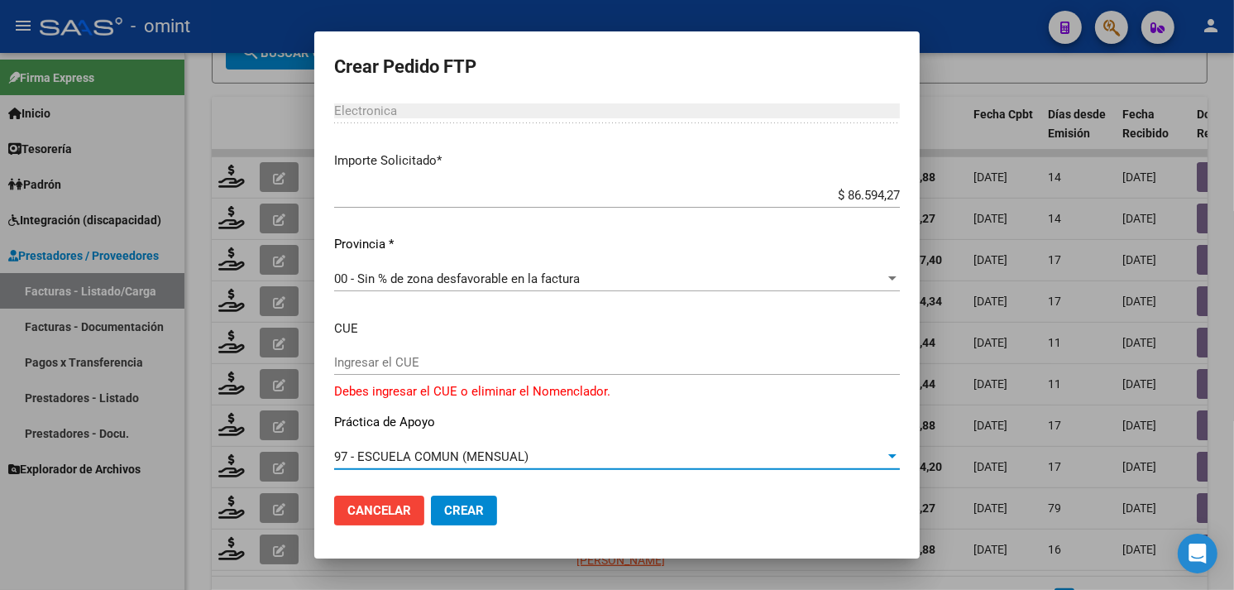
scroll to position [901, 0]
click at [610, 361] on input "Ingresar el CUE" at bounding box center [617, 360] width 566 height 15
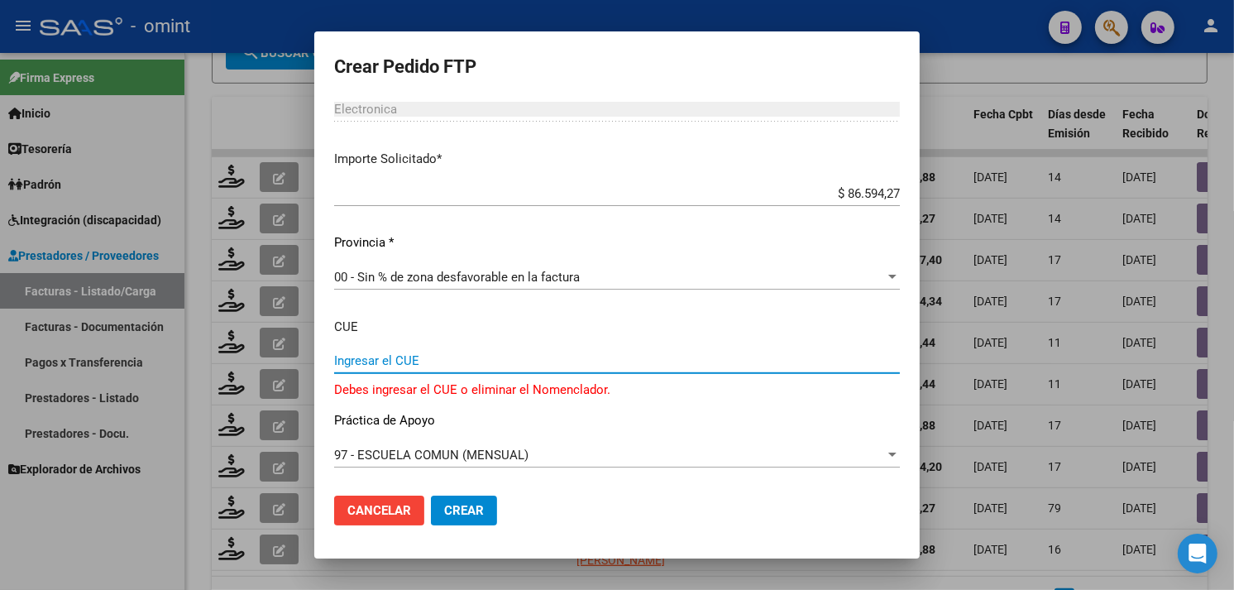
paste input "060304800"
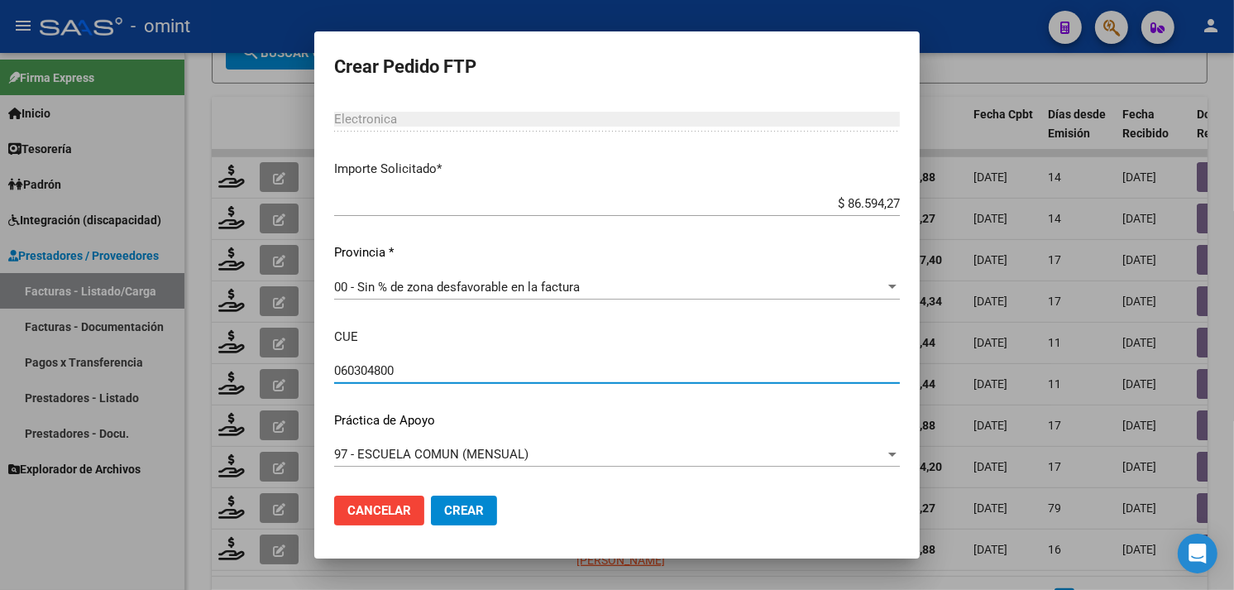
scroll to position [891, 0]
type input "060304800"
click at [513, 443] on div "97 - ESCUELA COMUN (MENSUAL) Seleccionar nomenclador" at bounding box center [617, 454] width 566 height 25
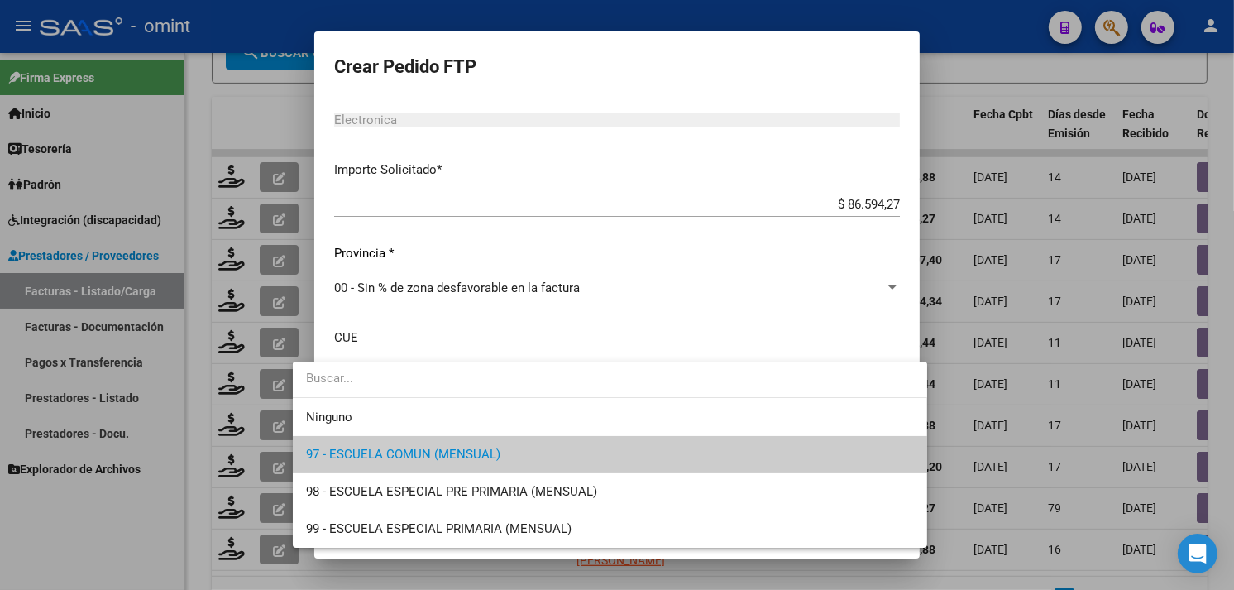
click at [509, 449] on span "97 - ESCUELA COMUN (MENSUAL)" at bounding box center [610, 454] width 608 height 37
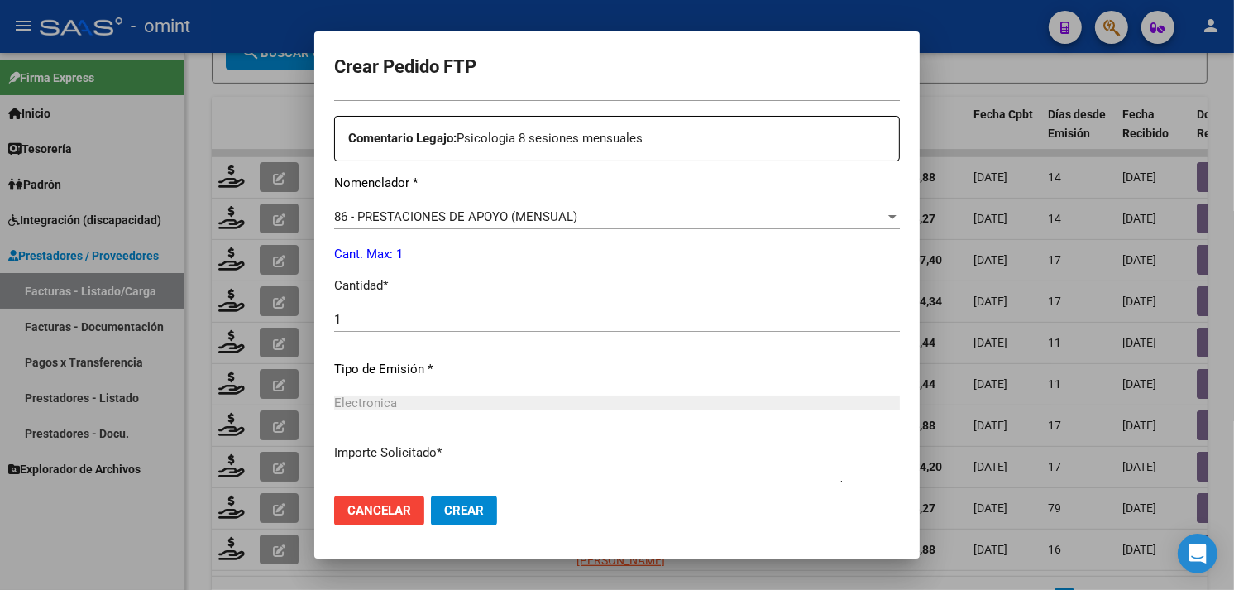
scroll to position [615, 0]
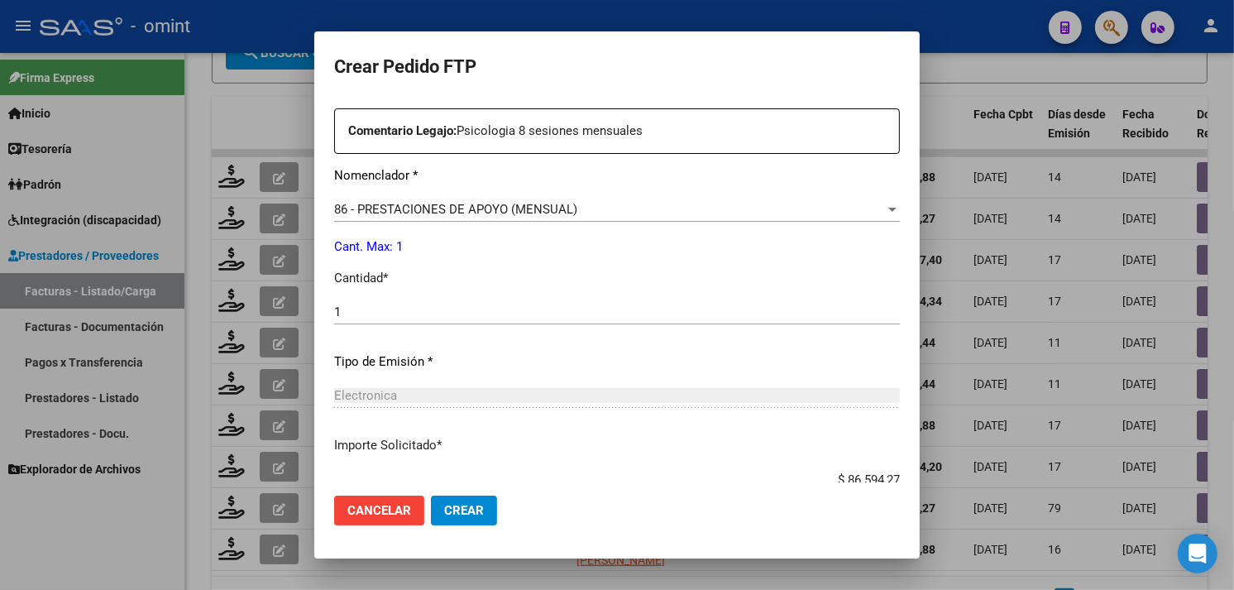
click at [444, 516] on span "Crear" at bounding box center [464, 510] width 40 height 15
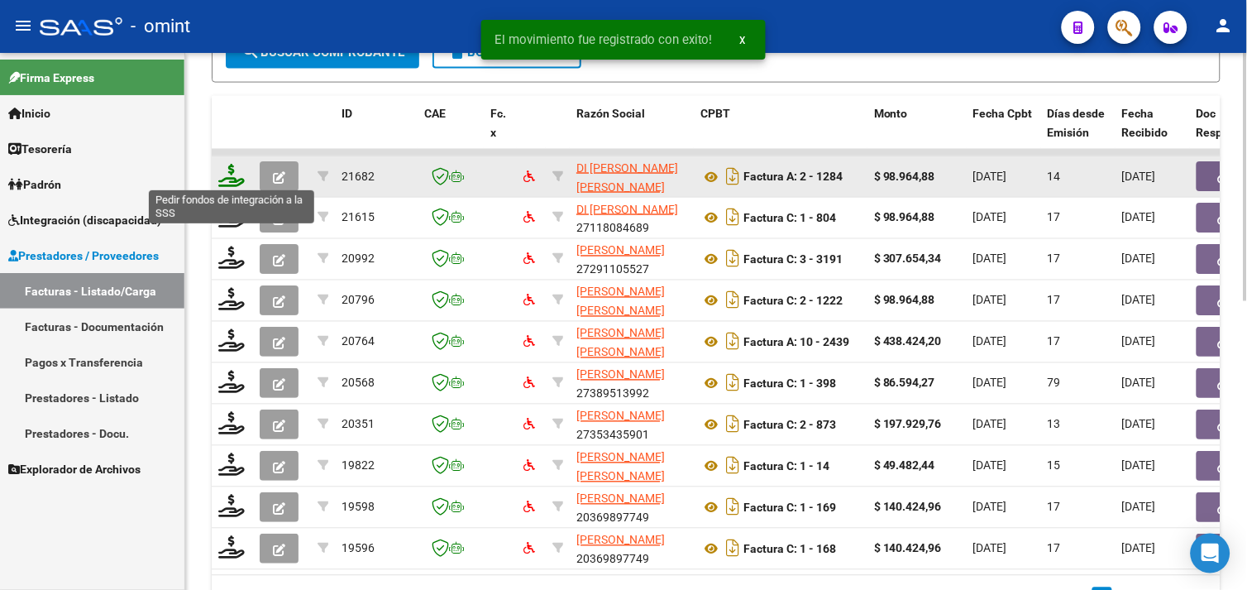
click at [224, 168] on icon at bounding box center [231, 175] width 26 height 23
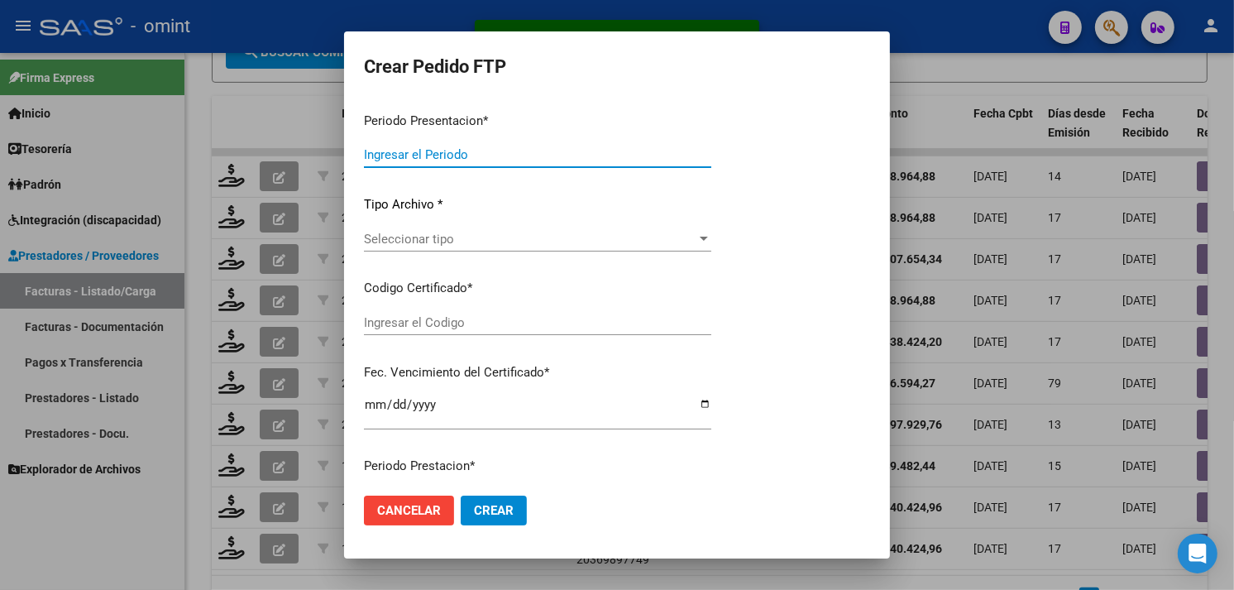
type input "202508"
type input "202507"
type input "$ 98.964,88"
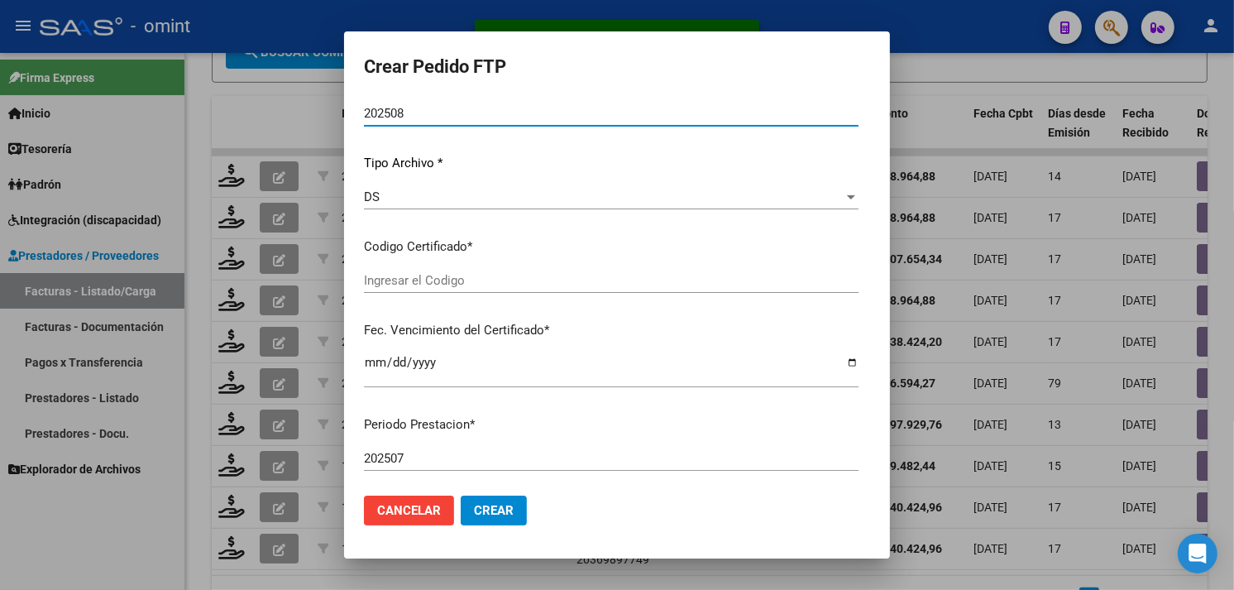
type input "7936327255"
type input "[DATE]"
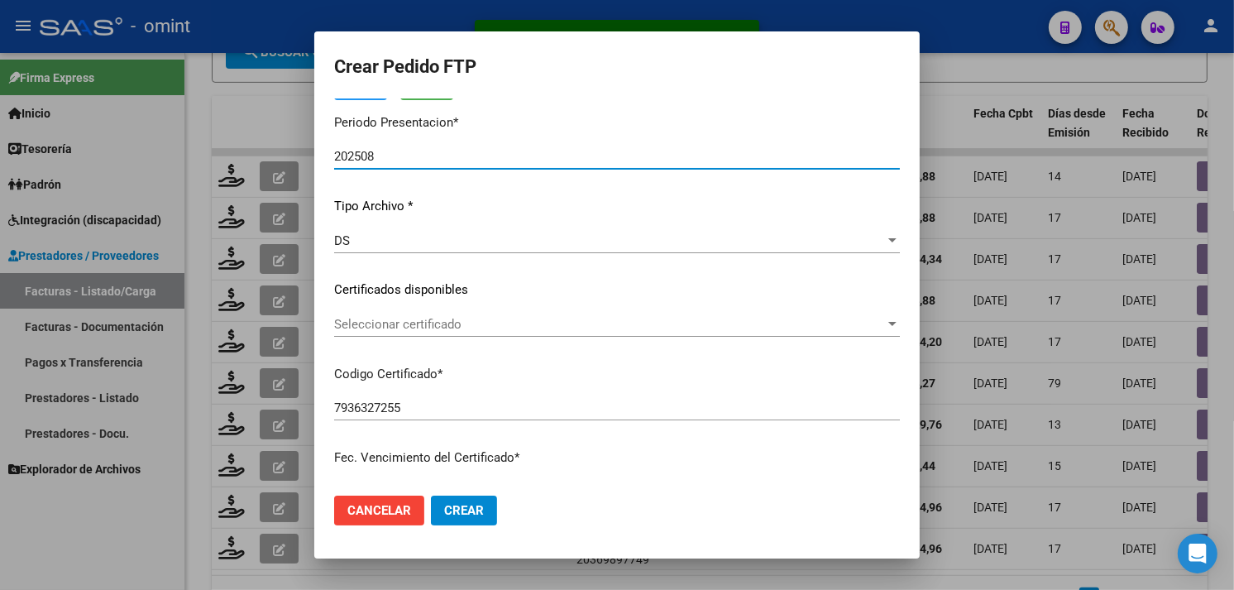
scroll to position [135, 0]
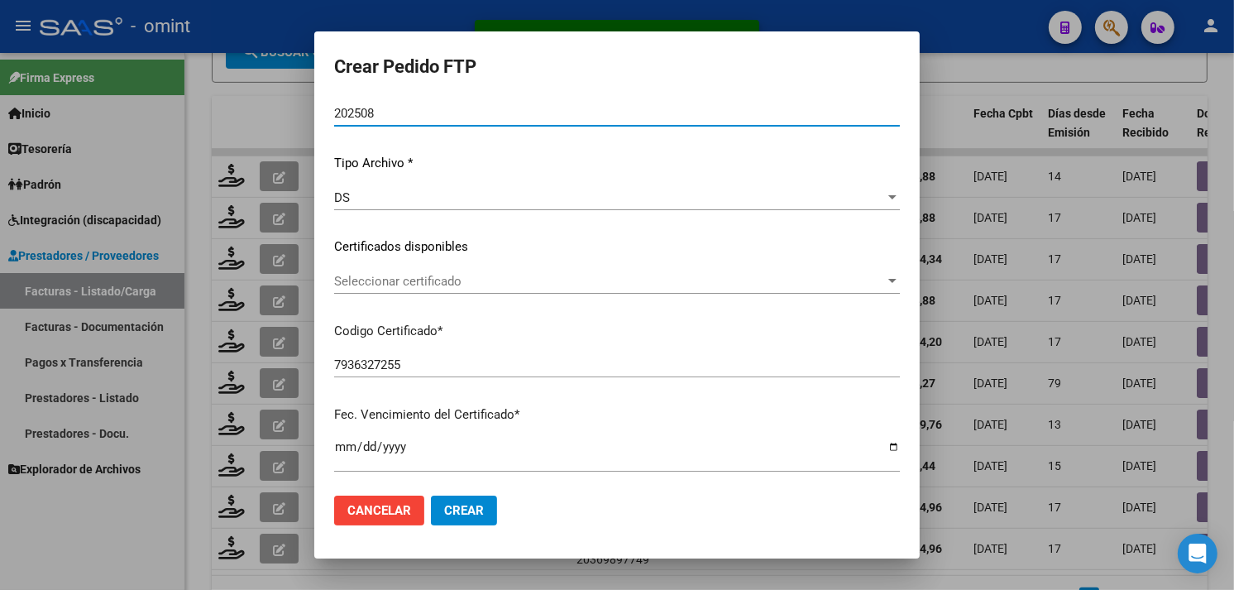
click at [461, 283] on span "Seleccionar certificado" at bounding box center [609, 281] width 551 height 15
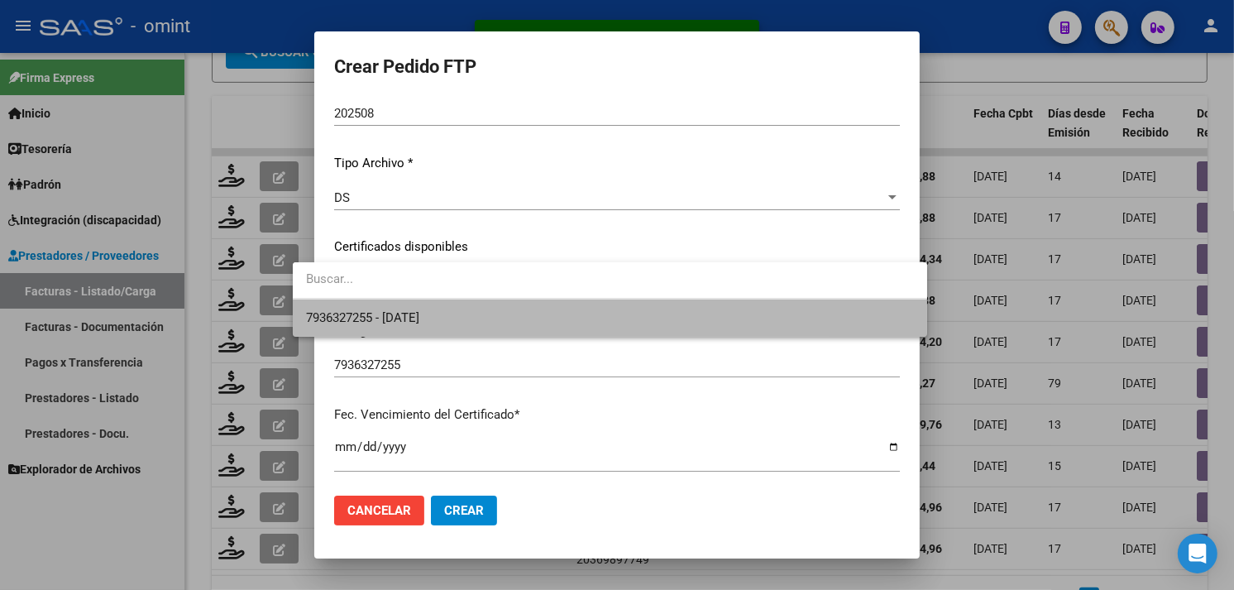
click at [458, 308] on span "7936327255 - [DATE]" at bounding box center [610, 317] width 608 height 37
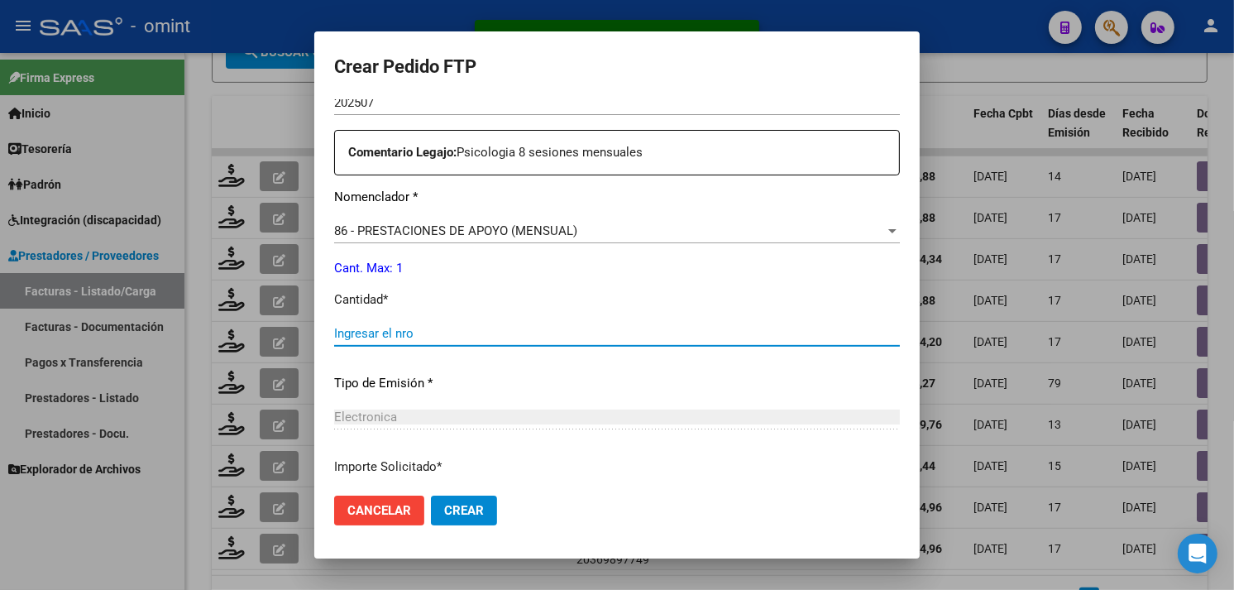
click at [405, 328] on input "Ingresar el nro" at bounding box center [617, 333] width 566 height 15
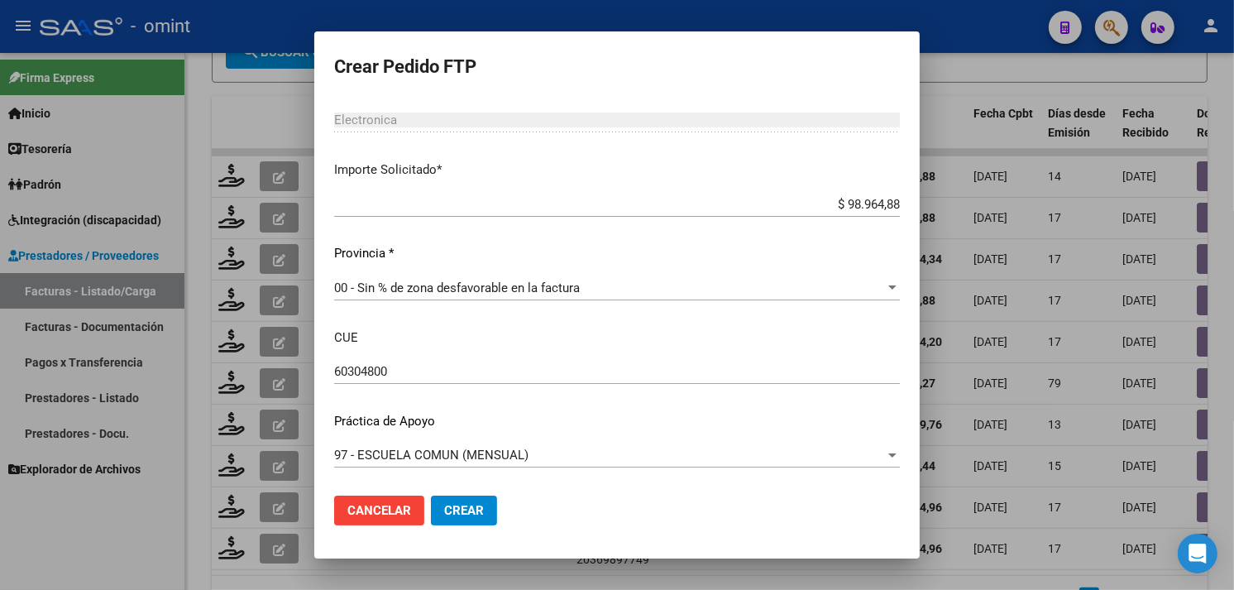
type input "1"
click at [445, 506] on span "Crear" at bounding box center [464, 510] width 40 height 15
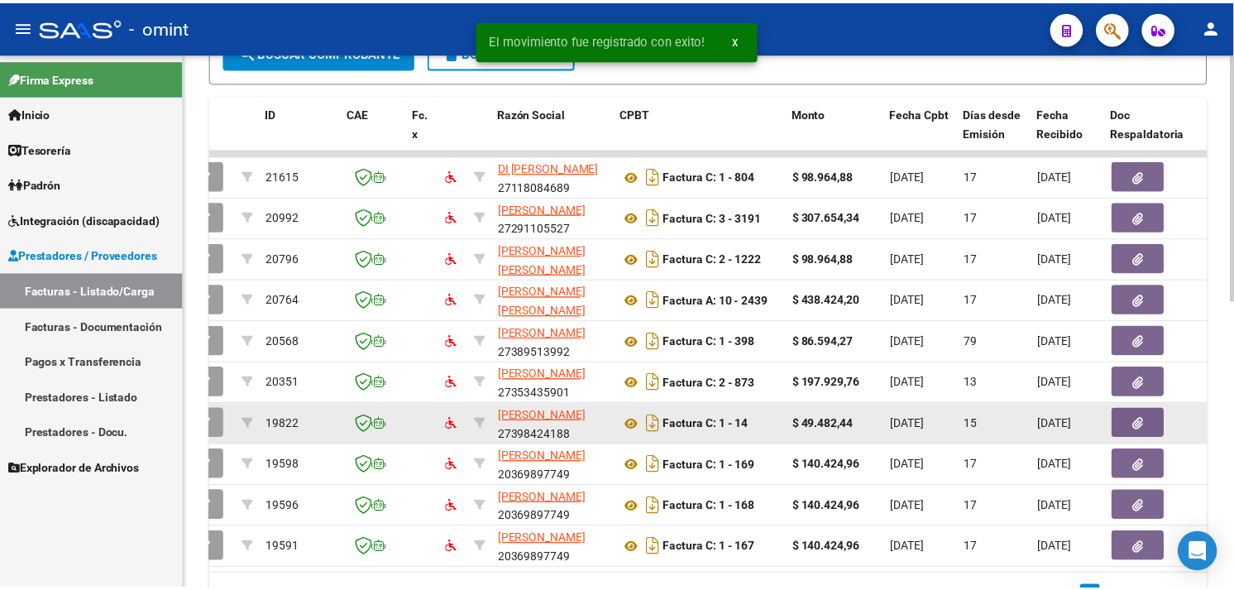
scroll to position [21, 0]
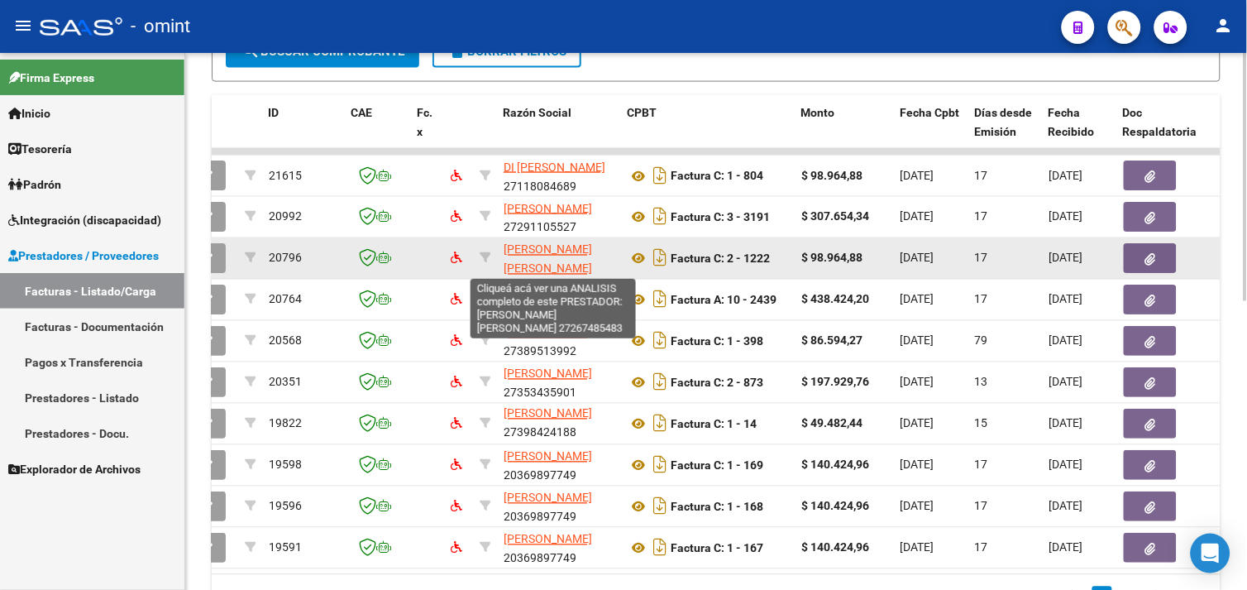
click at [538, 261] on span "[PERSON_NAME] [PERSON_NAME]" at bounding box center [548, 259] width 88 height 32
type textarea "27267485483"
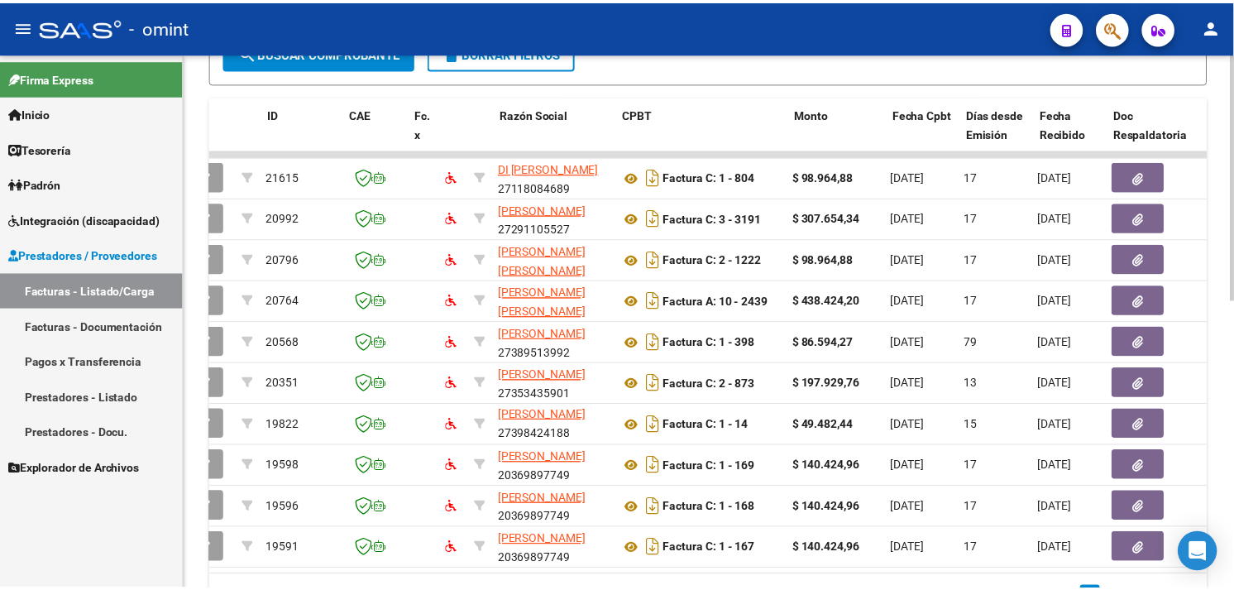
scroll to position [0, 0]
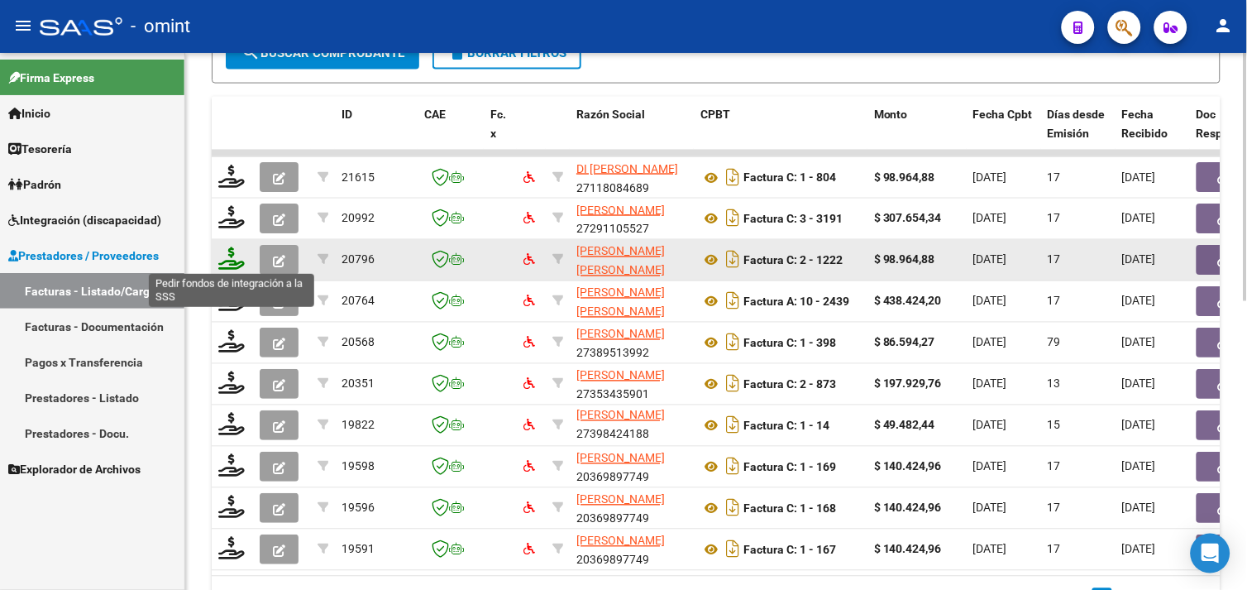
click at [227, 252] on icon at bounding box center [231, 258] width 26 height 23
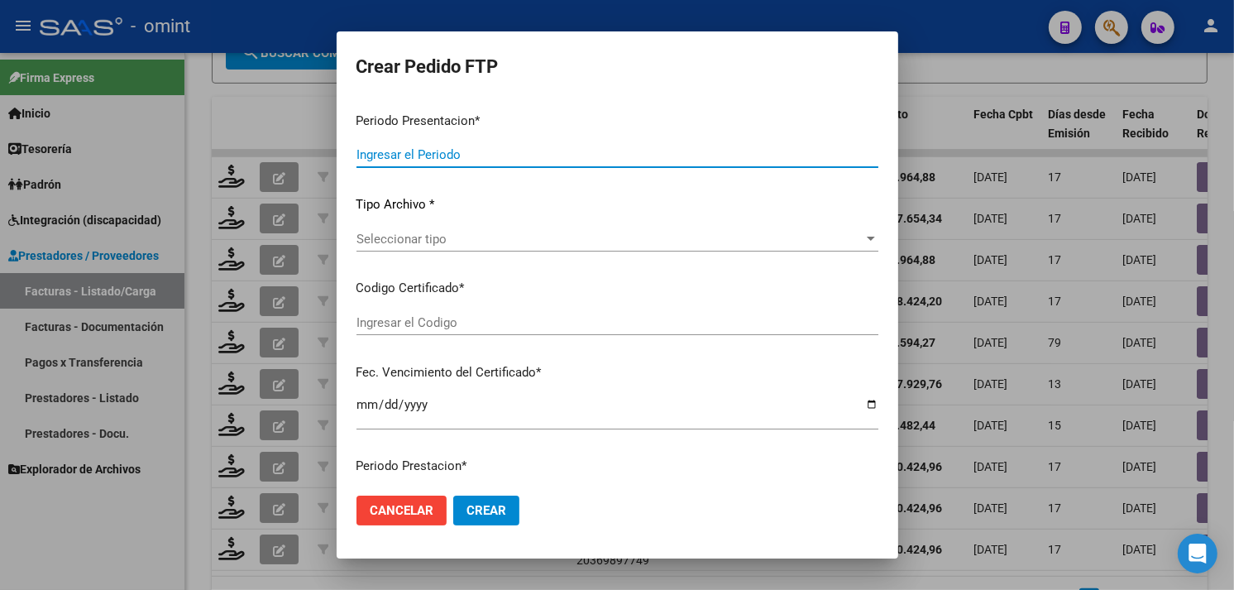
type input "202508"
type input "$ 98.964,88"
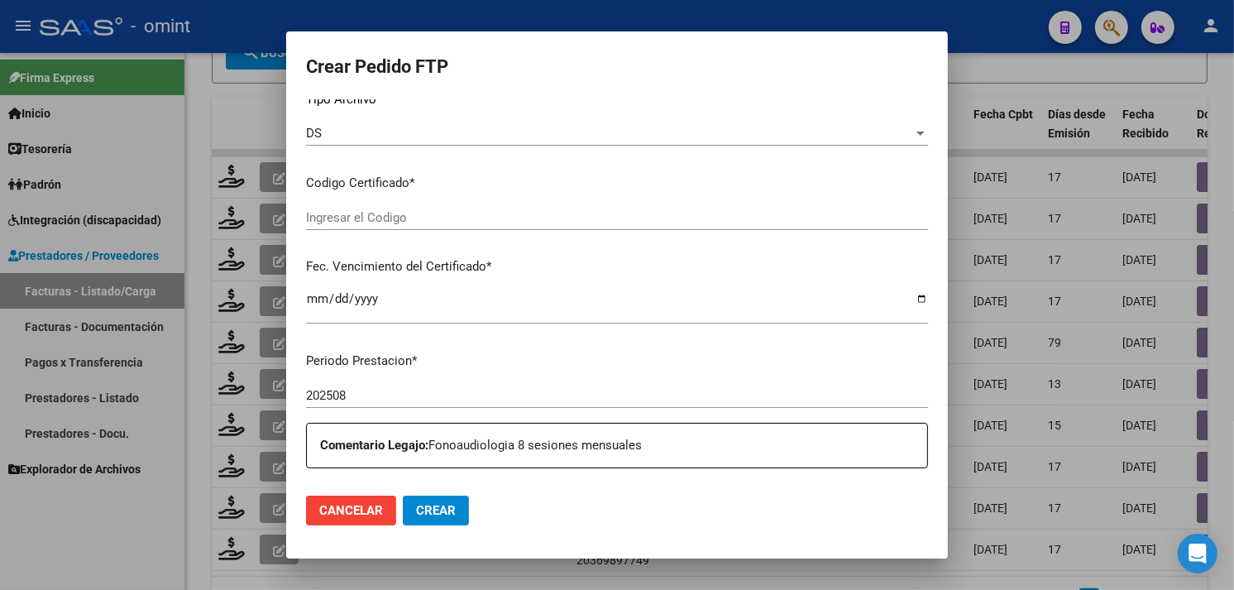
type input "9729282479"
type input "[DATE]"
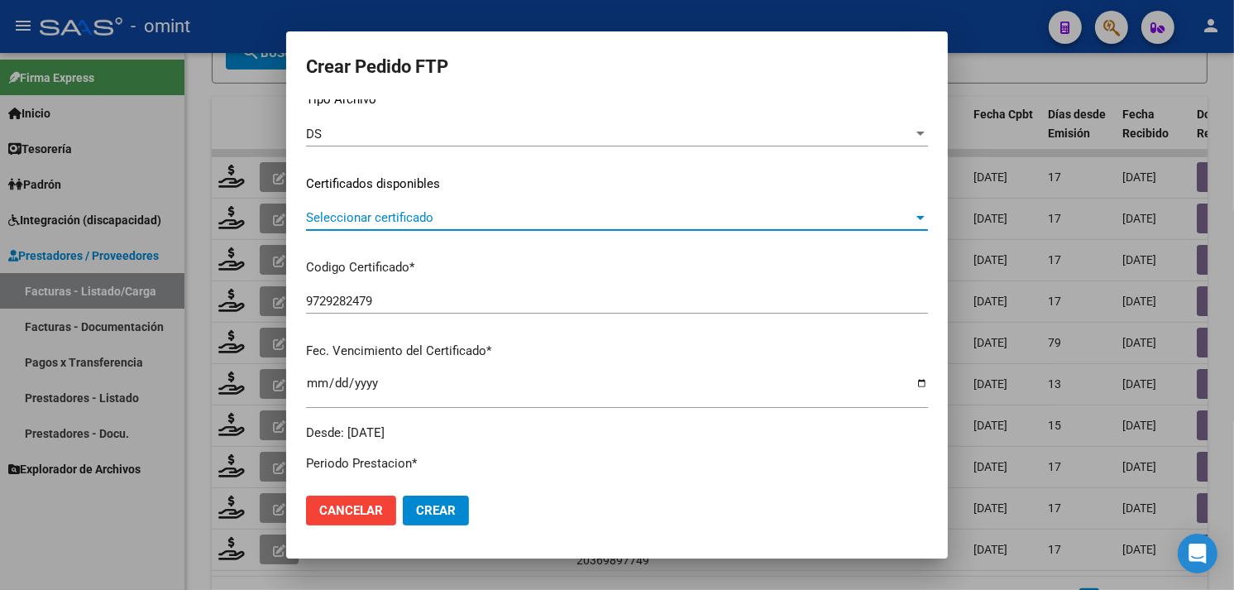
click at [424, 219] on span "Seleccionar certificado" at bounding box center [609, 217] width 607 height 15
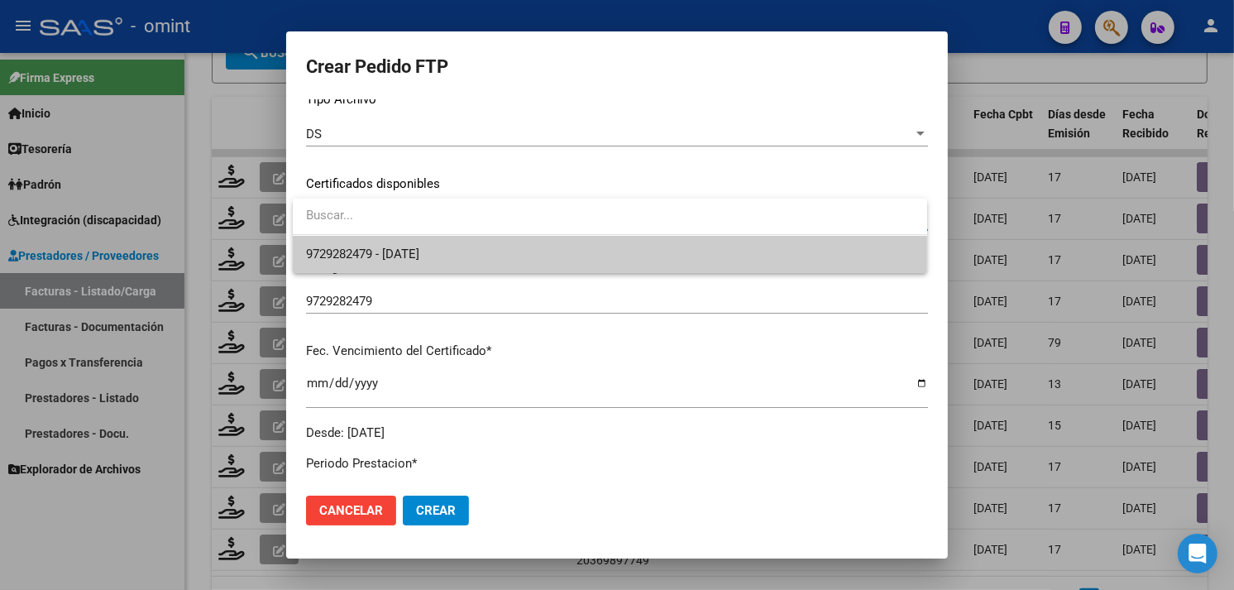
click at [425, 245] on span "9729282479 - [DATE]" at bounding box center [610, 254] width 608 height 37
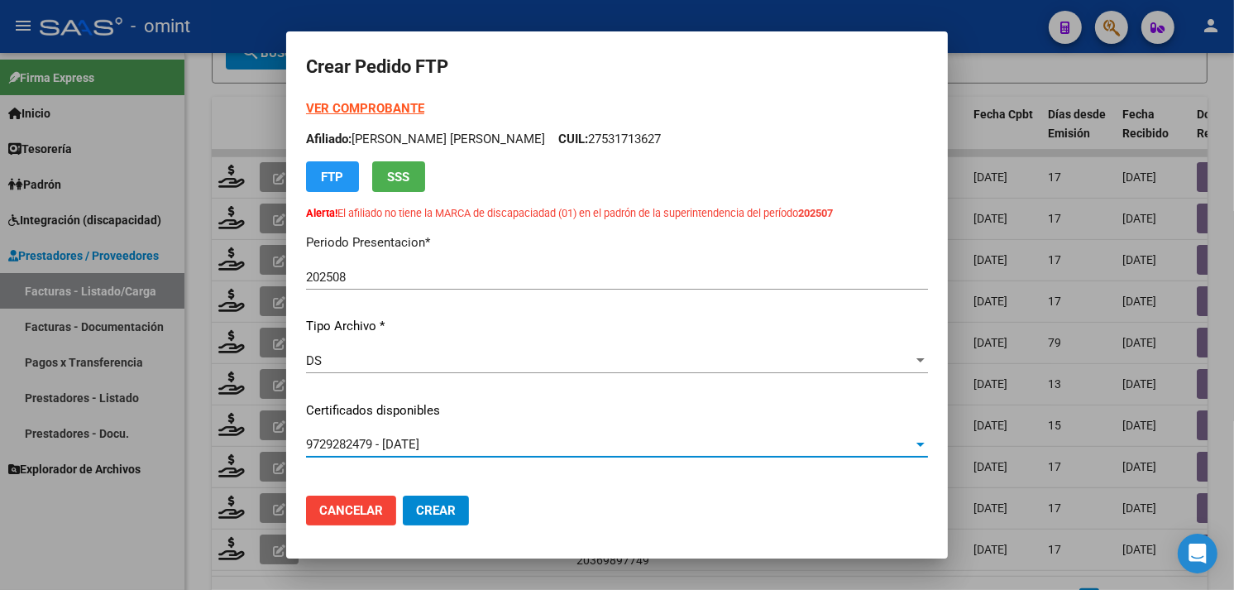
click at [360, 109] on strong "VER COMPROBANTE" at bounding box center [365, 108] width 118 height 15
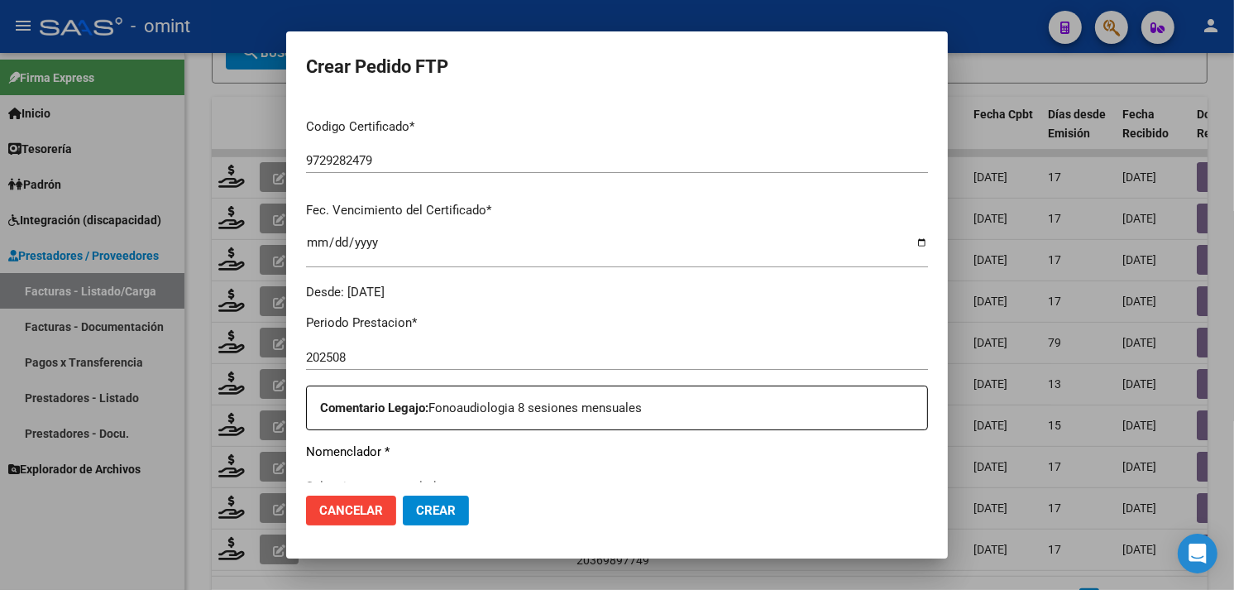
scroll to position [459, 0]
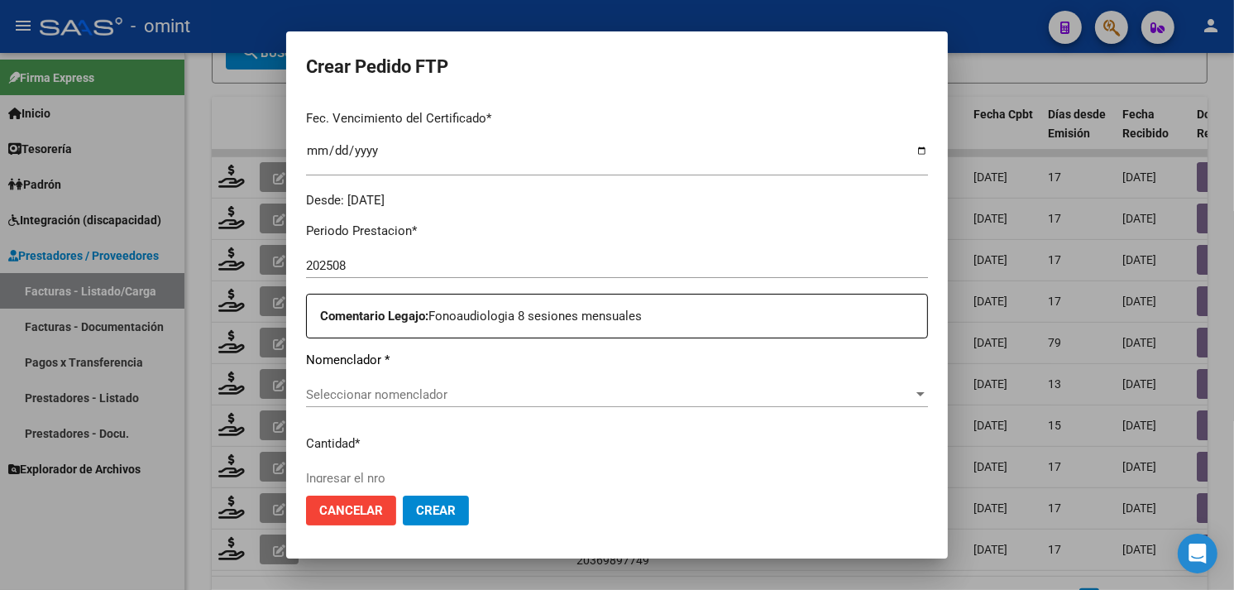
click at [433, 387] on span "Seleccionar nomenclador" at bounding box center [609, 394] width 607 height 15
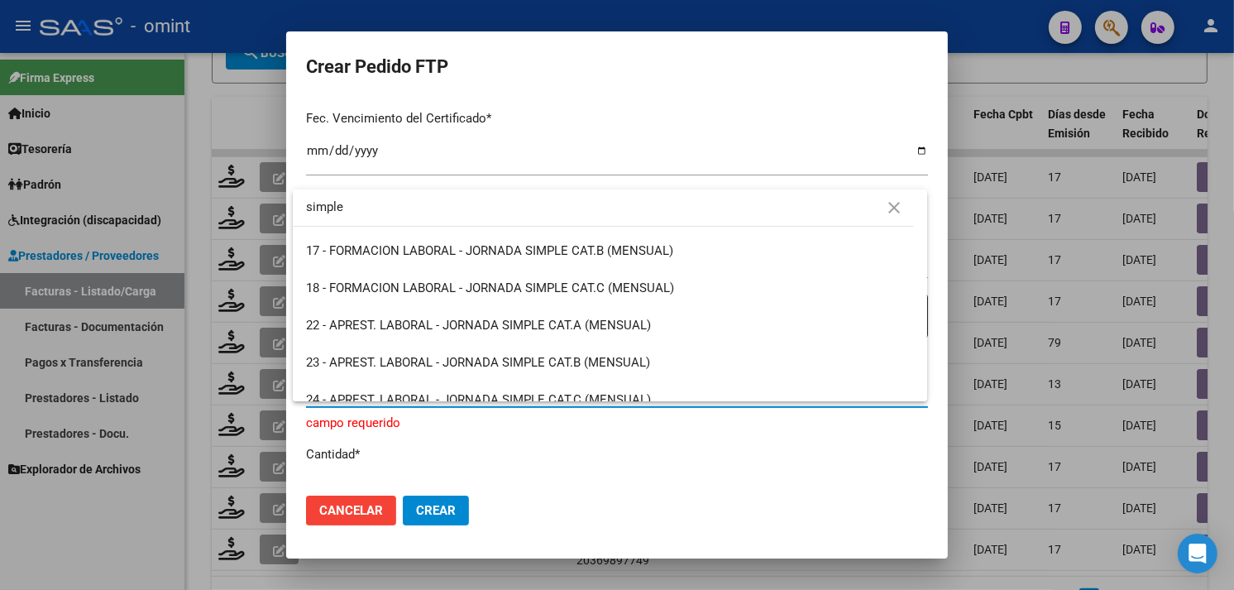
scroll to position [275, 0]
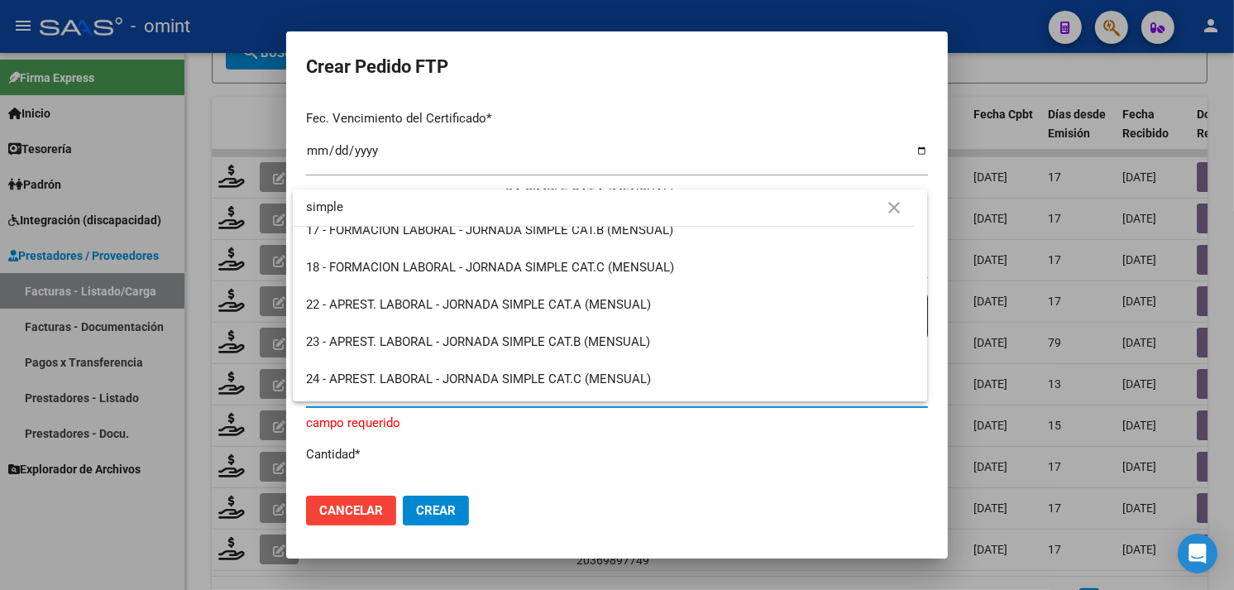
click at [368, 205] on input "simple" at bounding box center [603, 207] width 621 height 37
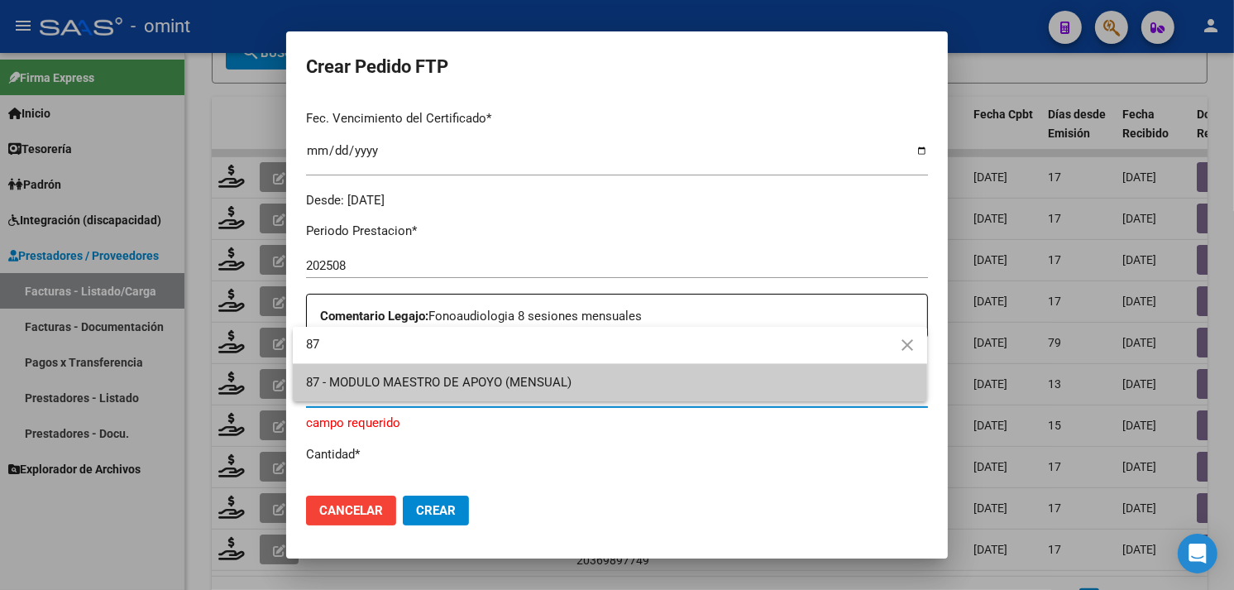
type input "8"
type input "91"
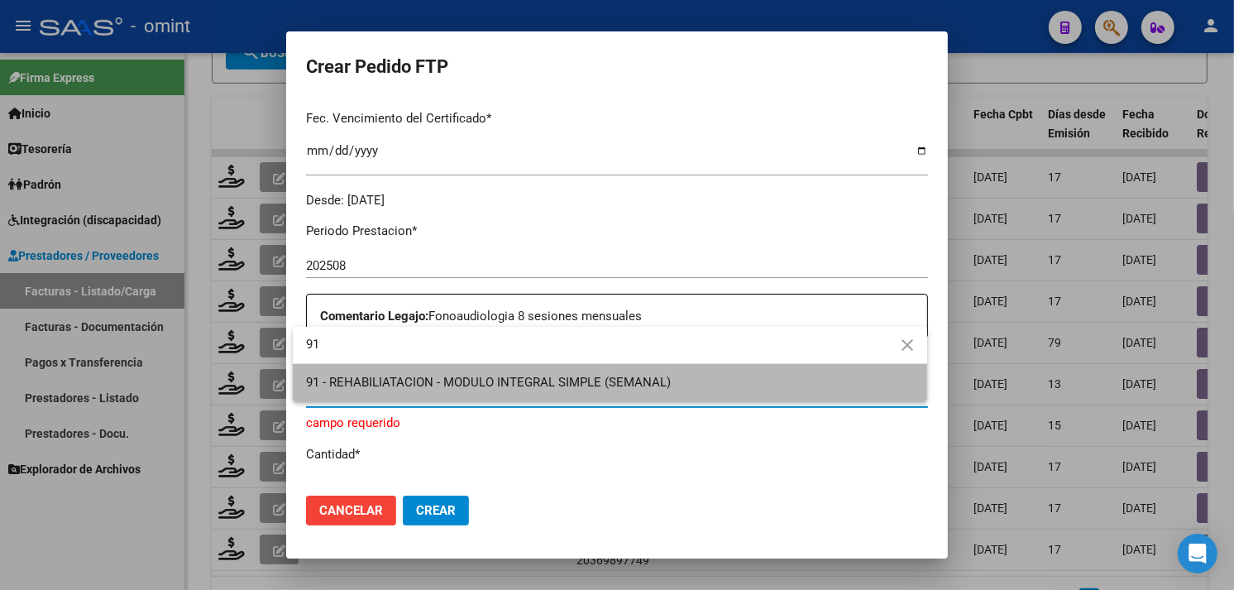
click at [480, 373] on span "91 - REHABILIATACION - MODULO INTEGRAL SIMPLE (SEMANAL)" at bounding box center [610, 382] width 608 height 37
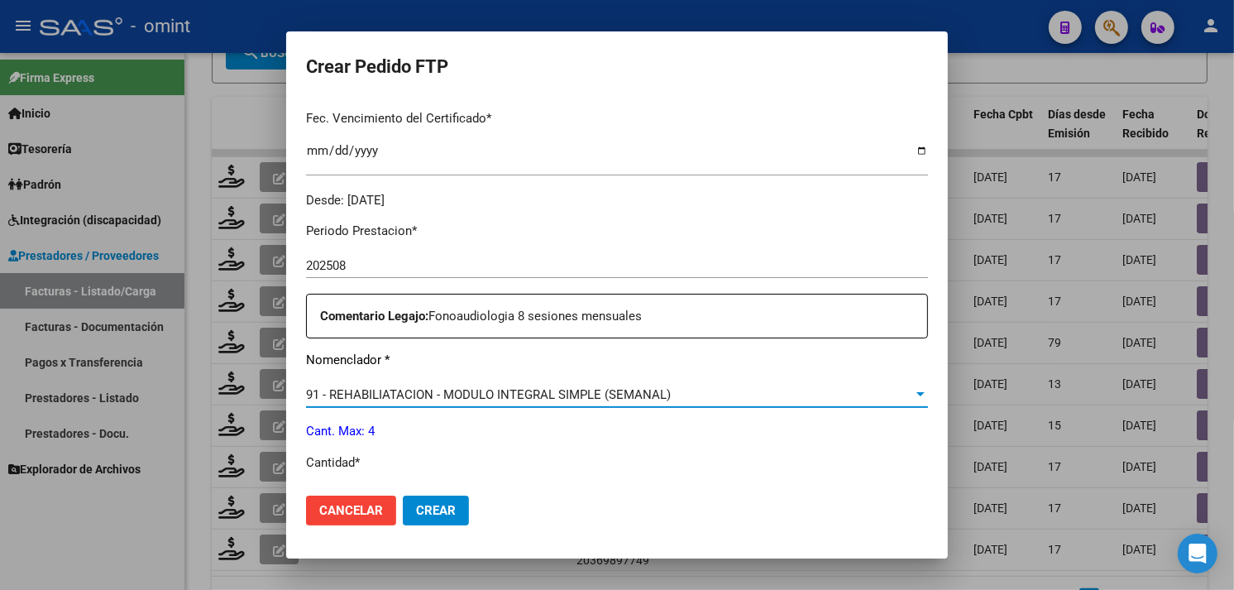
scroll to position [551, 0]
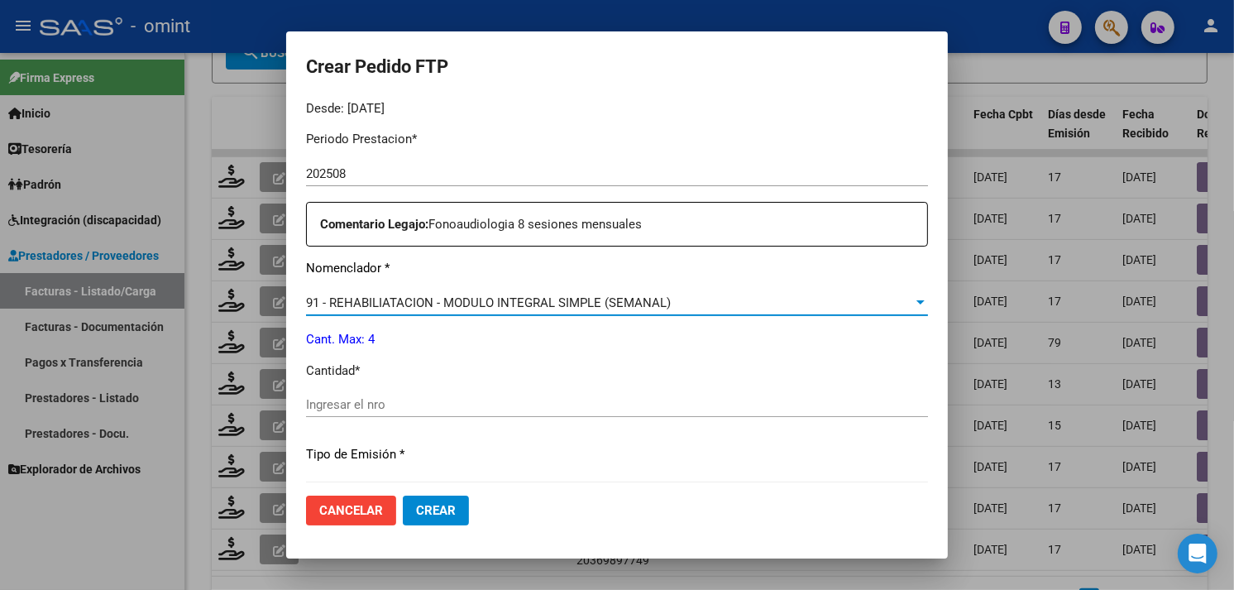
click at [420, 408] on input "Ingresar el nro" at bounding box center [617, 404] width 622 height 15
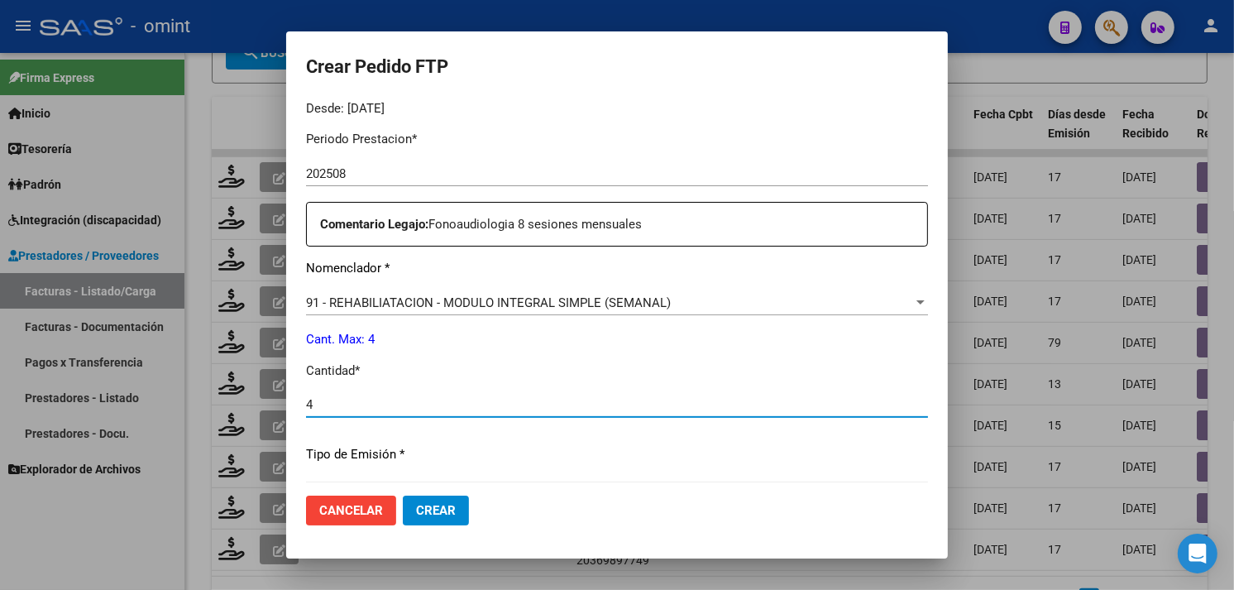
type input "4"
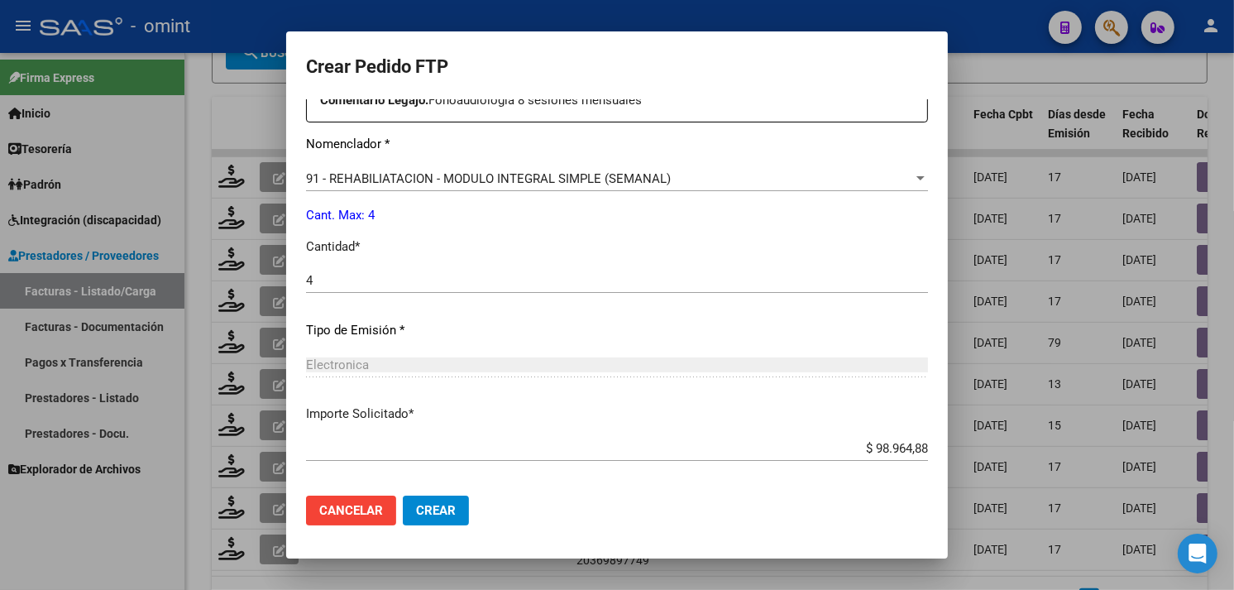
scroll to position [753, 0]
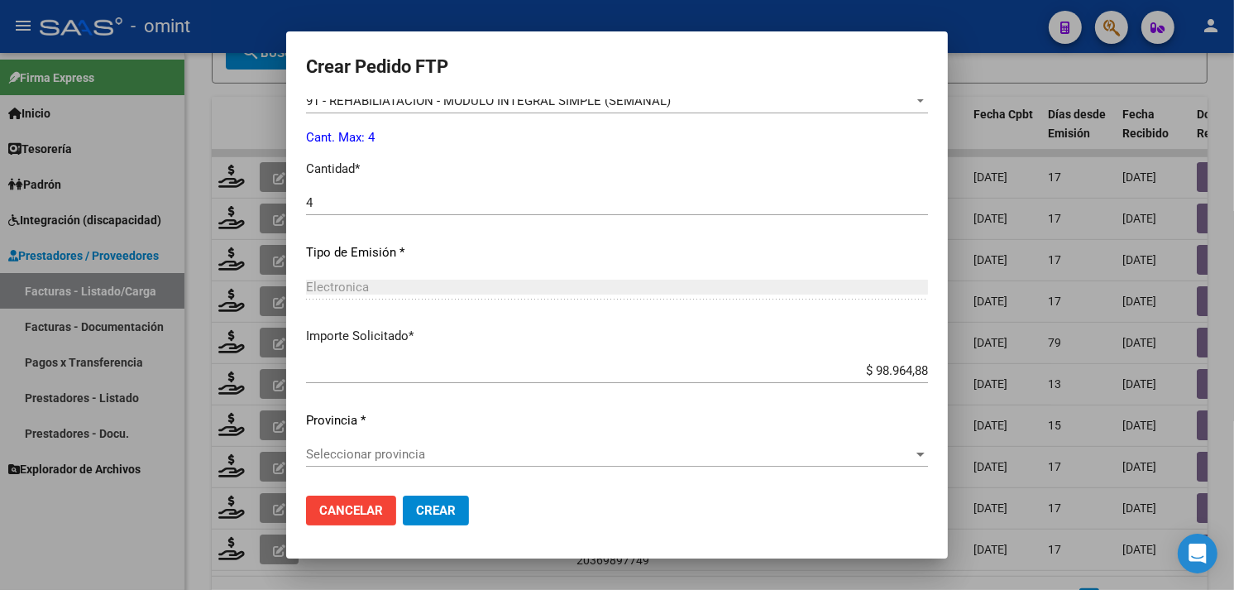
click at [426, 444] on div "Seleccionar provincia Seleccionar provincia" at bounding box center [617, 454] width 622 height 25
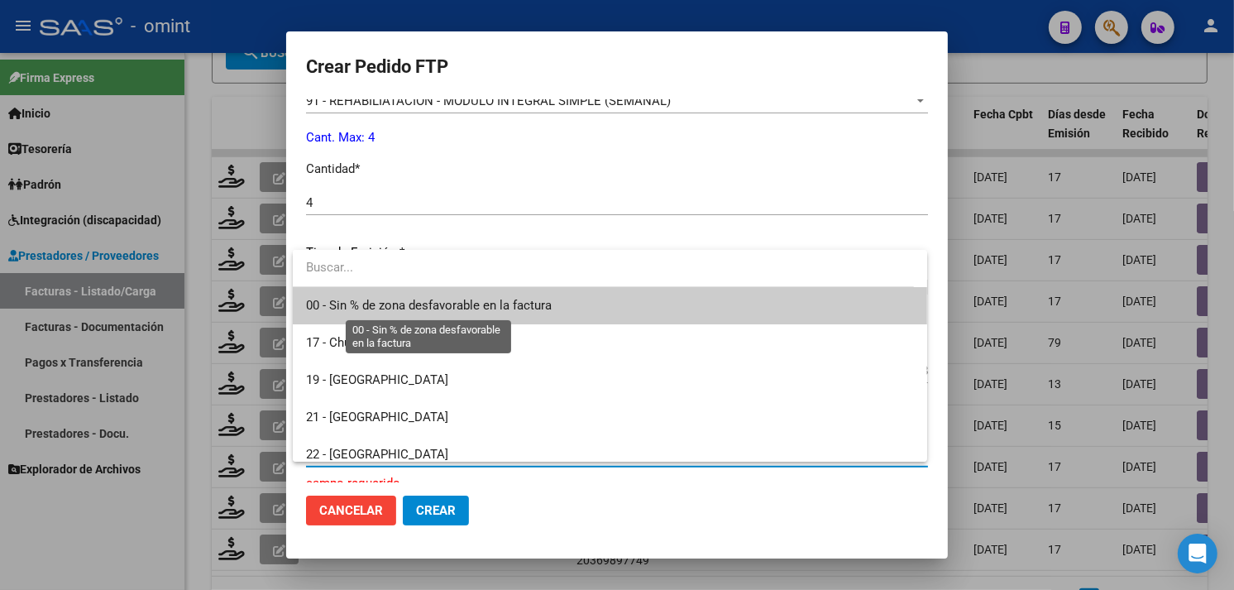
click at [424, 308] on span "00 - Sin % de zona desfavorable en la factura" at bounding box center [429, 305] width 246 height 15
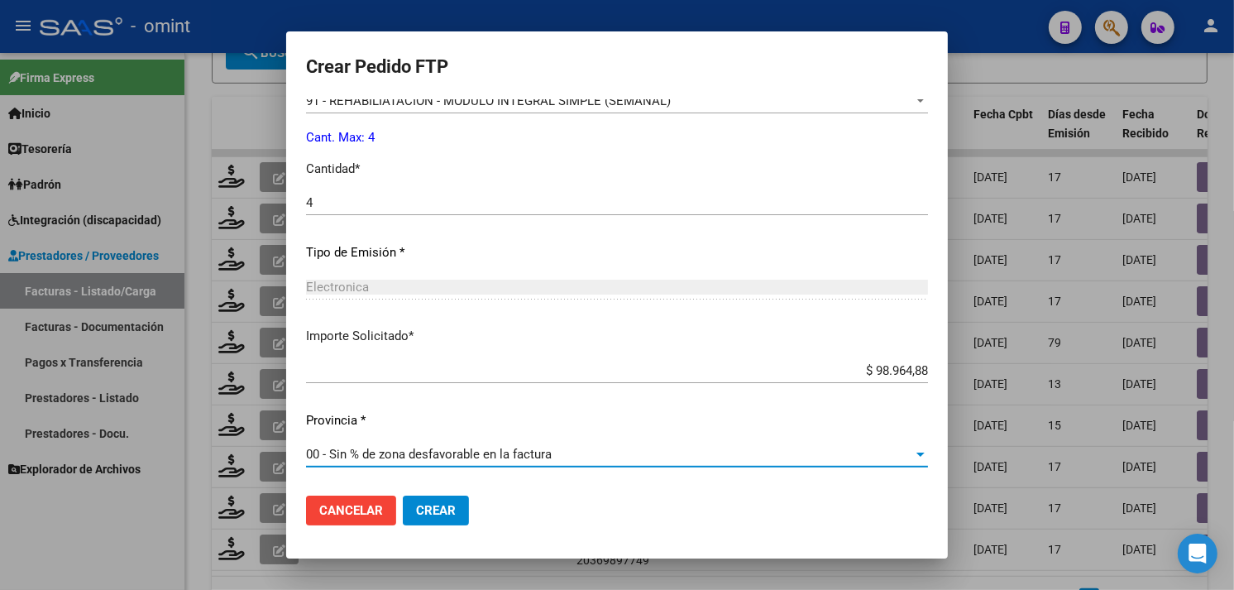
click at [433, 505] on span "Crear" at bounding box center [436, 510] width 40 height 15
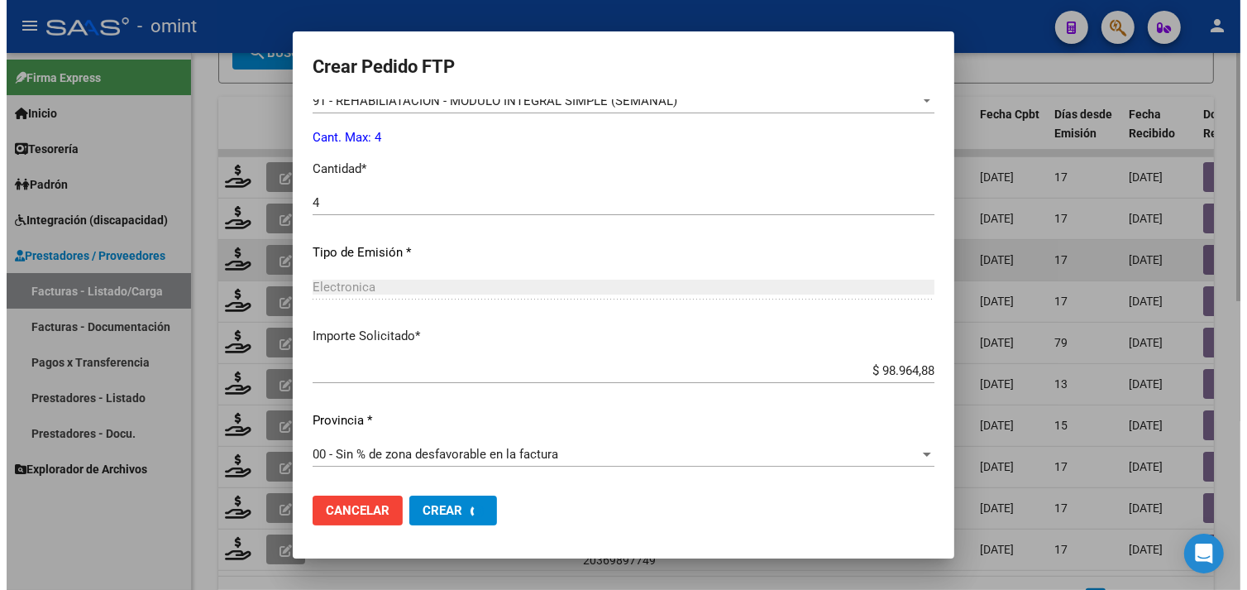
scroll to position [533, 0]
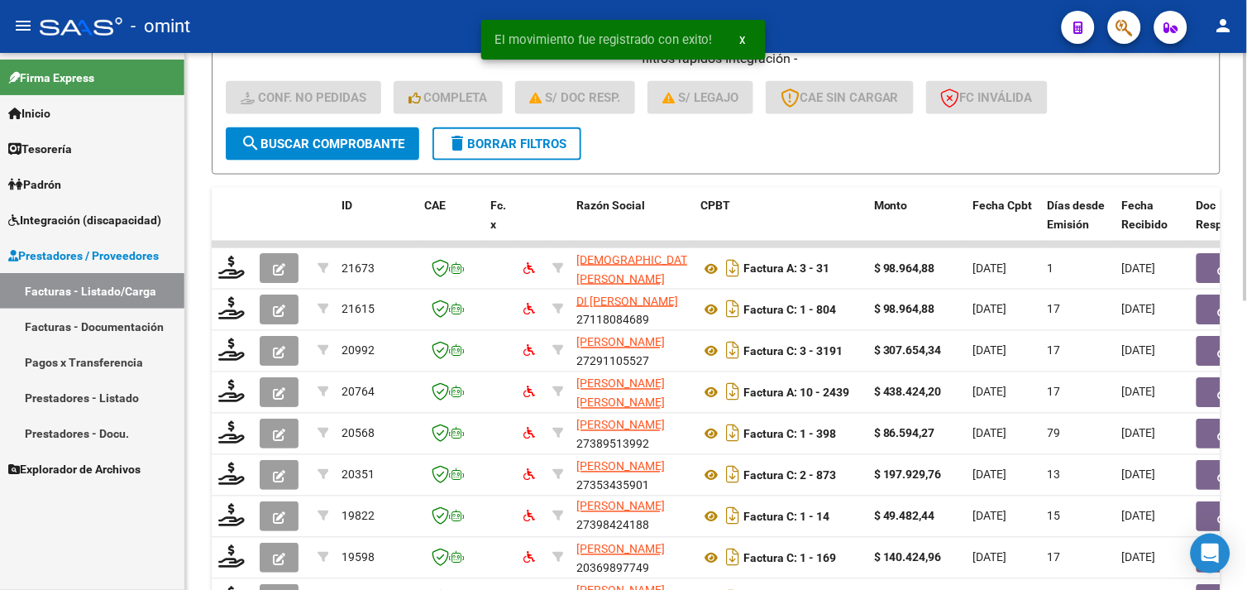
click at [508, 150] on button "delete Borrar Filtros" at bounding box center [507, 143] width 149 height 33
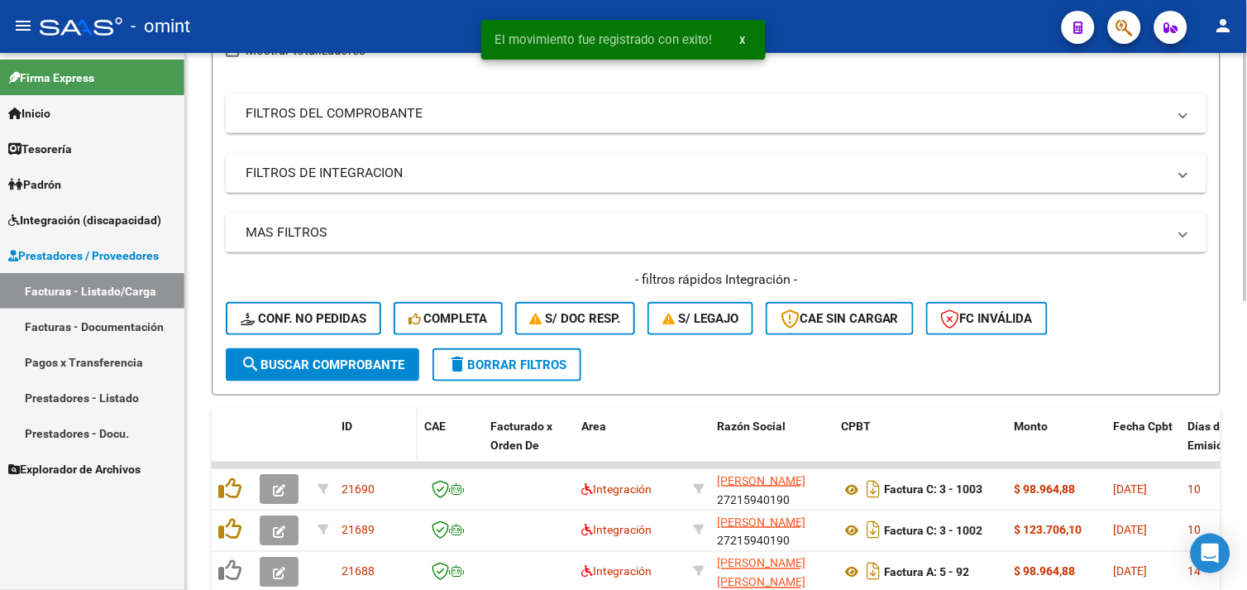
scroll to position [442, 0]
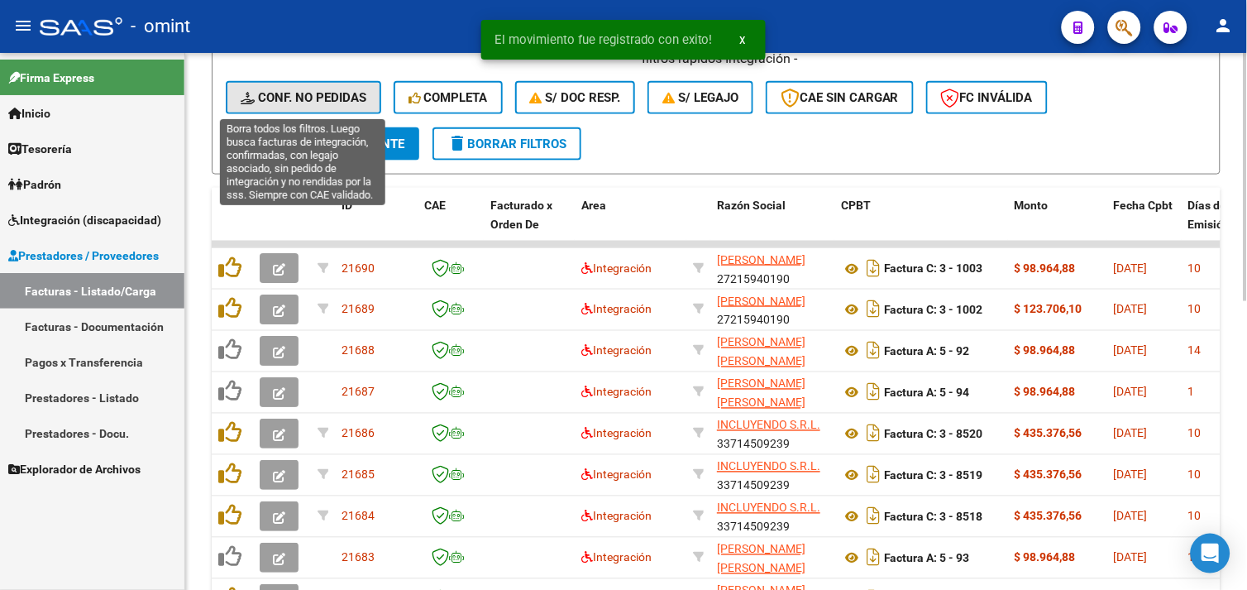
click at [319, 99] on span "Conf. no pedidas" at bounding box center [304, 97] width 126 height 15
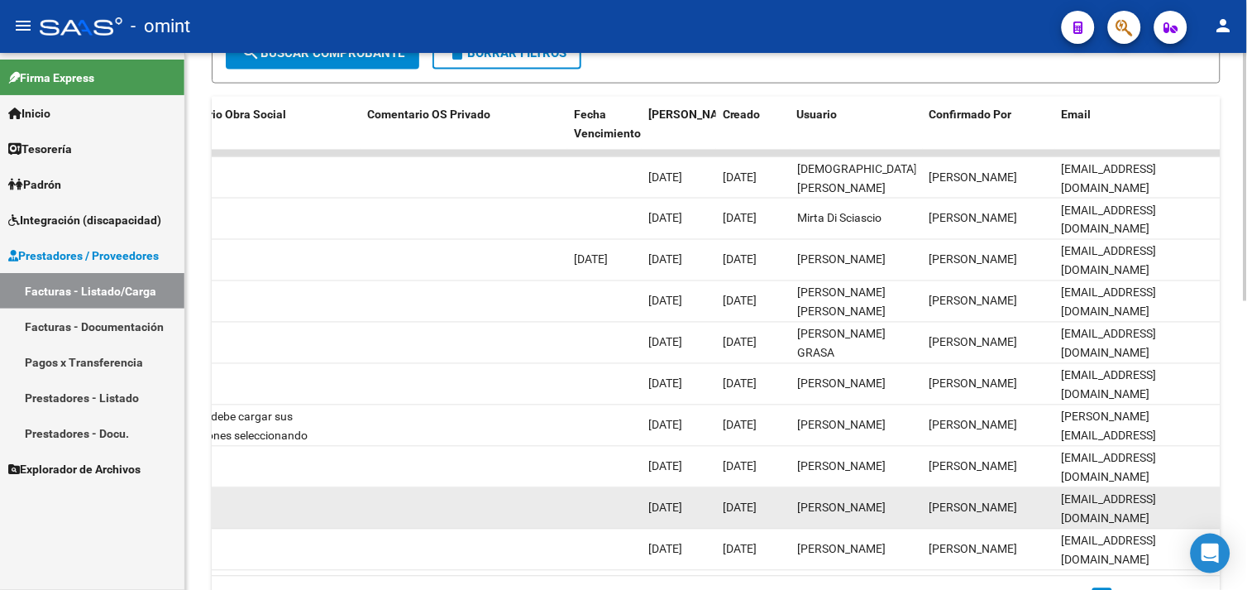
scroll to position [624, 0]
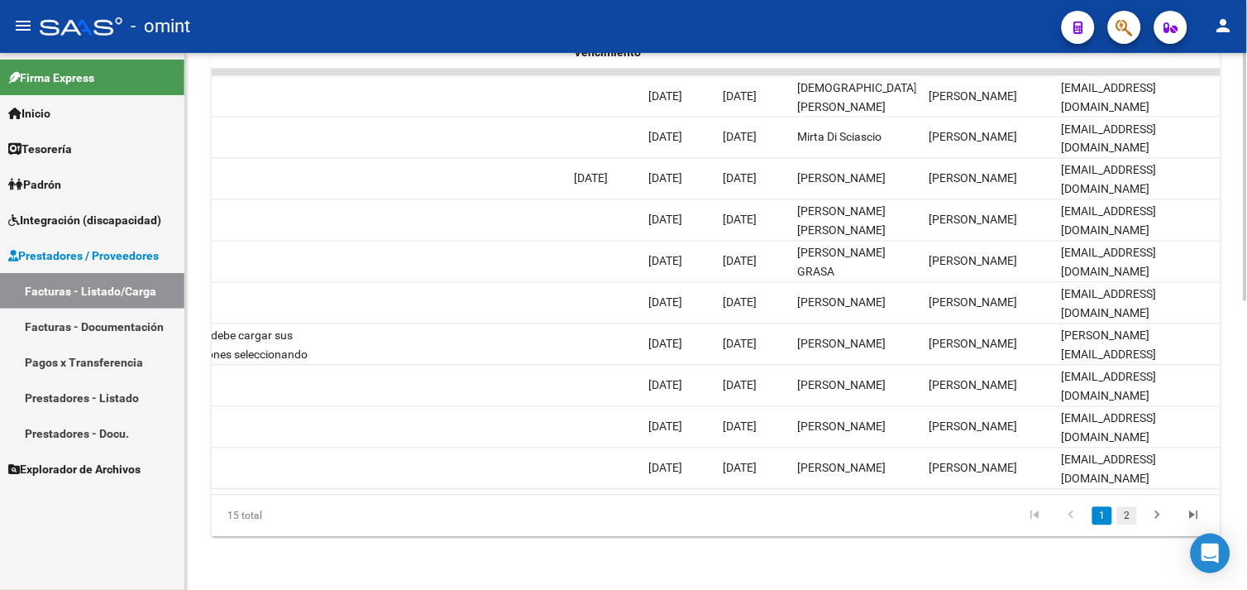
click at [1125, 518] on link "2" at bounding box center [1127, 516] width 20 height 18
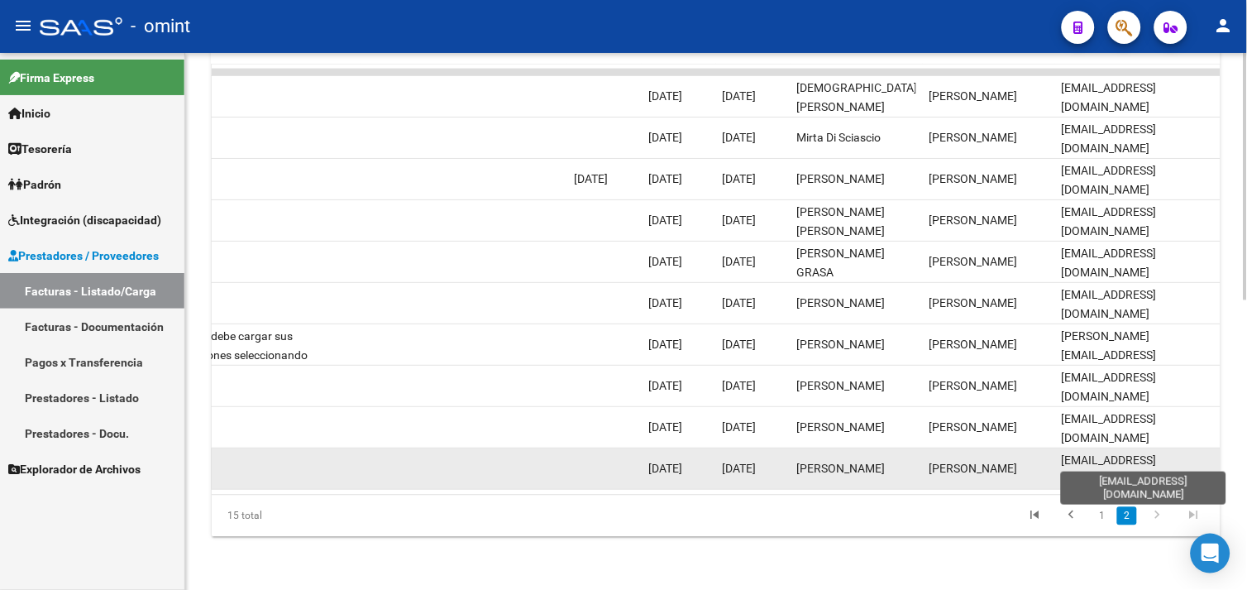
scroll to position [377, 0]
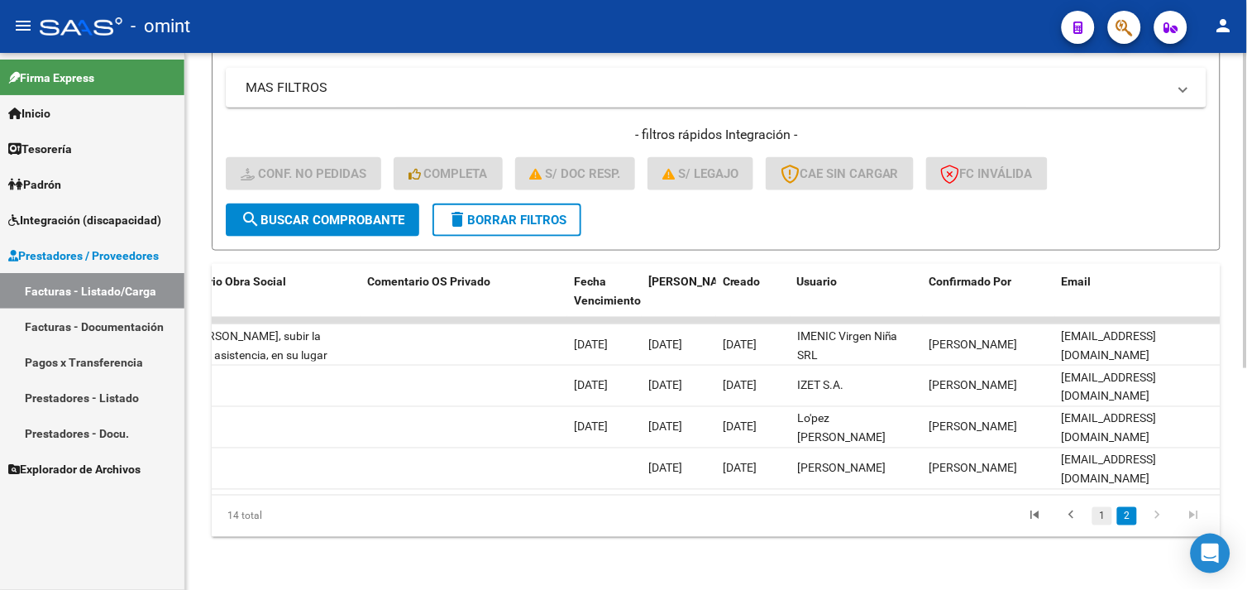
click at [1102, 514] on link "1" at bounding box center [1102, 516] width 20 height 18
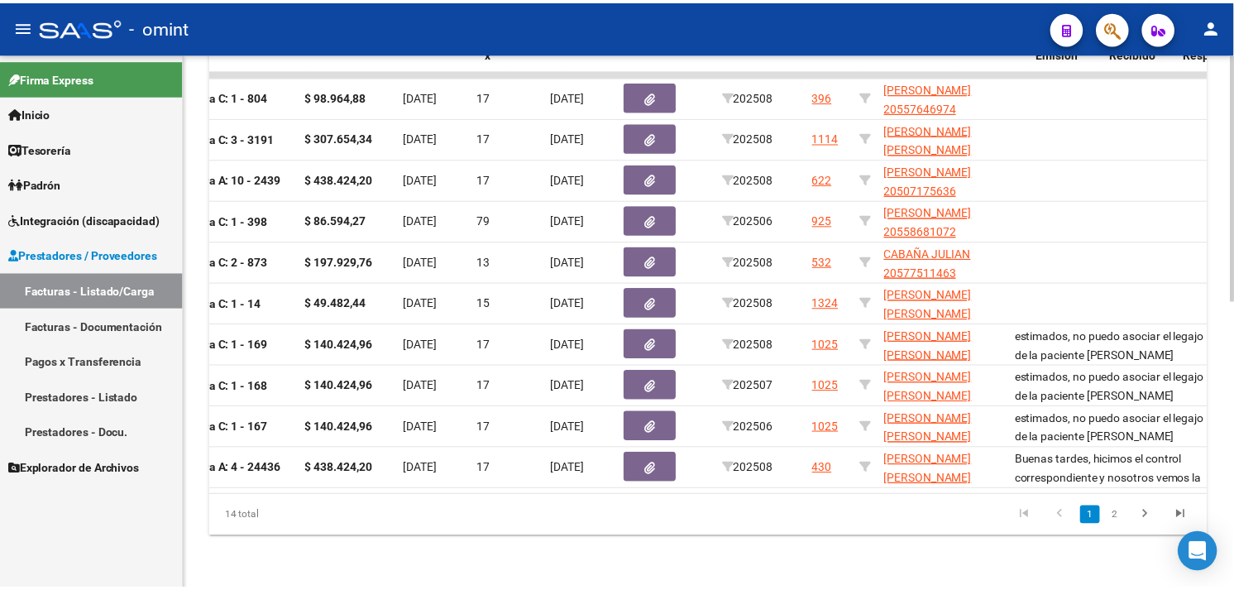
scroll to position [0, 0]
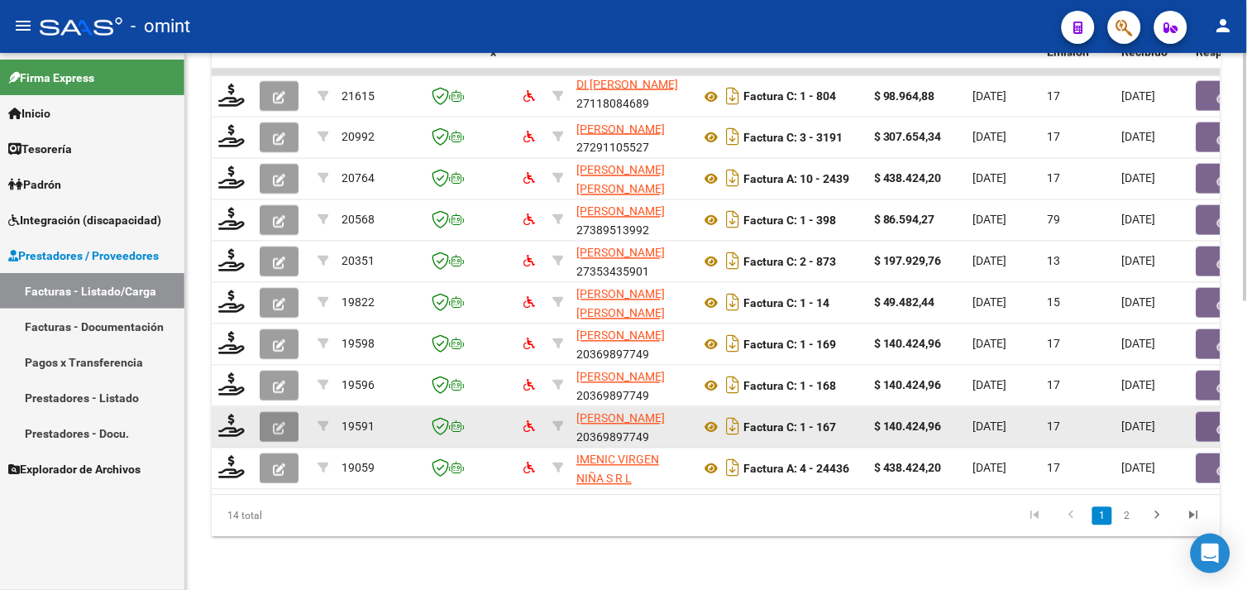
click at [293, 419] on button "button" at bounding box center [279, 427] width 39 height 30
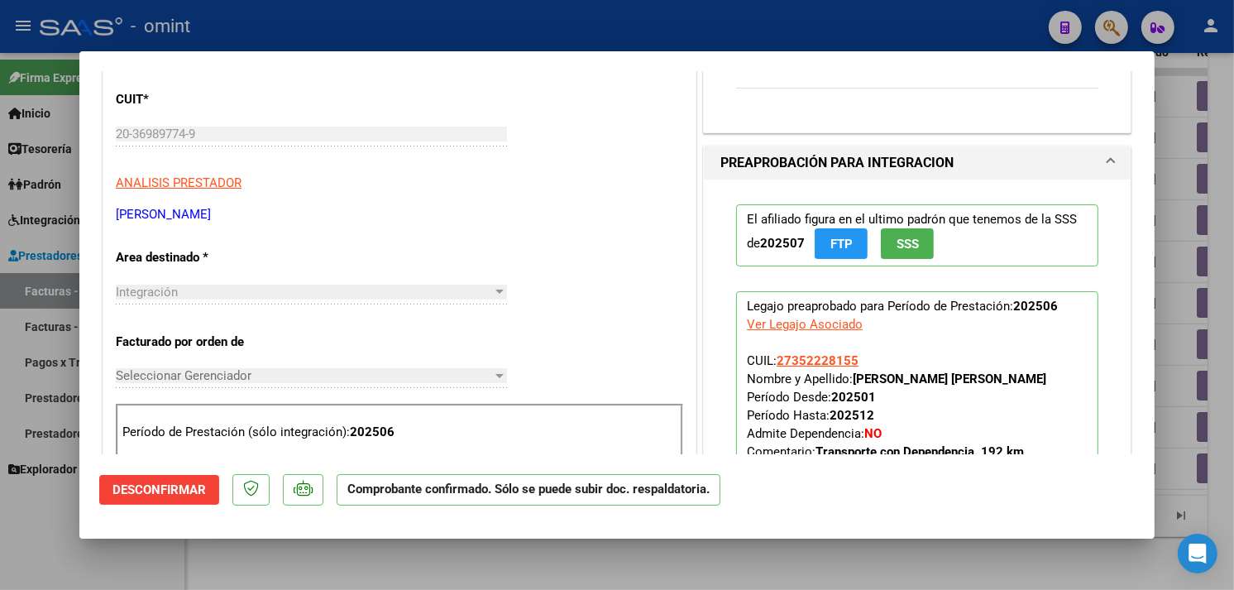
type input "$ 0,00"
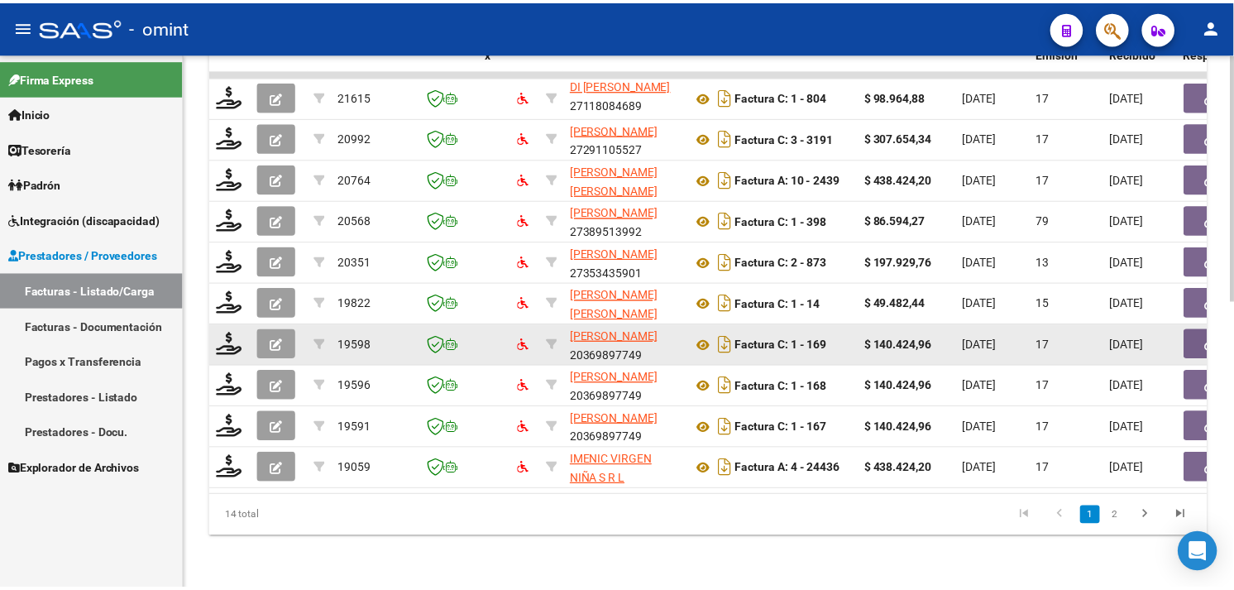
scroll to position [624, 0]
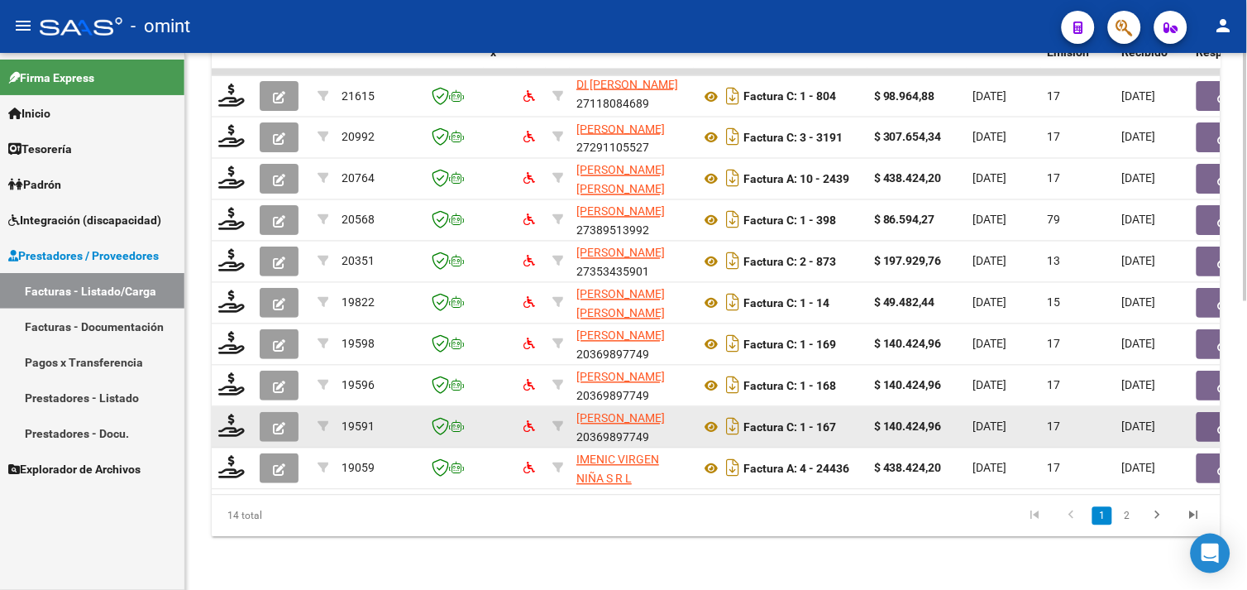
click at [292, 417] on button "button" at bounding box center [279, 427] width 39 height 30
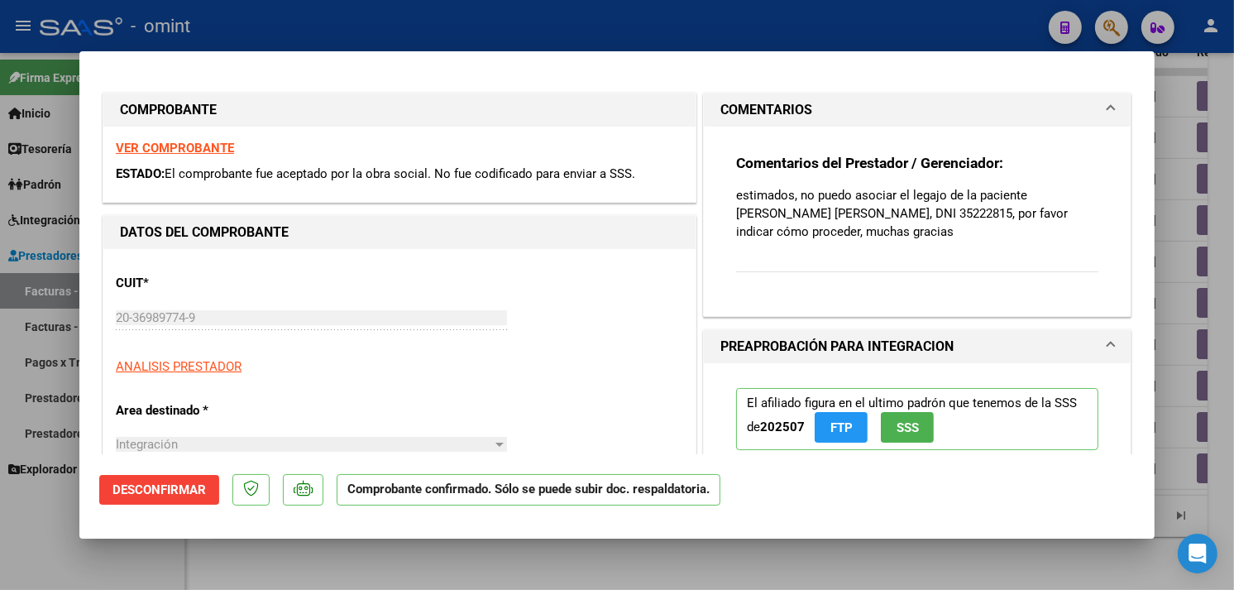
type input "$ 0,00"
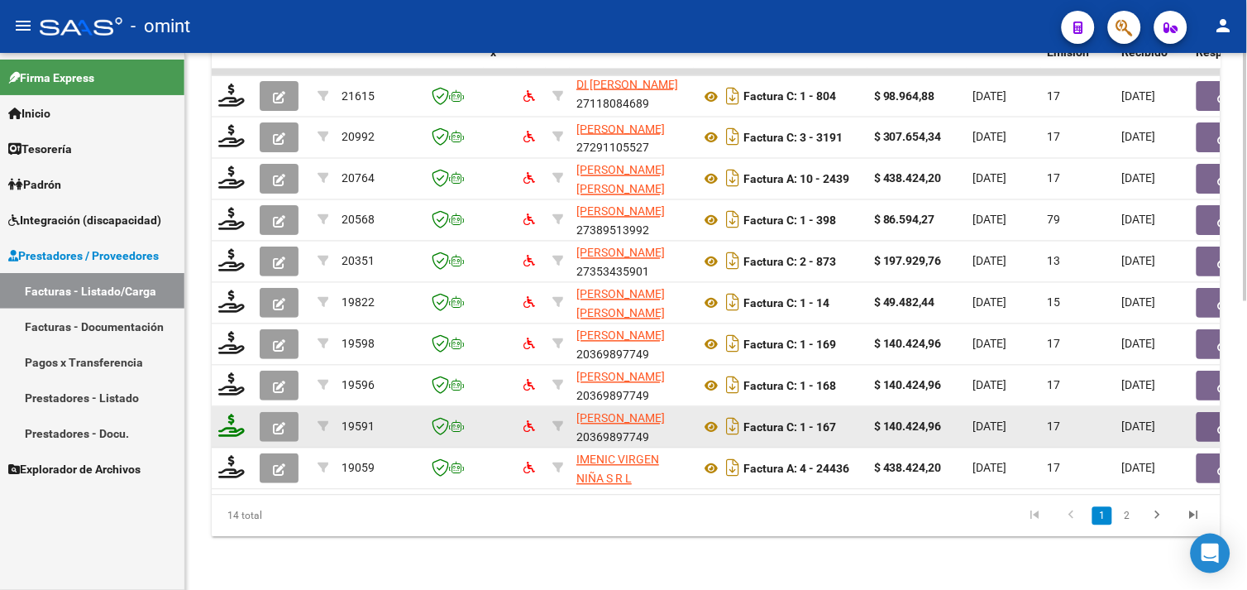
click at [233, 416] on icon at bounding box center [231, 425] width 26 height 23
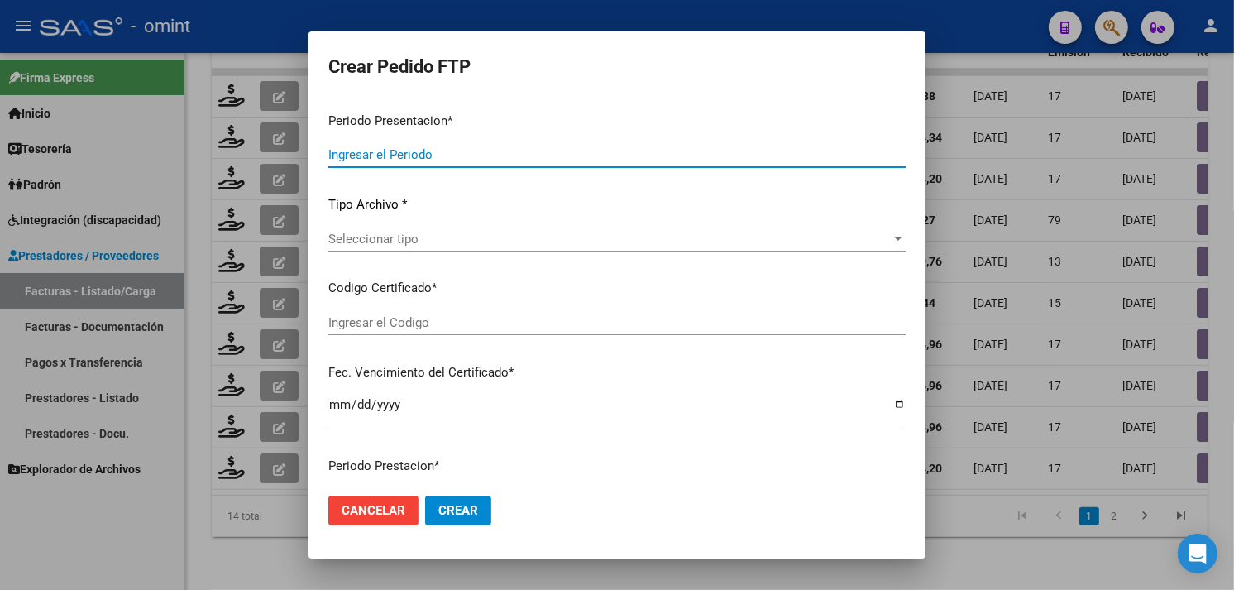
type input "202508"
type input "202506"
type input "$ 140.424,96"
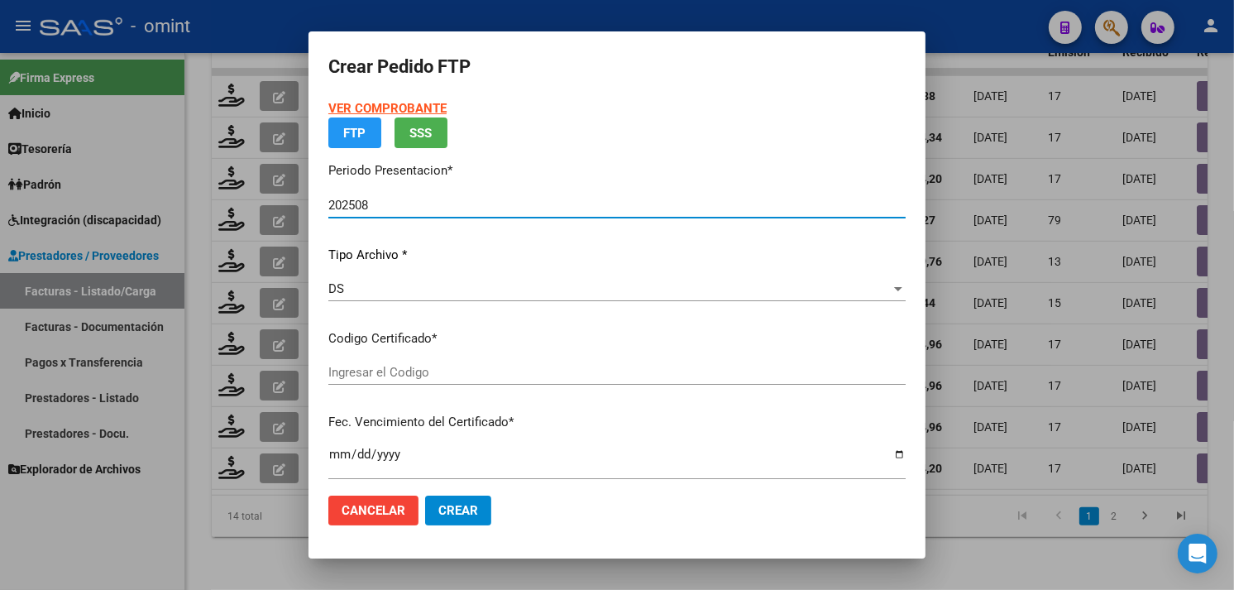
type input "6682012519"
type input "[DATE]"
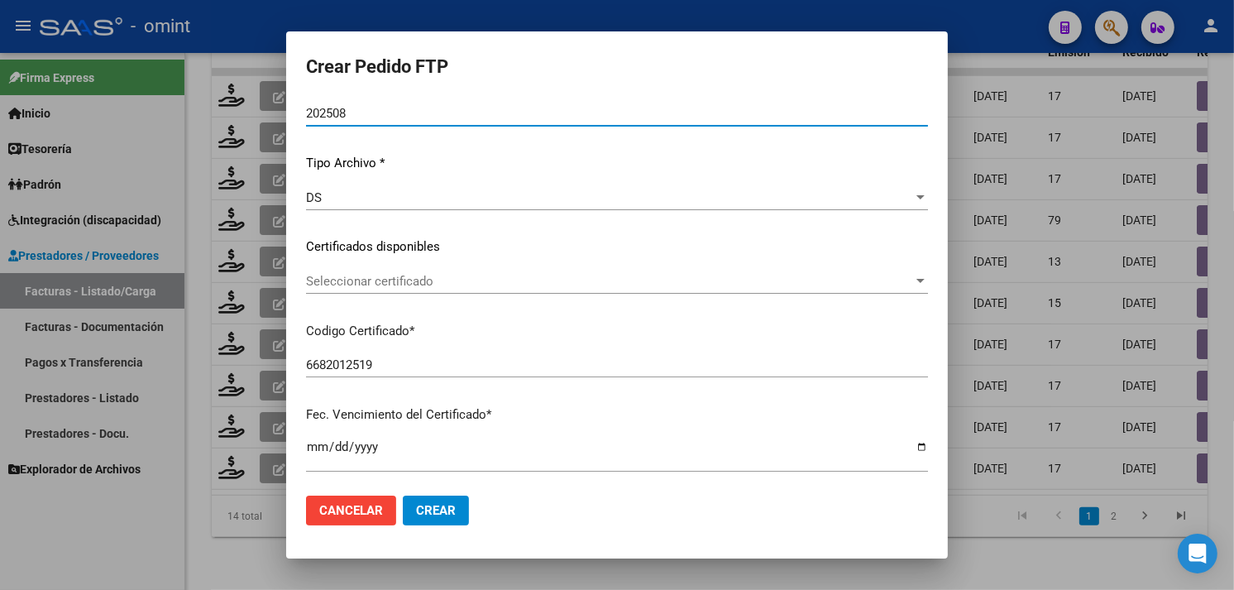
click at [447, 280] on span "Seleccionar certificado" at bounding box center [609, 281] width 607 height 15
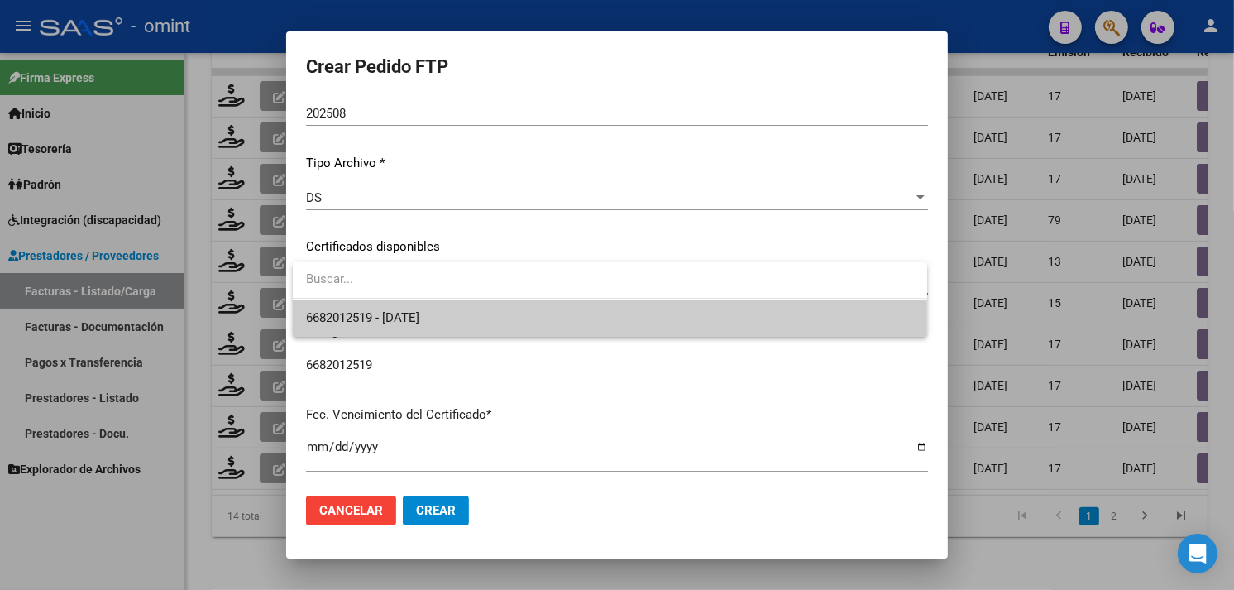
click at [443, 304] on span "6682012519 - [DATE]" at bounding box center [610, 317] width 608 height 37
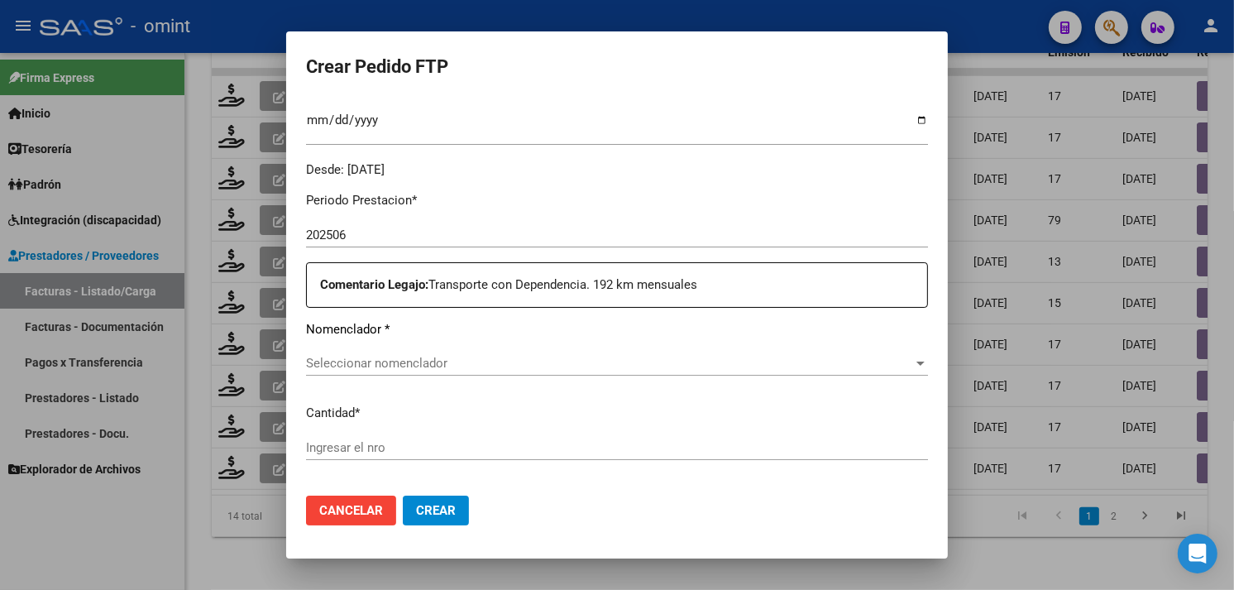
scroll to position [502, 0]
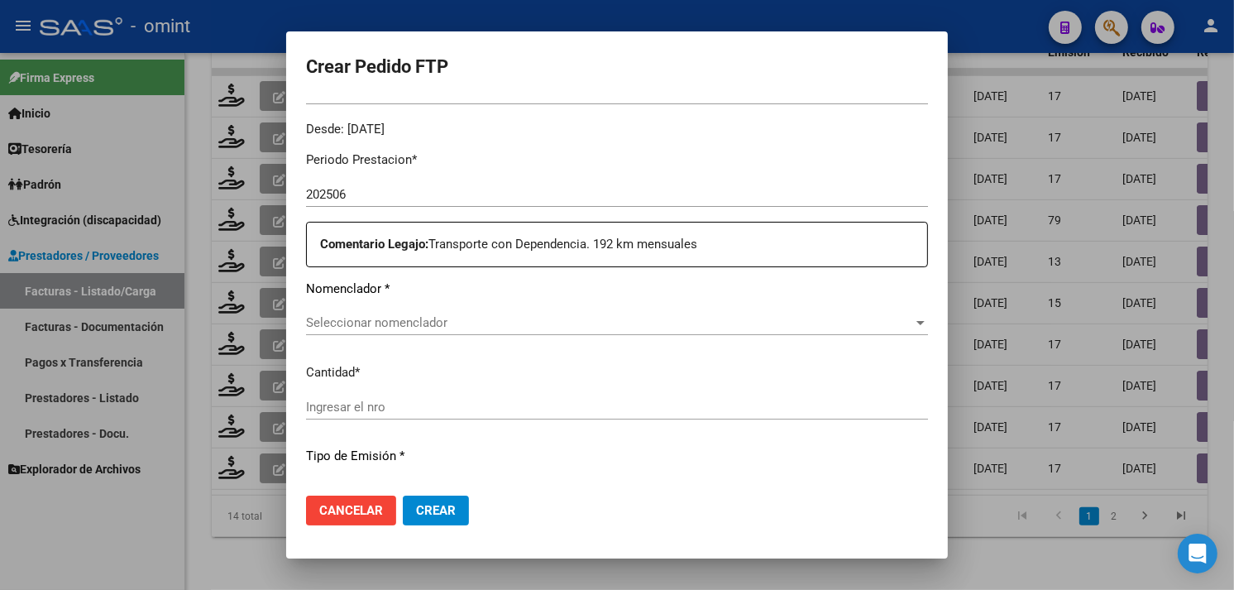
click at [503, 311] on div "Seleccionar nomenclador Seleccionar nomenclador" at bounding box center [617, 322] width 622 height 25
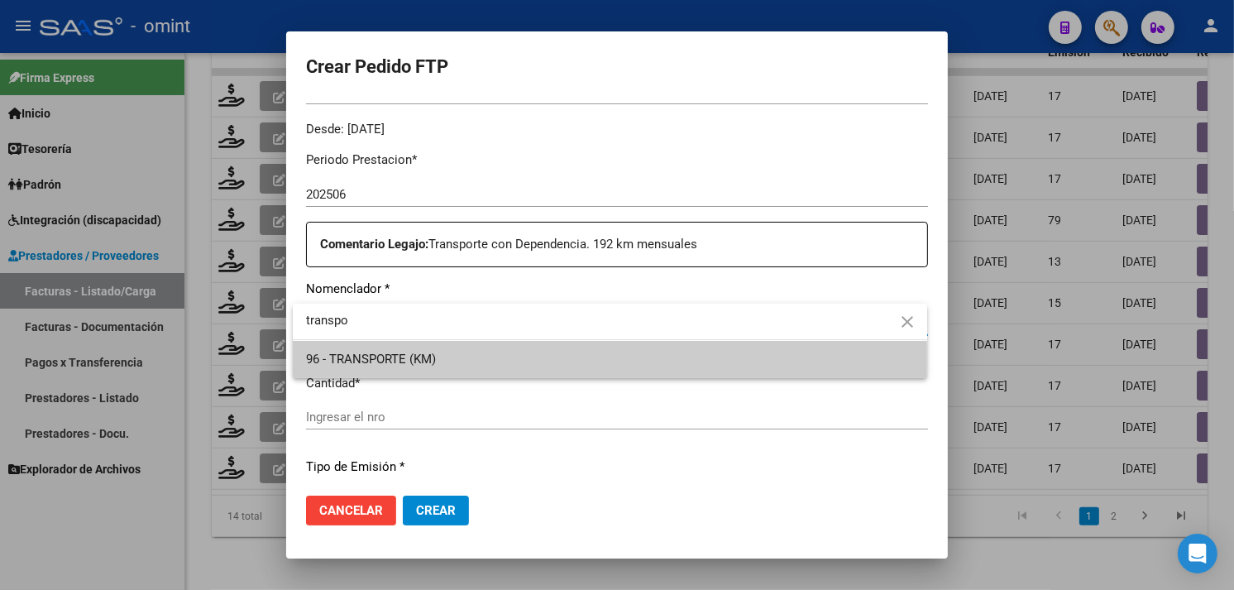
type input "transpo"
click at [432, 350] on span "96 - TRANSPORTE (KM)" at bounding box center [610, 359] width 608 height 37
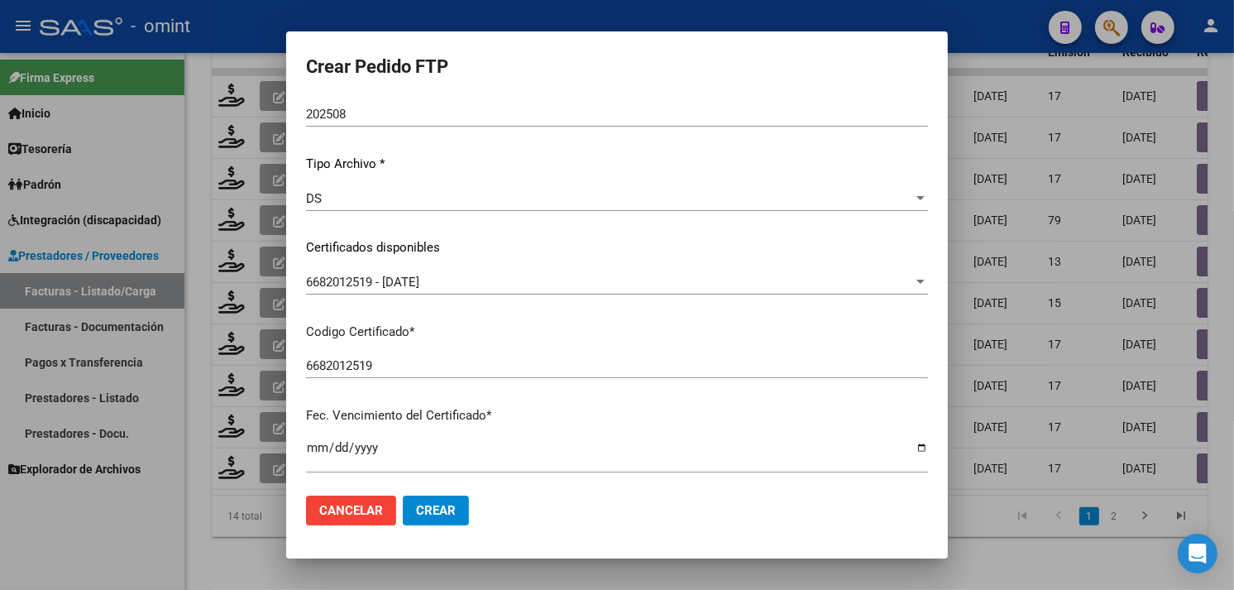
scroll to position [0, 0]
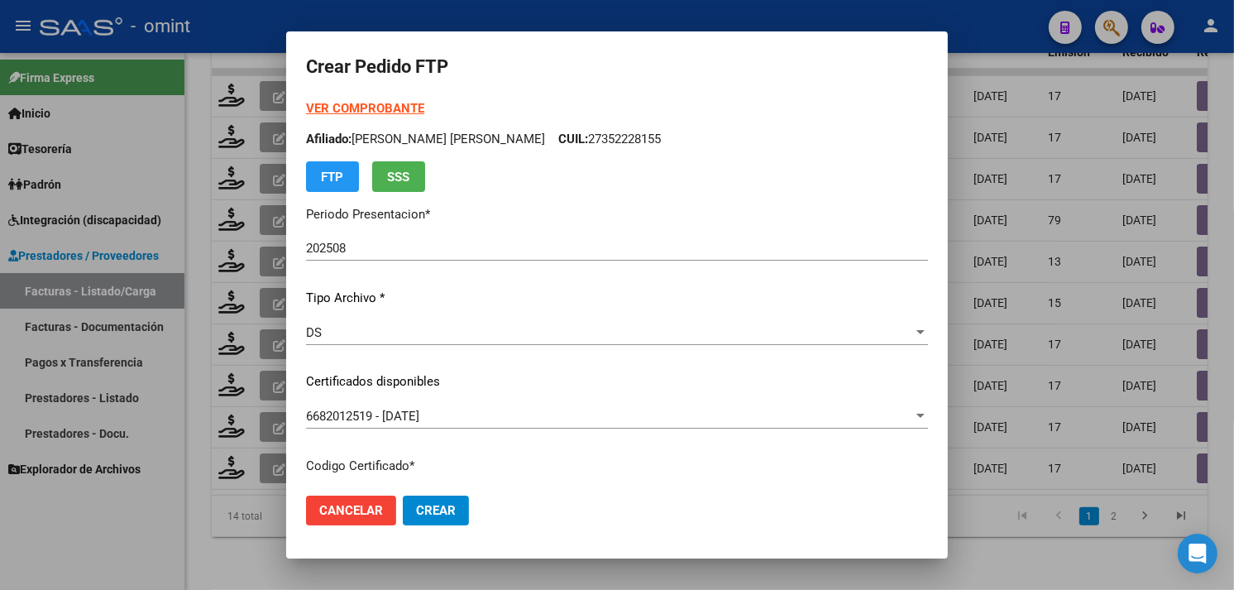
click at [336, 104] on strong "VER COMPROBANTE" at bounding box center [365, 108] width 118 height 15
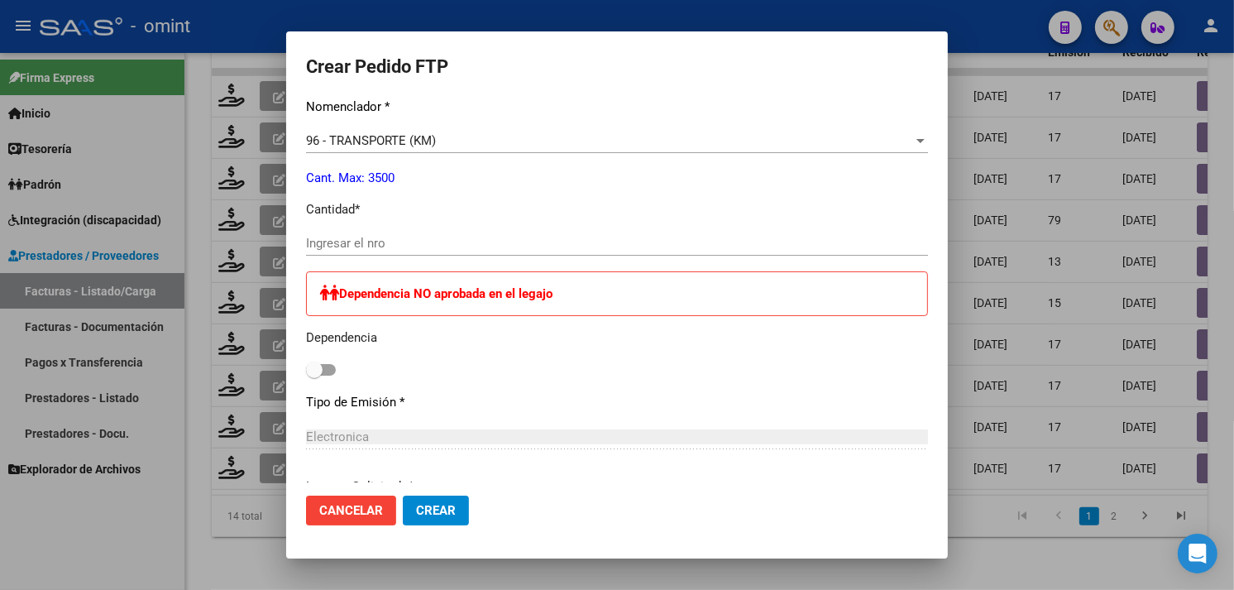
scroll to position [643, 0]
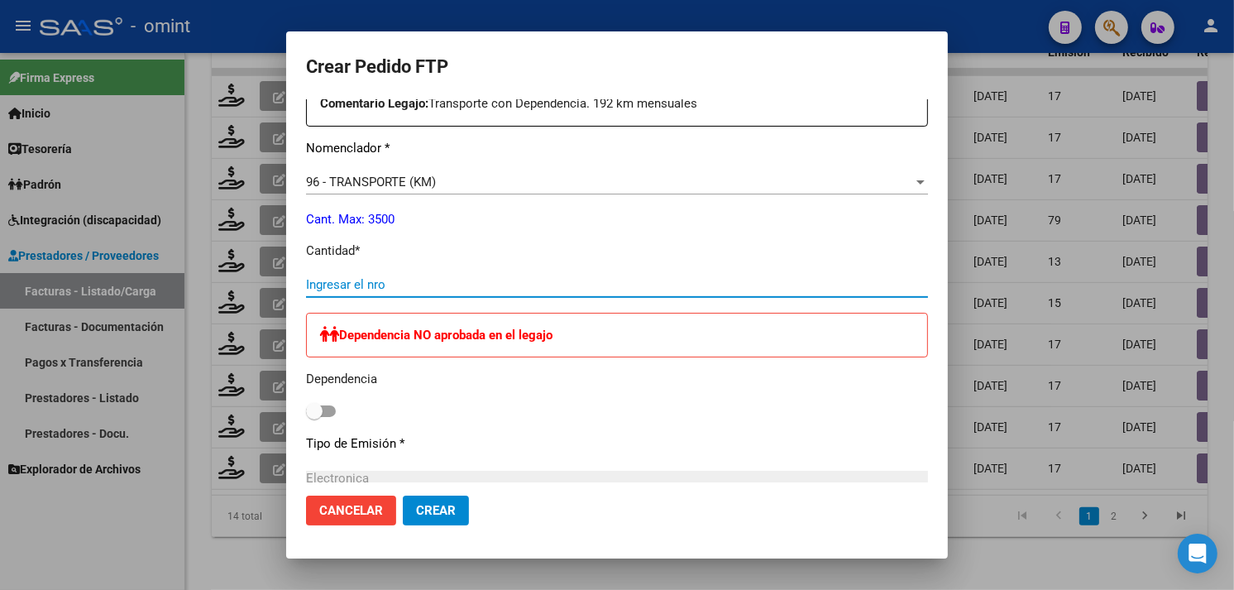
click at [401, 277] on input "Ingresar el nro" at bounding box center [617, 284] width 622 height 15
type input "192"
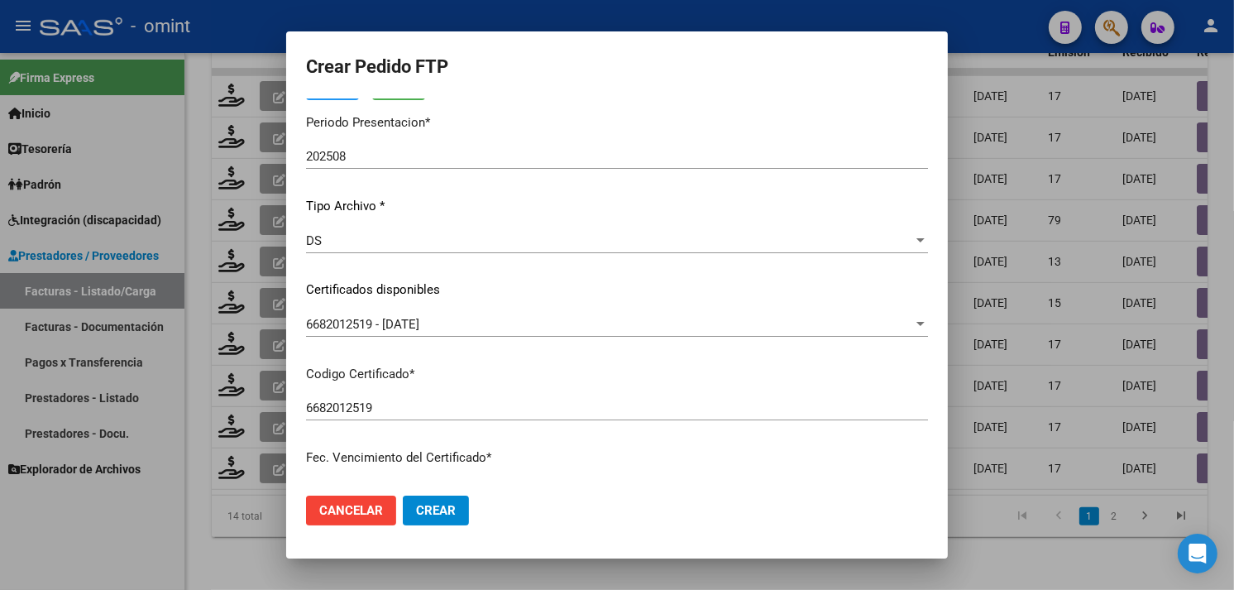
scroll to position [0, 0]
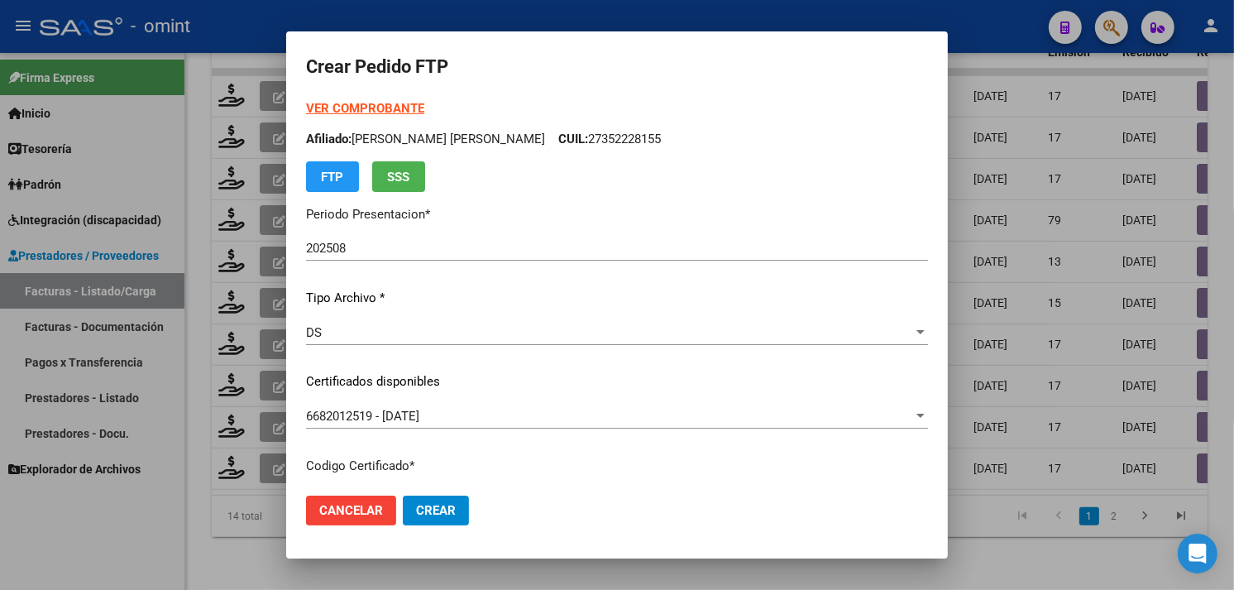
click at [369, 113] on strong "VER COMPROBANTE" at bounding box center [365, 108] width 118 height 15
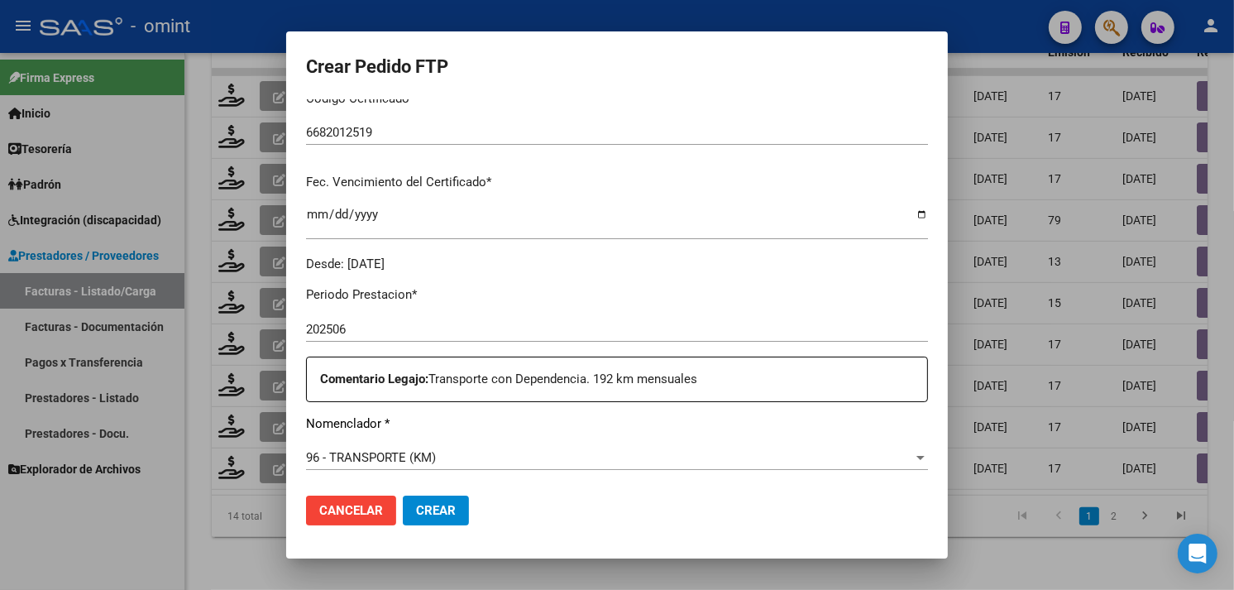
scroll to position [734, 0]
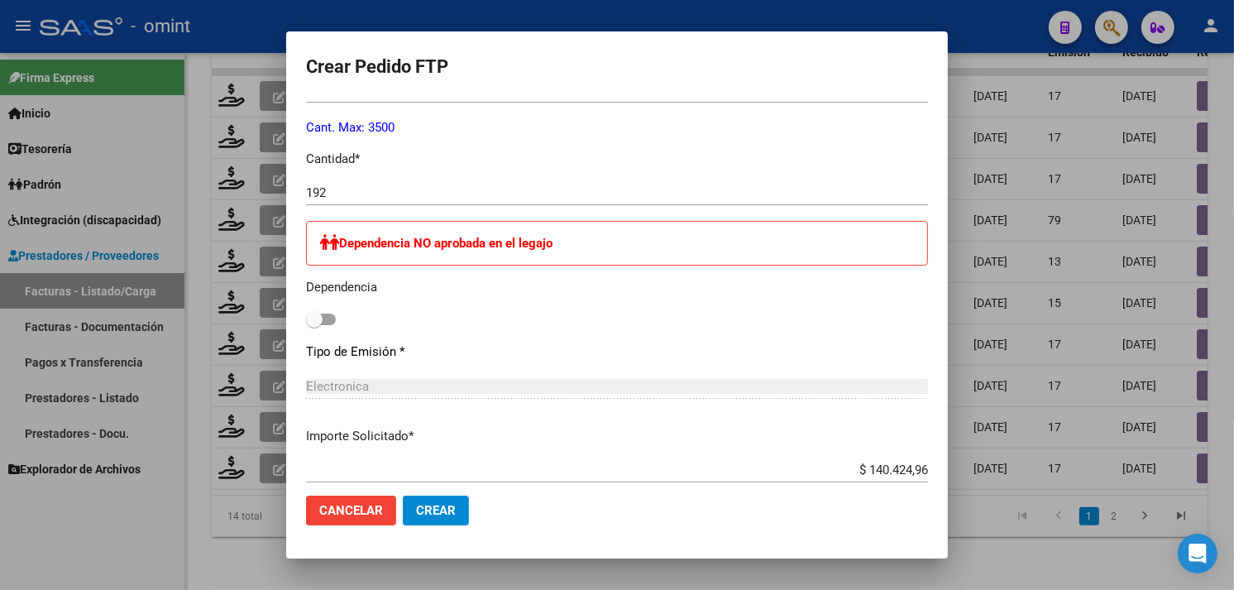
click at [304, 314] on mat-dialog-content "VER COMPROBANTE ARCA Padrón Afiliado: [PERSON_NAME] [PERSON_NAME] CUIL: 2735222…" at bounding box center [617, 290] width 662 height 383
click at [321, 314] on span at bounding box center [314, 319] width 17 height 17
click at [314, 325] on input "checkbox" at bounding box center [313, 325] width 1 height 1
checkbox input "true"
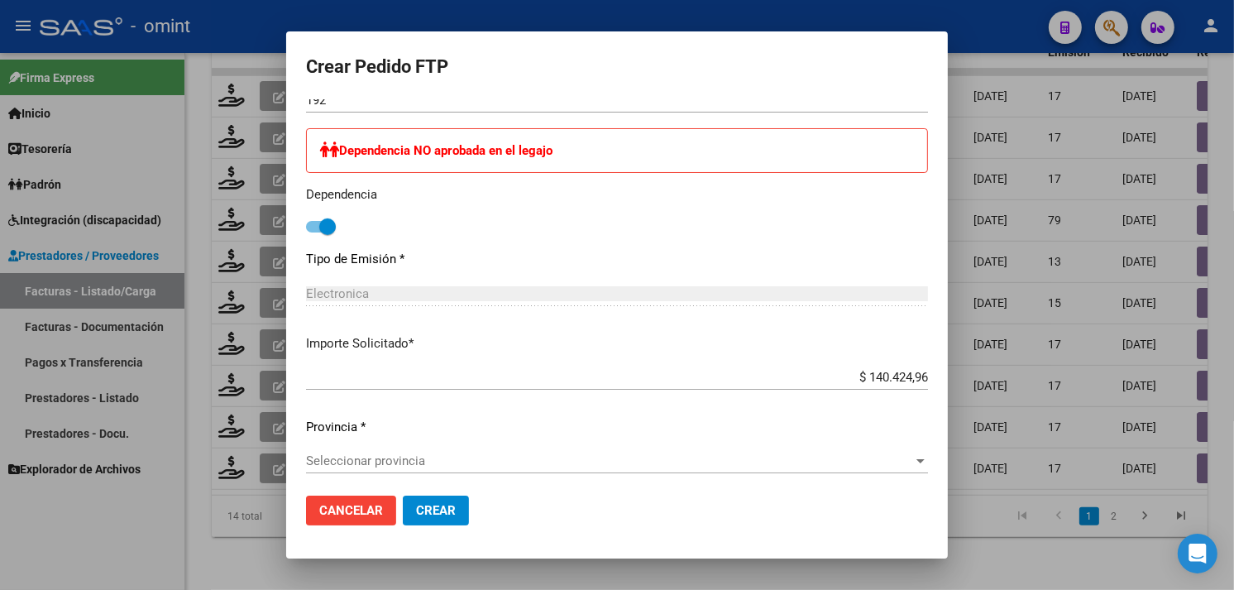
scroll to position [1001, 0]
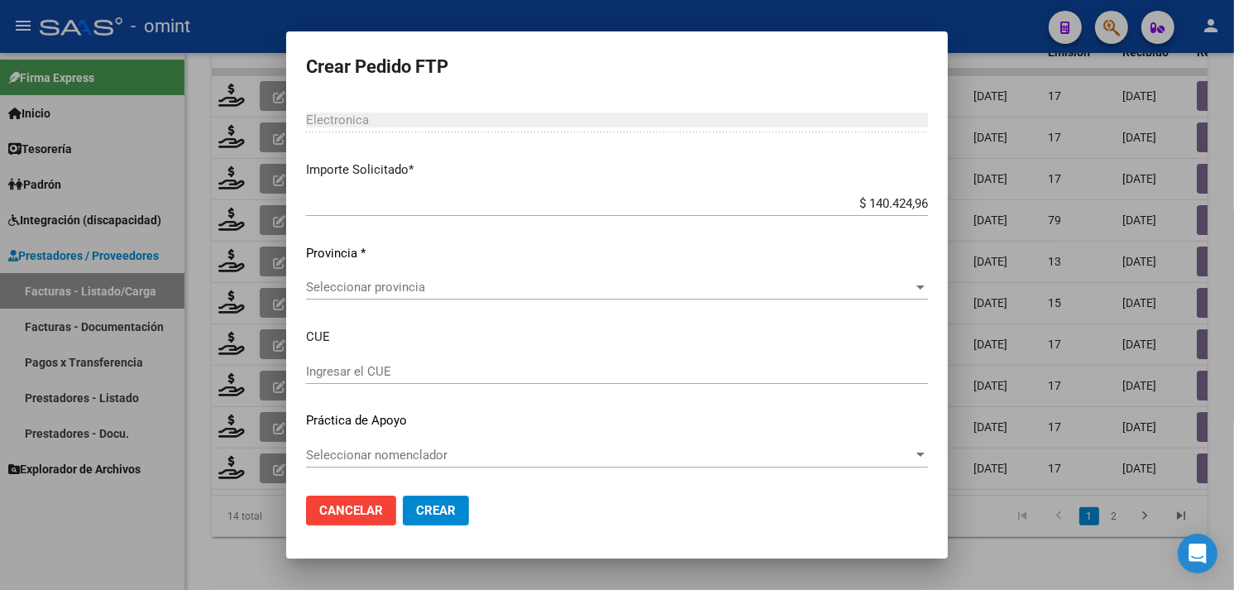
click at [458, 282] on span "Seleccionar provincia" at bounding box center [609, 287] width 607 height 15
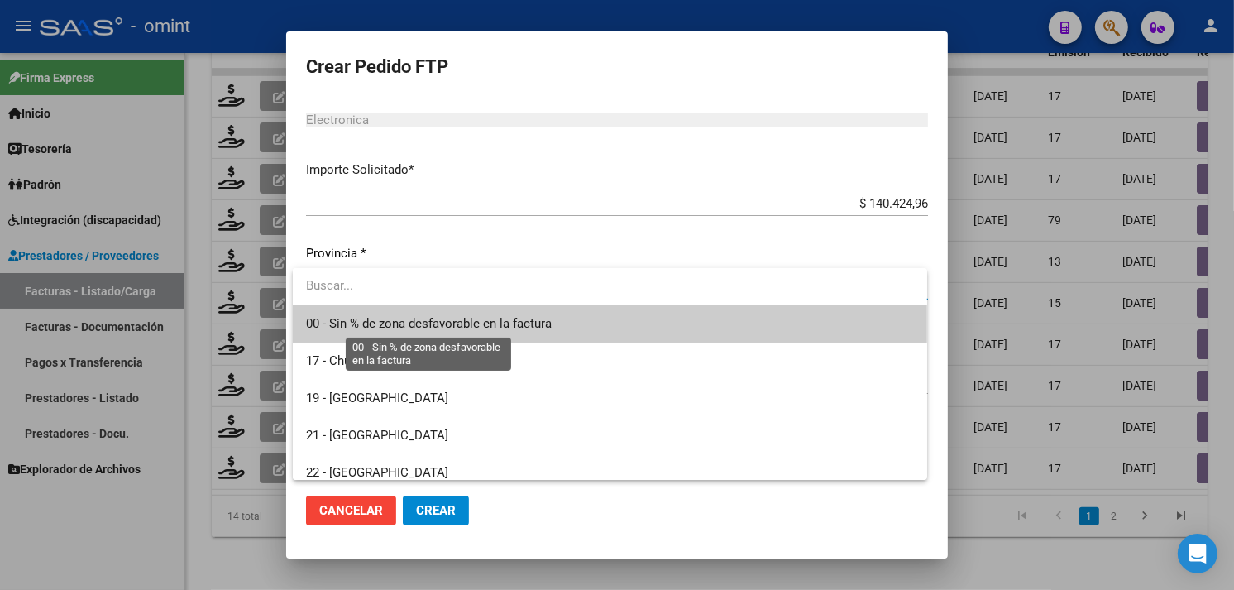
click at [430, 325] on span "00 - Sin % de zona desfavorable en la factura" at bounding box center [429, 323] width 246 height 15
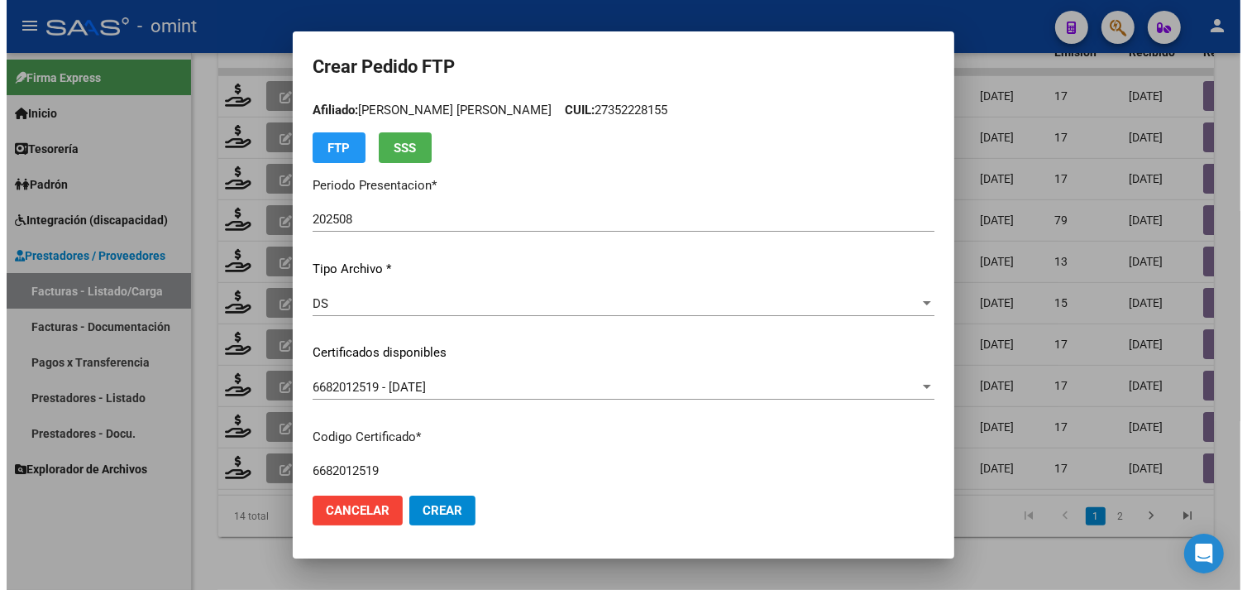
scroll to position [0, 0]
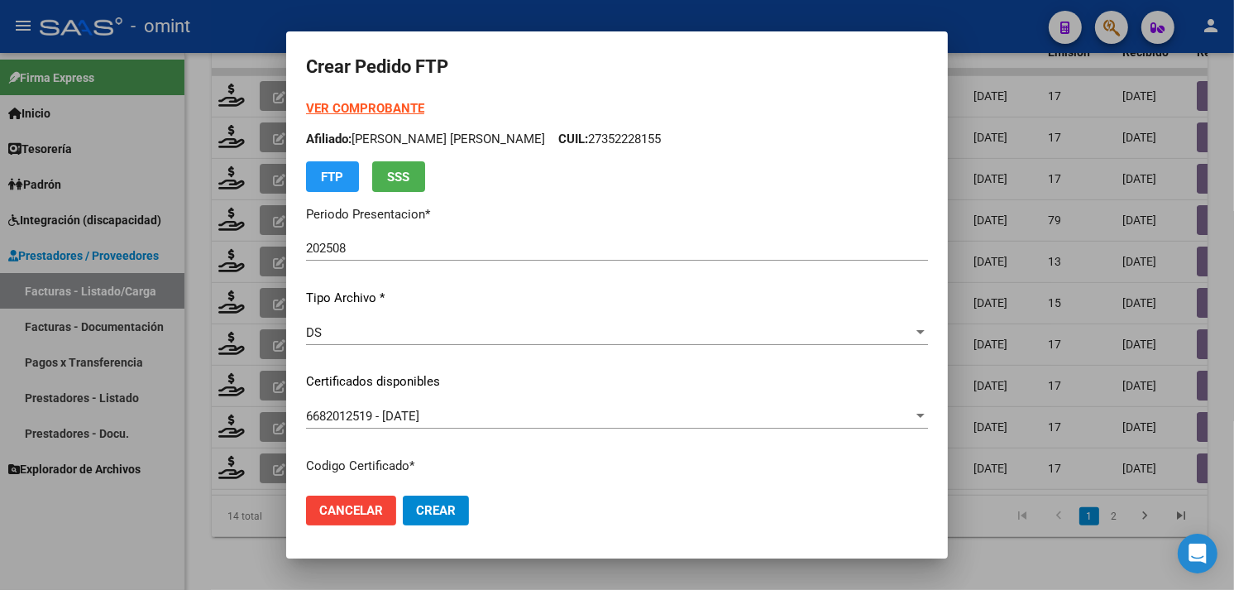
click at [436, 513] on span "Crear" at bounding box center [436, 510] width 40 height 15
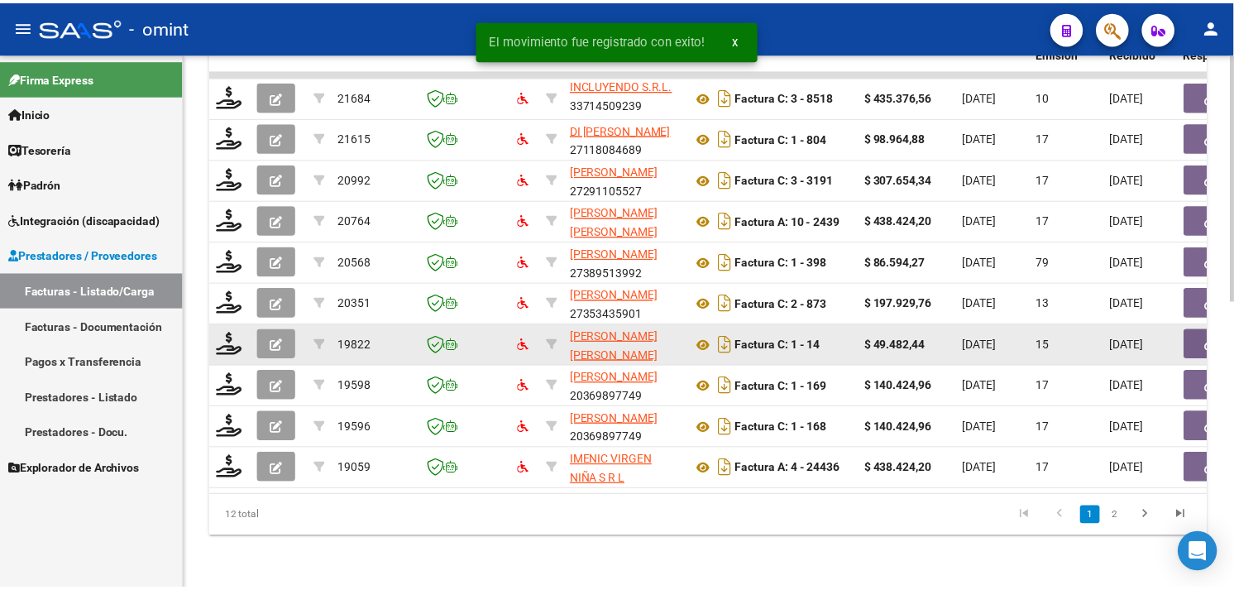
scroll to position [2, 0]
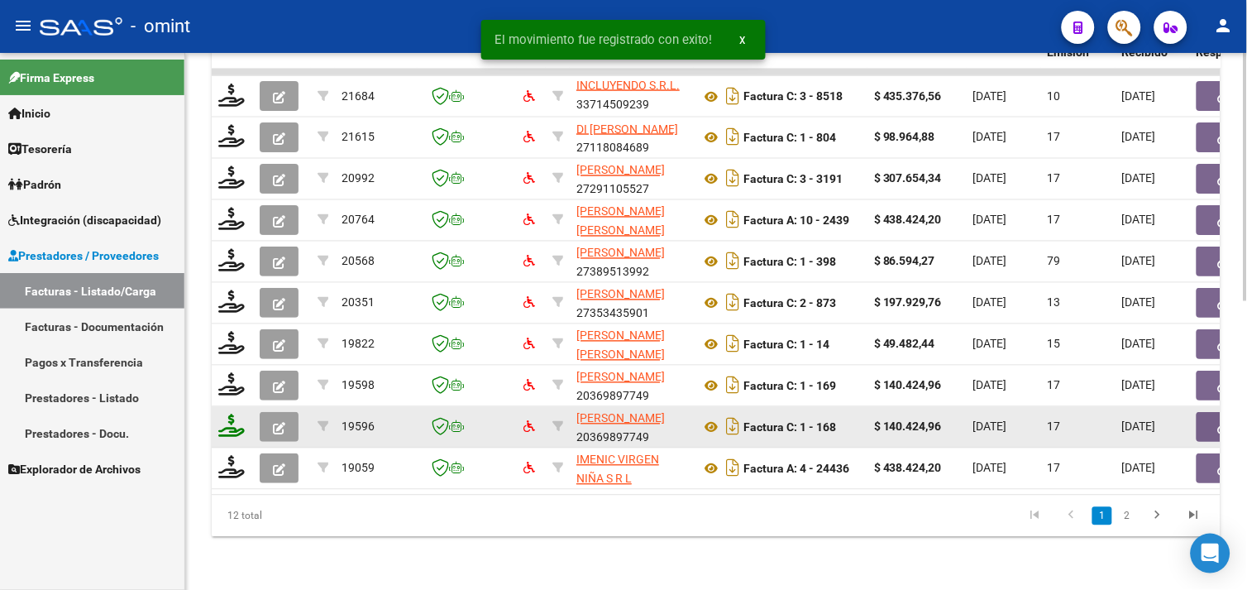
click at [241, 420] on icon at bounding box center [231, 425] width 26 height 23
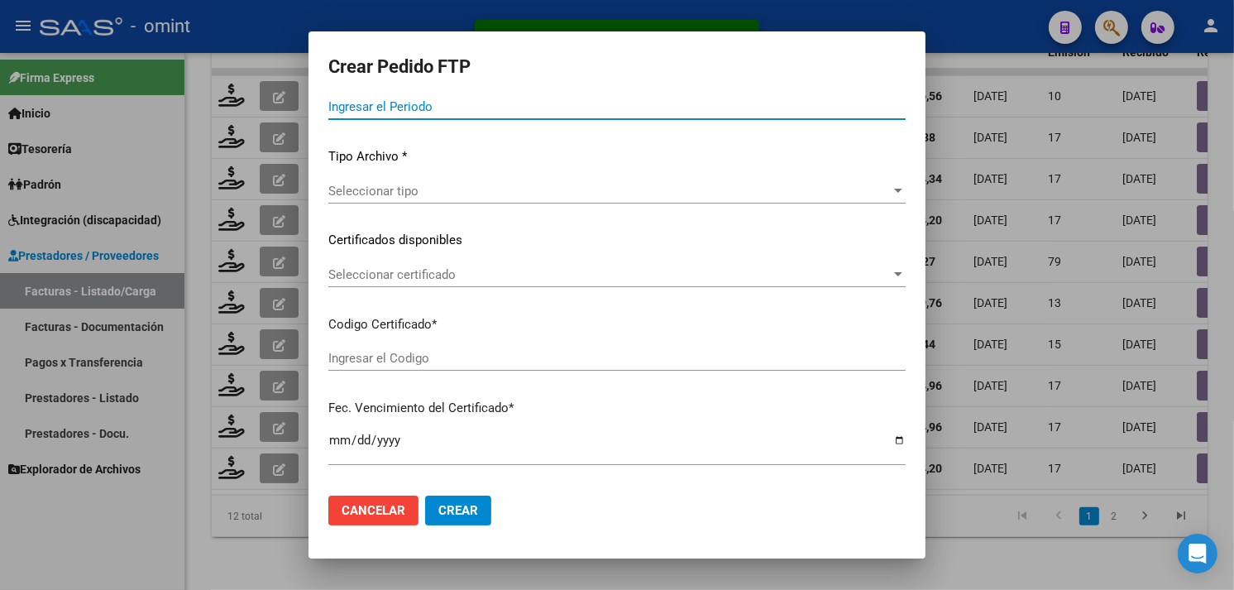
type input "202508"
type input "202507"
type input "$ 140.424,96"
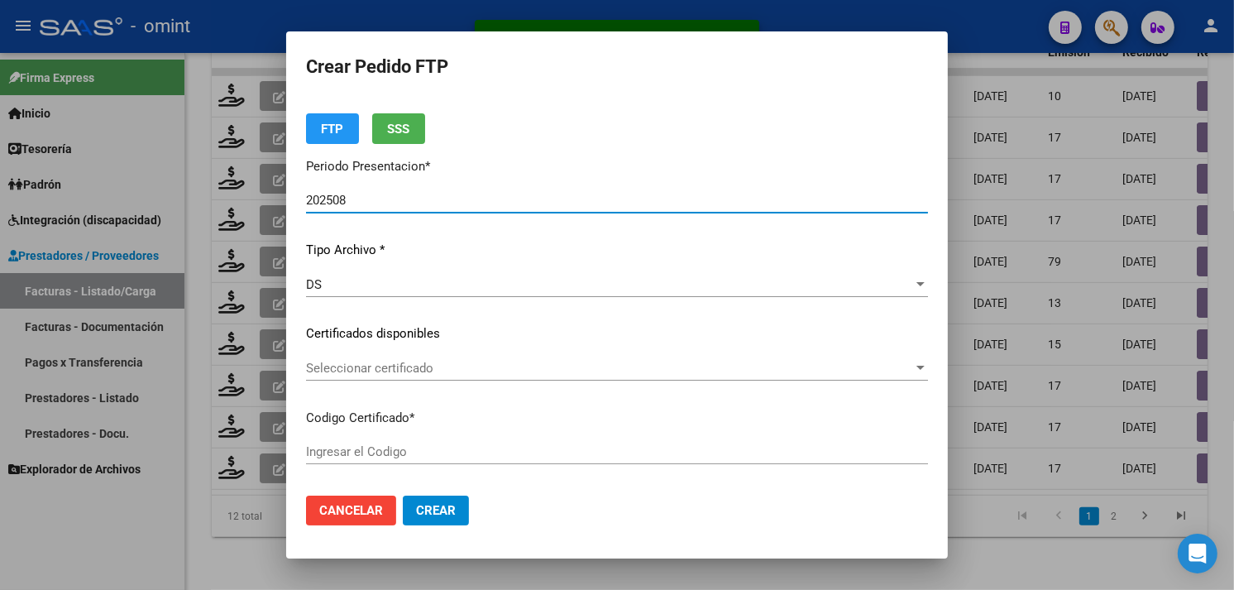
scroll to position [185, 0]
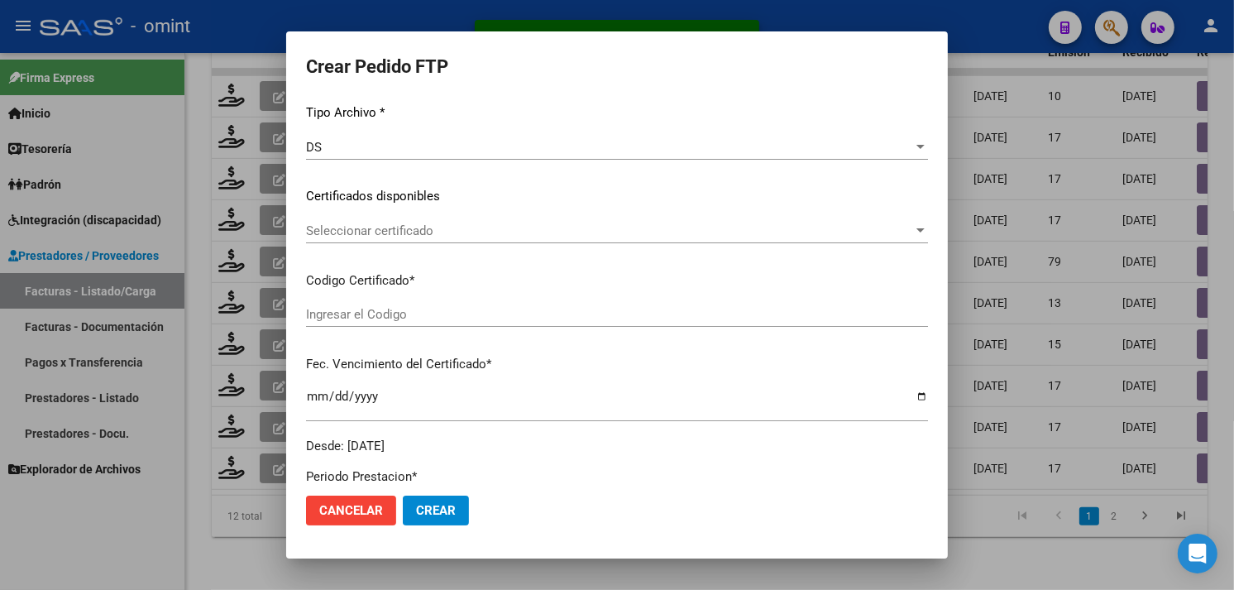
type input "6682012519"
type input "[DATE]"
click at [443, 227] on span "Seleccionar certificado" at bounding box center [609, 230] width 607 height 15
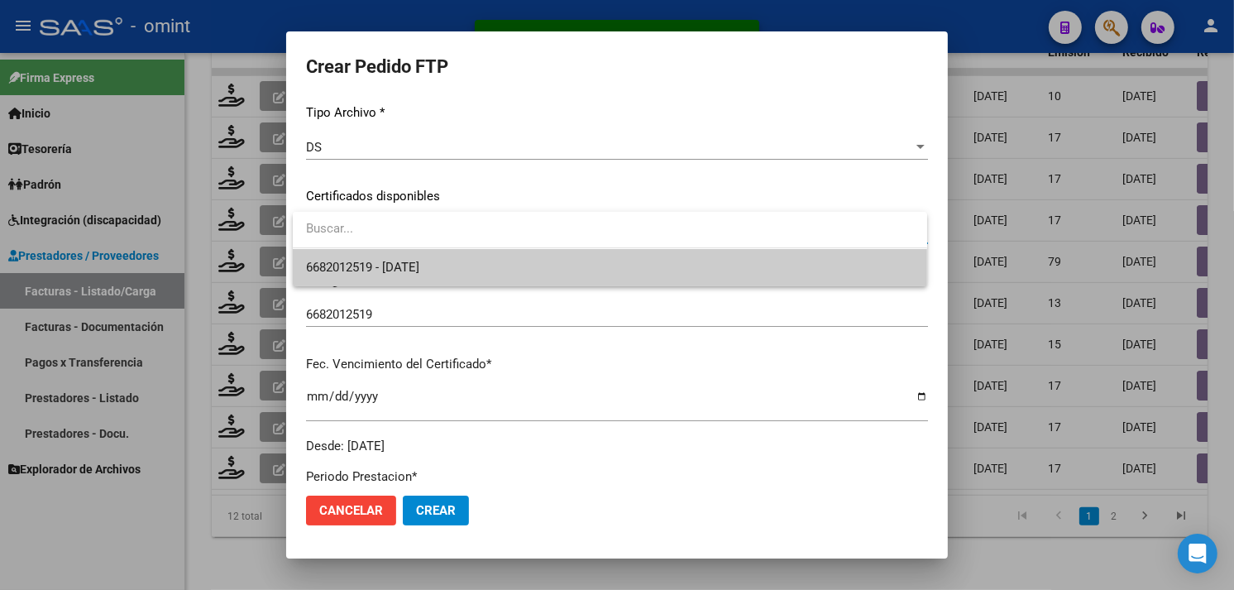
click at [419, 260] on span "6682012519 - [DATE]" at bounding box center [362, 267] width 113 height 15
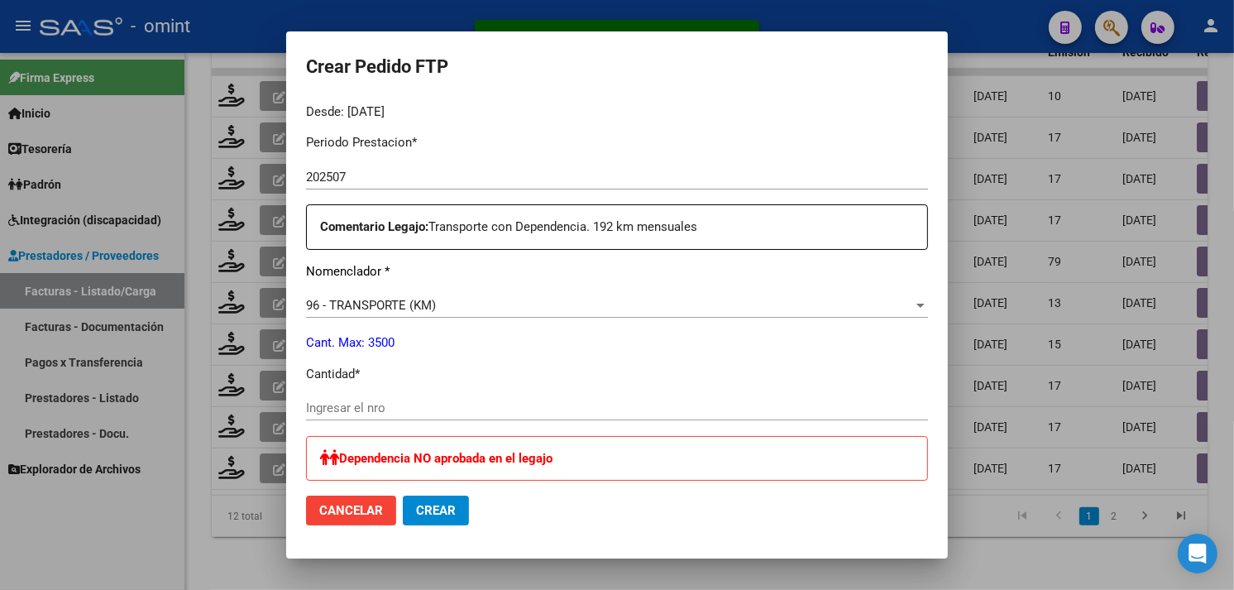
scroll to position [552, 0]
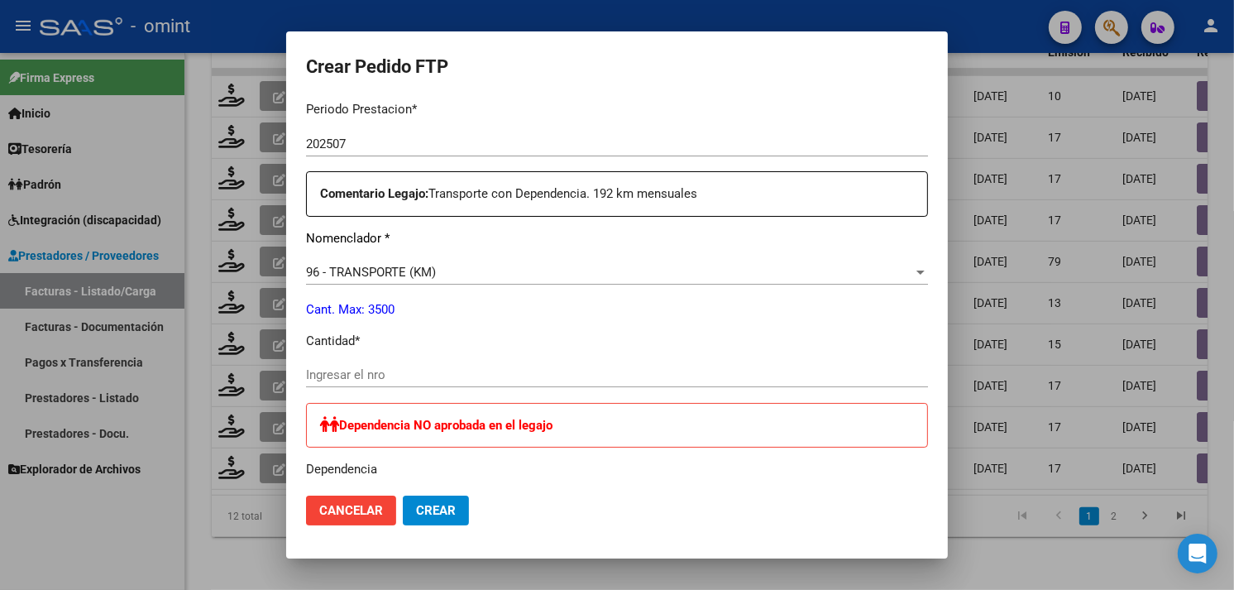
click at [423, 369] on input "Ingresar el nro" at bounding box center [617, 374] width 622 height 15
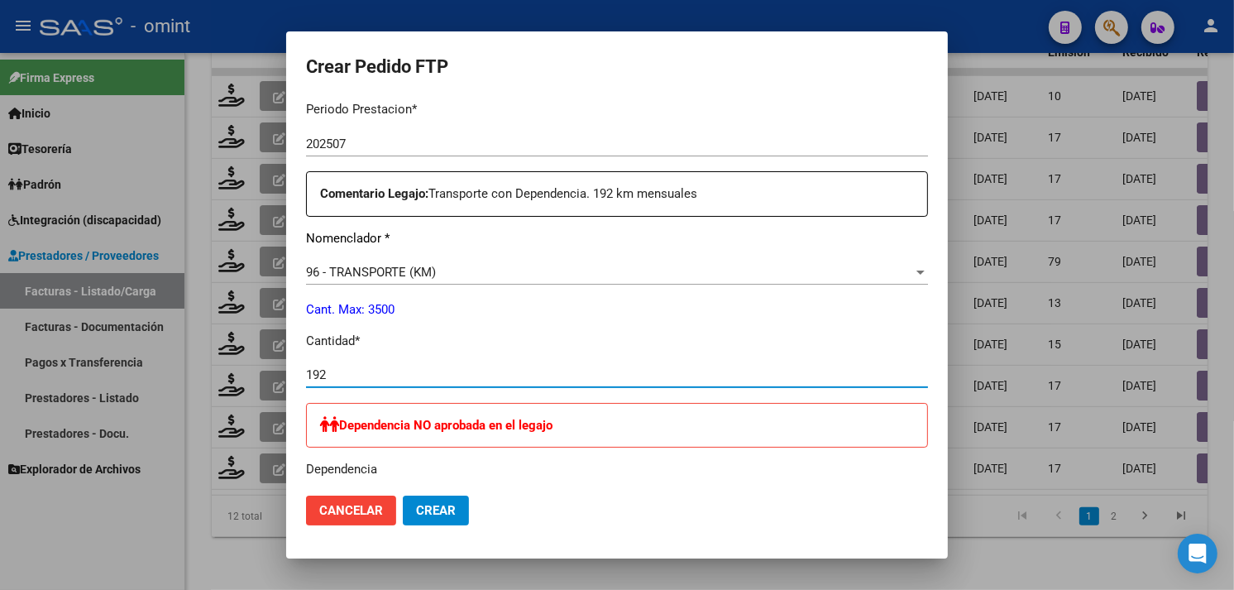
type input "192"
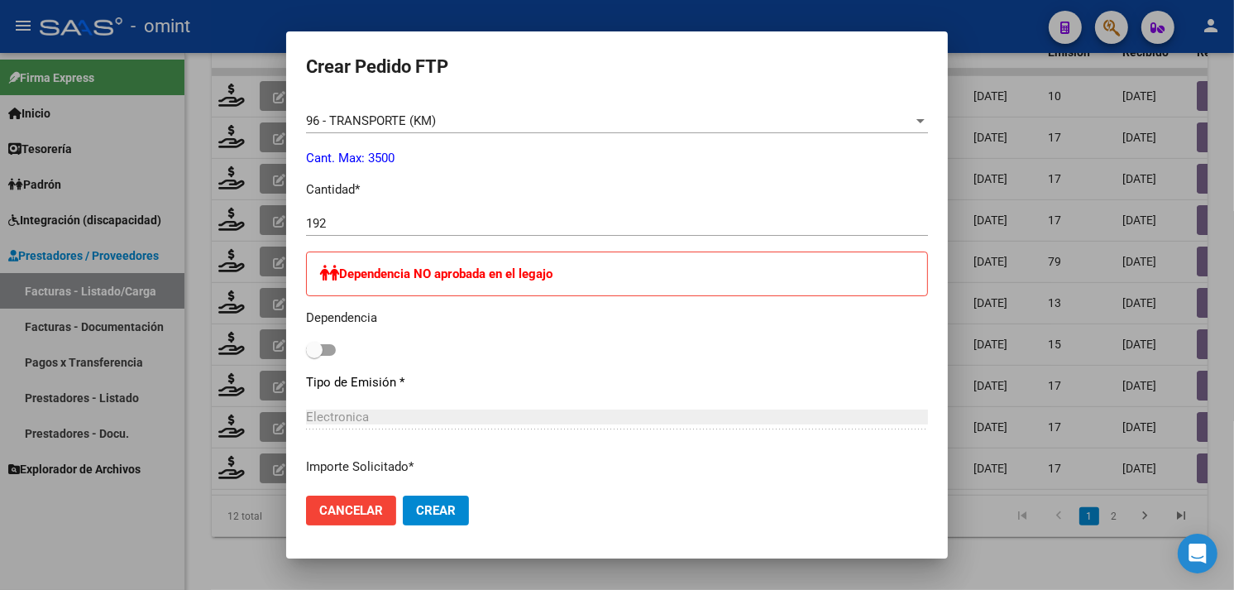
scroll to position [737, 0]
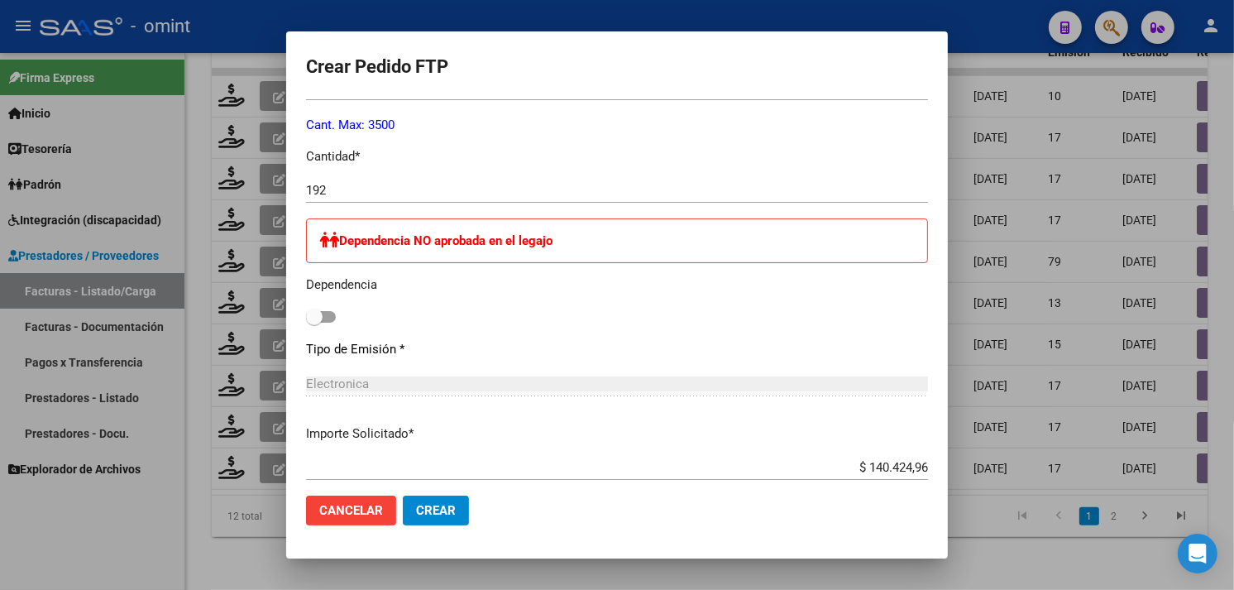
drag, startPoint x: 336, startPoint y: 316, endPoint x: 327, endPoint y: 316, distance: 9.1
click at [335, 316] on div "Dependencia NO aprobada en el legajo Dependencia" at bounding box center [617, 273] width 622 height 110
click at [326, 316] on span at bounding box center [321, 317] width 30 height 12
click at [314, 323] on input "checkbox" at bounding box center [313, 323] width 1 height 1
checkbox input "true"
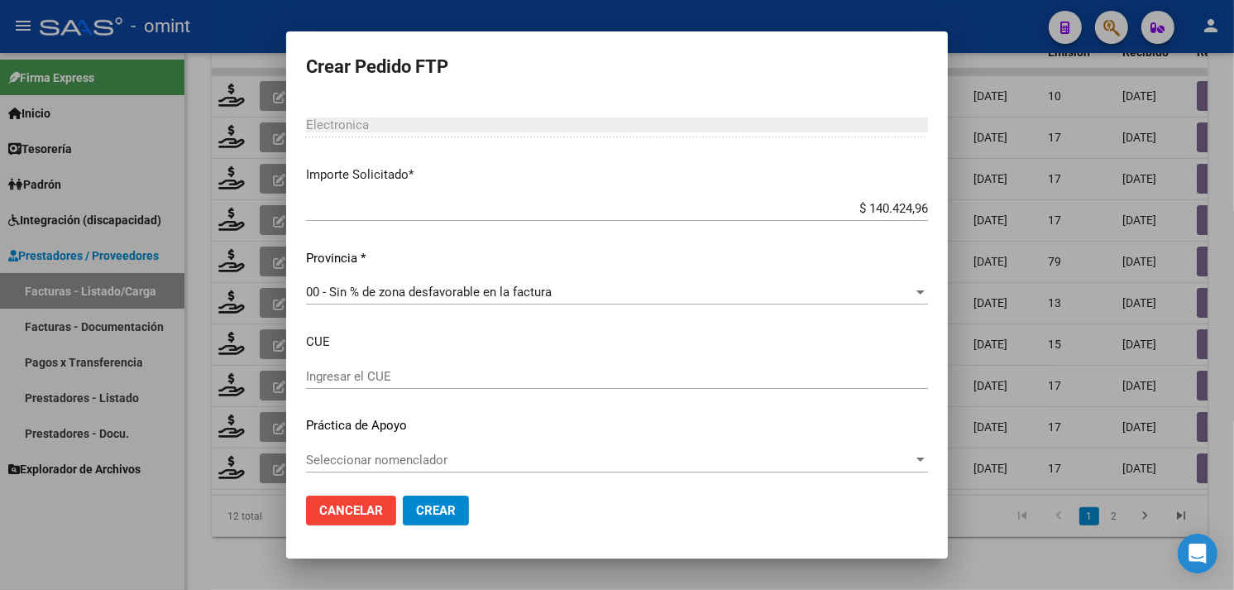
scroll to position [1001, 0]
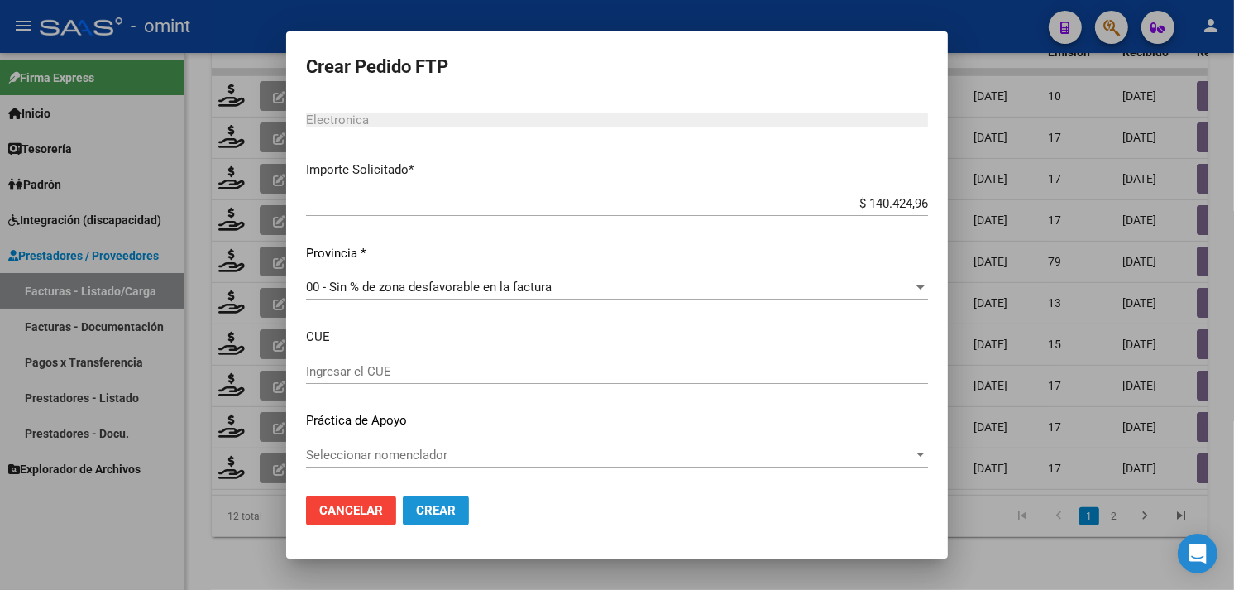
click at [456, 505] on button "Crear" at bounding box center [436, 510] width 66 height 30
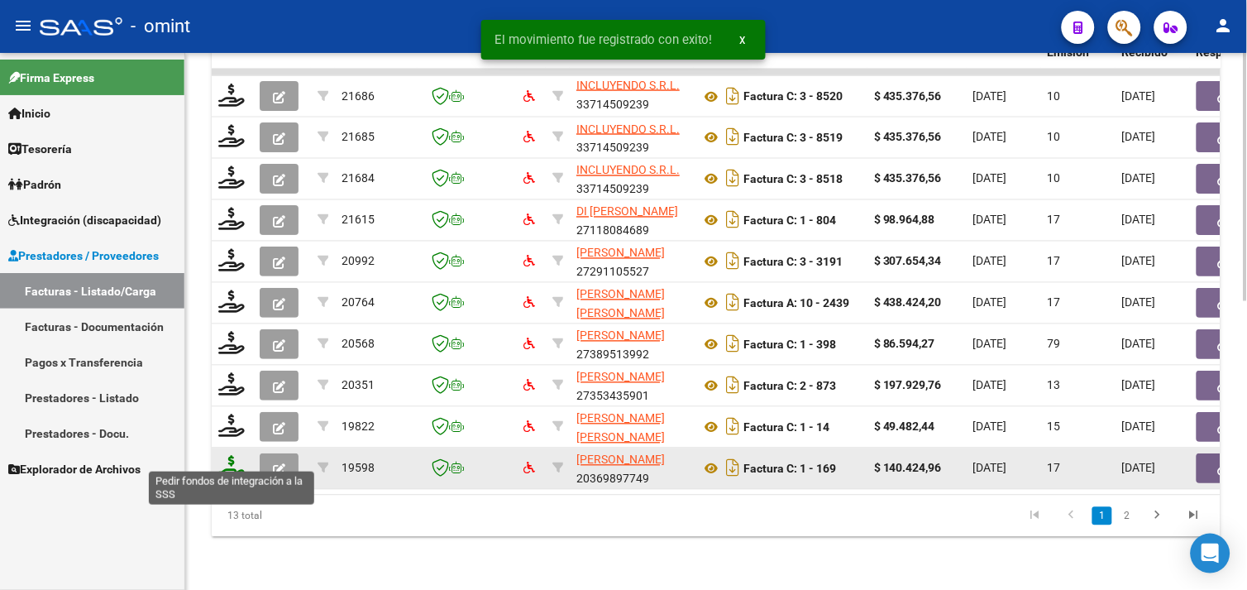
click at [237, 456] on icon at bounding box center [231, 467] width 26 height 23
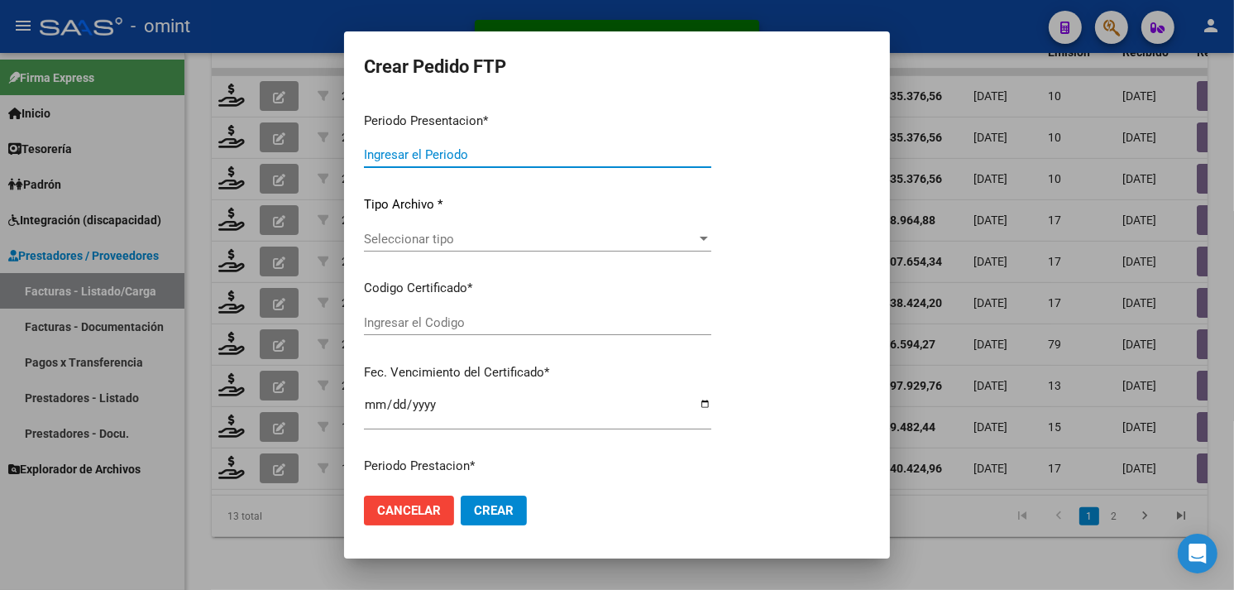
type input "202508"
type input "$ 140.424,96"
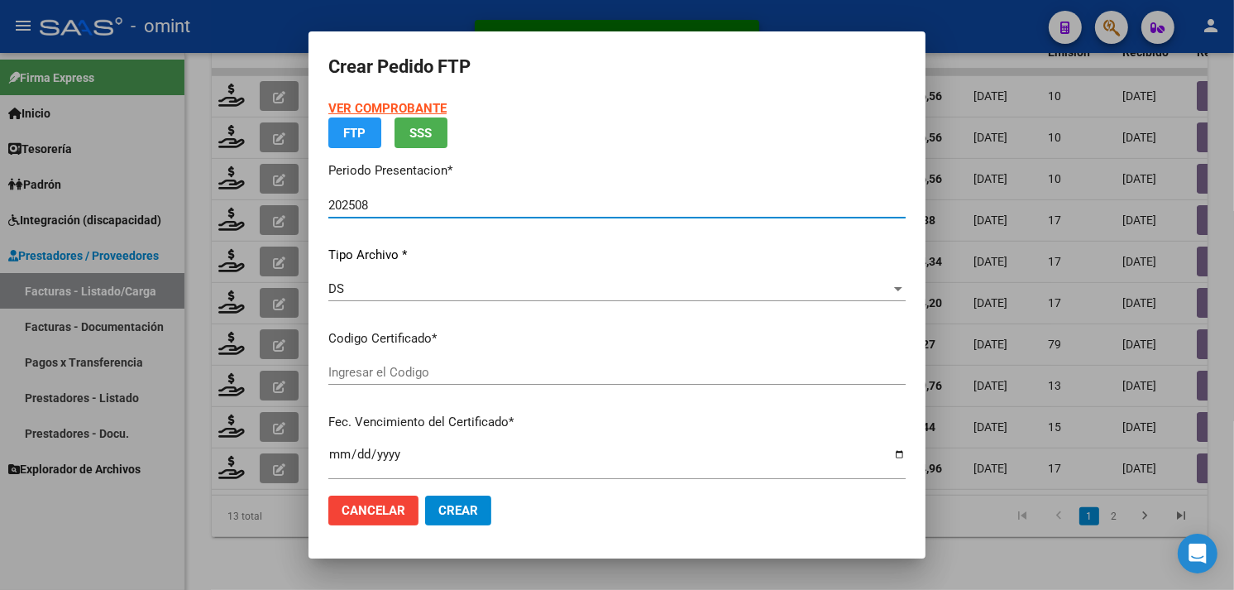
type input "6682012519"
type input "[DATE]"
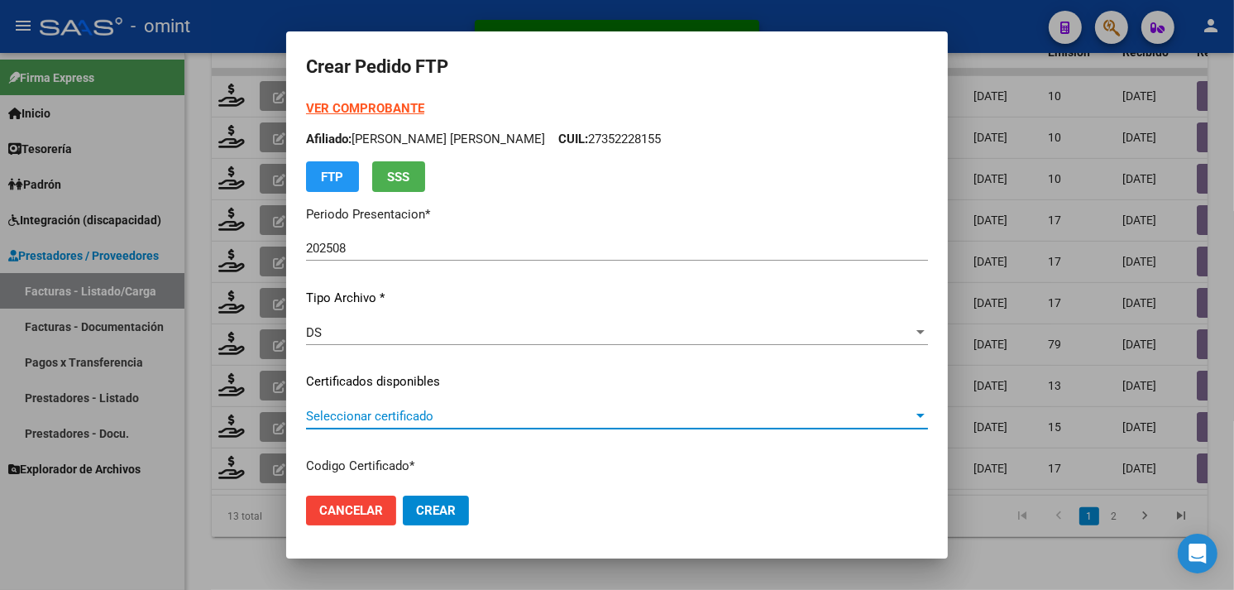
click at [407, 411] on span "Seleccionar certificado" at bounding box center [609, 416] width 607 height 15
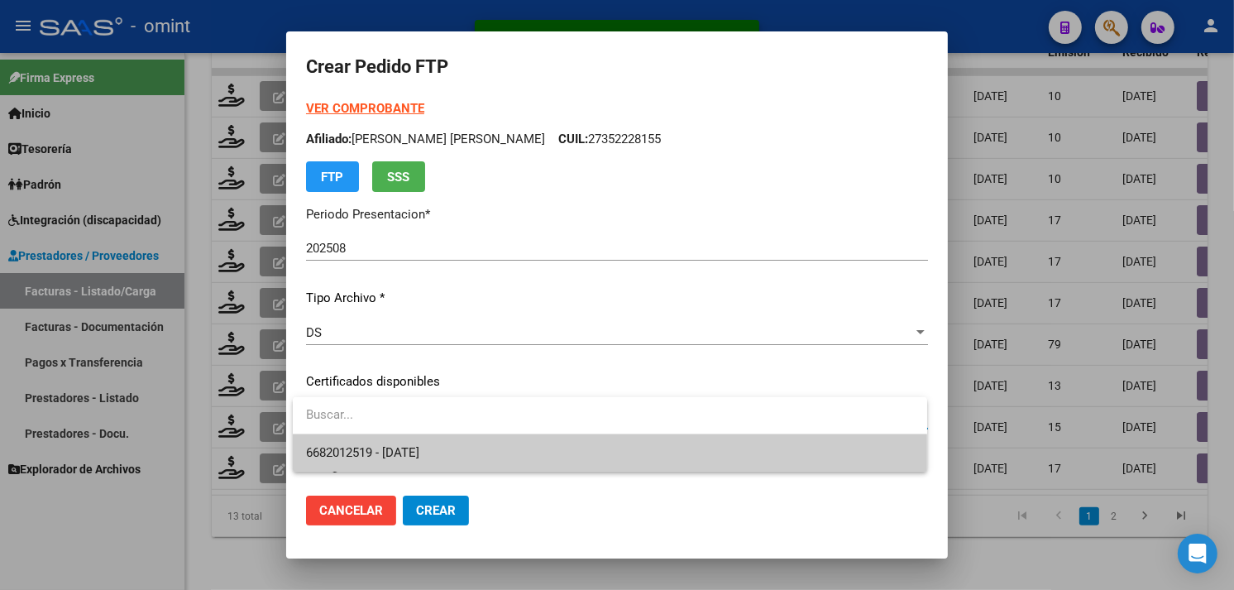
click at [423, 439] on span "6682012519 - [DATE]" at bounding box center [610, 452] width 608 height 37
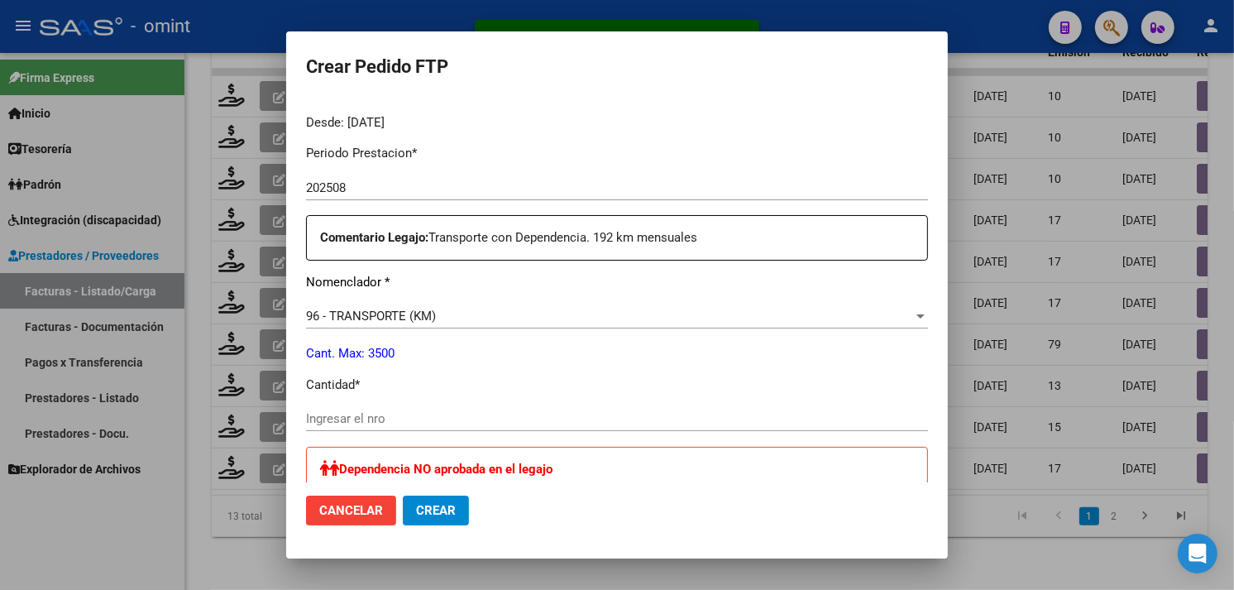
scroll to position [551, 0]
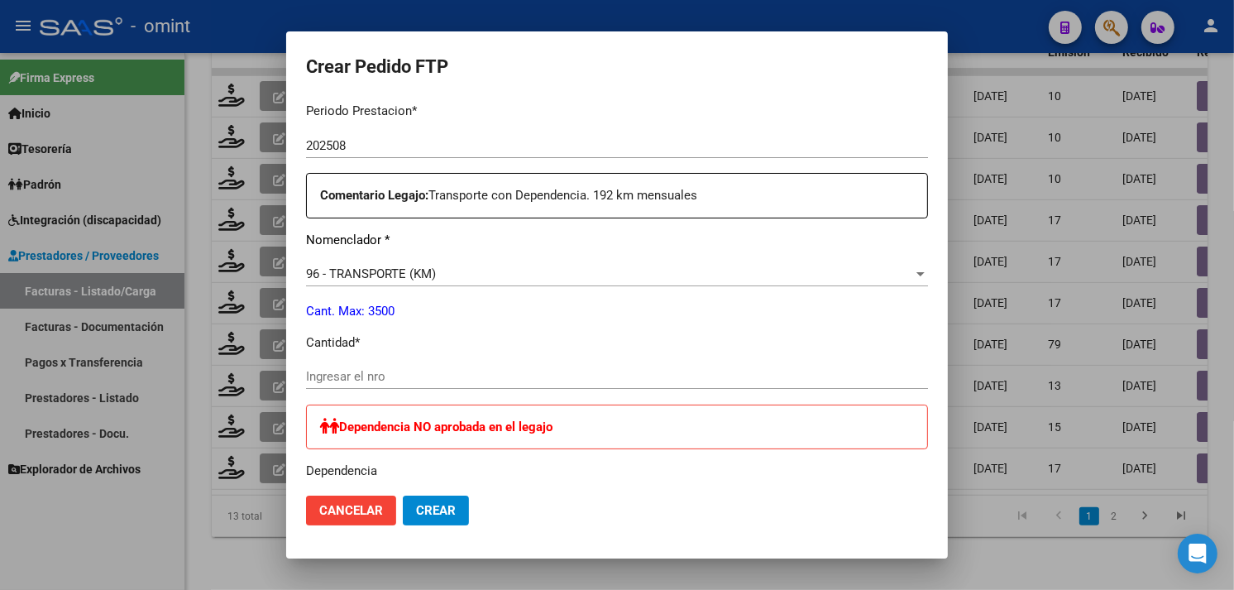
click at [410, 381] on input "Ingresar el nro" at bounding box center [617, 376] width 622 height 15
type input "192"
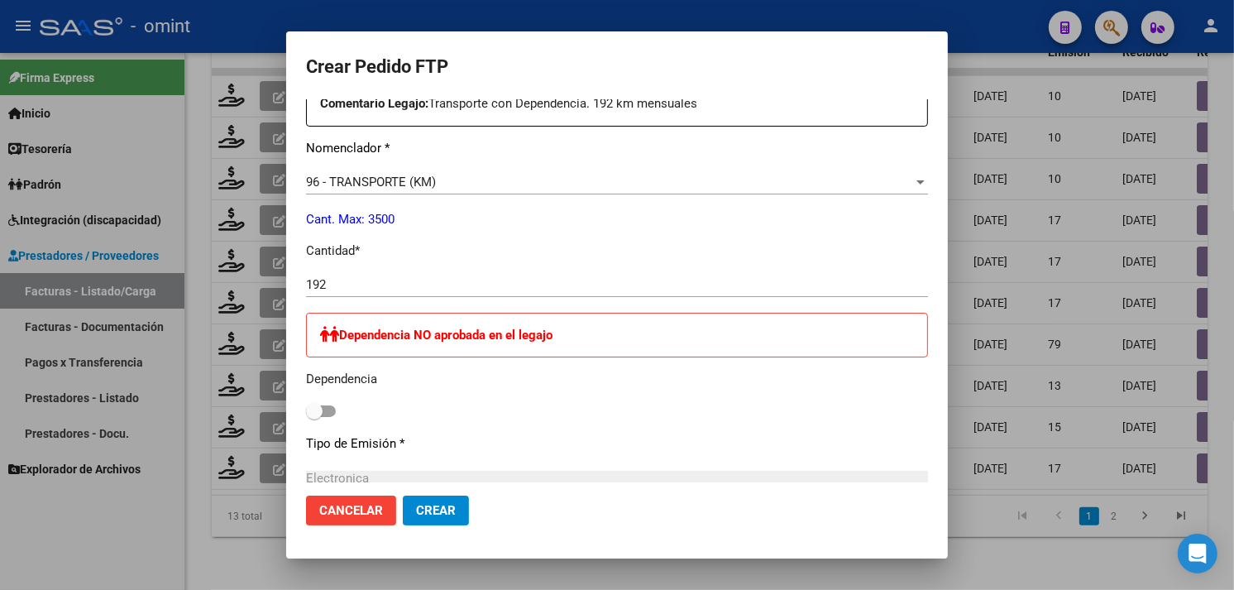
click at [323, 409] on span at bounding box center [321, 411] width 30 height 12
click at [314, 417] on input "checkbox" at bounding box center [313, 417] width 1 height 1
checkbox input "true"
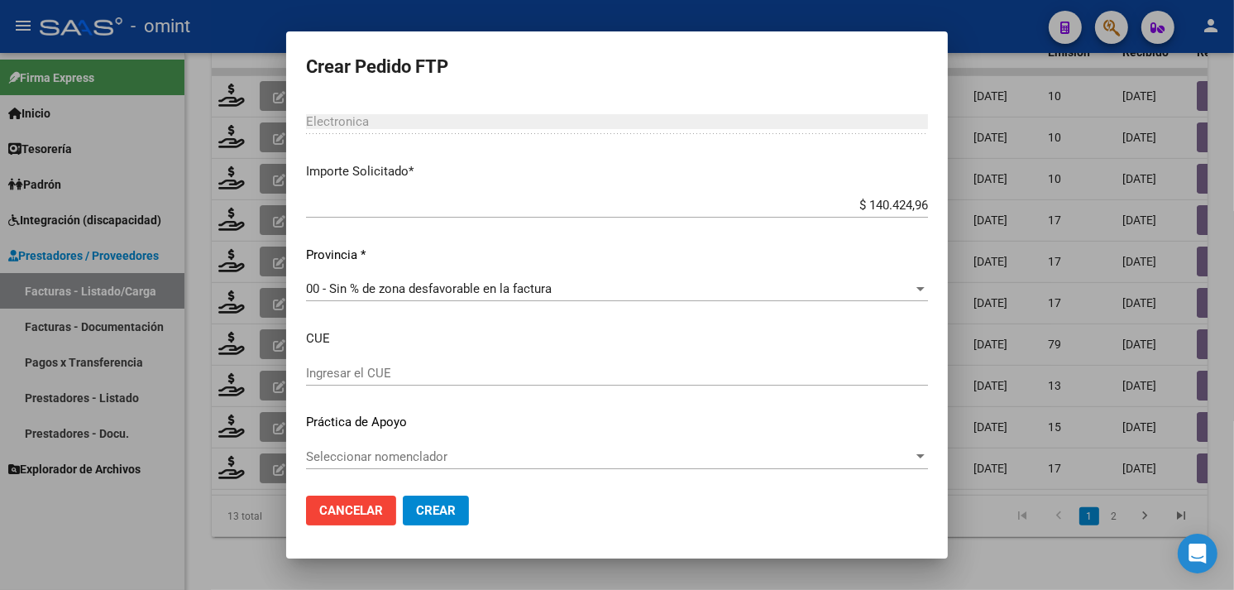
scroll to position [1001, 0]
click at [455, 509] on span "Crear" at bounding box center [436, 510] width 40 height 15
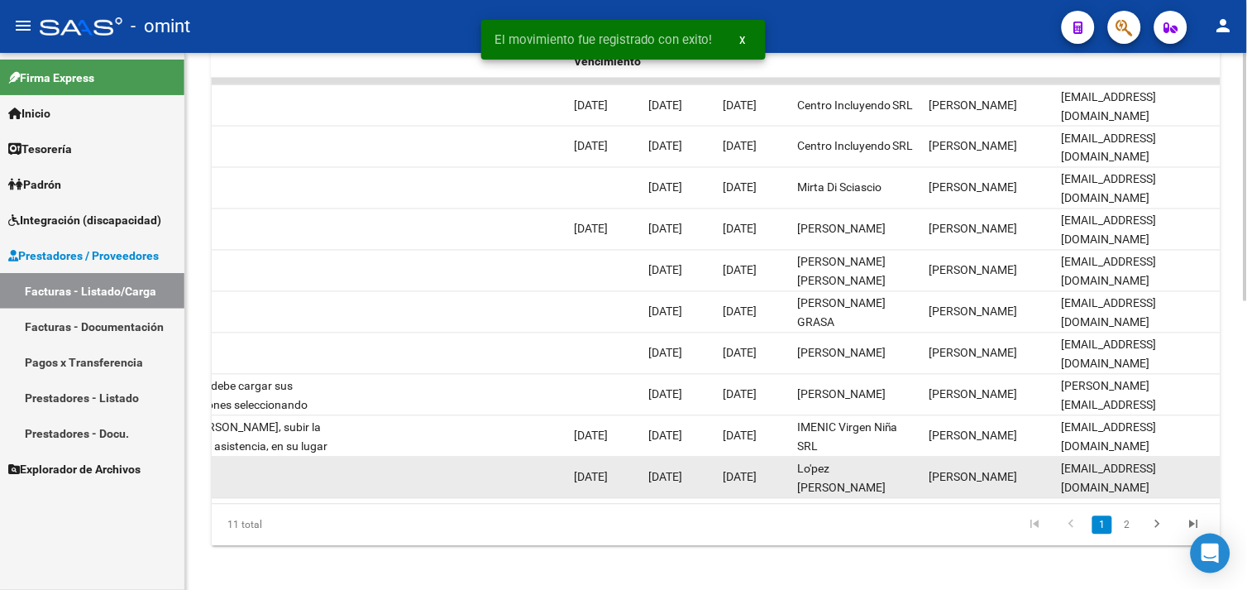
scroll to position [624, 0]
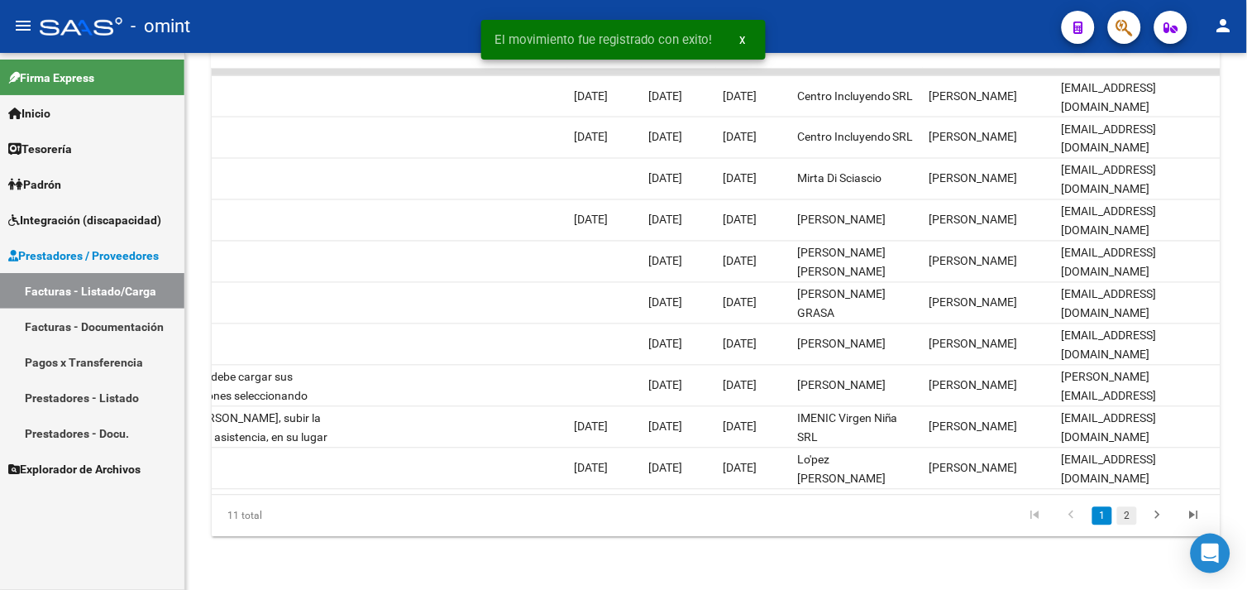
click at [1118, 509] on link "2" at bounding box center [1127, 516] width 20 height 18
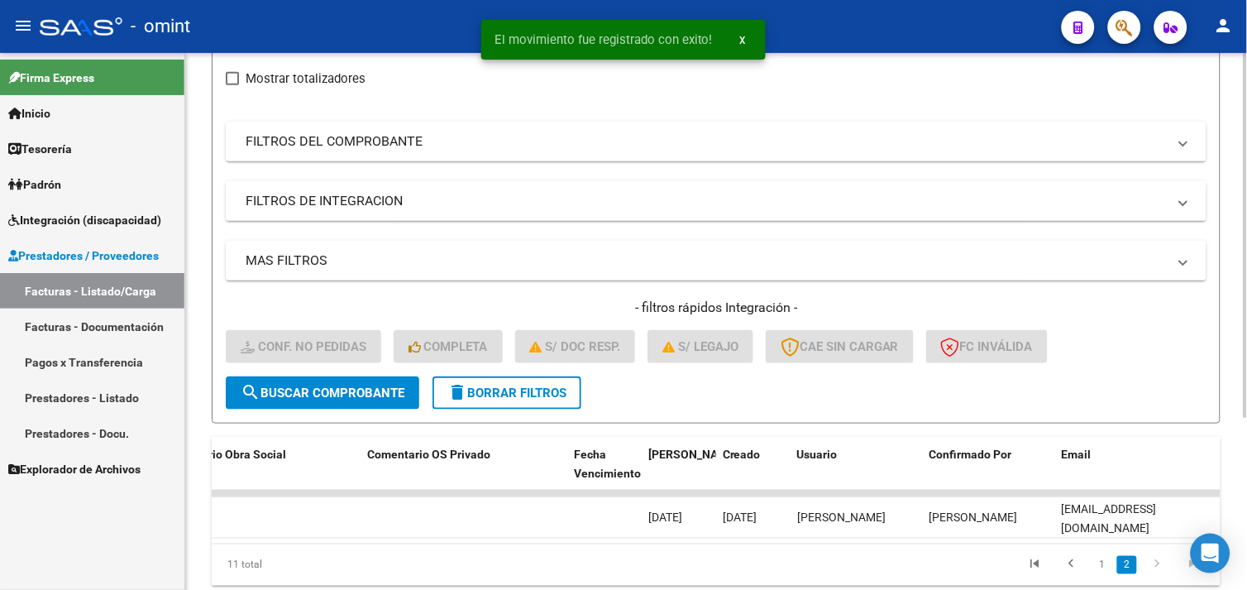
scroll to position [192, 0]
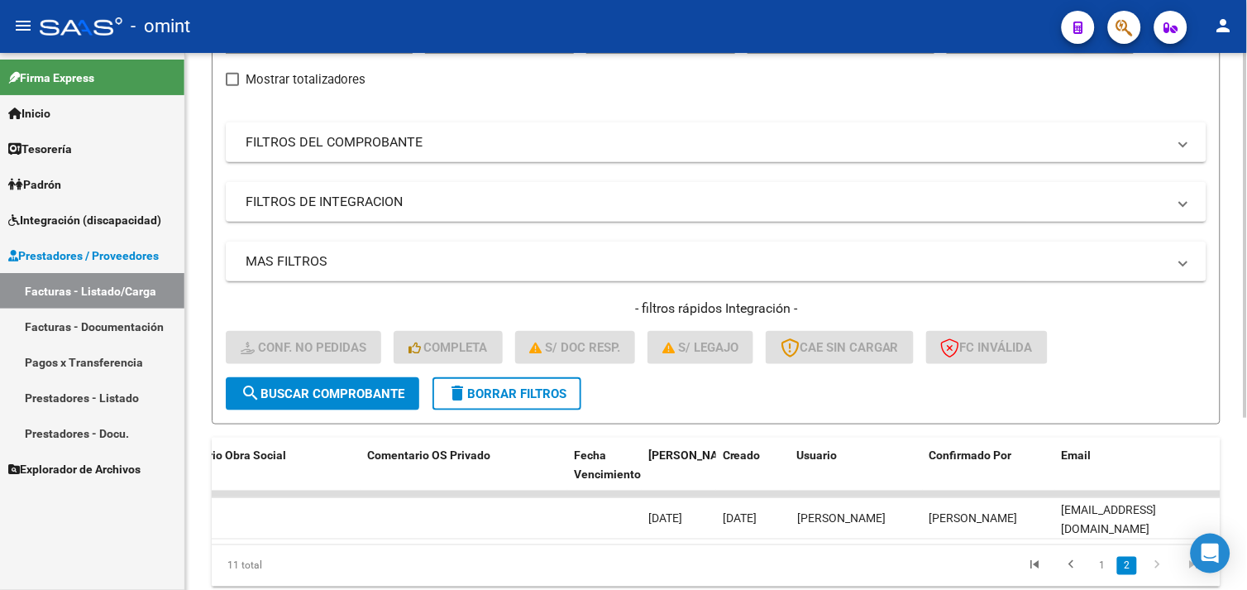
click at [526, 381] on button "delete Borrar Filtros" at bounding box center [507, 393] width 149 height 33
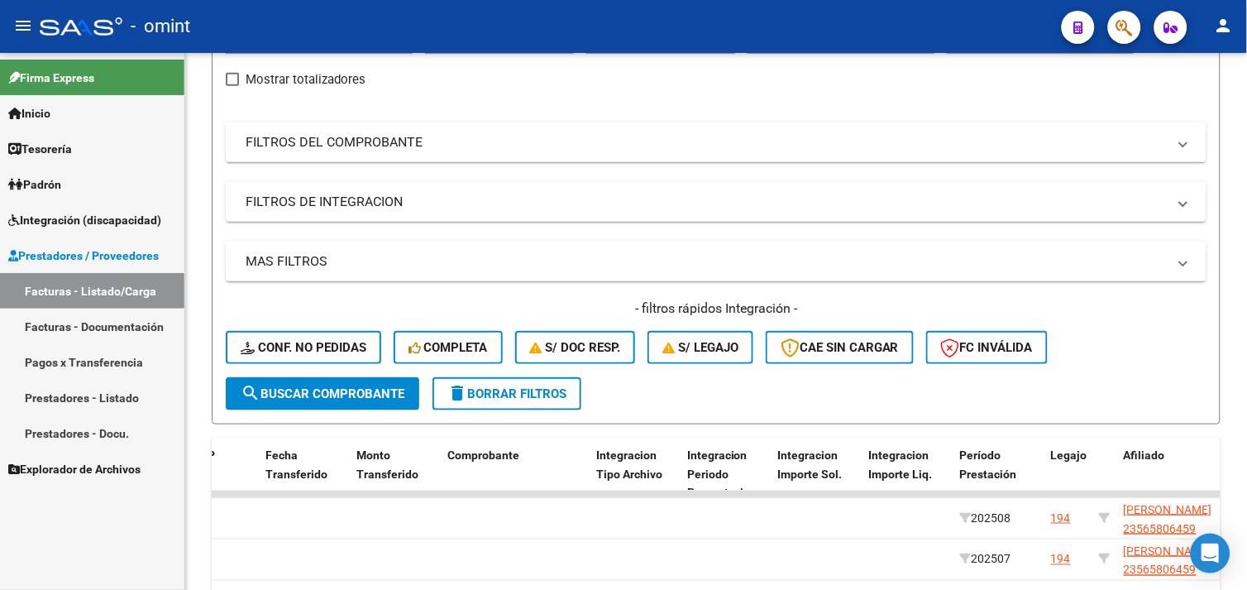
click at [20, 213] on span "Integración (discapacidad)" at bounding box center [84, 220] width 153 height 18
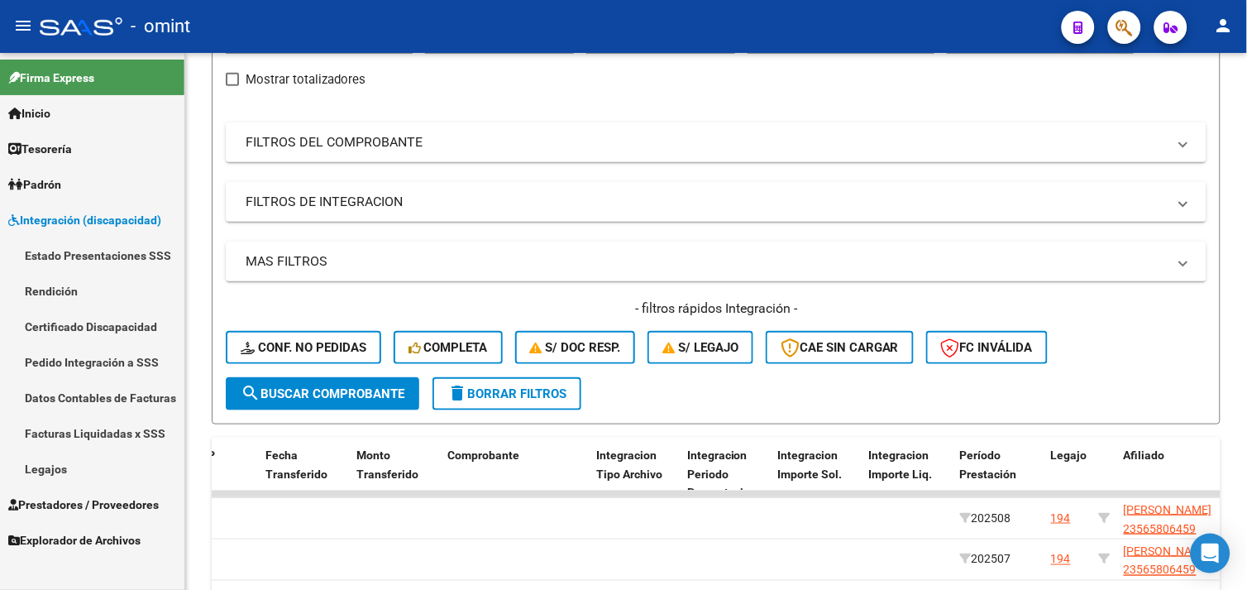
click at [83, 424] on link "Facturas Liquidadas x SSS" at bounding box center [92, 433] width 184 height 36
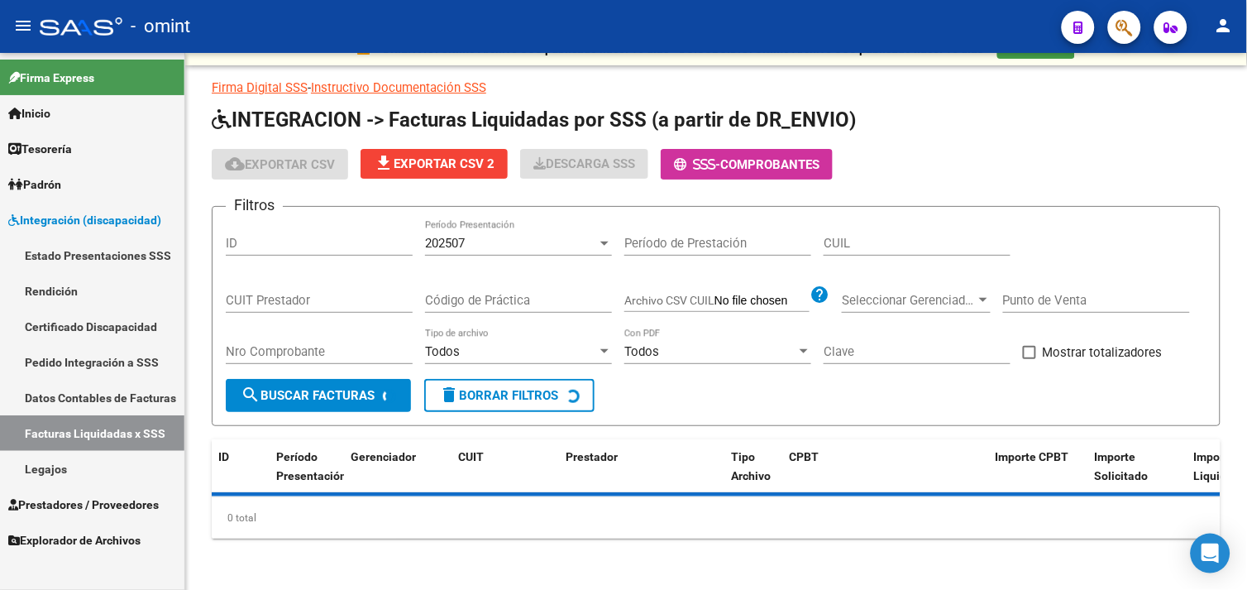
click at [96, 367] on link "Pedido Integración a SSS" at bounding box center [92, 362] width 184 height 36
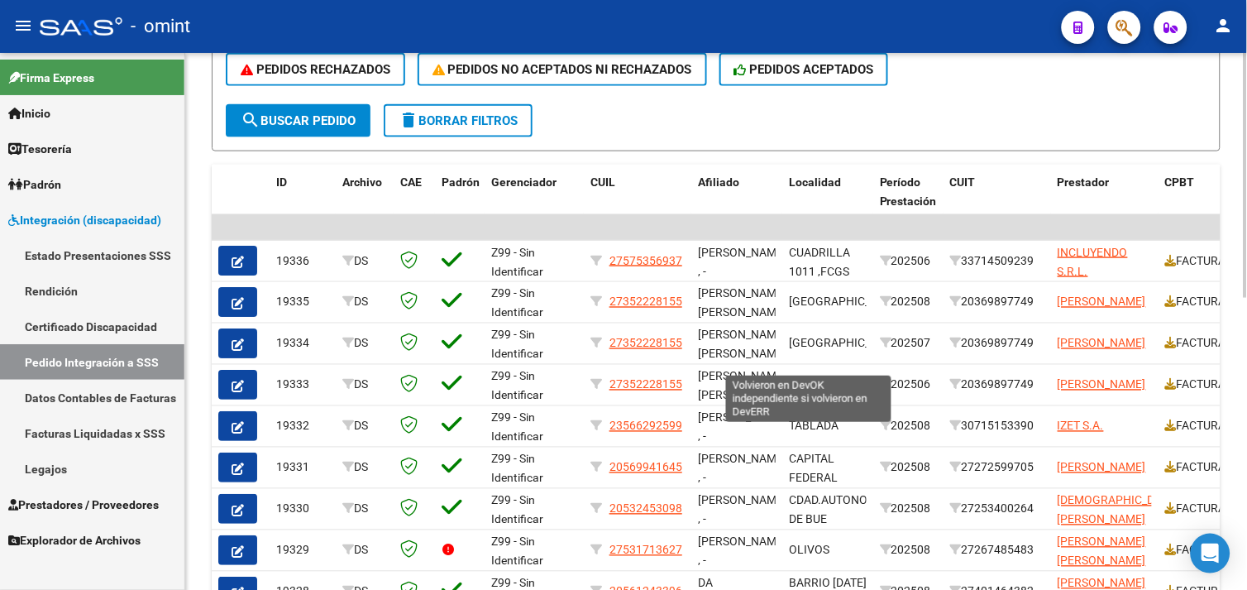
scroll to position [178, 0]
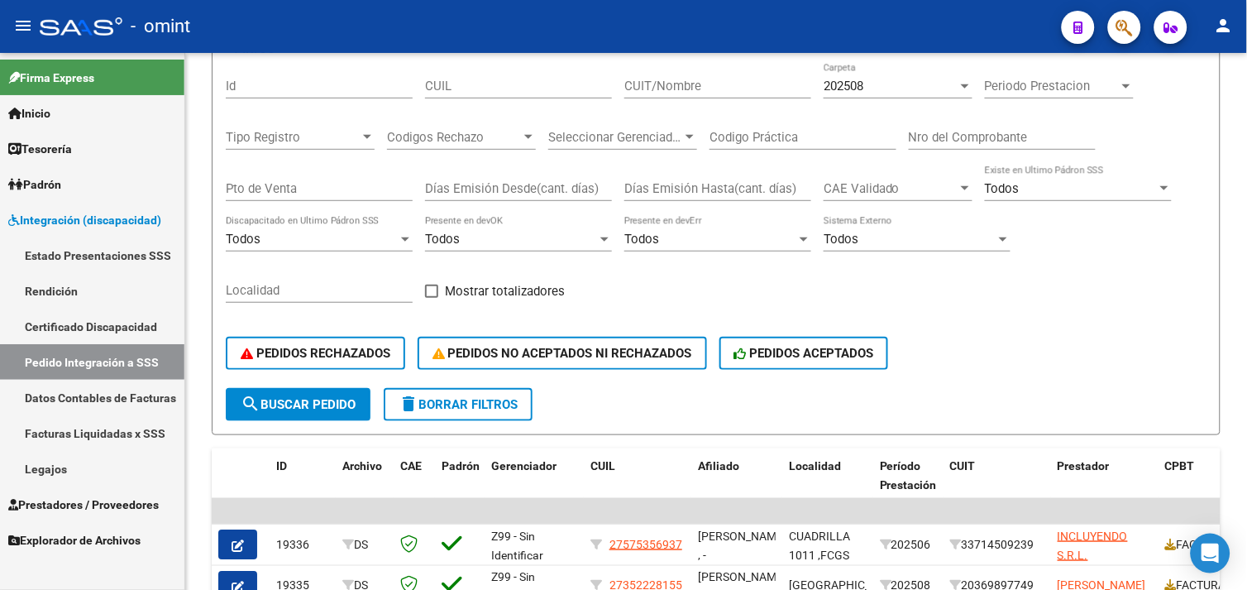
click at [69, 485] on link "Legajos" at bounding box center [92, 469] width 184 height 36
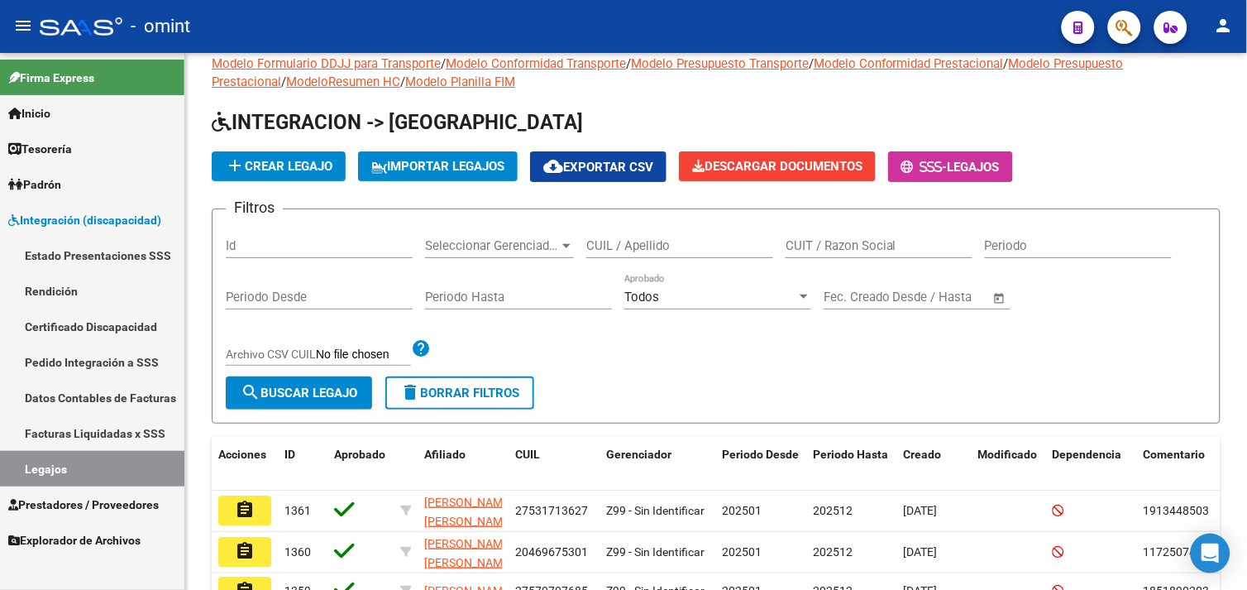
scroll to position [178, 0]
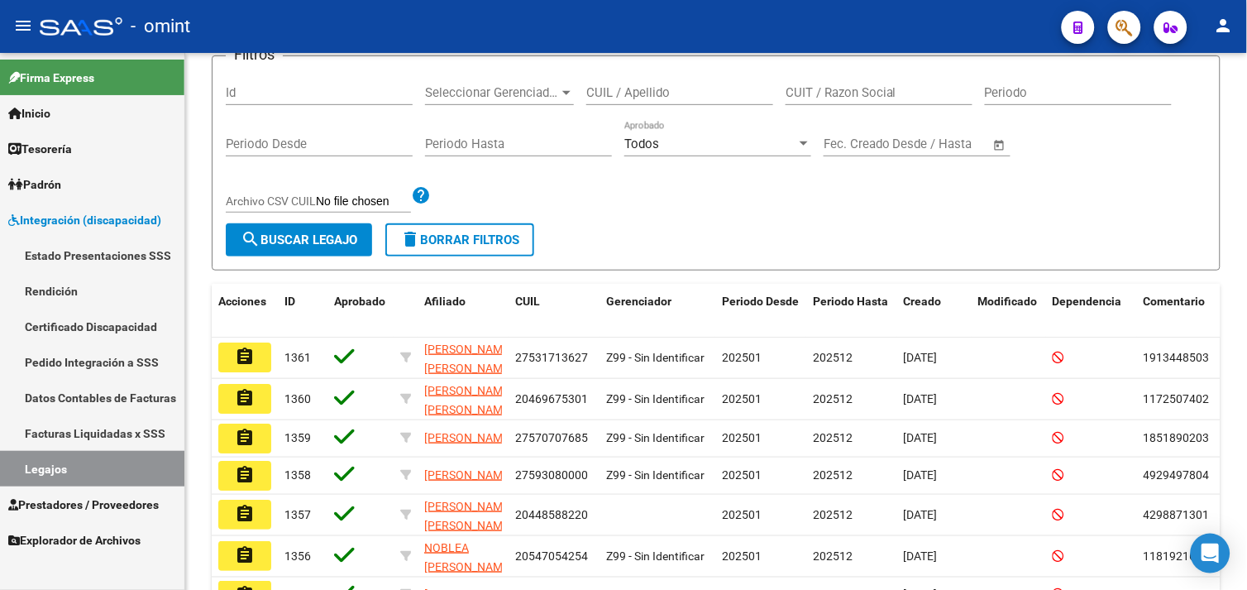
click at [102, 495] on span "Prestadores / Proveedores" at bounding box center [83, 504] width 151 height 18
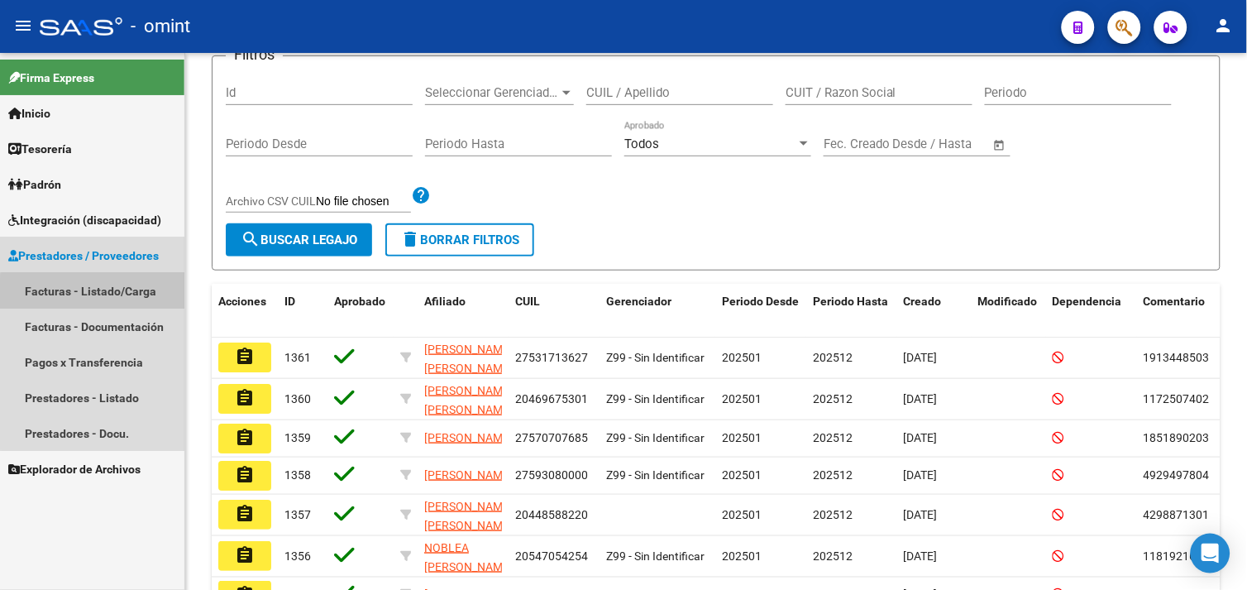
click at [105, 296] on link "Facturas - Listado/Carga" at bounding box center [92, 291] width 184 height 36
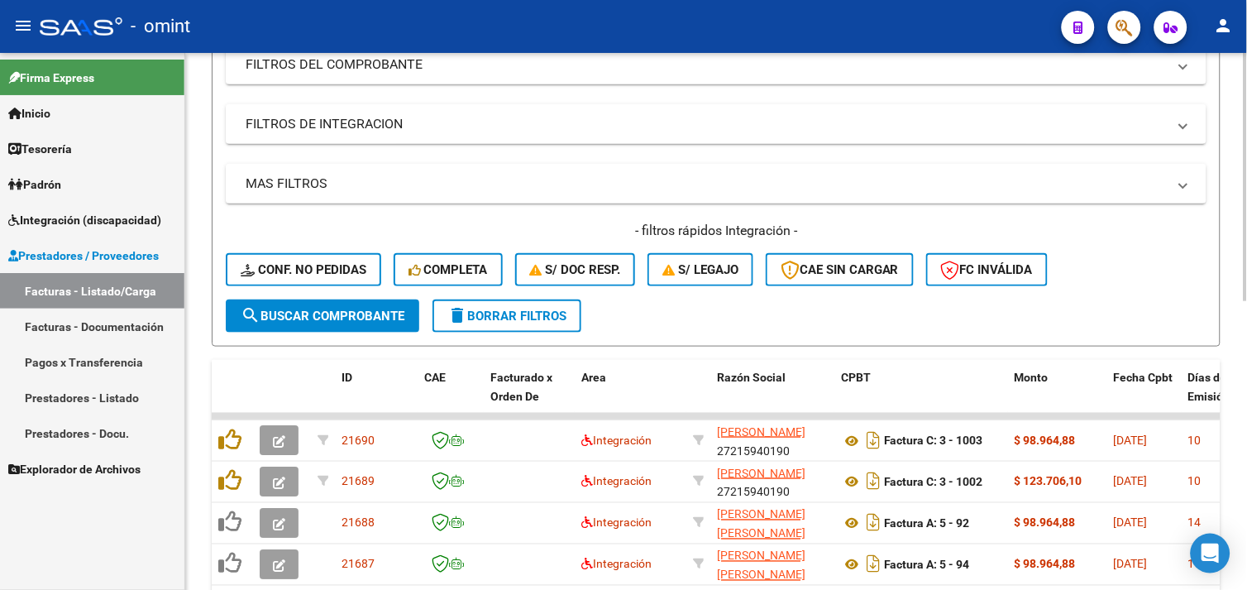
click at [504, 325] on button "delete Borrar Filtros" at bounding box center [507, 315] width 149 height 33
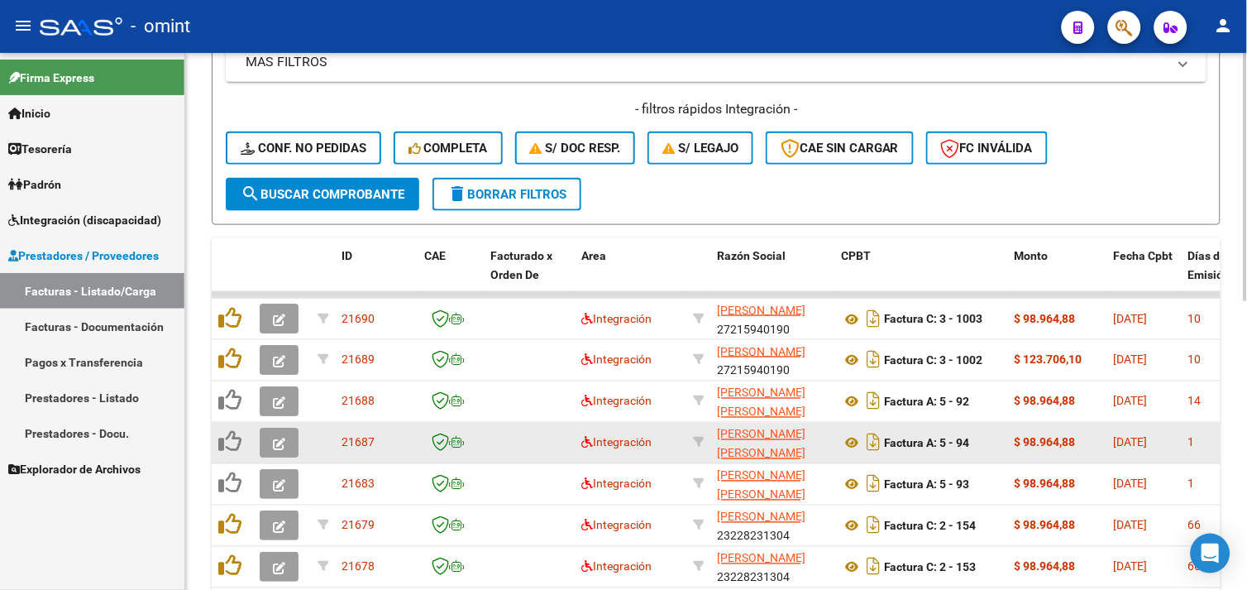
scroll to position [546, 0]
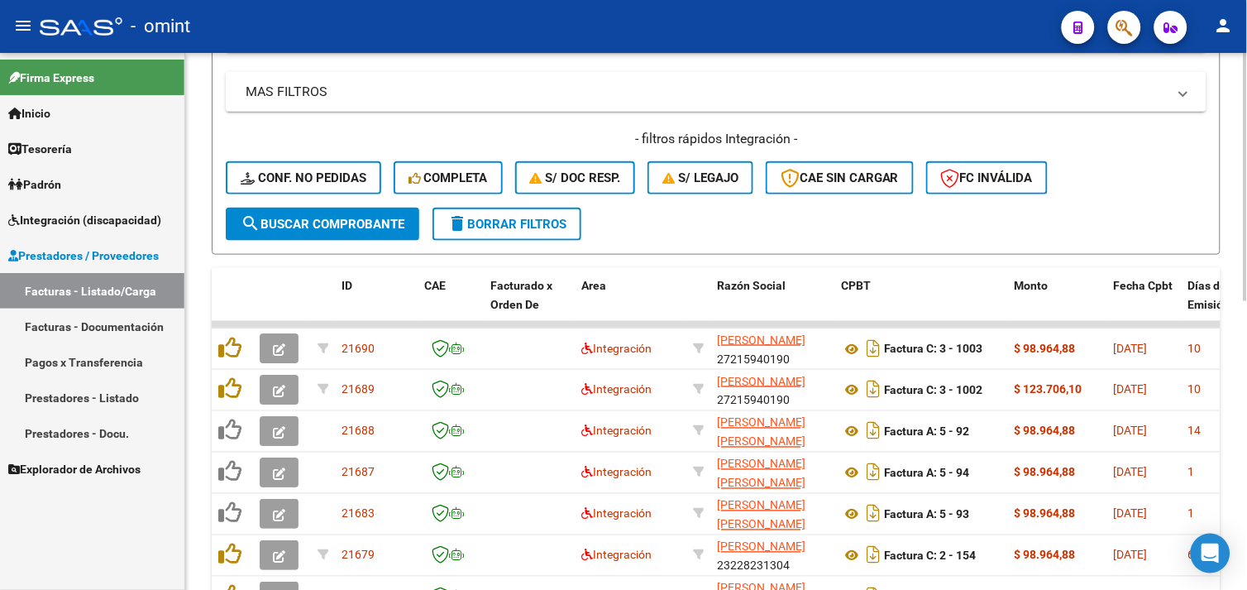
click at [498, 232] on button "delete Borrar Filtros" at bounding box center [507, 224] width 149 height 33
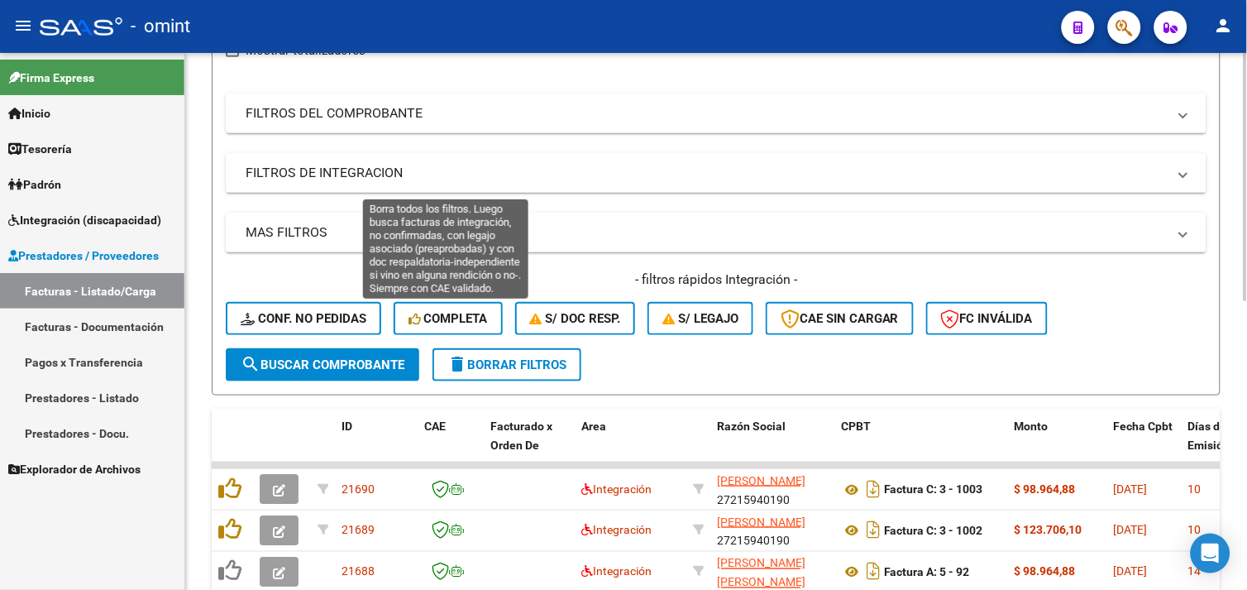
scroll to position [361, 0]
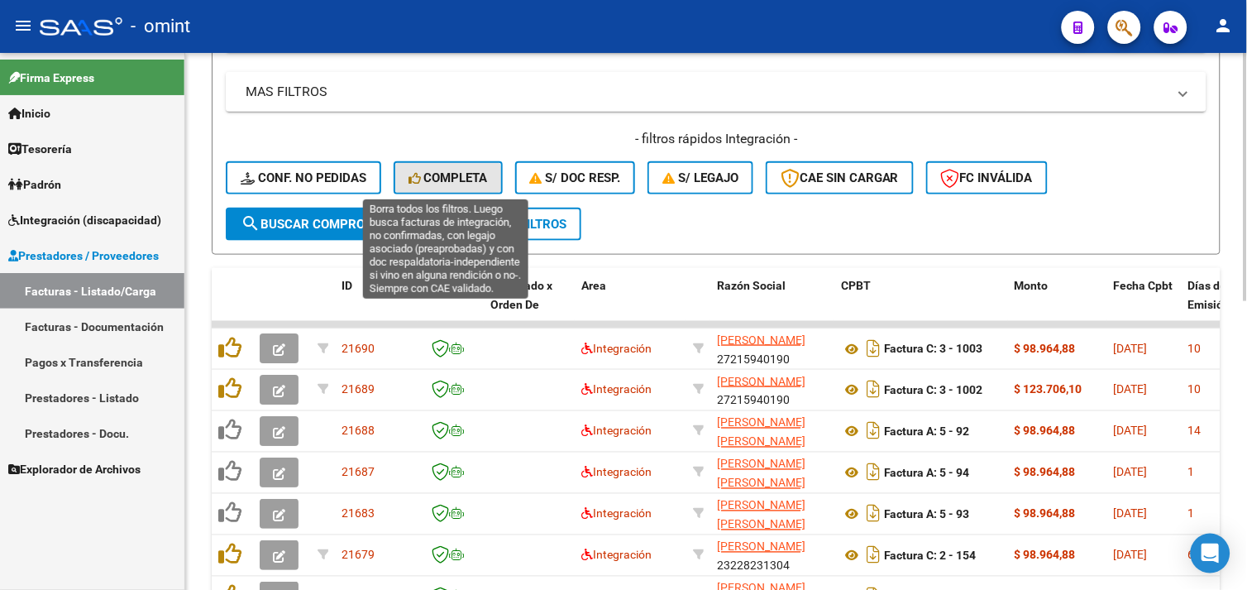
click at [441, 167] on button "Completa" at bounding box center [448, 177] width 109 height 33
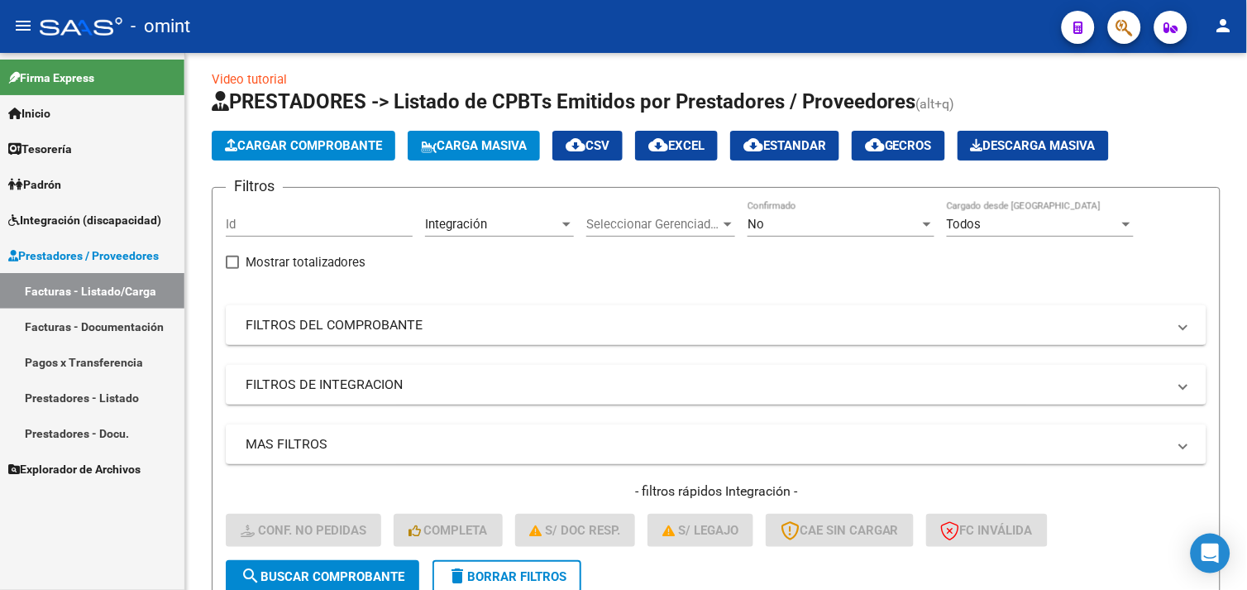
scroll to position [0, 0]
